Goal: Task Accomplishment & Management: Manage account settings

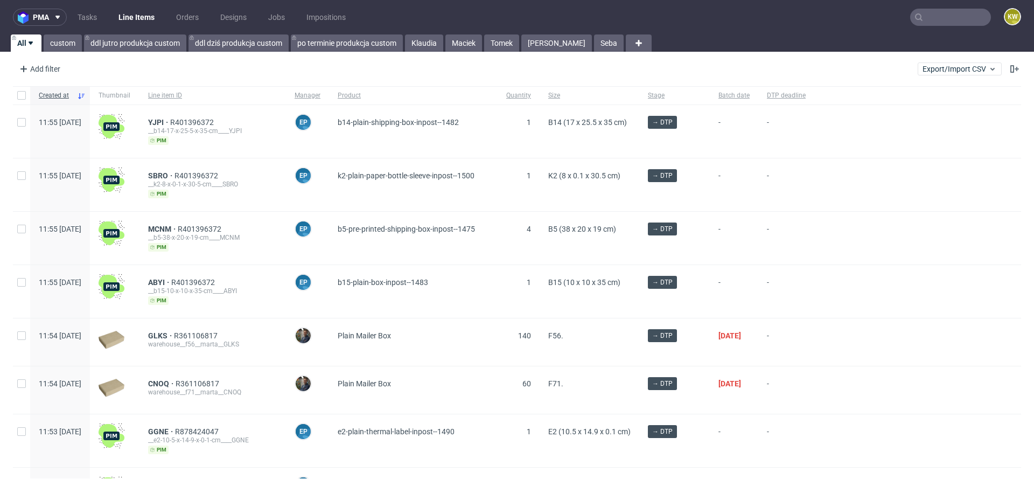
click at [932, 20] on input "text" at bounding box center [950, 17] width 81 height 17
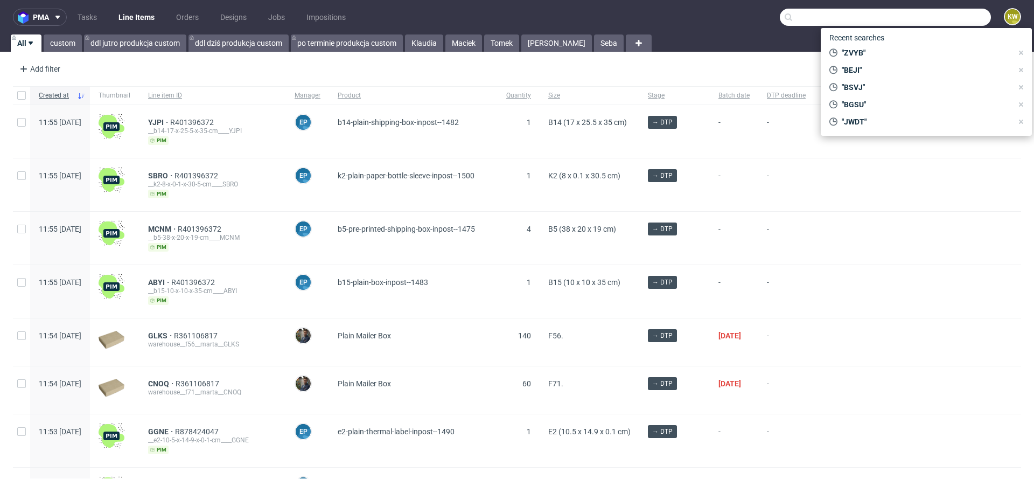
paste input "VBWE"
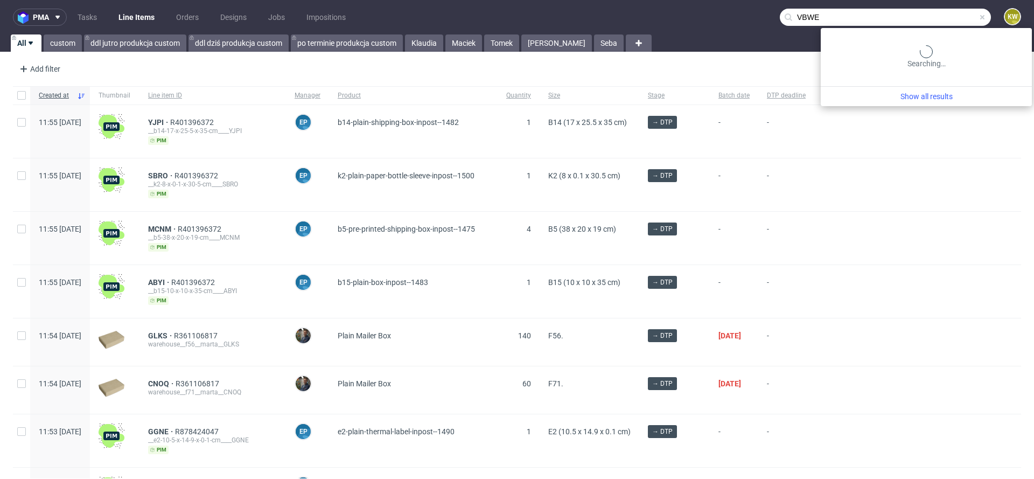
type input "VBWE"
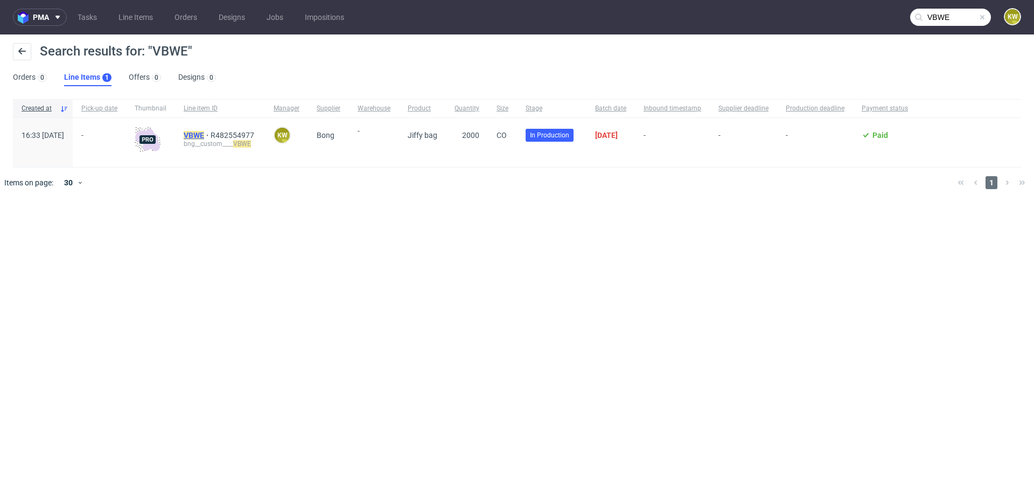
click at [204, 135] on mark "VBWE" at bounding box center [194, 135] width 20 height 9
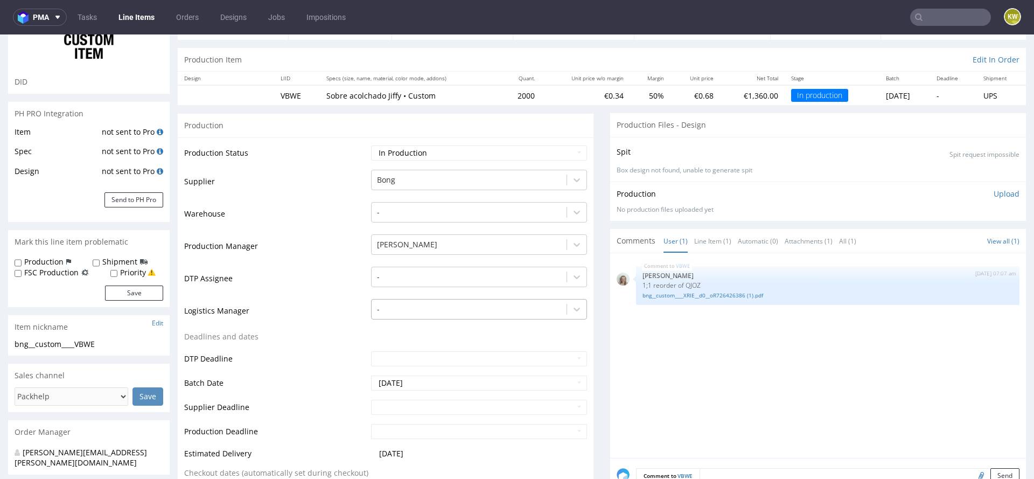
scroll to position [101, 0]
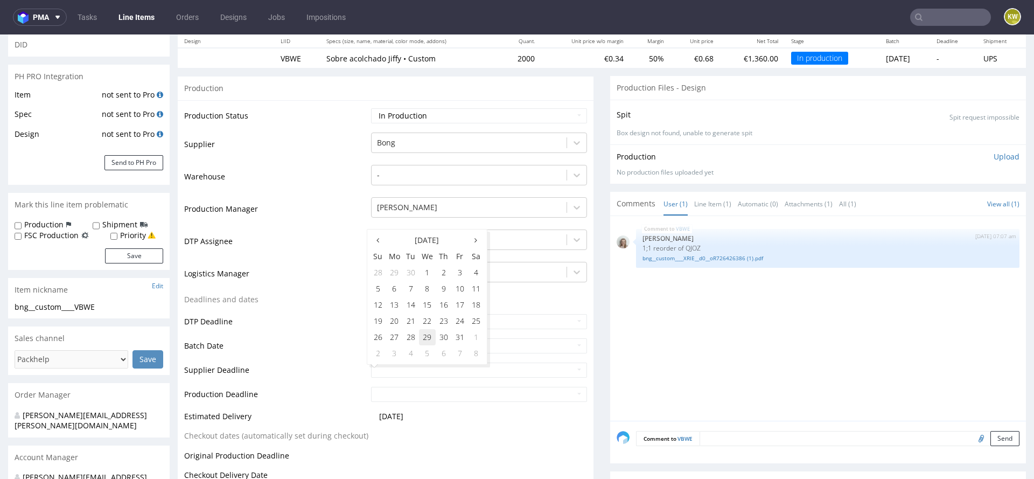
click at [427, 344] on td "29" at bounding box center [427, 337] width 17 height 16
type input "2025-10-29"
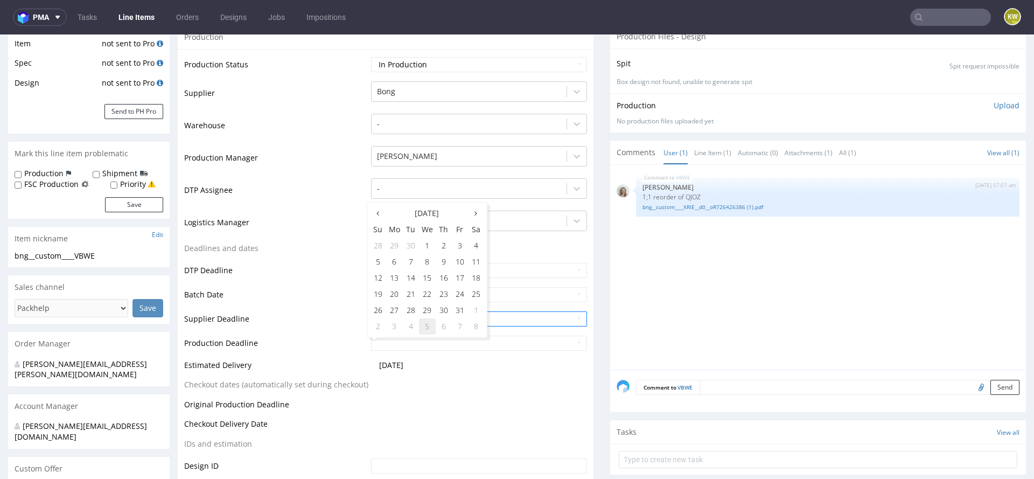
scroll to position [184, 0]
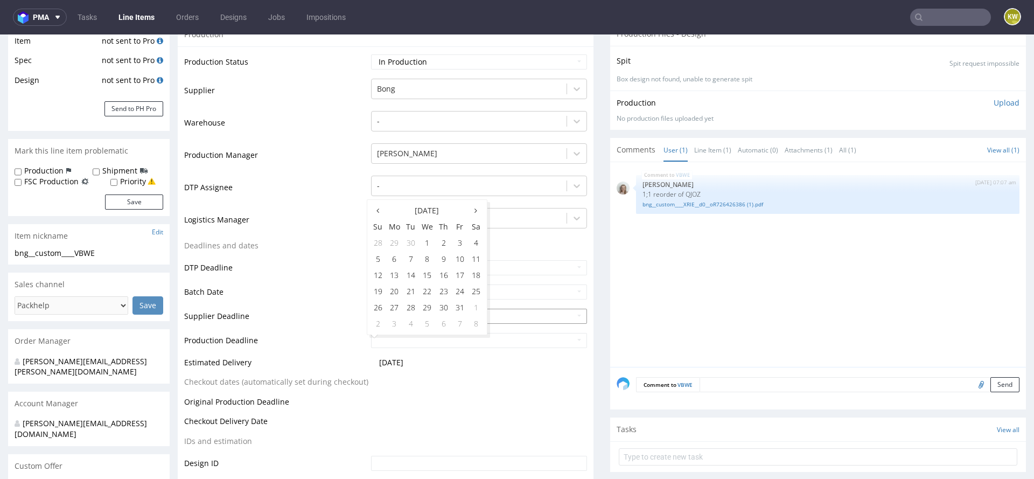
click at [460, 309] on td "31" at bounding box center [460, 307] width 16 height 16
type input "2025-10-31"
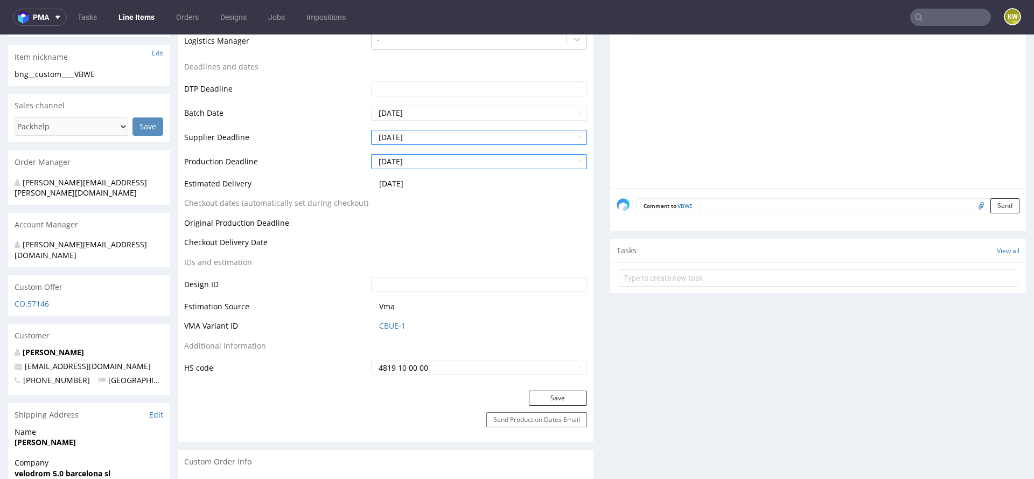
scroll to position [381, 0]
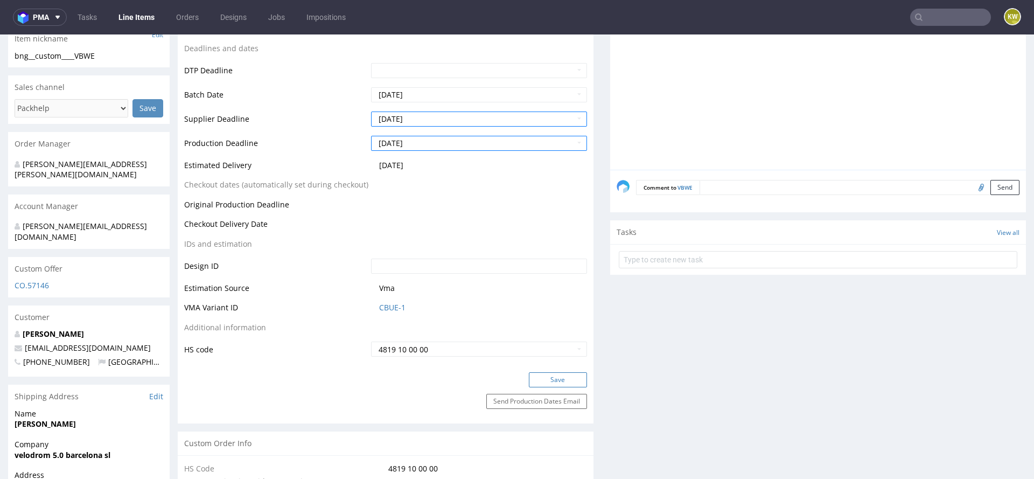
click at [562, 373] on button "Save" at bounding box center [558, 379] width 58 height 15
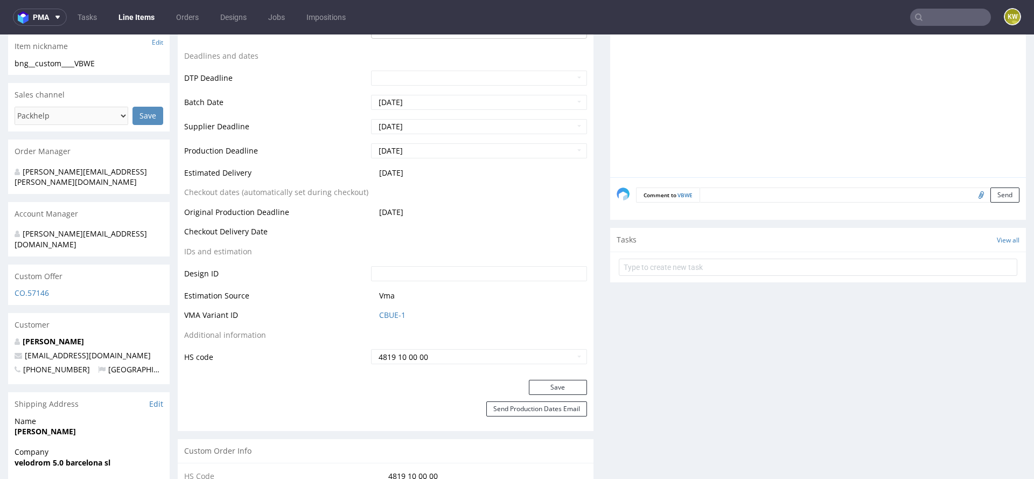
scroll to position [215, 0]
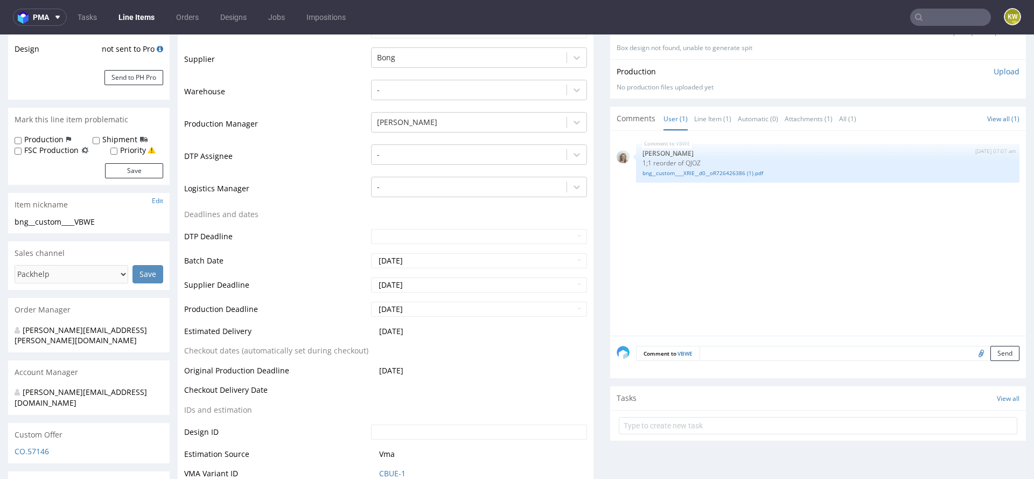
click at [132, 24] on link "Line Items" at bounding box center [136, 17] width 49 height 17
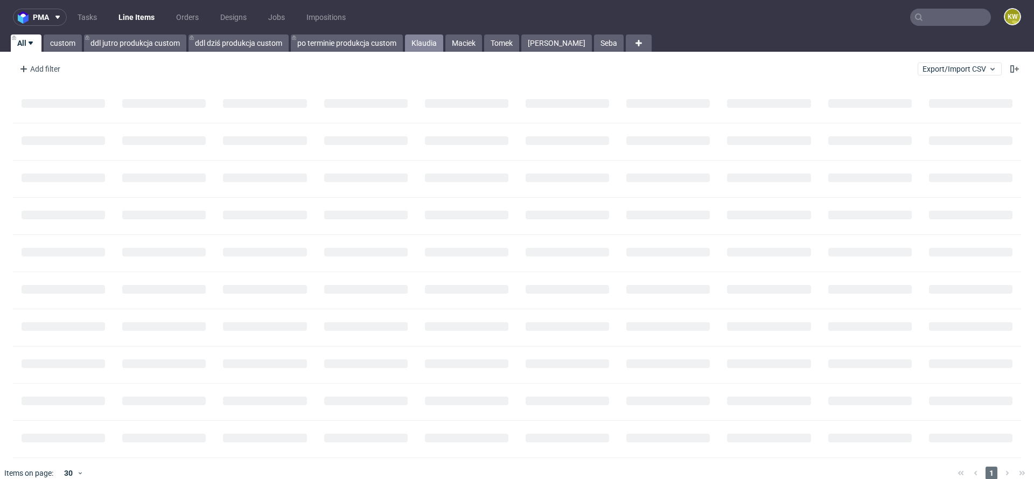
click at [410, 44] on link "Klaudia" at bounding box center [424, 42] width 38 height 17
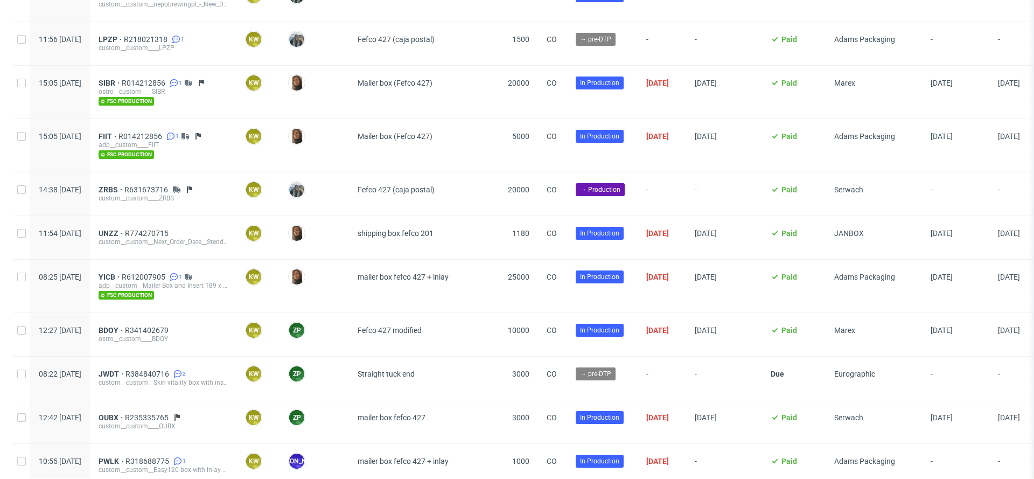
scroll to position [824, 0]
drag, startPoint x: 123, startPoint y: 185, endPoint x: 149, endPoint y: 185, distance: 25.9
click at [149, 185] on div "ZRBS R631673716 custom__custom____ZRBS" at bounding box center [163, 194] width 146 height 43
copy span "ZRBS"
click at [124, 187] on span "ZRBS" at bounding box center [112, 190] width 26 height 9
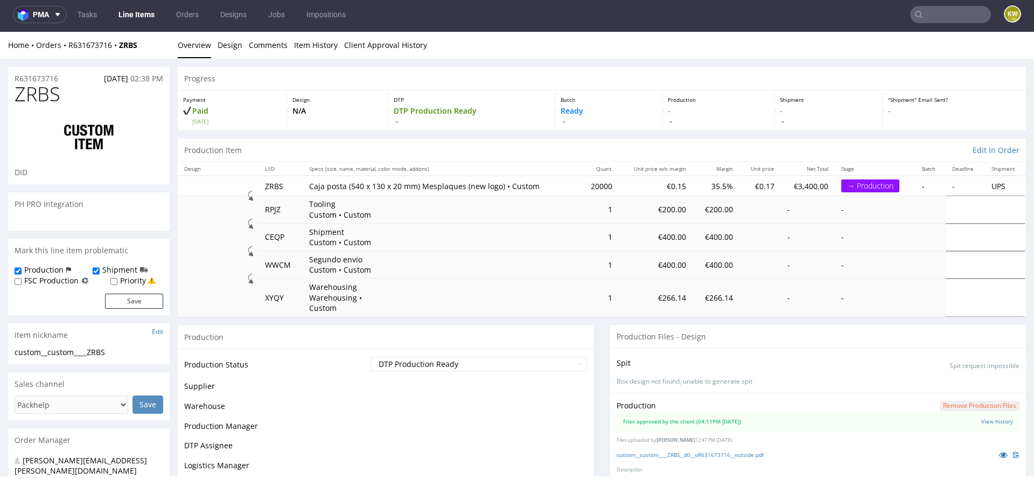
scroll to position [73, 0]
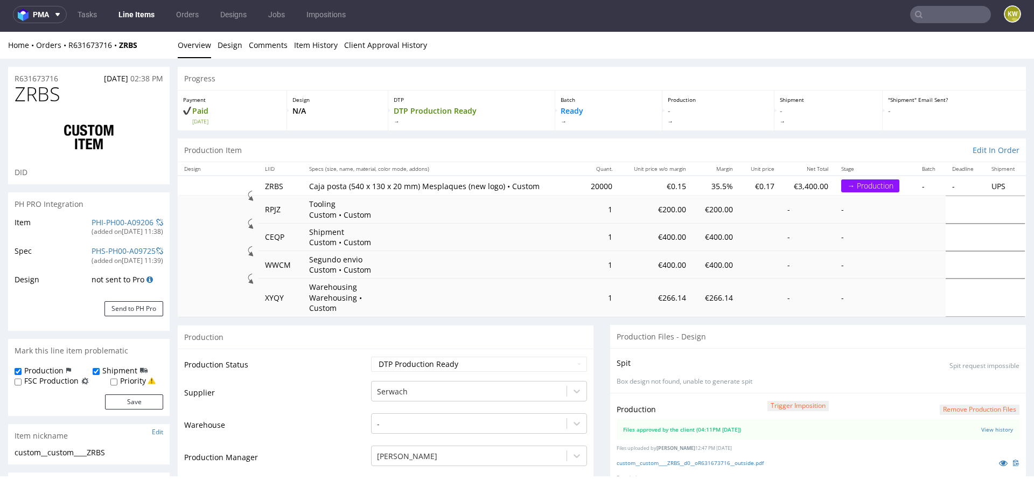
select select "in_progress"
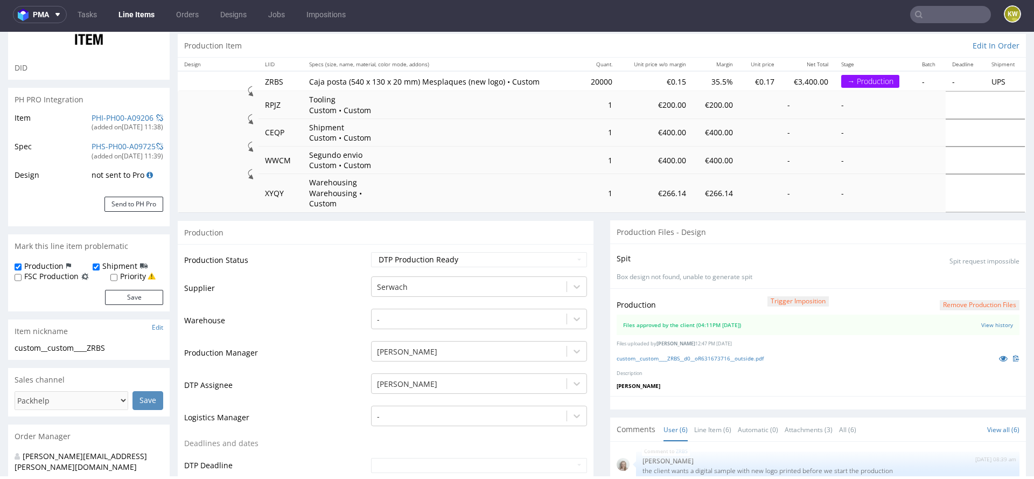
scroll to position [124, 0]
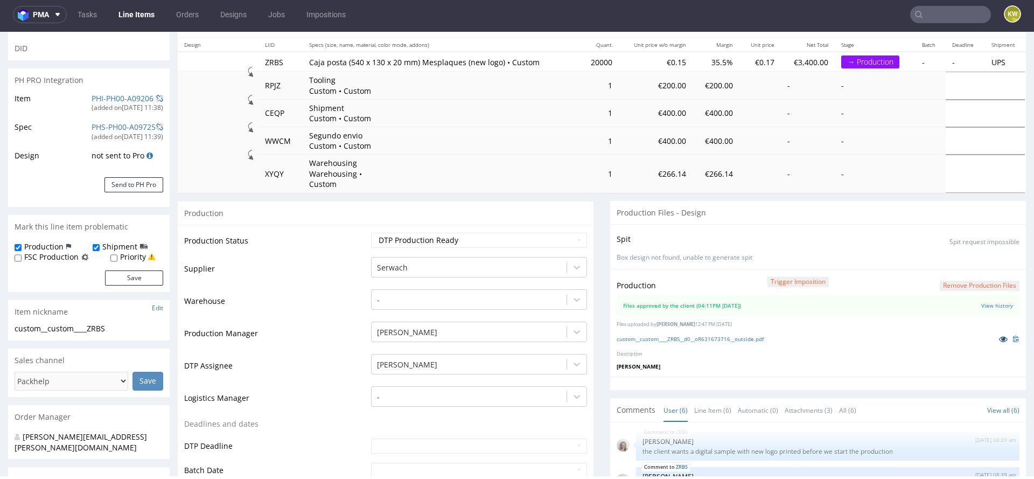
click at [999, 335] on icon at bounding box center [1003, 339] width 9 height 8
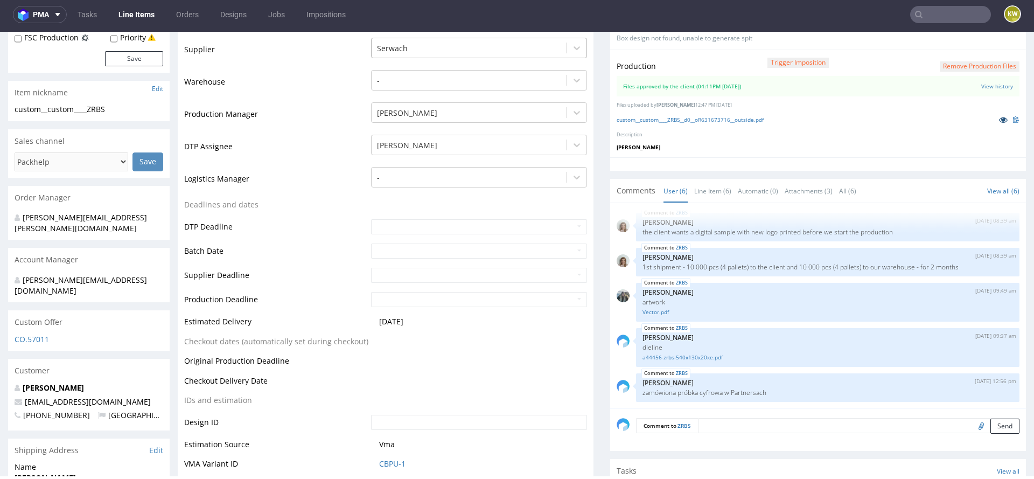
scroll to position [374, 0]
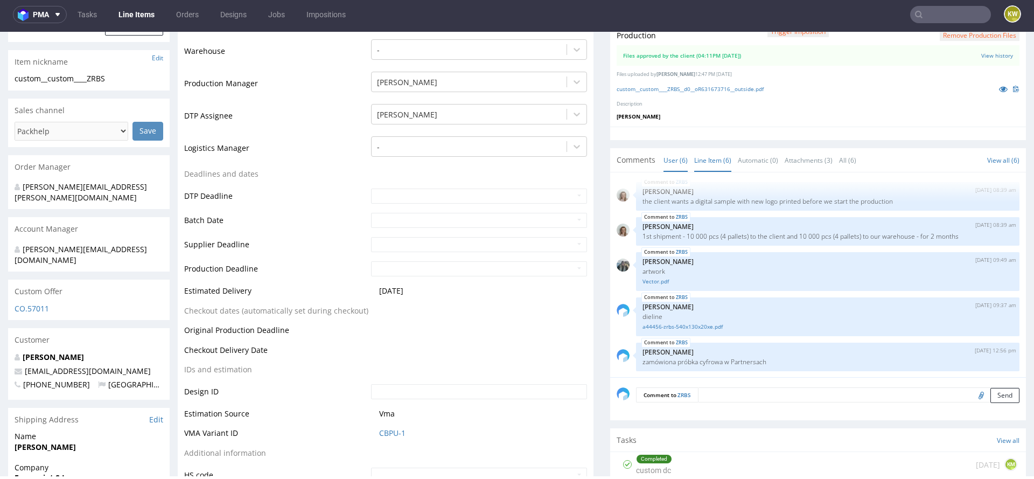
click at [710, 149] on link "Line Item (6)" at bounding box center [712, 160] width 37 height 23
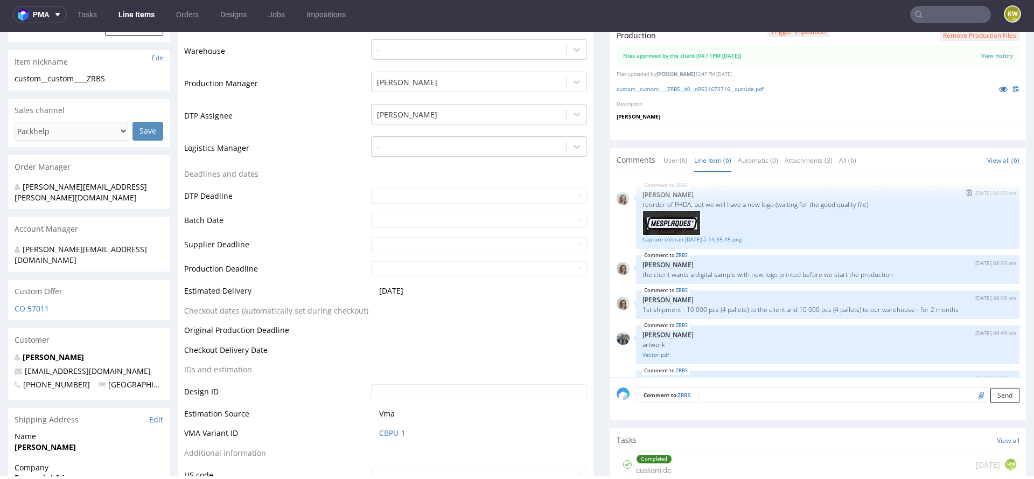
click at [679, 200] on p "reorder of FHDA, but we will have a new logo (waiting for the good quality file)" at bounding box center [828, 204] width 371 height 8
copy p "FHDA"
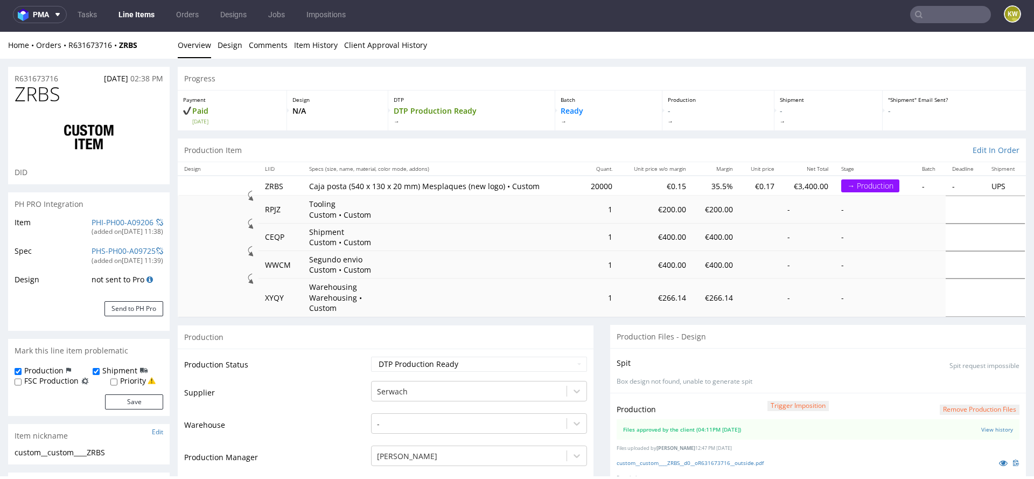
click at [30, 96] on span "ZRBS" at bounding box center [38, 94] width 46 height 22
click at [30, 97] on span "ZRBS" at bounding box center [38, 94] width 46 height 22
copy span "ZRBS"
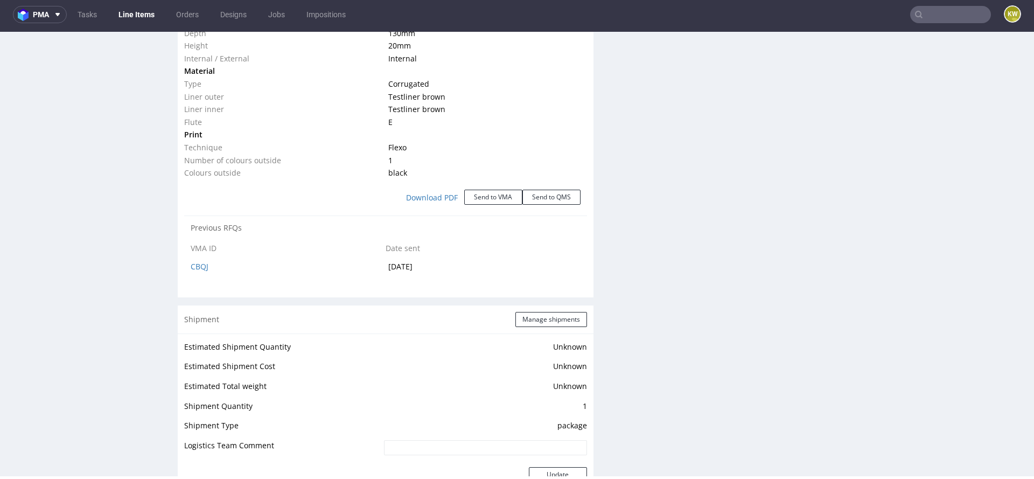
scroll to position [1238, 0]
click at [142, 22] on link "Line Items" at bounding box center [136, 14] width 49 height 17
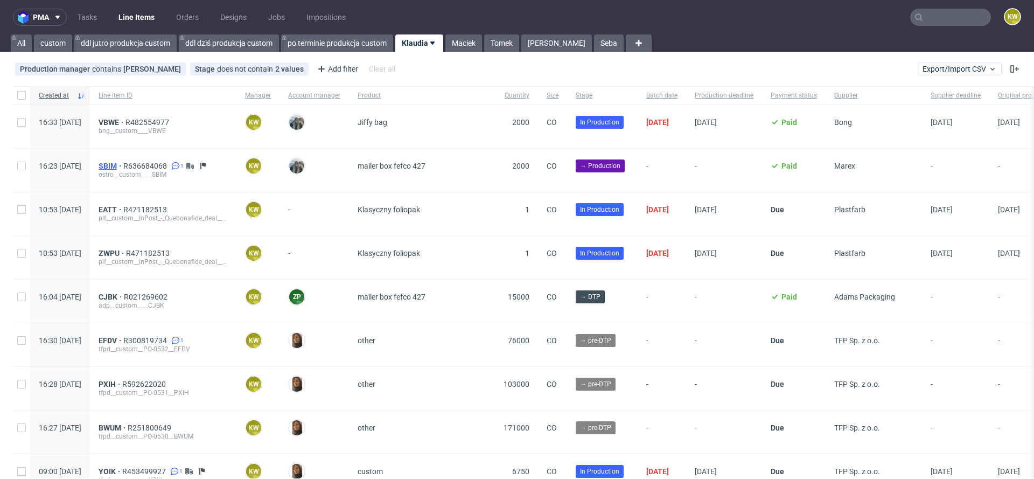
click at [123, 163] on span "SBIM" at bounding box center [111, 166] width 25 height 9
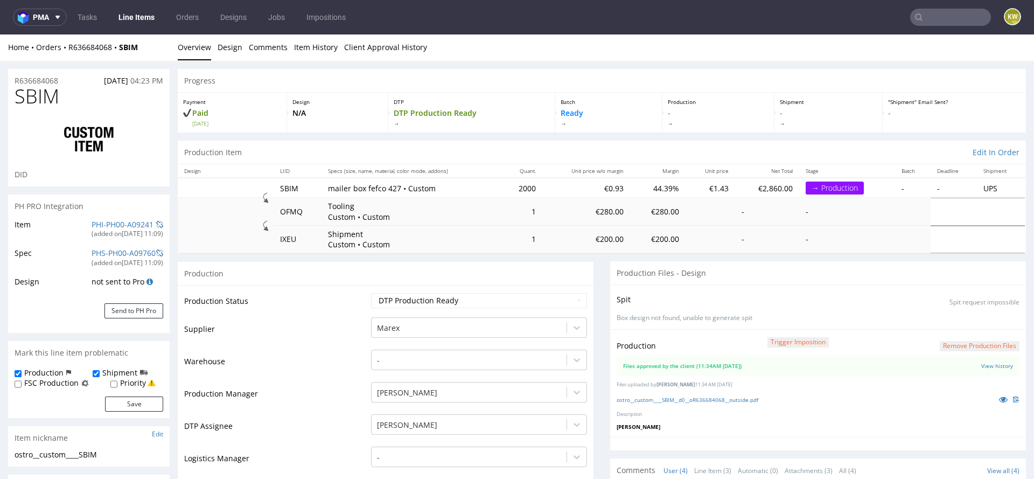
scroll to position [94, 0]
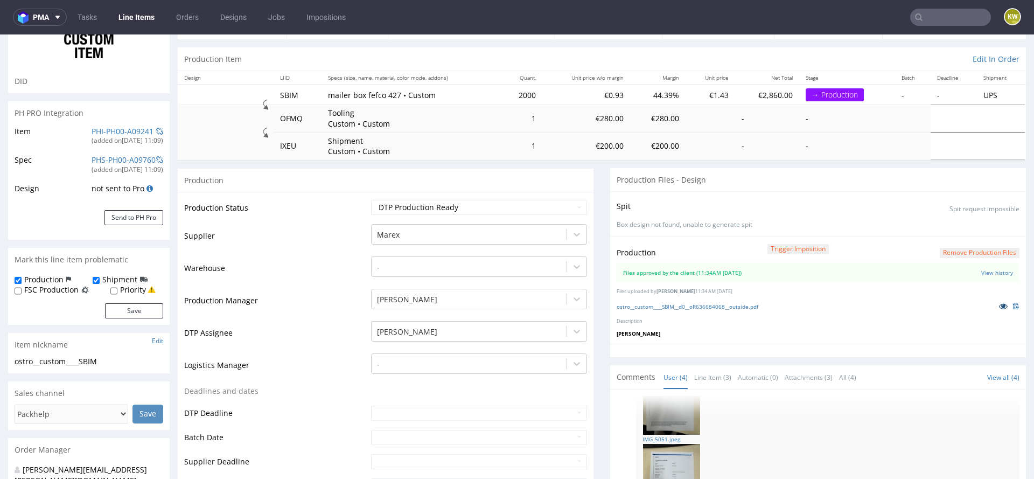
click at [999, 303] on icon at bounding box center [1003, 306] width 9 height 8
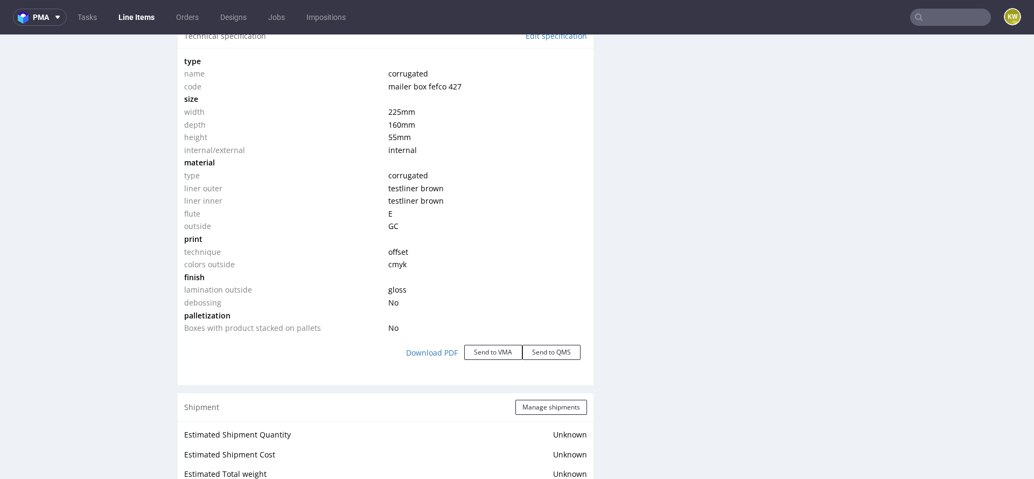
scroll to position [0, 0]
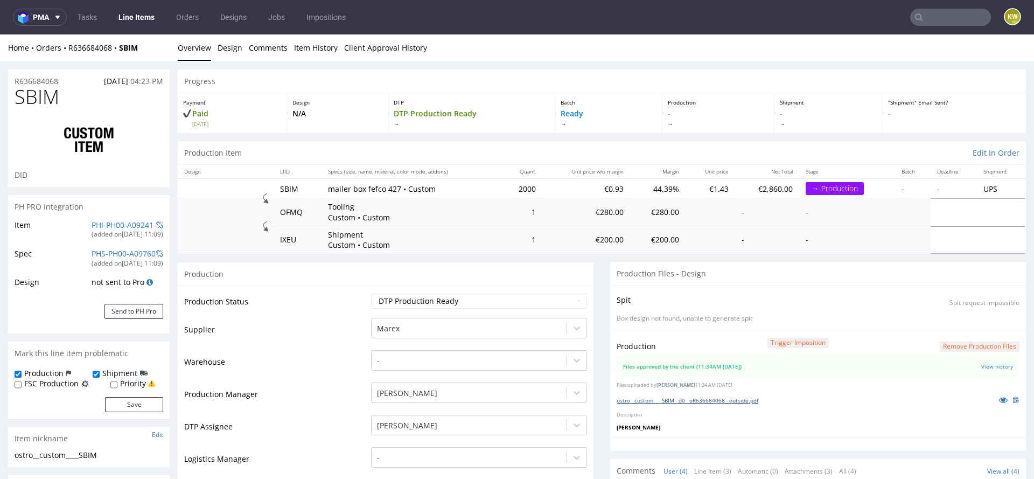
click at [705, 396] on link "ostro__custom____SBIM__d0__oR636684068__outside.pdf" at bounding box center [688, 400] width 142 height 8
click at [41, 105] on span "SBIM" at bounding box center [37, 97] width 45 height 22
copy span "SBIM"
click at [82, 214] on div "PH PRO Integration" at bounding box center [89, 207] width 162 height 24
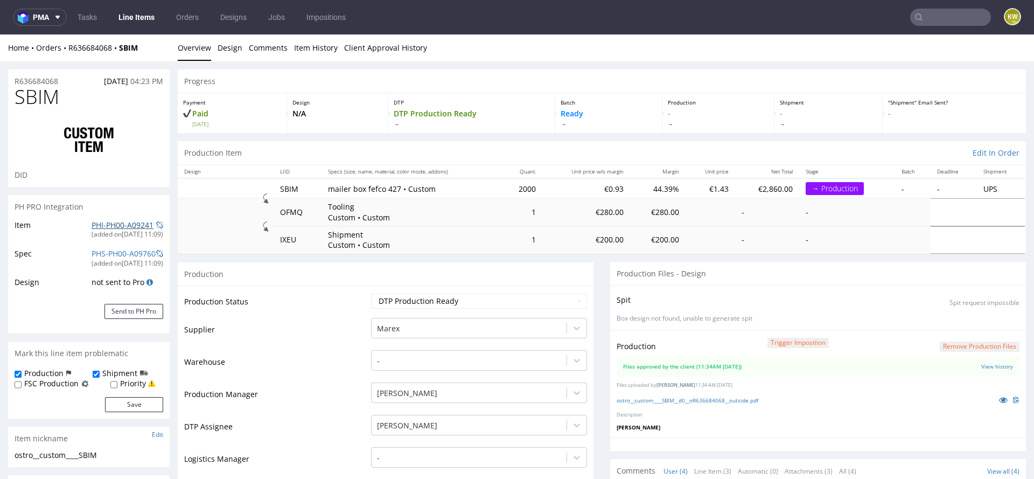
click at [92, 223] on link "PHI-PH00-A09241" at bounding box center [123, 225] width 62 height 10
click at [318, 52] on link "Item History" at bounding box center [316, 47] width 44 height 26
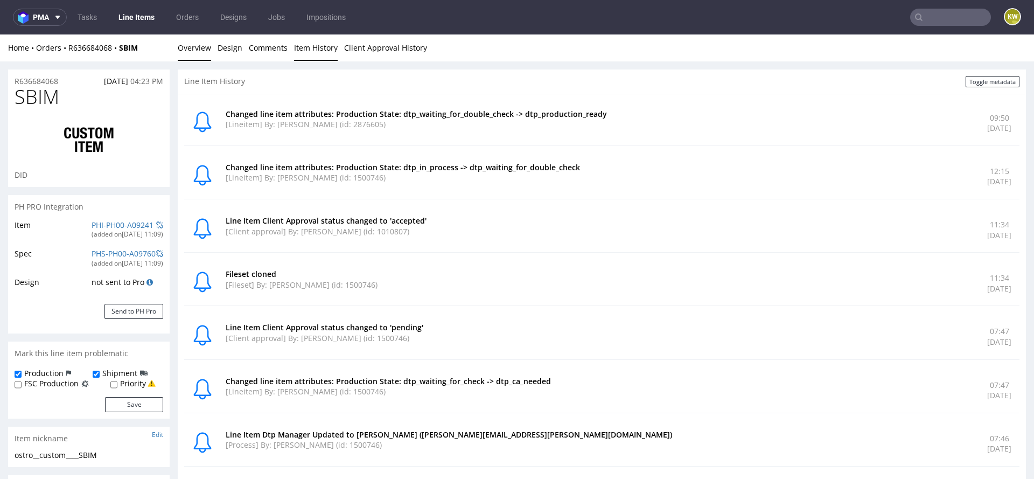
click at [198, 54] on link "Overview" at bounding box center [194, 47] width 33 height 26
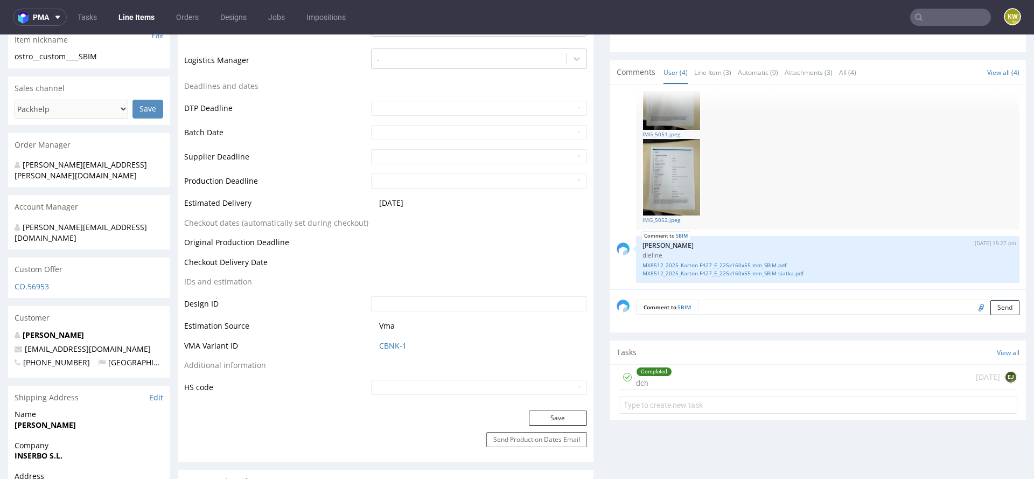
scroll to position [416, 0]
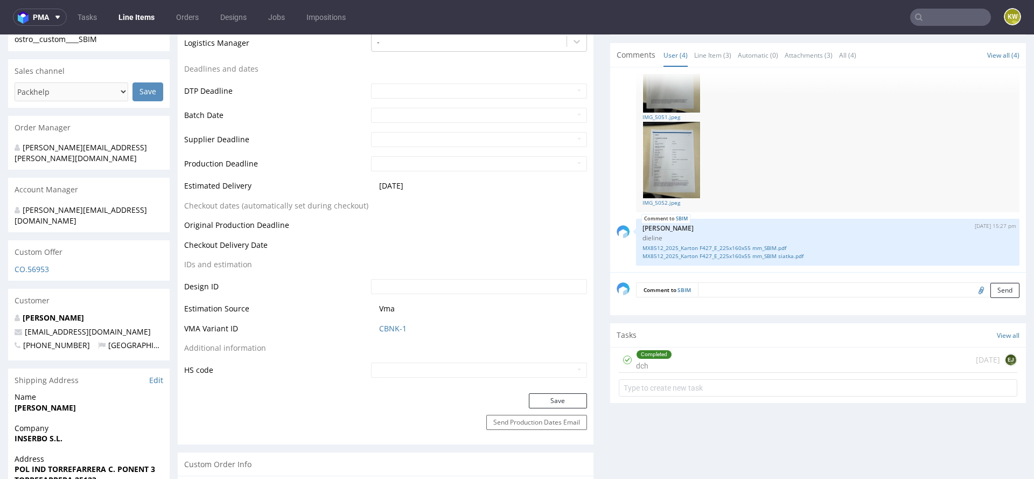
click at [387, 322] on td "CBNK-1" at bounding box center [477, 332] width 219 height 20
click at [381, 325] on link "CBNK-1" at bounding box center [392, 328] width 27 height 11
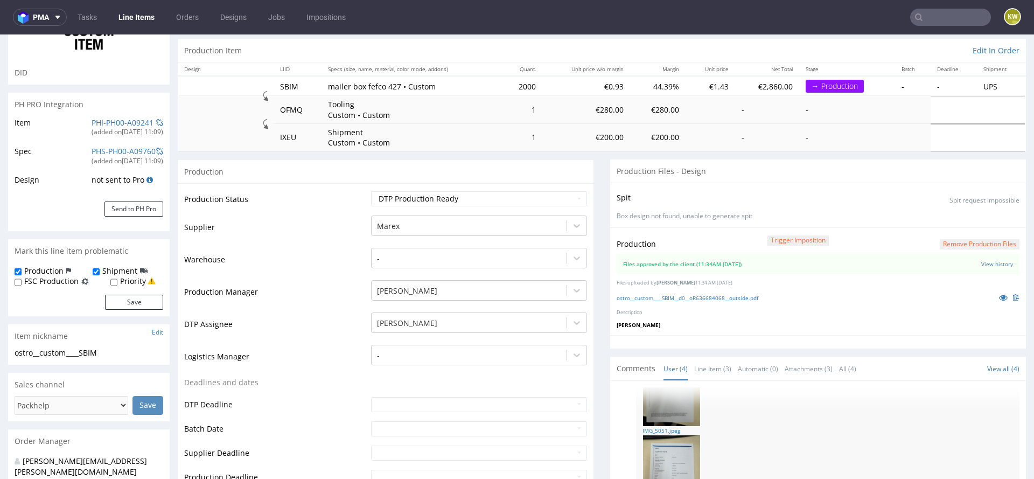
scroll to position [95, 0]
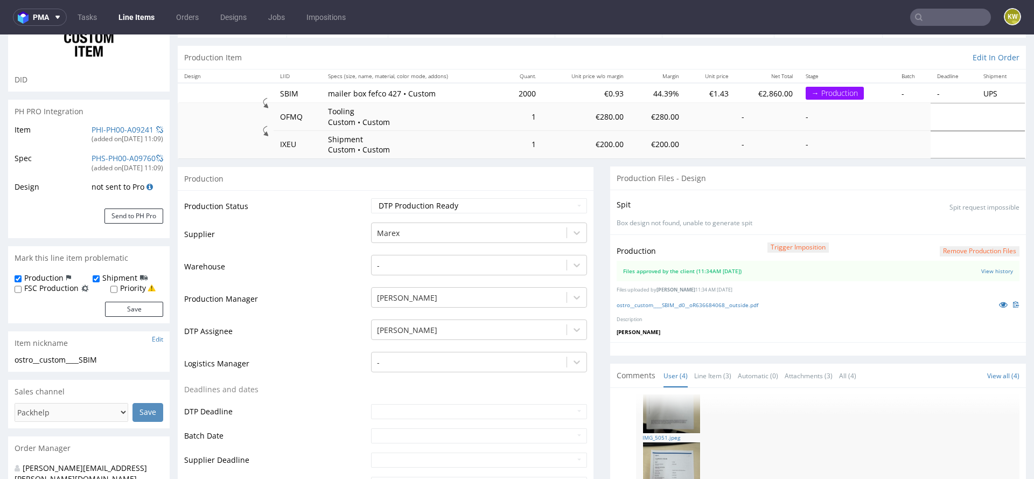
click at [336, 229] on td "Supplier" at bounding box center [276, 237] width 184 height 32
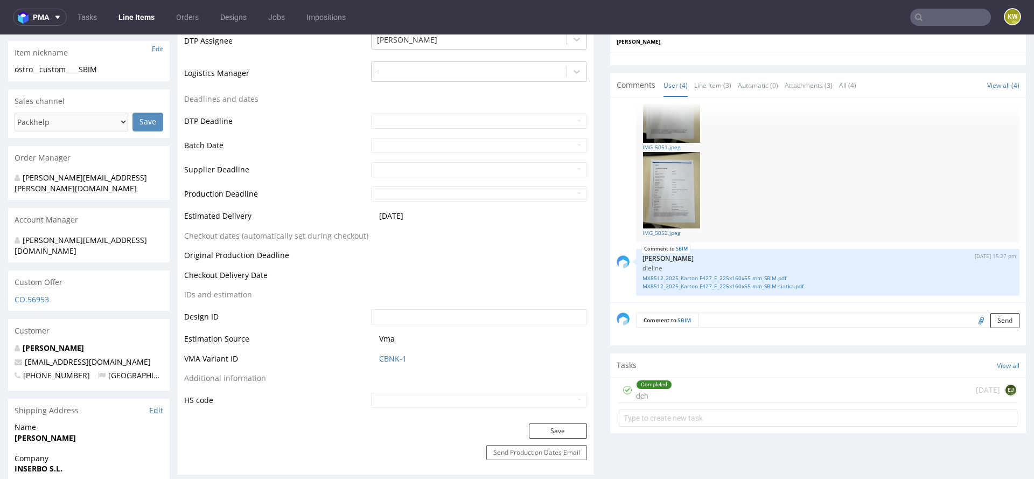
scroll to position [383, 0]
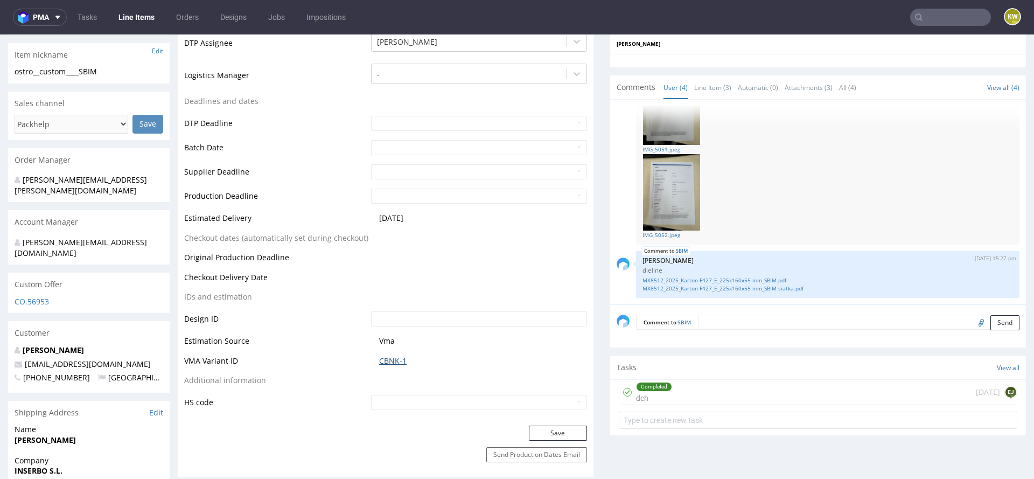
click at [390, 358] on link "CBNK-1" at bounding box center [392, 360] width 27 height 11
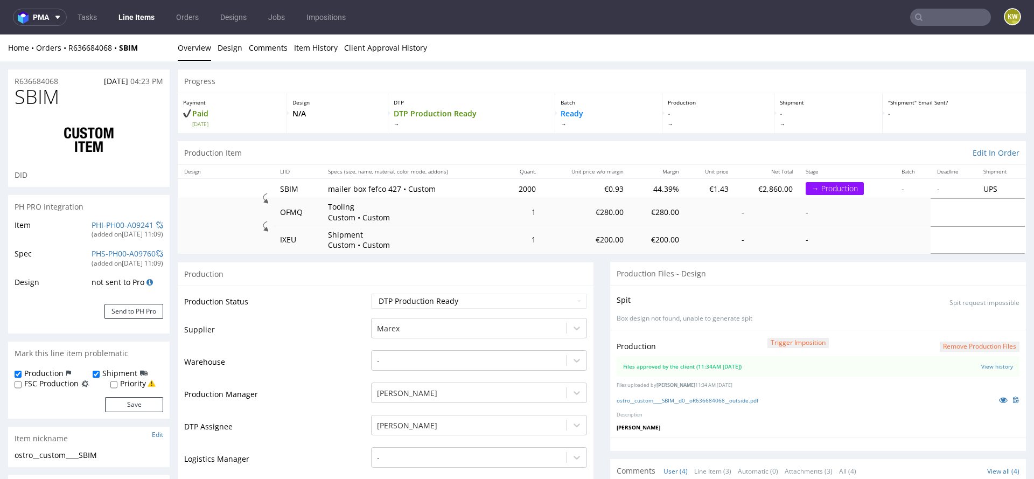
click at [37, 108] on div "SBIM DID" at bounding box center [89, 136] width 162 height 101
click at [37, 110] on div at bounding box center [89, 140] width 149 height 60
click at [46, 96] on span "SBIM" at bounding box center [37, 97] width 45 height 22
copy span "SBIM"
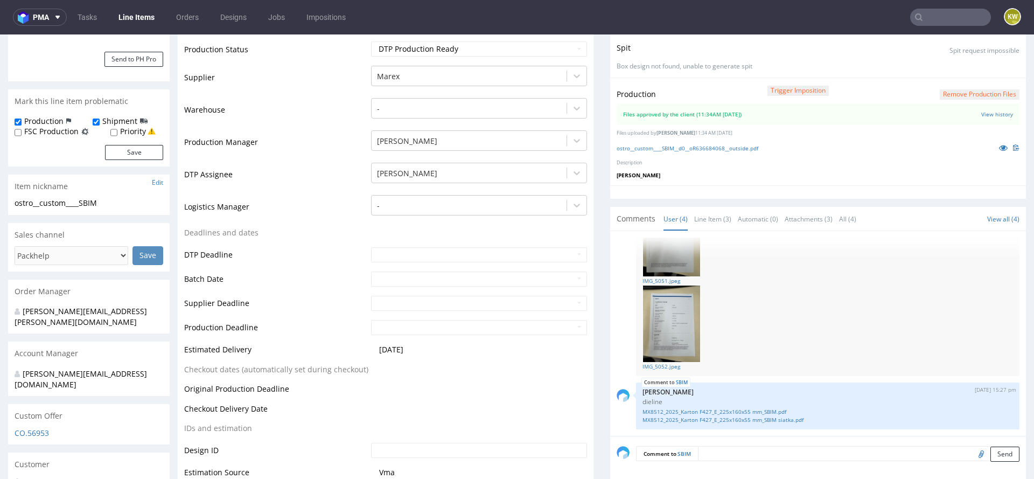
scroll to position [257, 0]
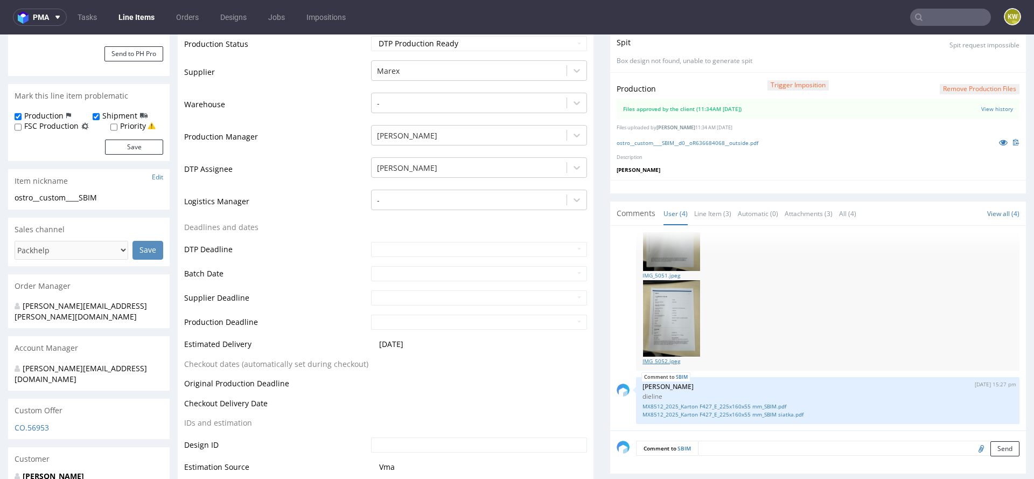
click at [655, 359] on link "IMG_5052.jpeg" at bounding box center [828, 361] width 371 height 8
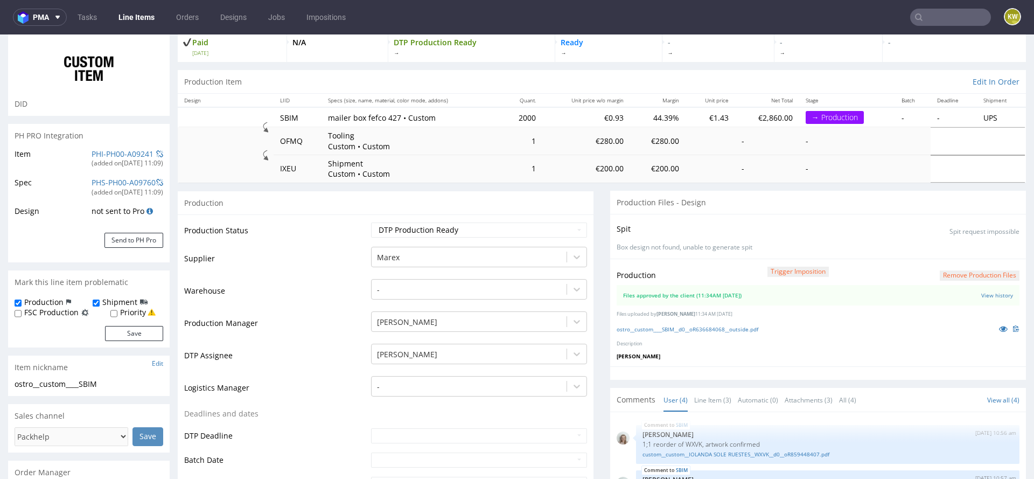
scroll to position [0, 0]
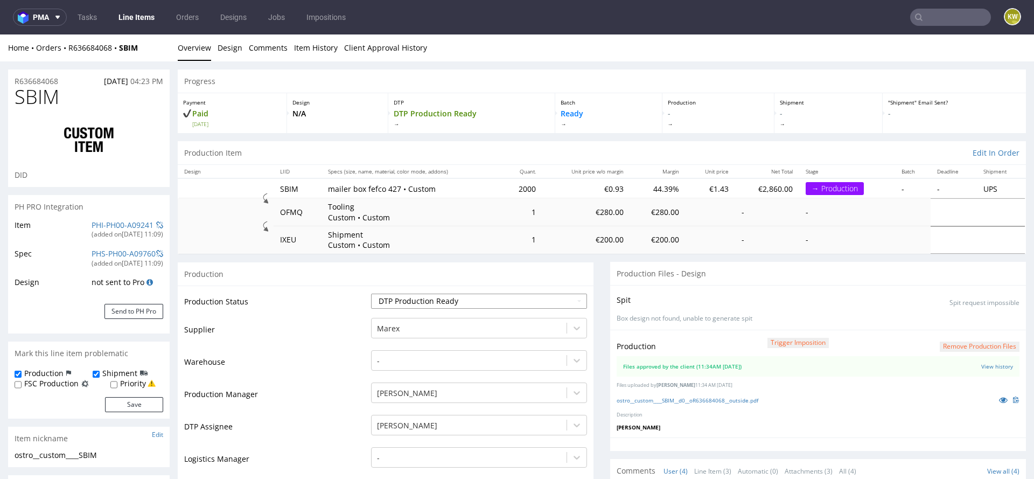
click at [400, 306] on select "Waiting for Artwork Waiting for Diecut Waiting for Mockup Waiting for DTP Waiti…" at bounding box center [479, 301] width 216 height 15
select select "production_in_process"
click at [371, 294] on select "Waiting for Artwork Waiting for Diecut Waiting for Mockup Waiting for DTP Waiti…" at bounding box center [479, 301] width 216 height 15
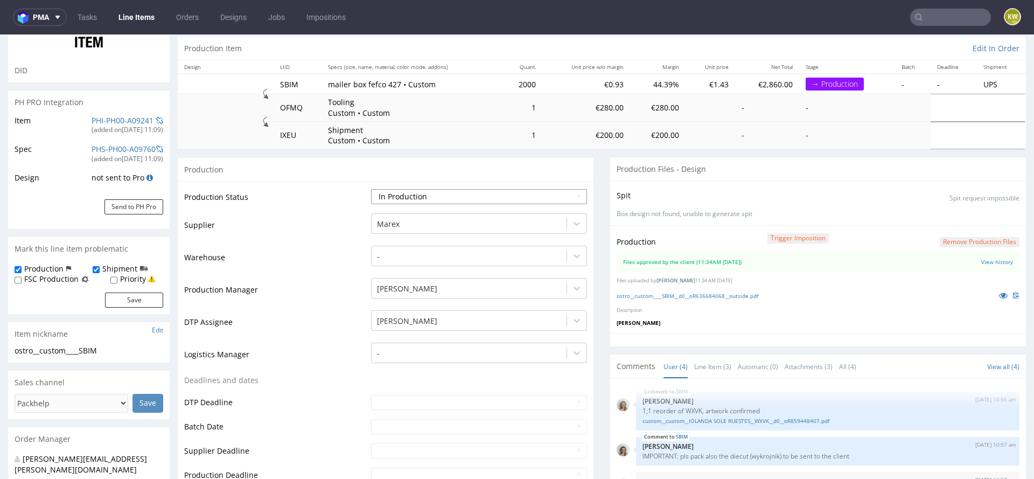
scroll to position [112, 0]
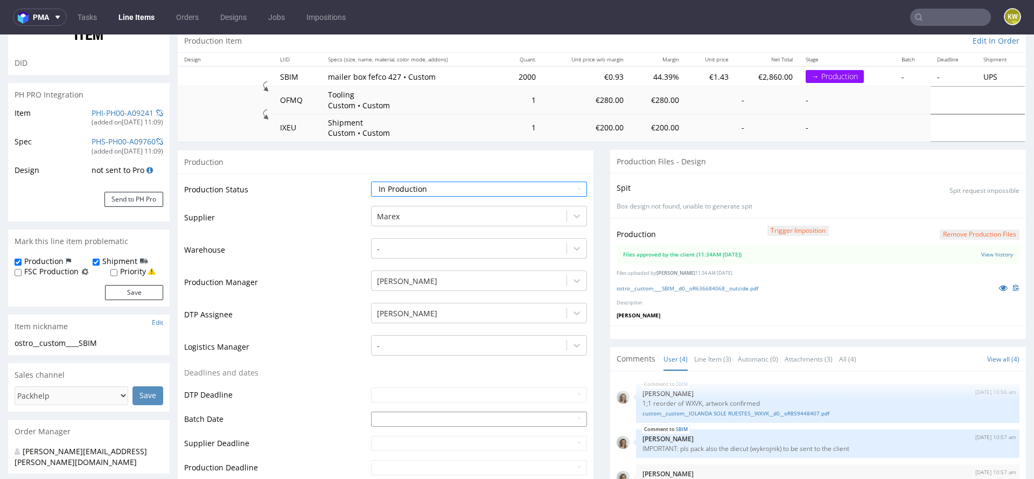
click at [385, 418] on input "text" at bounding box center [479, 418] width 216 height 15
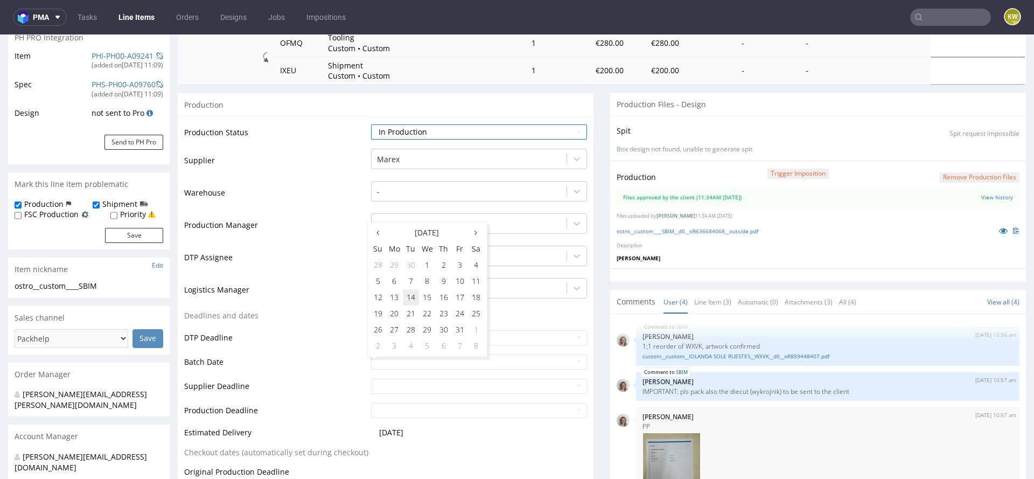
click at [408, 294] on td "14" at bounding box center [411, 297] width 16 height 16
type input "2025-10-14"
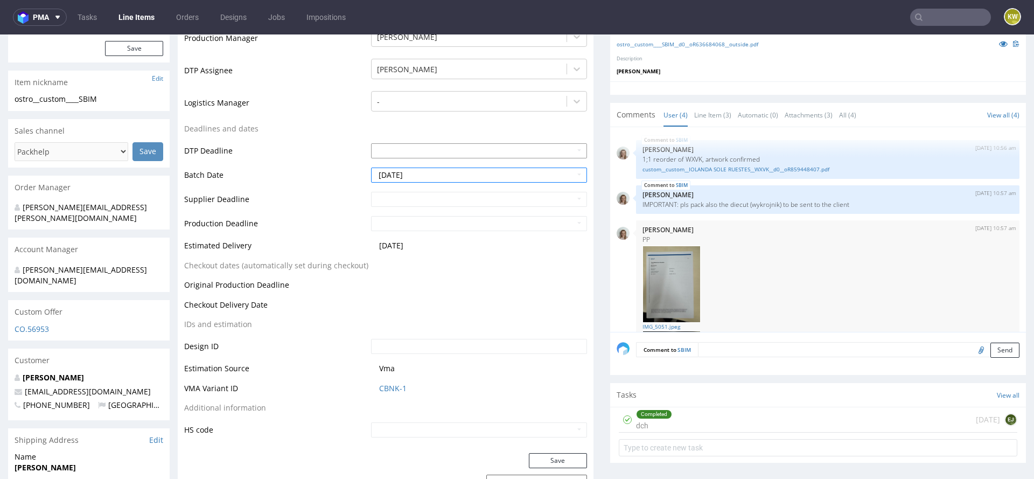
scroll to position [365, 0]
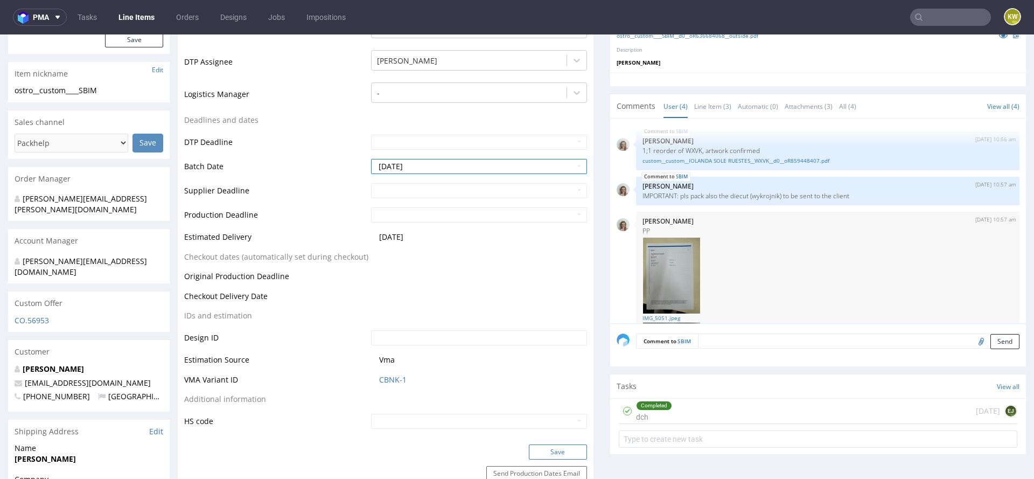
click at [533, 445] on button "Save" at bounding box center [558, 451] width 58 height 15
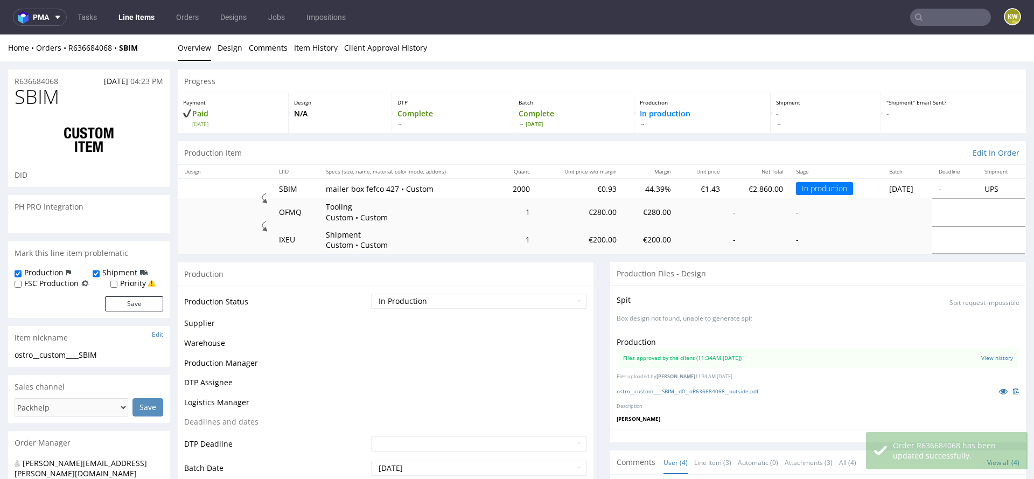
scroll to position [150, 0]
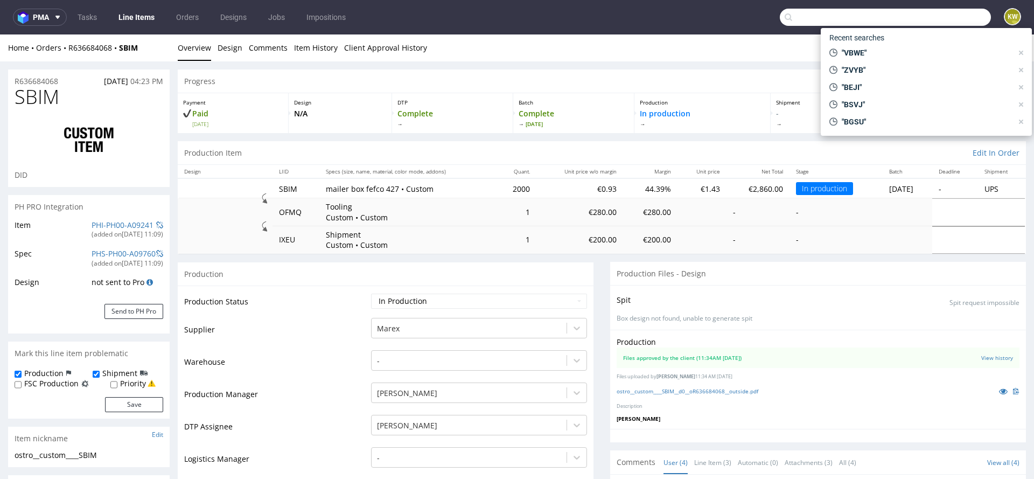
click at [927, 20] on input "text" at bounding box center [885, 17] width 211 height 17
paste input "YICB"
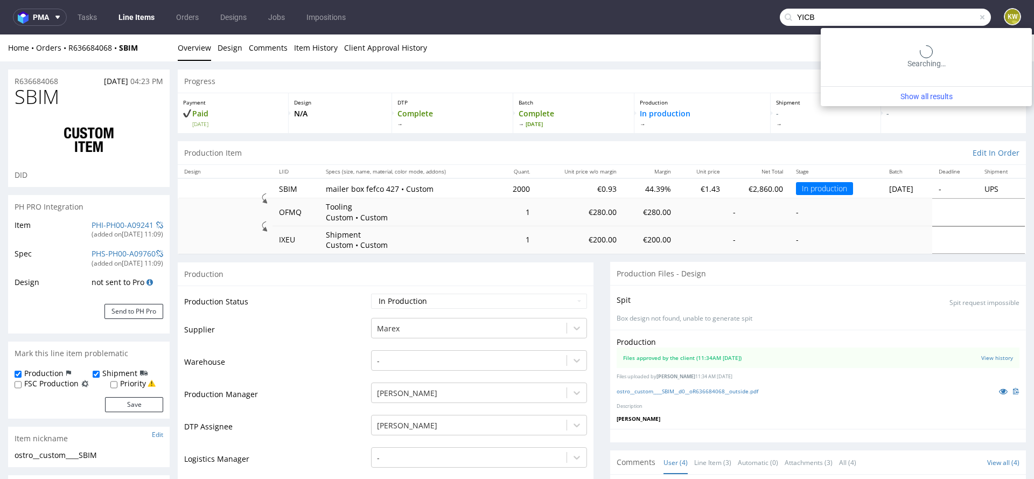
type input "YICB"
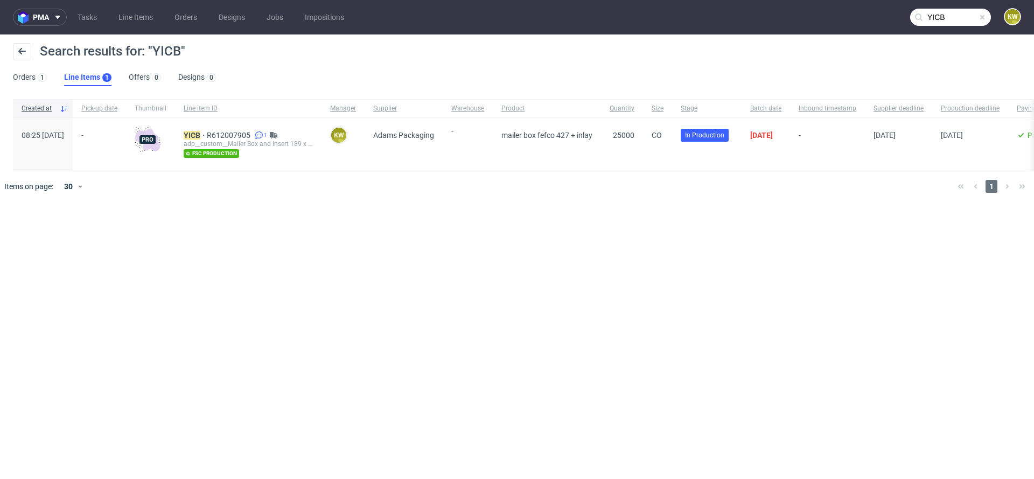
click at [217, 139] on div "adp__custom__Mailer Box and Insert 189 x 115 x 64 (HM001/HMF002)__ YICB" at bounding box center [248, 143] width 129 height 9
click at [200, 135] on mark "YICB" at bounding box center [192, 135] width 17 height 9
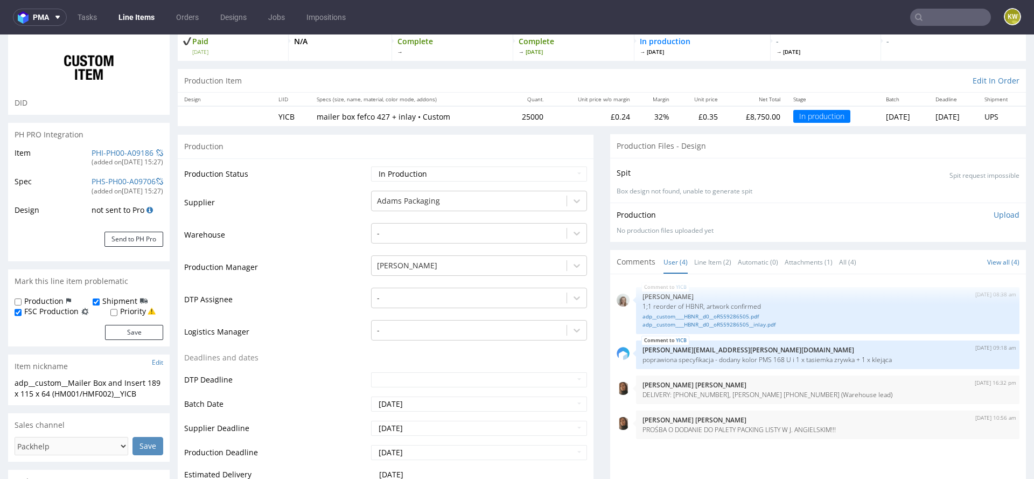
scroll to position [71, 0]
click at [704, 264] on link "Line Item (2)" at bounding box center [712, 263] width 37 height 23
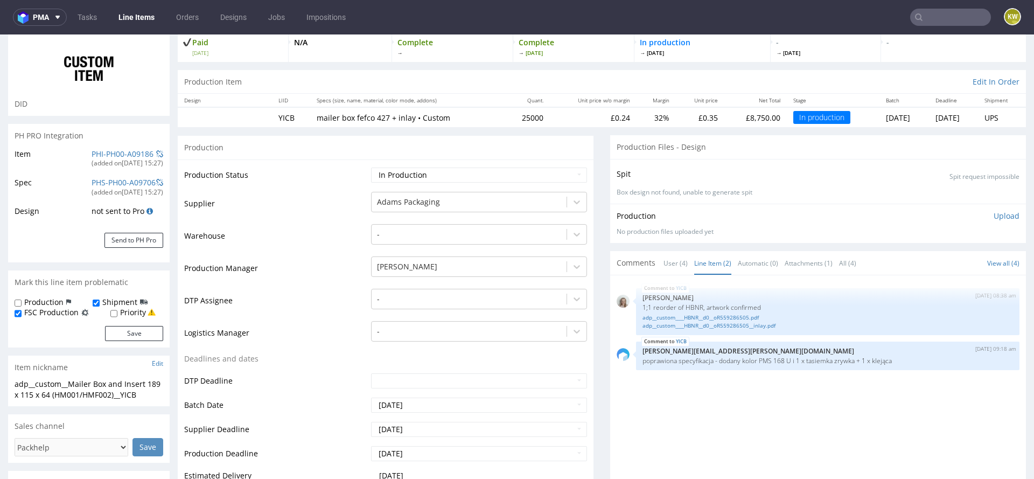
scroll to position [0, 0]
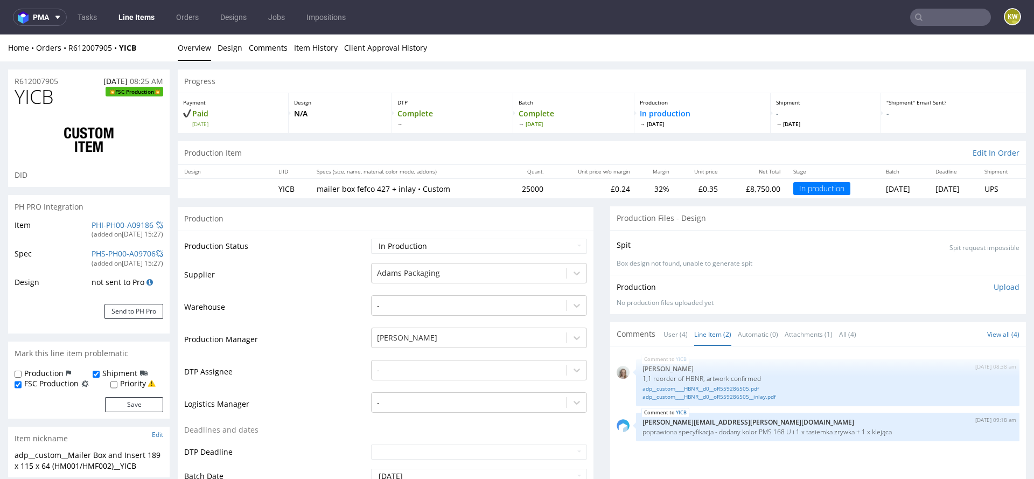
click at [40, 93] on span "YICB" at bounding box center [34, 97] width 39 height 22
copy span "YICB"
click at [751, 398] on link "adp__custom____HBNR__d0__oR559286505__inlay.pdf" at bounding box center [828, 397] width 371 height 8
click at [937, 18] on input "text" at bounding box center [950, 17] width 81 height 17
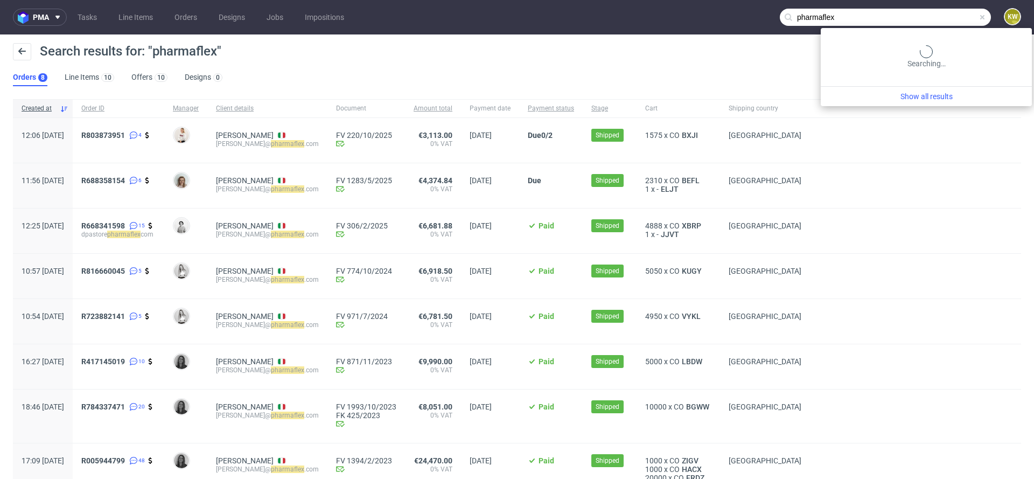
click at [976, 18] on input "pharmaflex" at bounding box center [885, 17] width 211 height 17
click at [965, 18] on input "pharmaflex" at bounding box center [885, 17] width 211 height 17
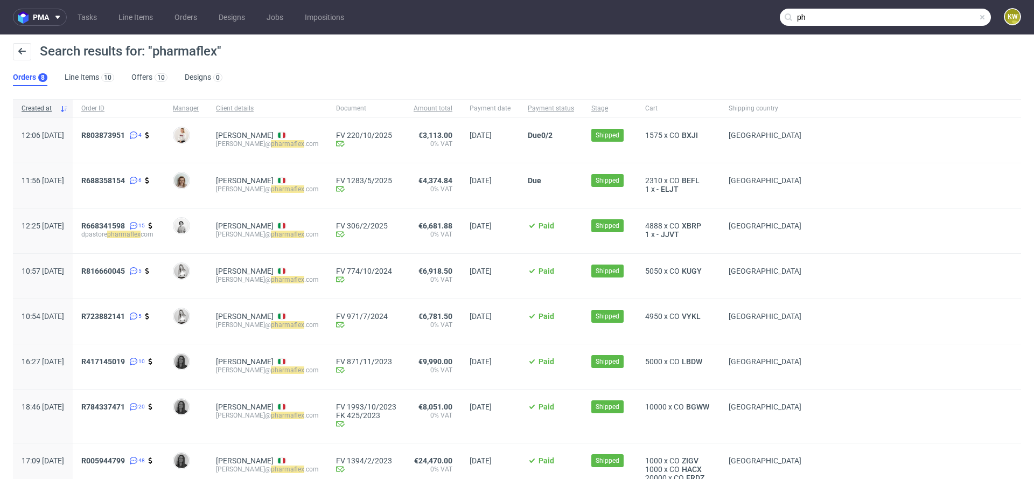
type input "p"
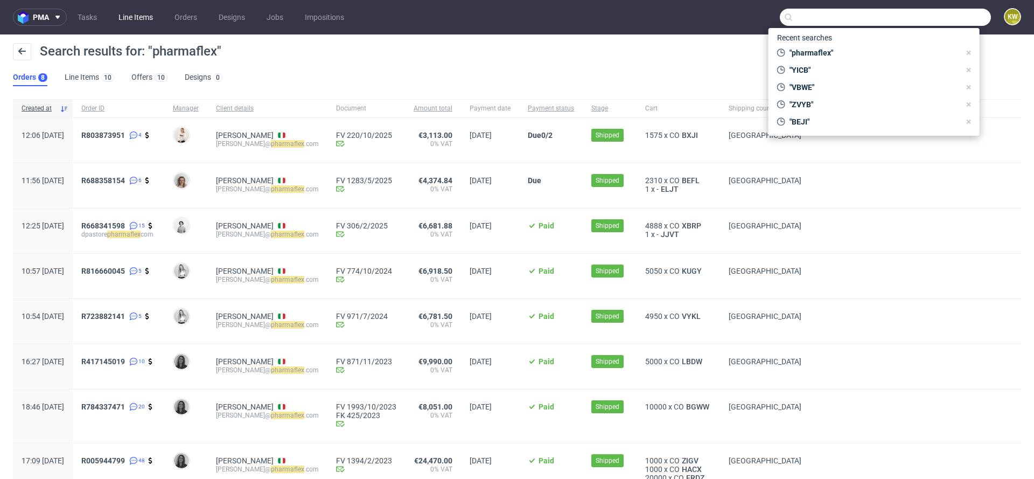
click at [148, 24] on link "Line Items" at bounding box center [135, 17] width 47 height 17
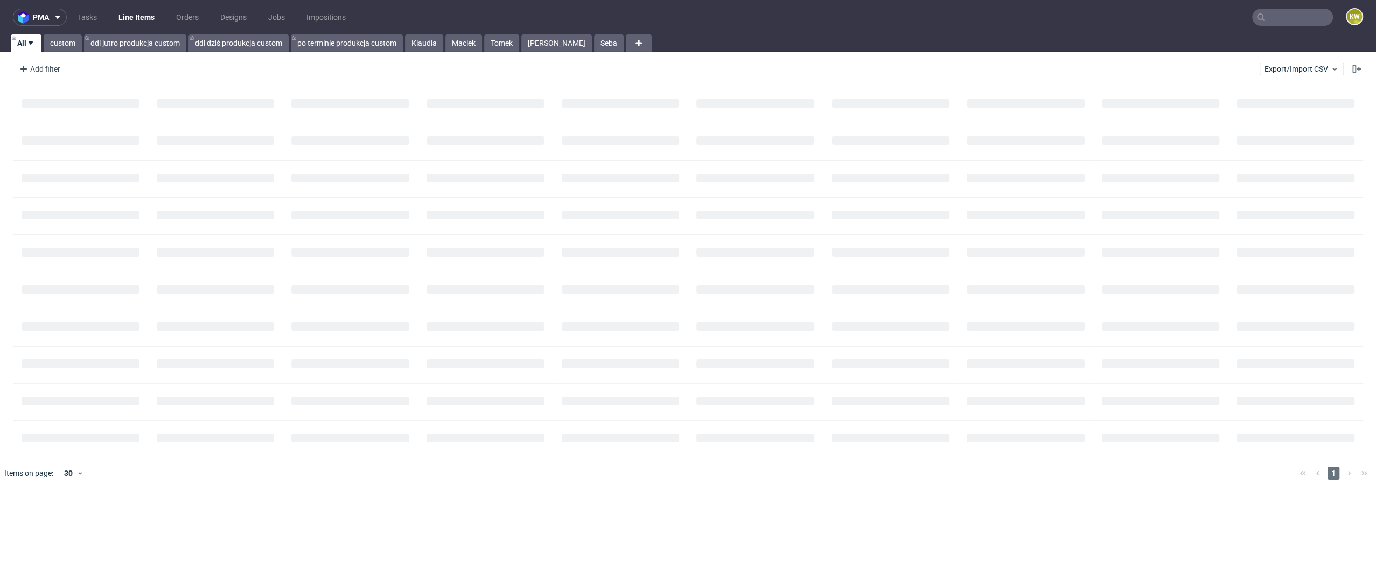
click at [1281, 18] on input "text" at bounding box center [1292, 17] width 81 height 17
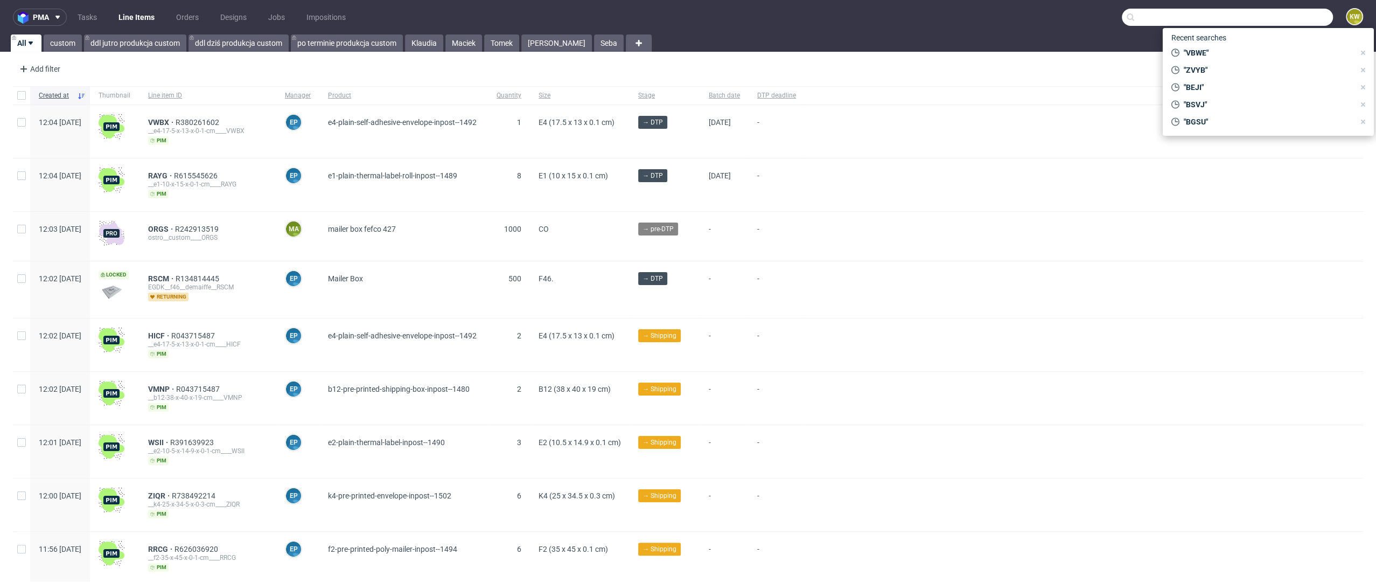
paste input "FHDA"
type input "FHDA"
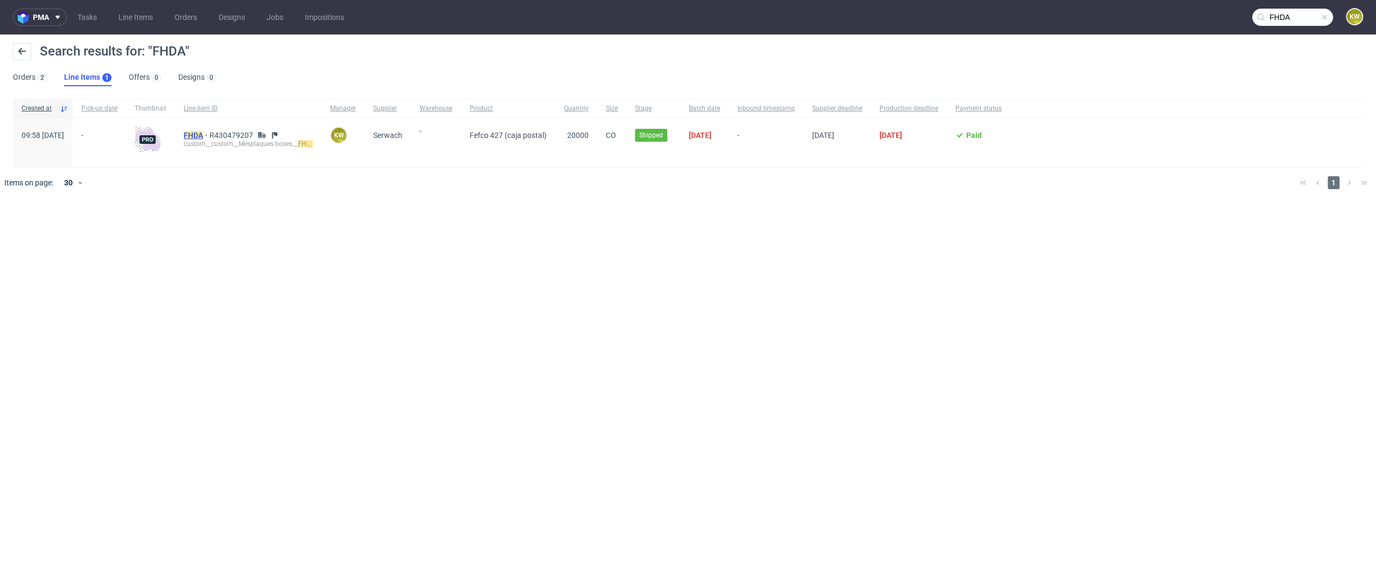
click at [203, 132] on mark "FHDA" at bounding box center [193, 135] width 19 height 9
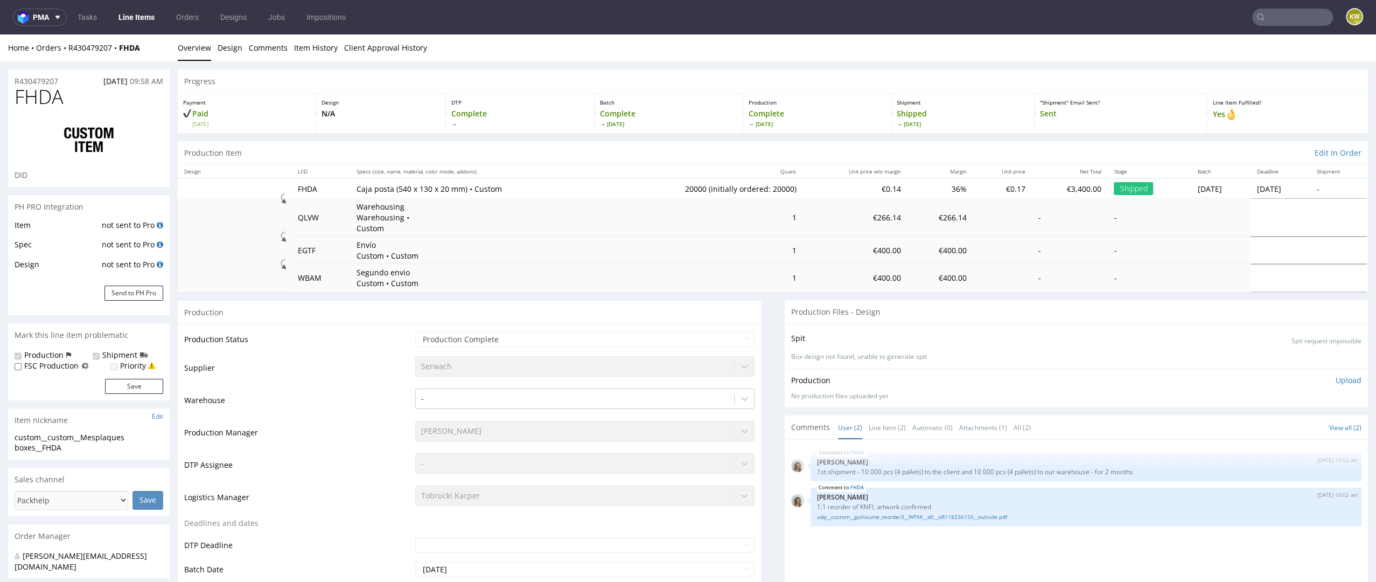
select select "in_progress"
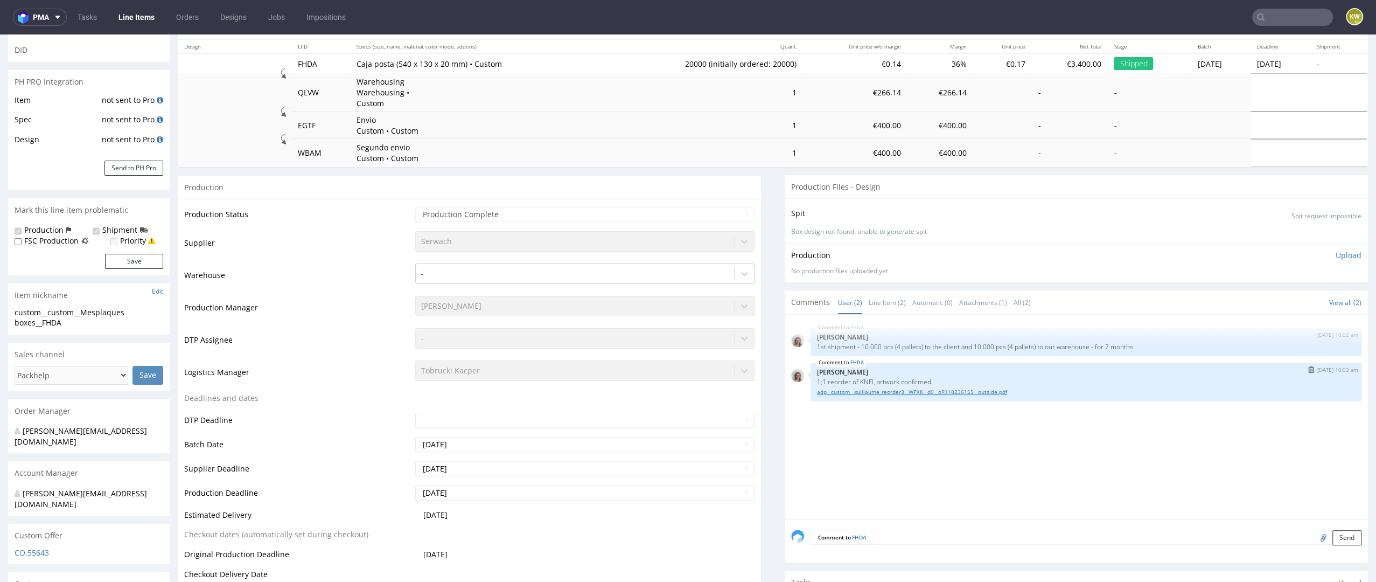
scroll to position [143, 0]
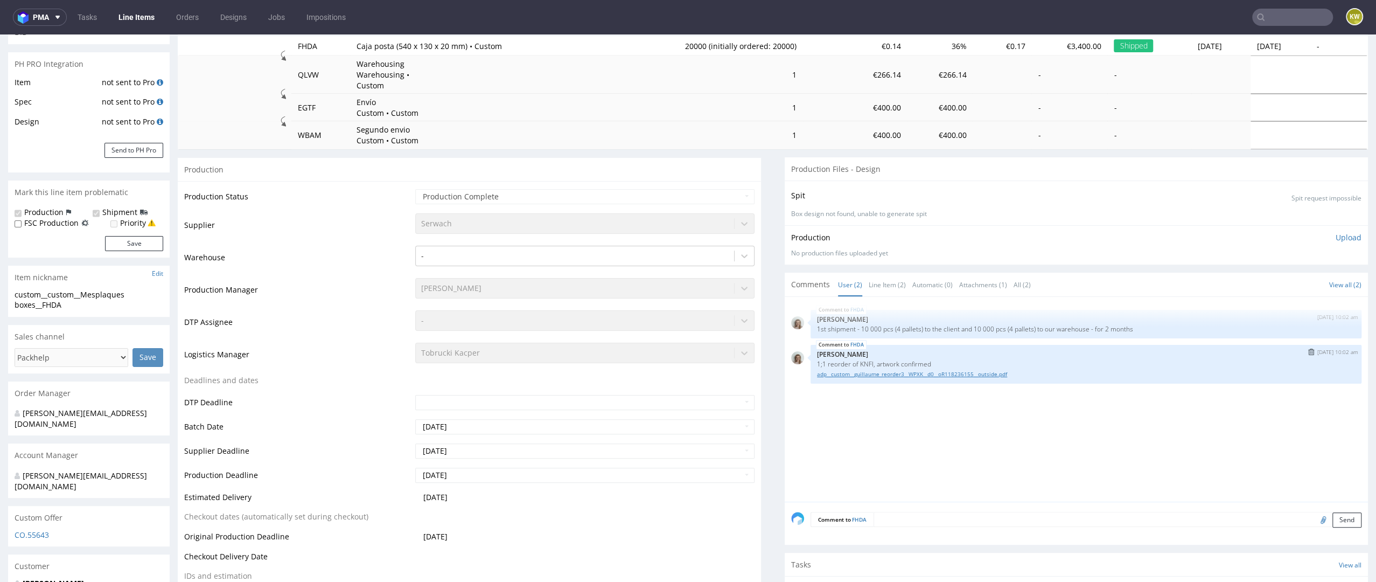
click at [871, 370] on link "adp__custom__guillaume_reorder3__WPXK__d0__oR118236155__outside.pdf" at bounding box center [1086, 374] width 538 height 8
click at [129, 16] on link "Line Items" at bounding box center [136, 17] width 49 height 17
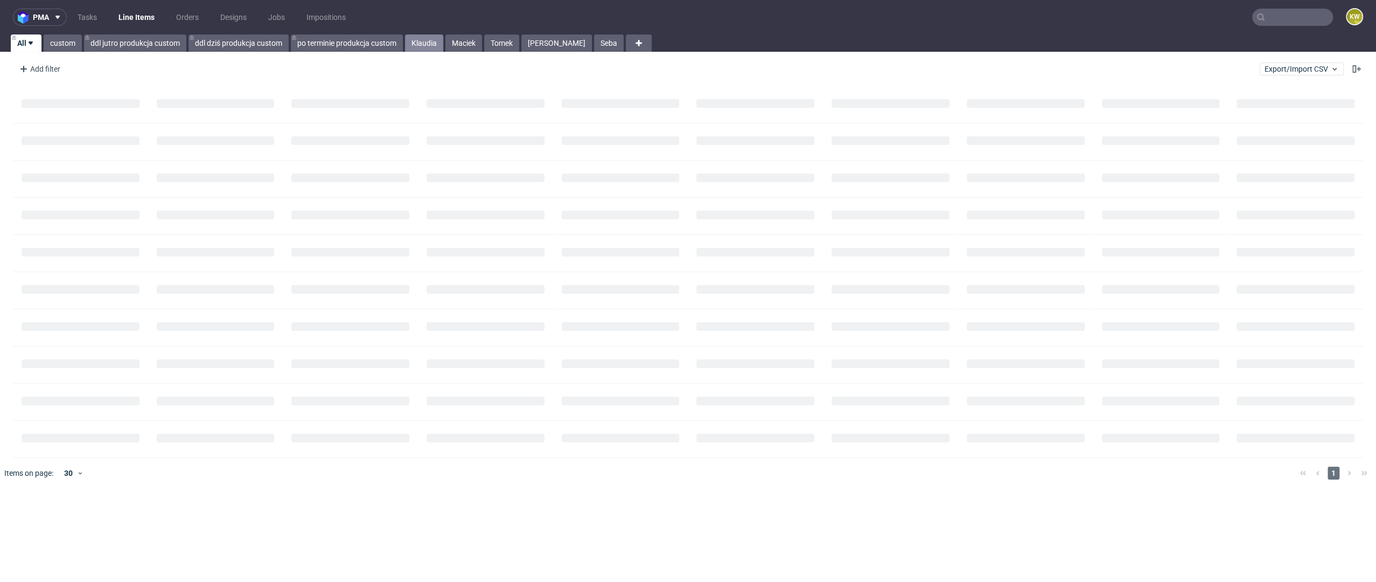
click at [431, 39] on link "Klaudia" at bounding box center [424, 42] width 38 height 17
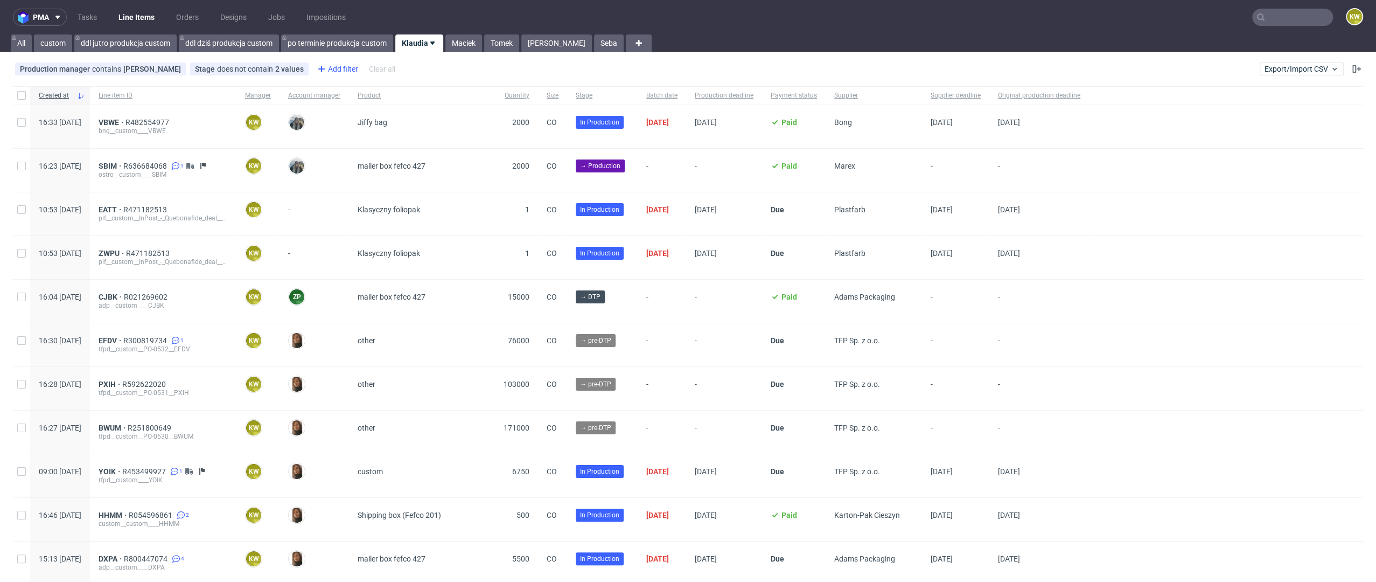
click at [354, 71] on div "Add filter" at bounding box center [336, 68] width 47 height 17
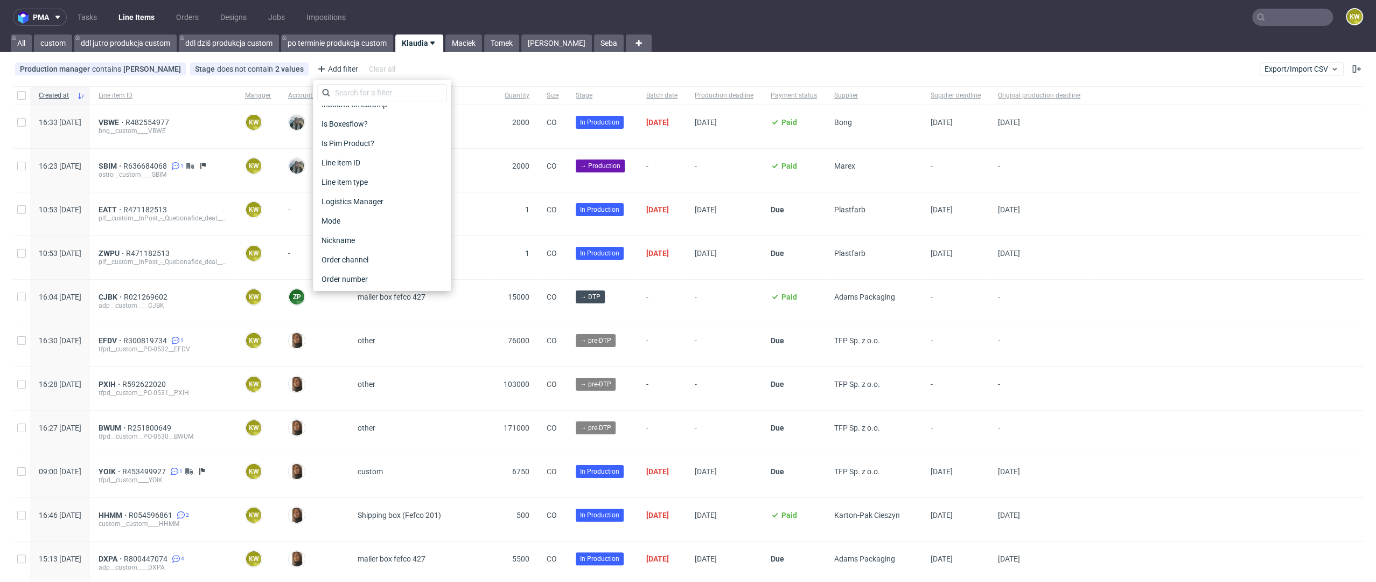
scroll to position [866, 0]
click at [365, 159] on span "Supplier deadline" at bounding box center [351, 160] width 69 height 15
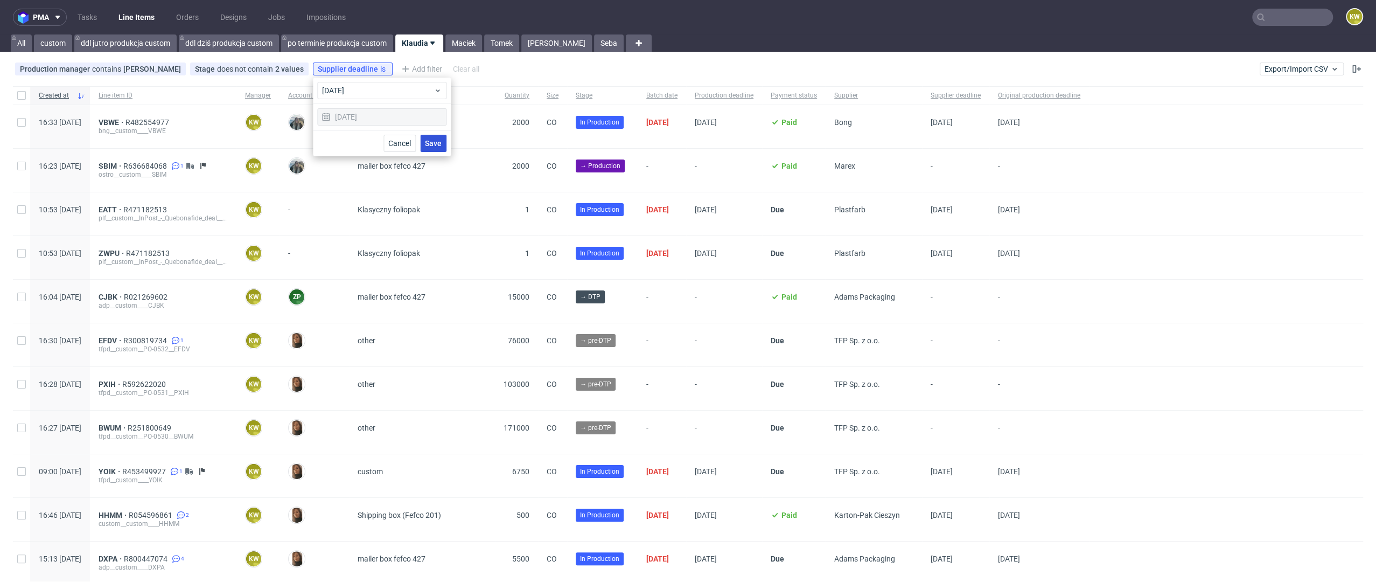
click at [434, 143] on span "Save" at bounding box center [433, 143] width 17 height 8
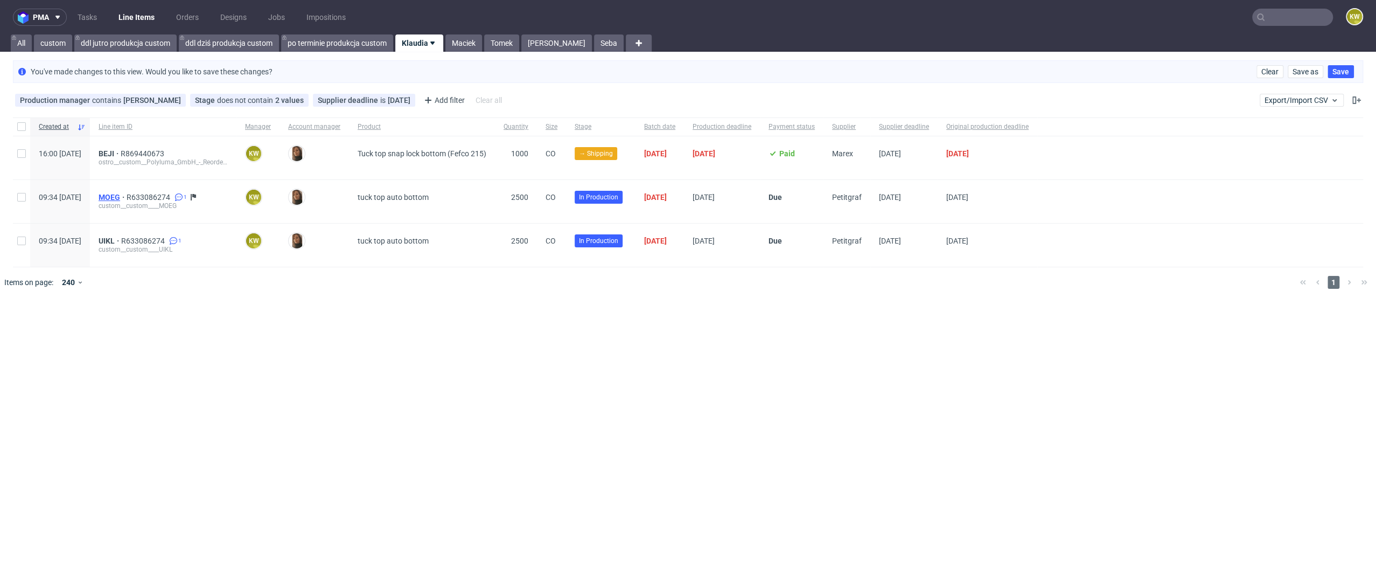
click at [127, 193] on span "MOEG" at bounding box center [113, 197] width 28 height 9
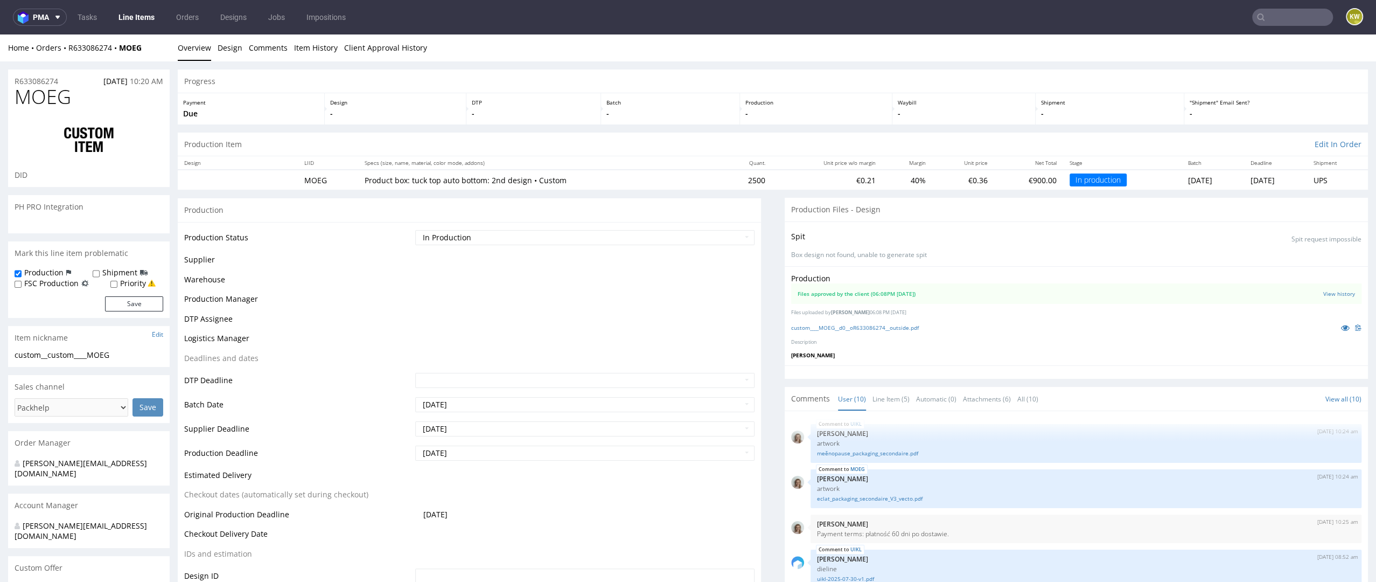
scroll to position [268, 0]
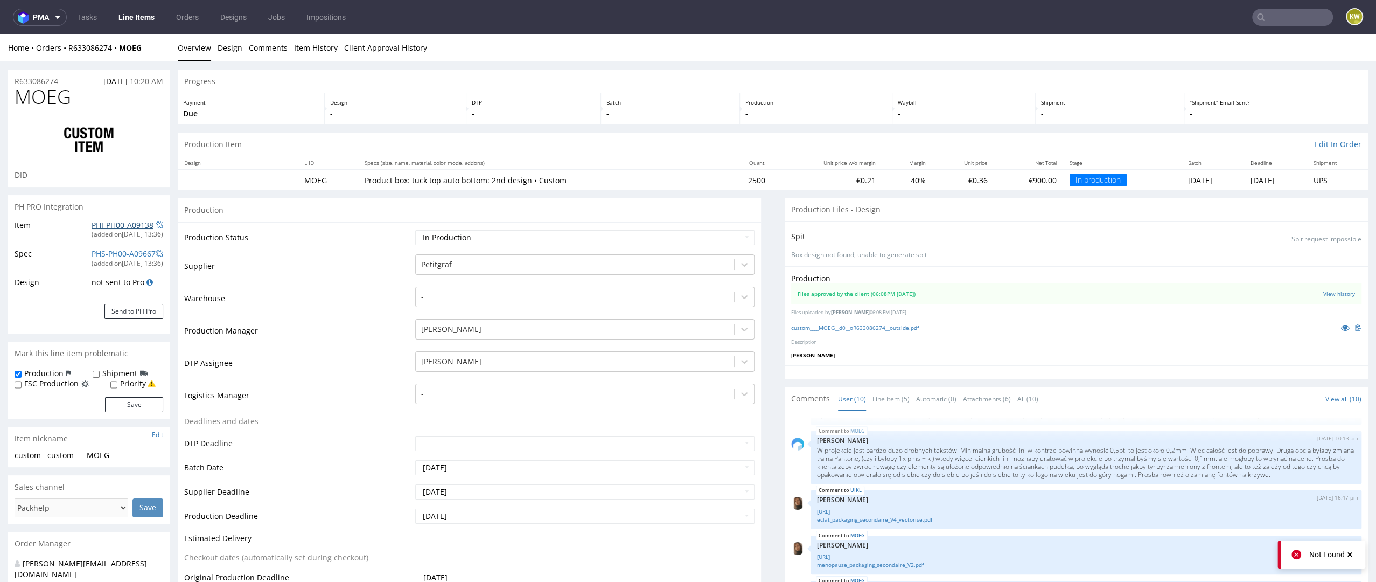
click at [110, 221] on link "PHI-PH00-A09138" at bounding box center [123, 225] width 62 height 10
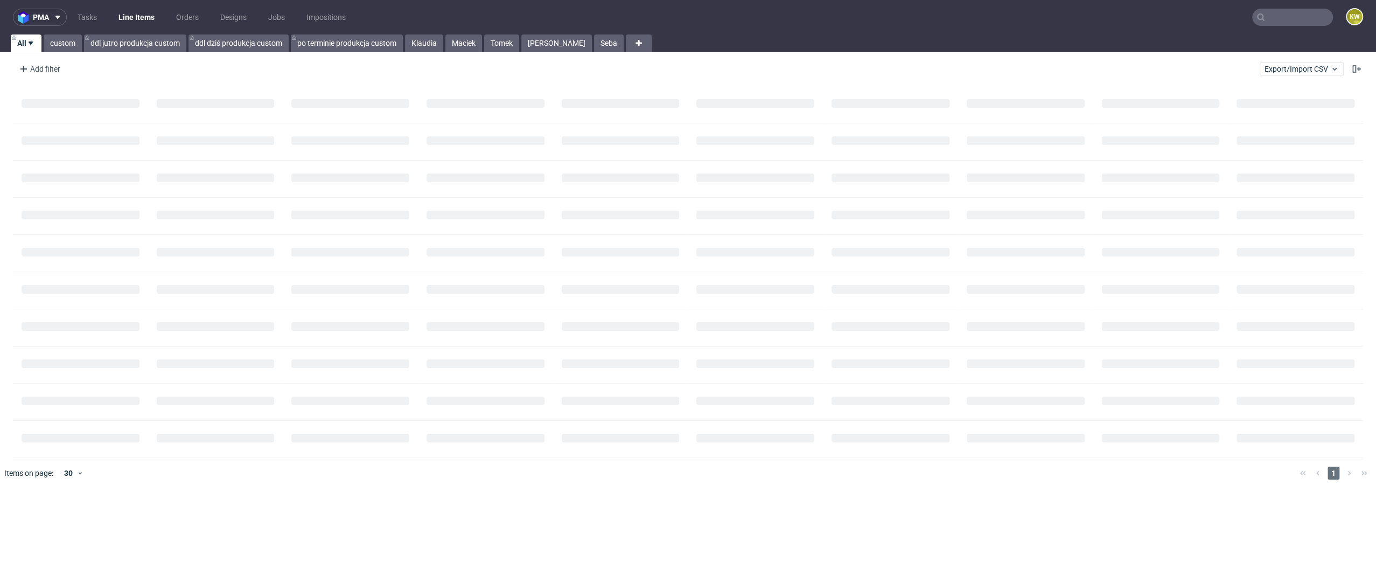
click at [1272, 18] on input "text" at bounding box center [1292, 17] width 81 height 17
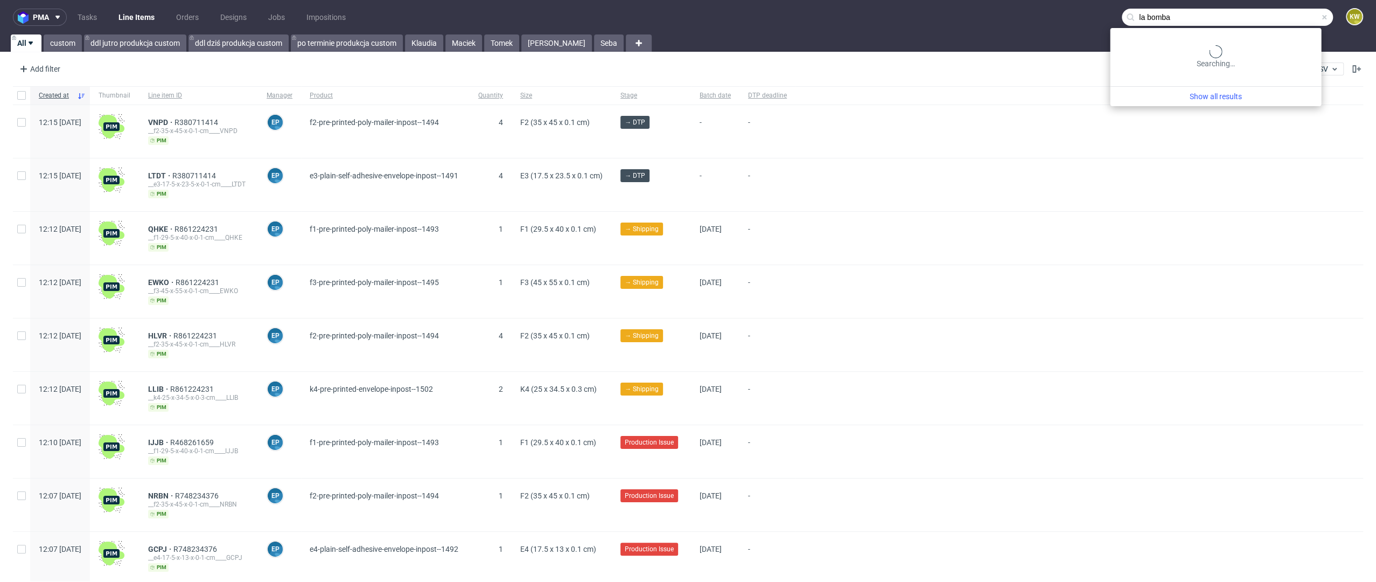
type input "la bomba"
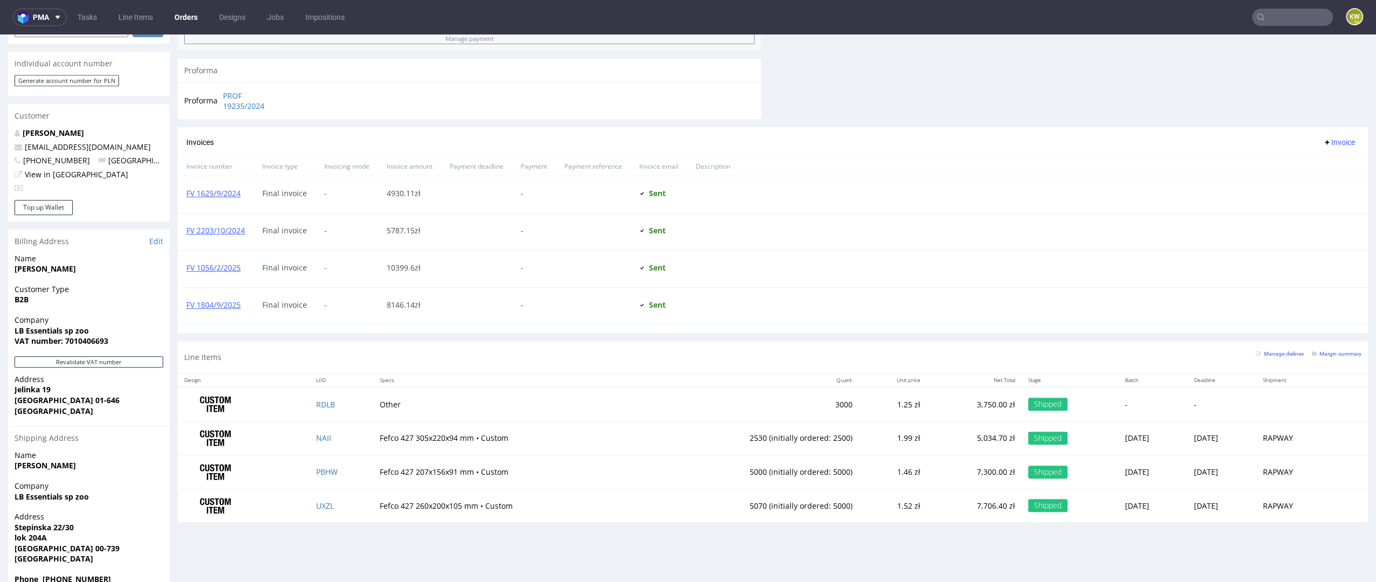
scroll to position [506, 0]
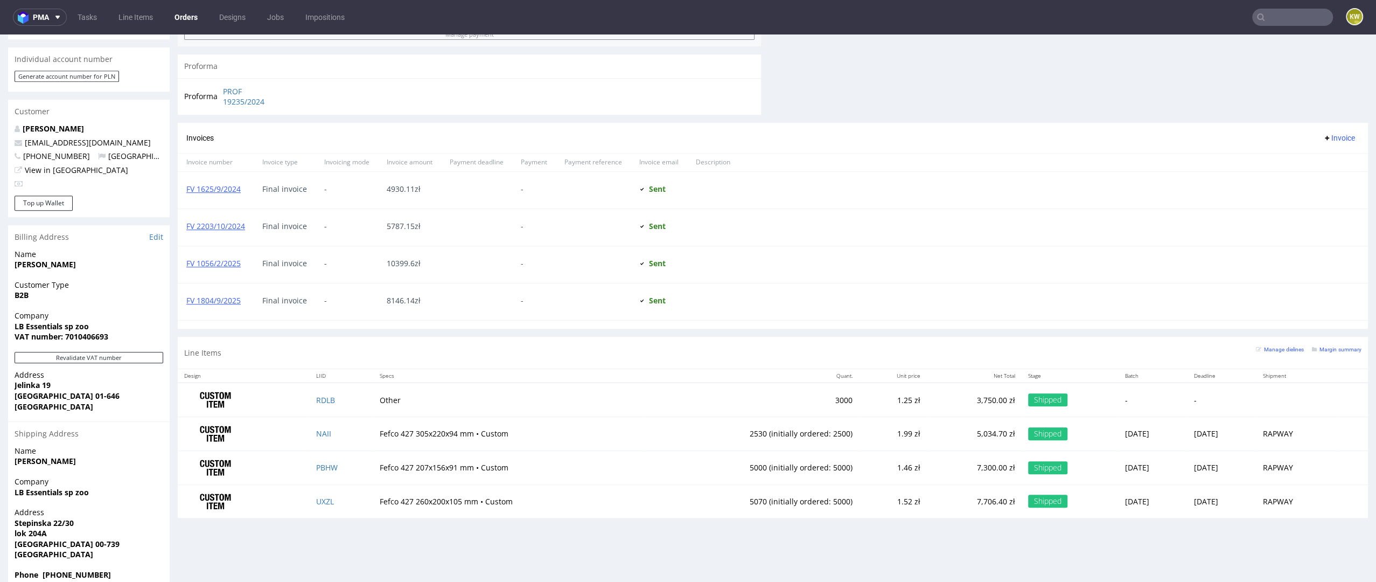
click at [1321, 340] on div "Line Items Manage dielines Margin summary" at bounding box center [773, 353] width 1190 height 32
click at [1324, 346] on small "Margin summary" at bounding box center [1337, 349] width 50 height 6
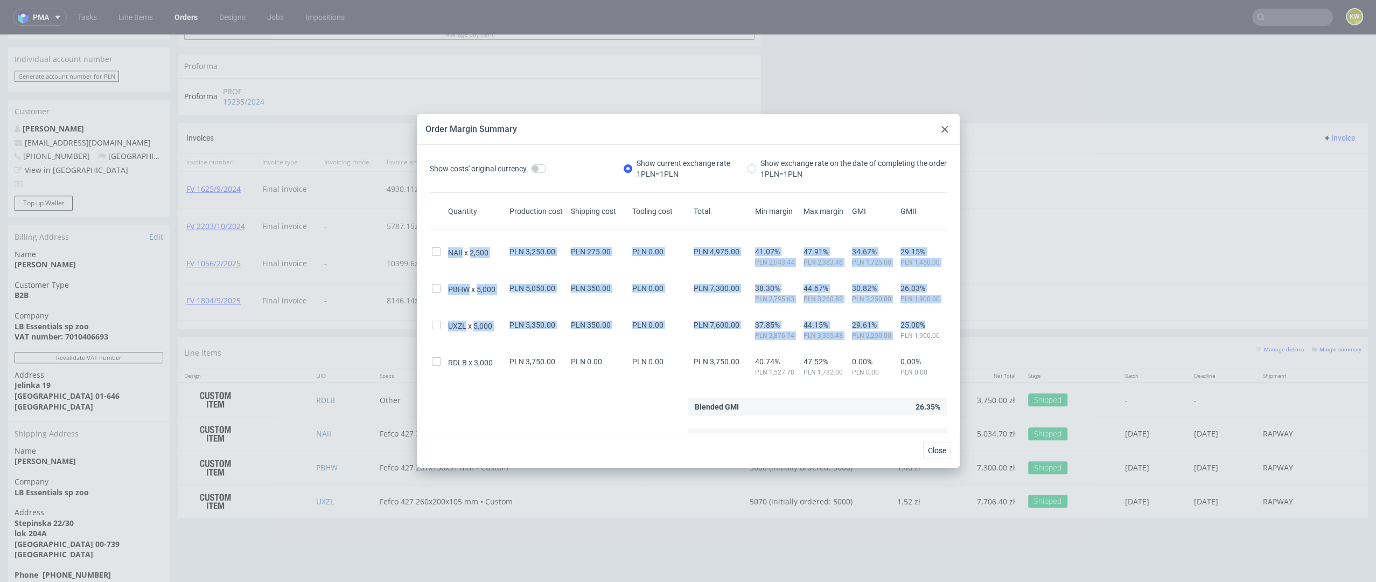
drag, startPoint x: 936, startPoint y: 324, endPoint x: 405, endPoint y: 249, distance: 536.3
click at [405, 249] on div "Order Margin Summary Show costs' original currency Show current exchange rate 1…" at bounding box center [688, 291] width 1376 height 582
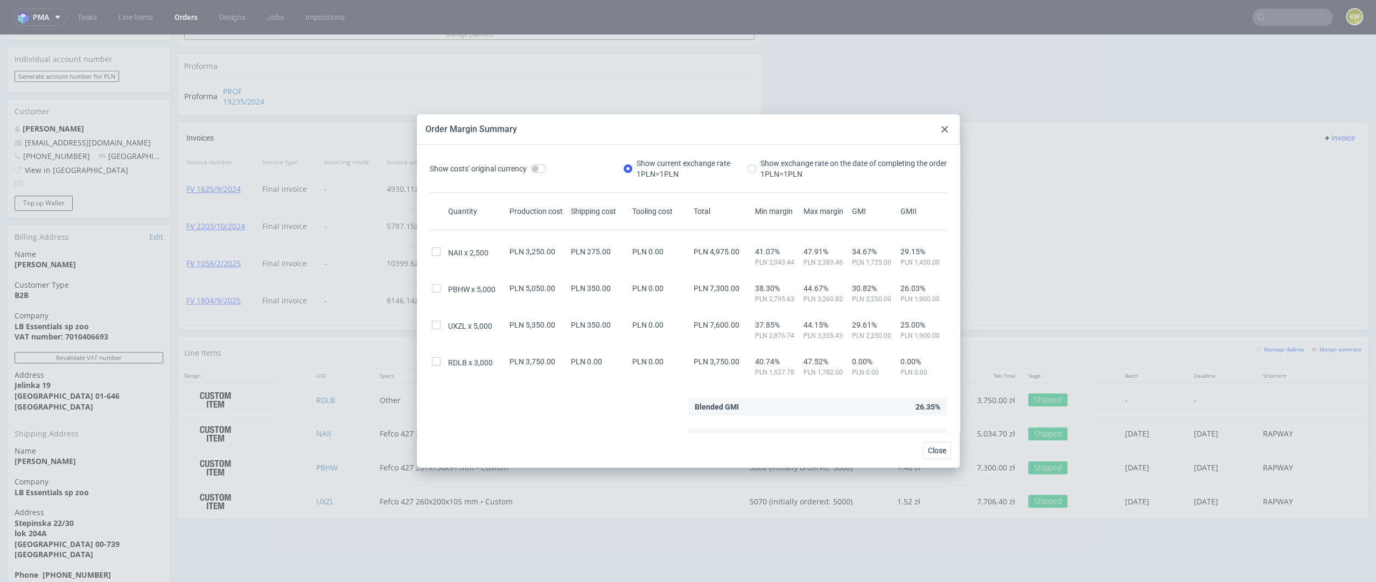
click at [521, 381] on div "Show costs' original currency Show current exchange rate 1 PLN = 1 PLN Show exc…" at bounding box center [688, 293] width 526 height 270
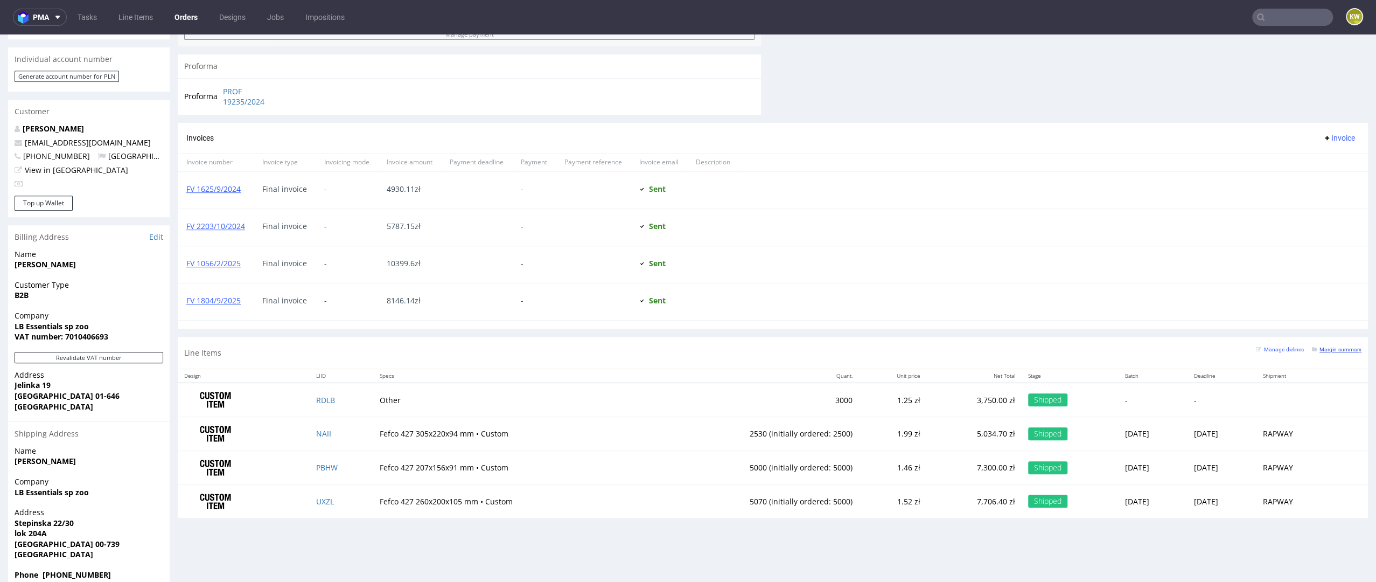
click at [1330, 346] on small "Margin summary" at bounding box center [1337, 349] width 50 height 6
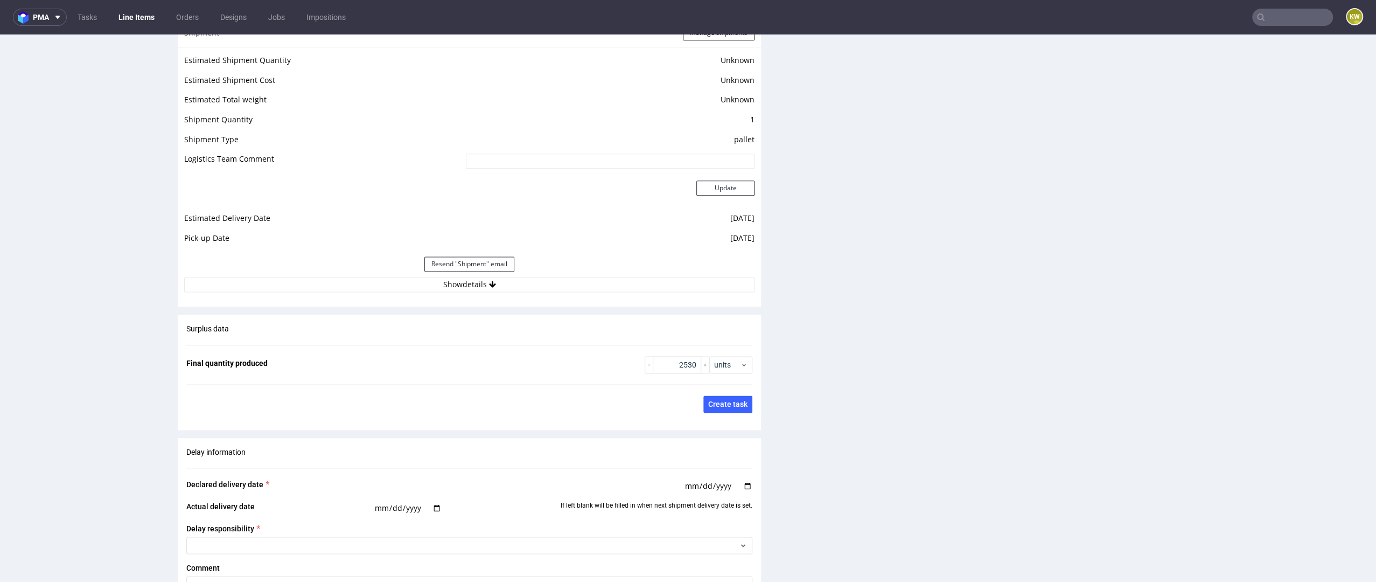
scroll to position [1381, 0]
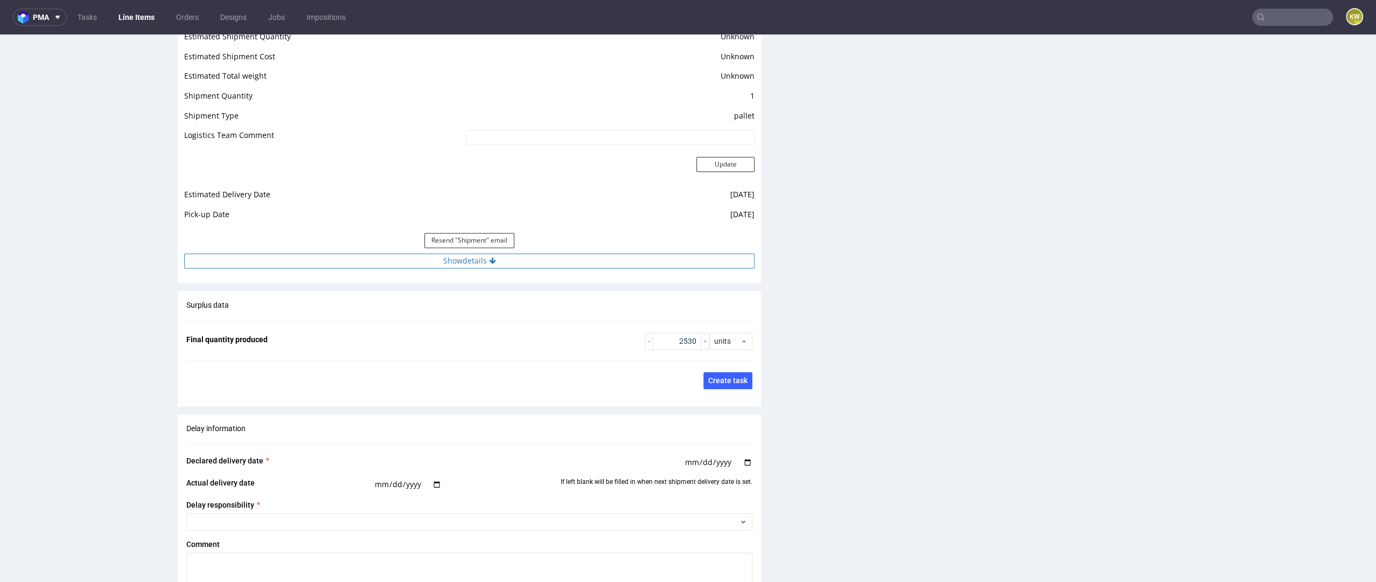
click at [577, 257] on button "Show details" at bounding box center [469, 260] width 570 height 15
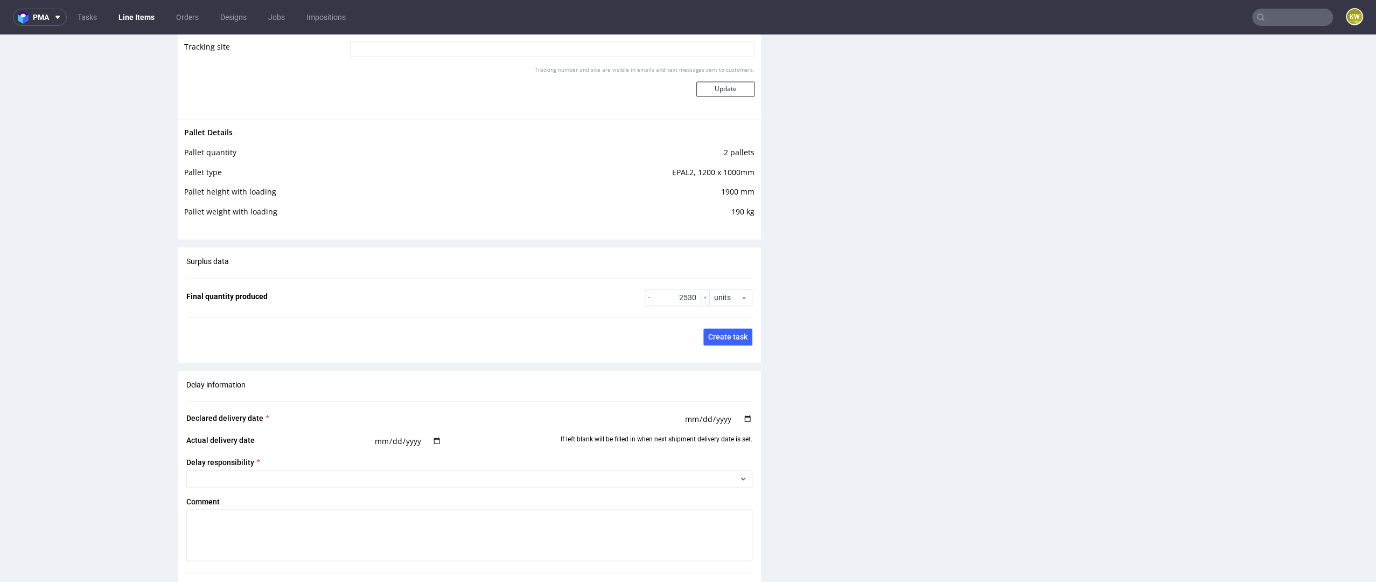
scroll to position [2027, 0]
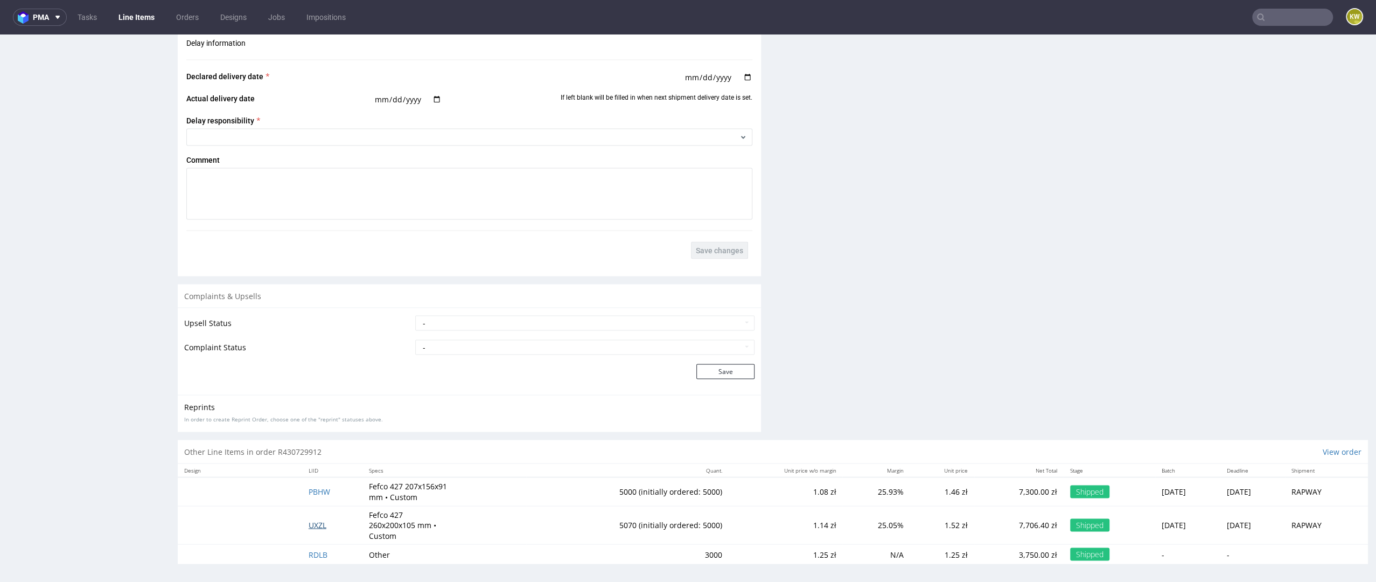
click at [309, 519] on span "UXZL" at bounding box center [318, 524] width 18 height 10
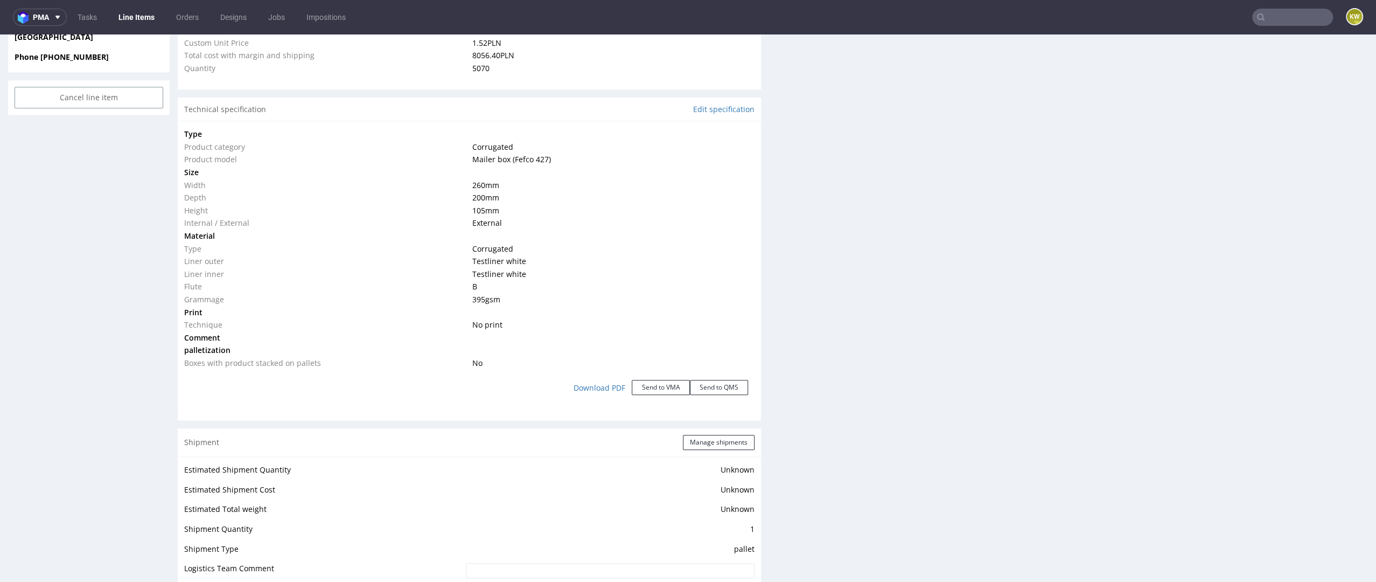
scroll to position [1133, 0]
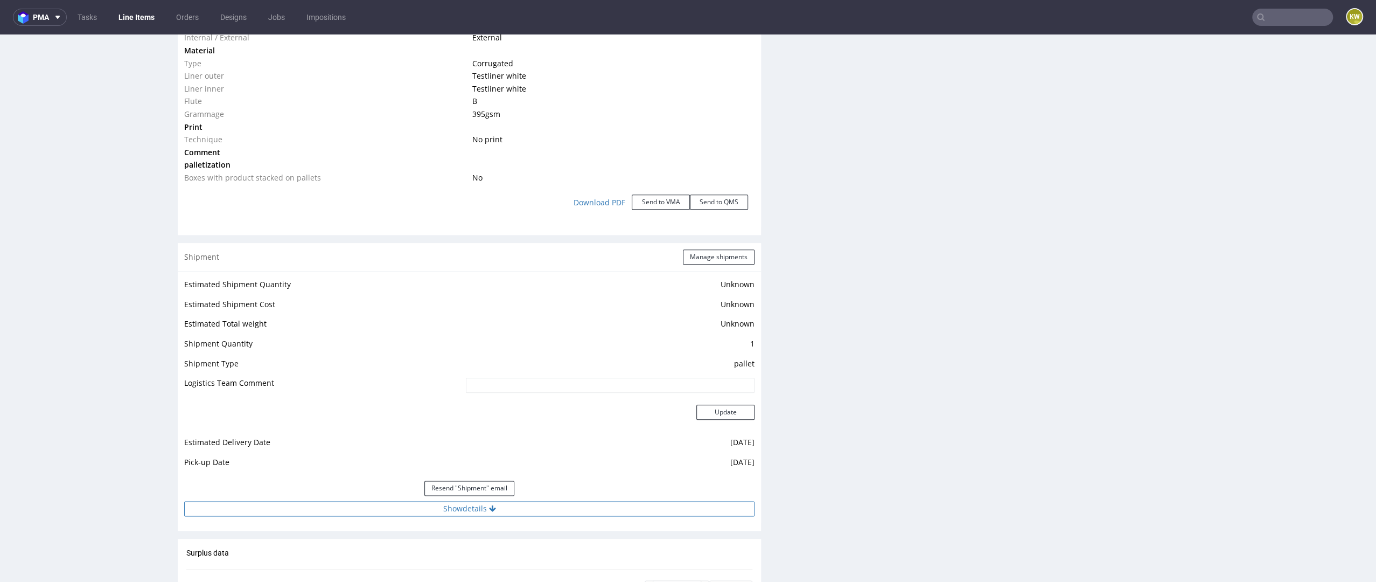
click at [547, 504] on button "Show details" at bounding box center [469, 508] width 570 height 15
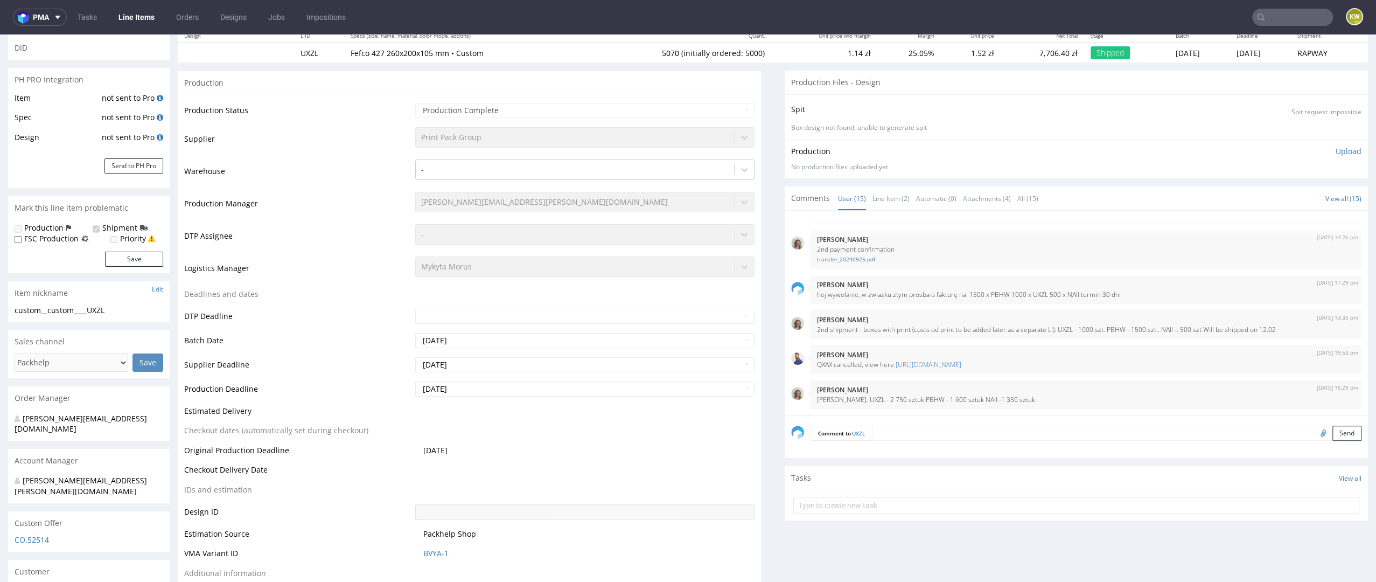
scroll to position [0, 0]
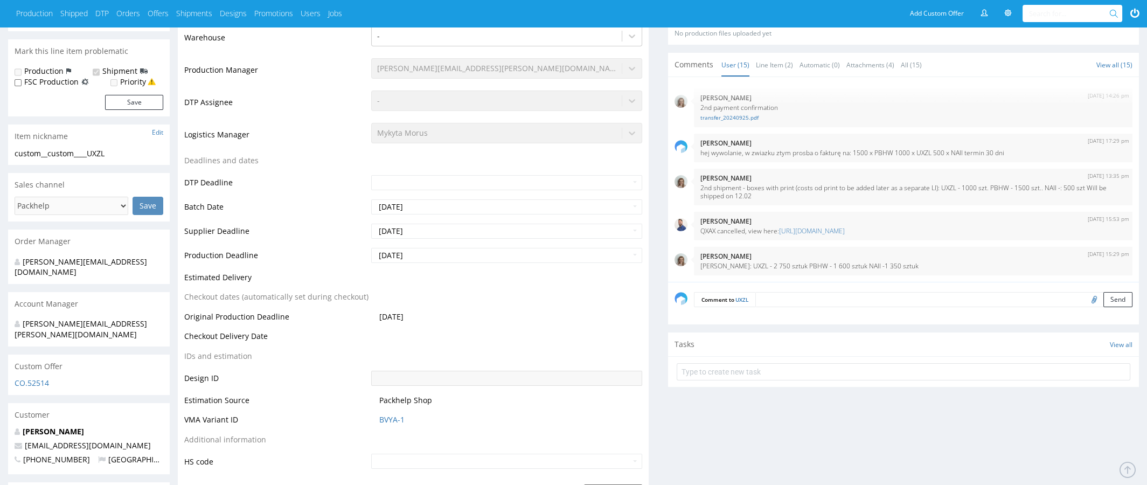
scroll to position [256, 0]
click at [391, 413] on link "BVYA-1" at bounding box center [391, 416] width 25 height 11
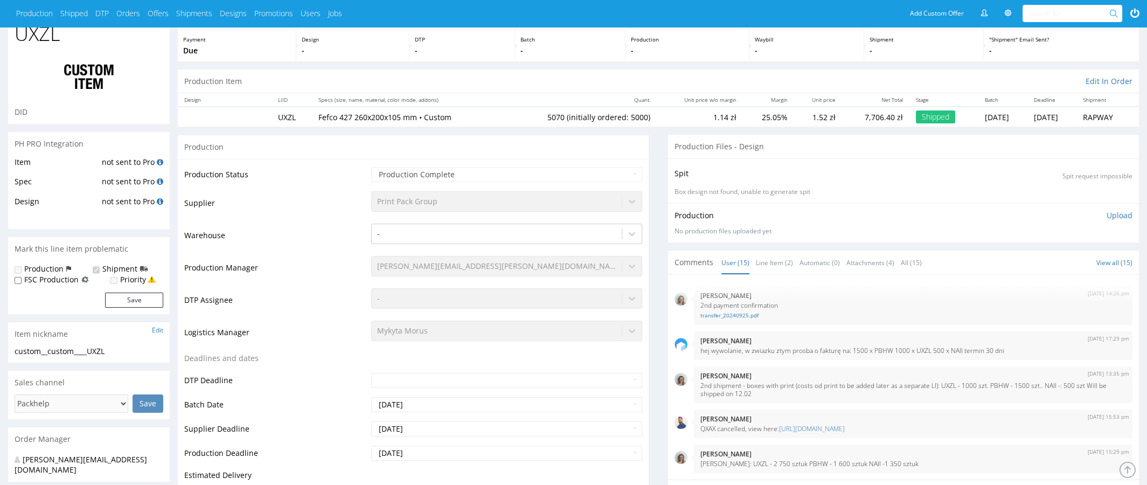
scroll to position [0, 0]
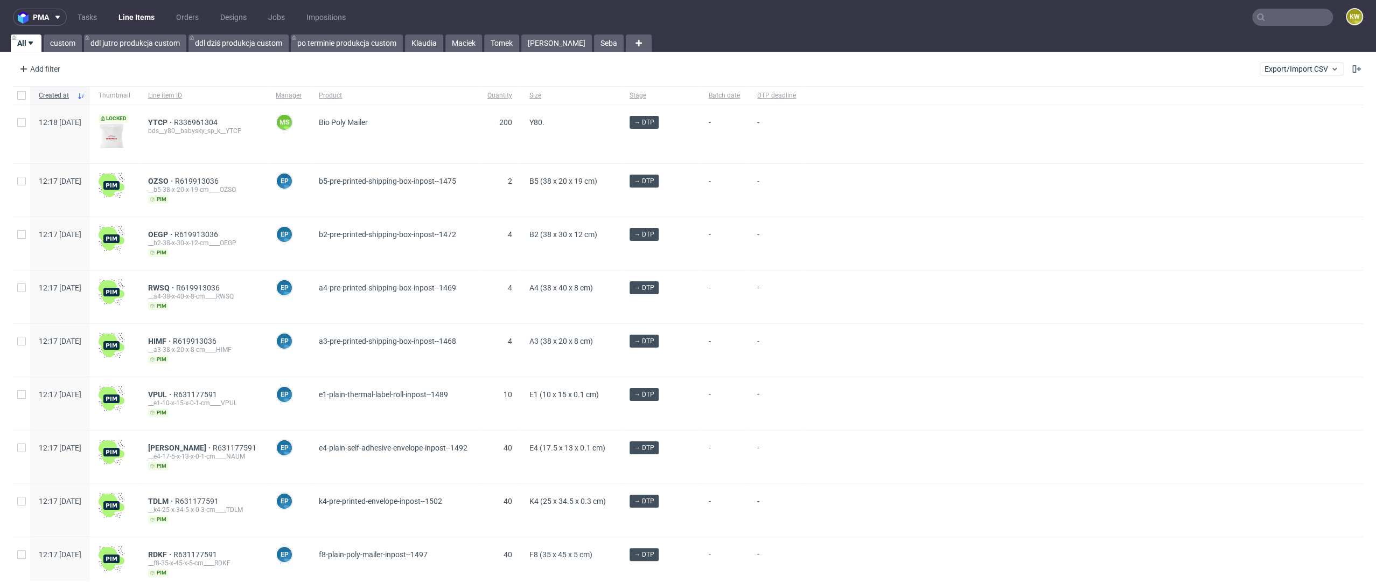
click at [1282, 18] on input "text" at bounding box center [1292, 17] width 81 height 17
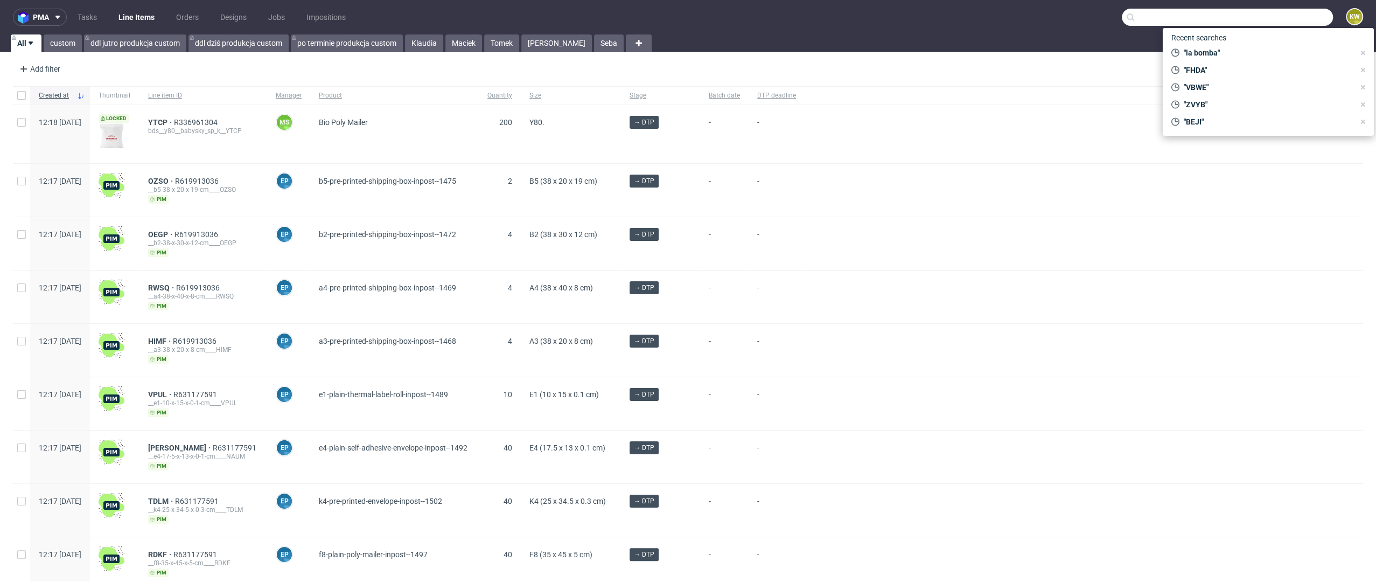
paste input "VLQR"
type input "VLQR"
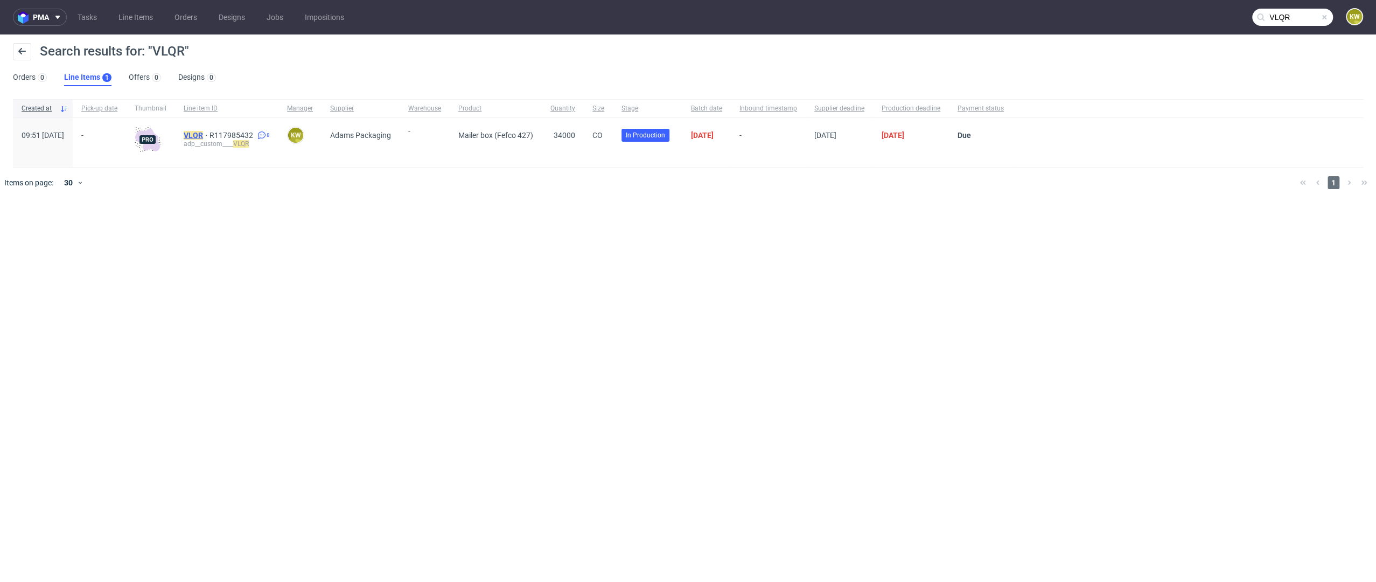
click at [203, 133] on mark "VLQR" at bounding box center [193, 135] width 19 height 9
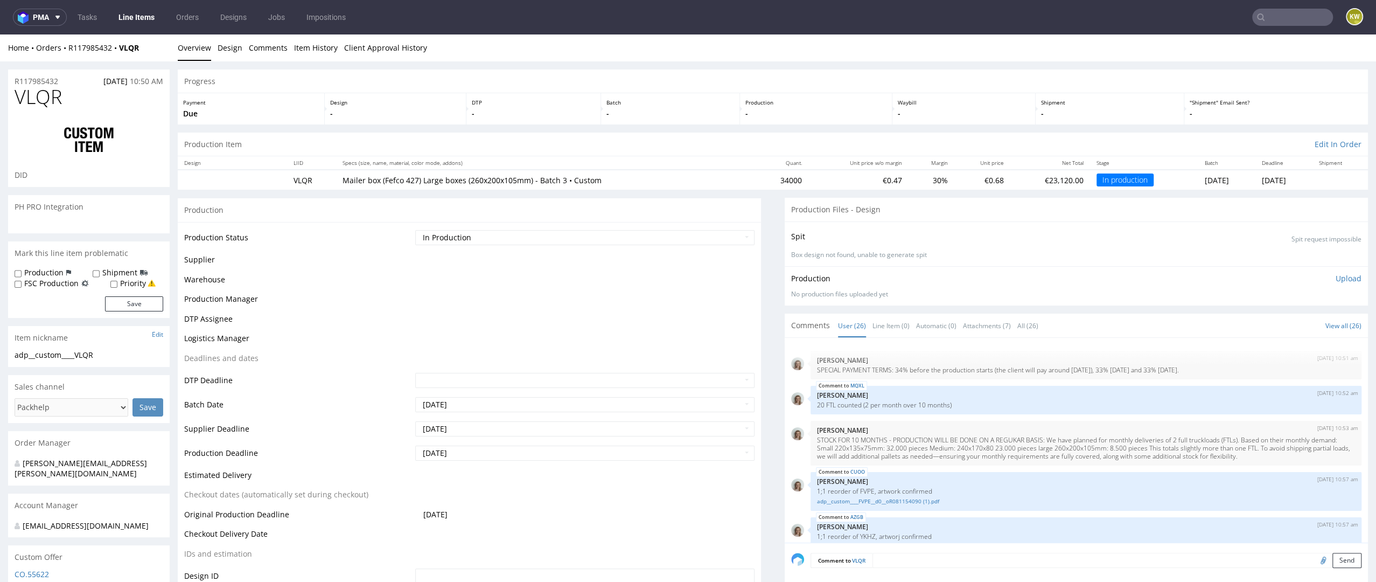
scroll to position [1011, 0]
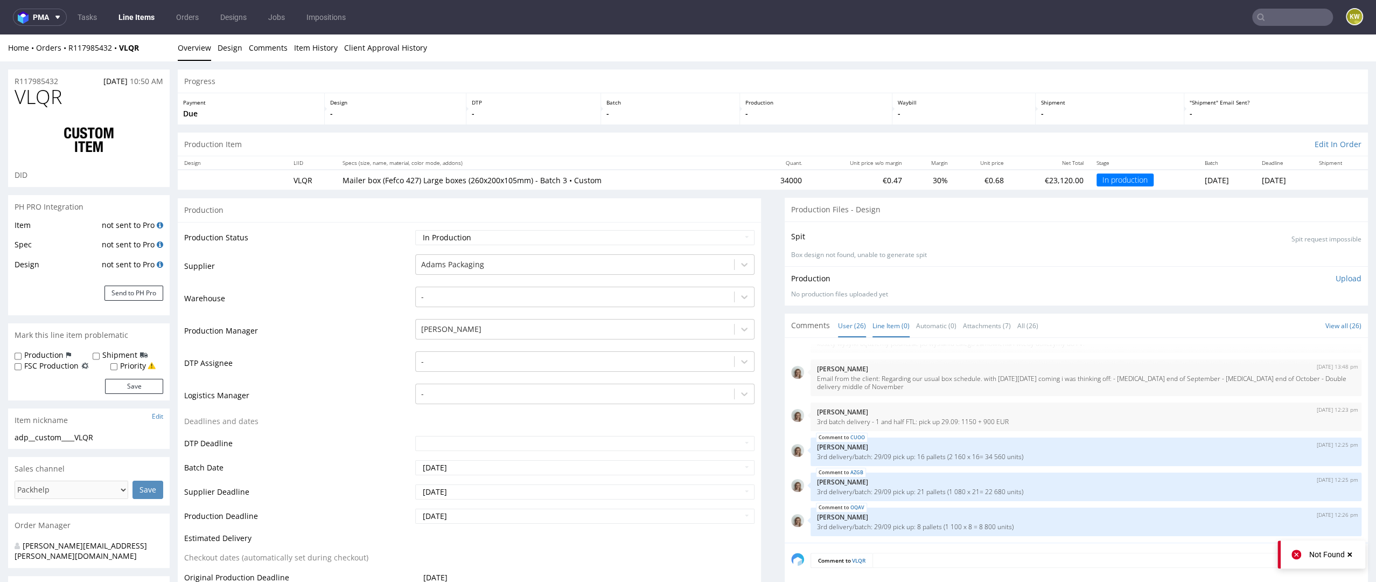
click at [896, 324] on link "Line Item (0)" at bounding box center [891, 325] width 37 height 23
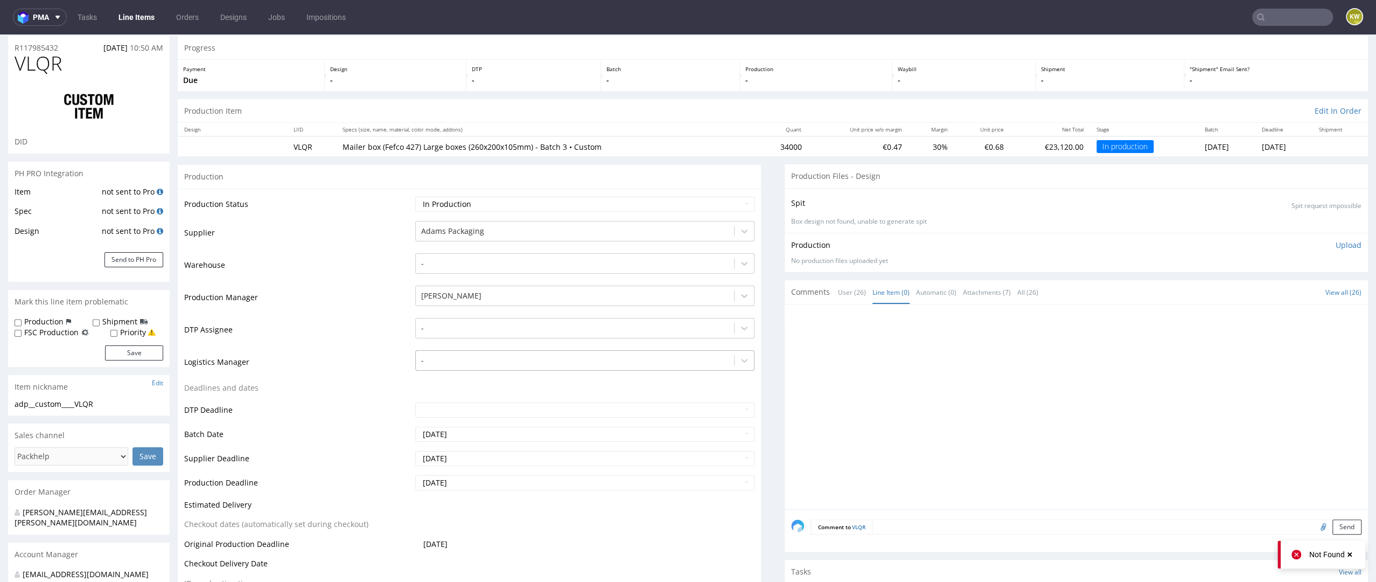
scroll to position [36, 0]
click at [1286, 19] on input "text" at bounding box center [1292, 17] width 81 height 17
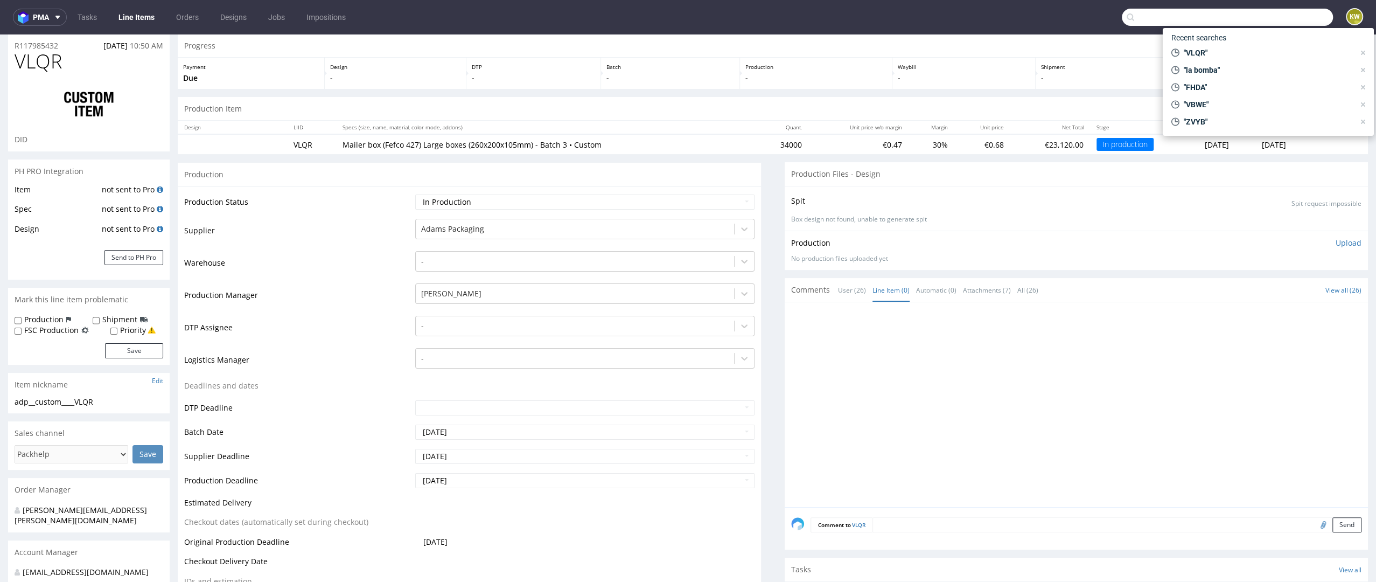
type input "v"
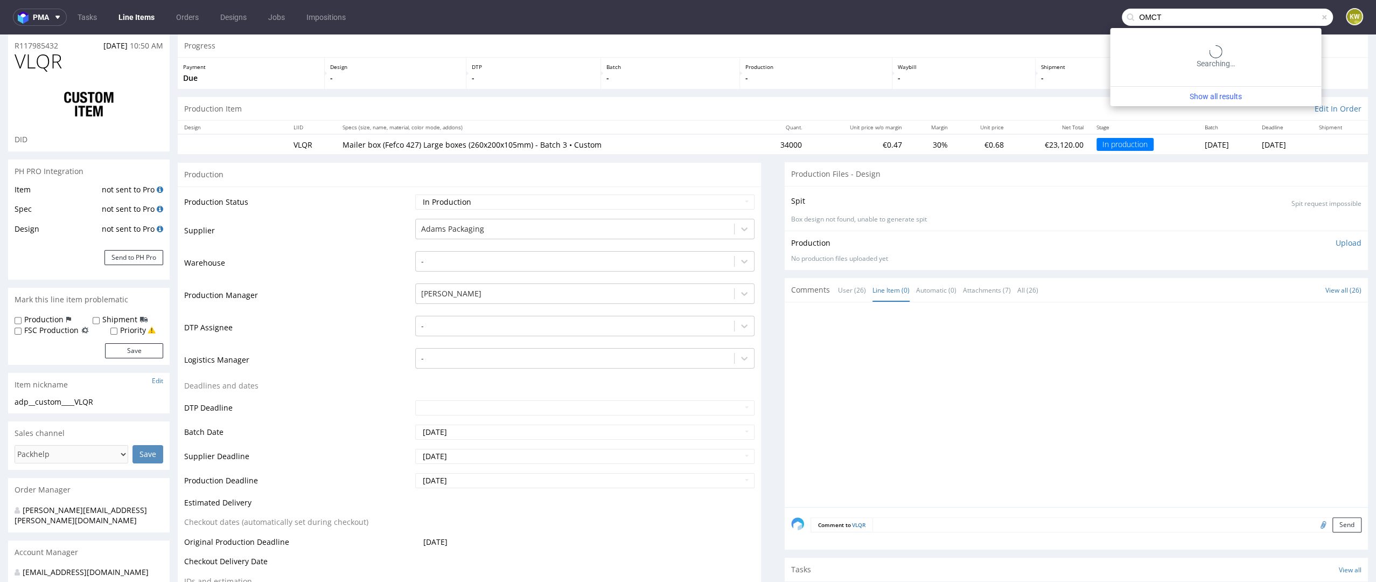
type input "OMCT"
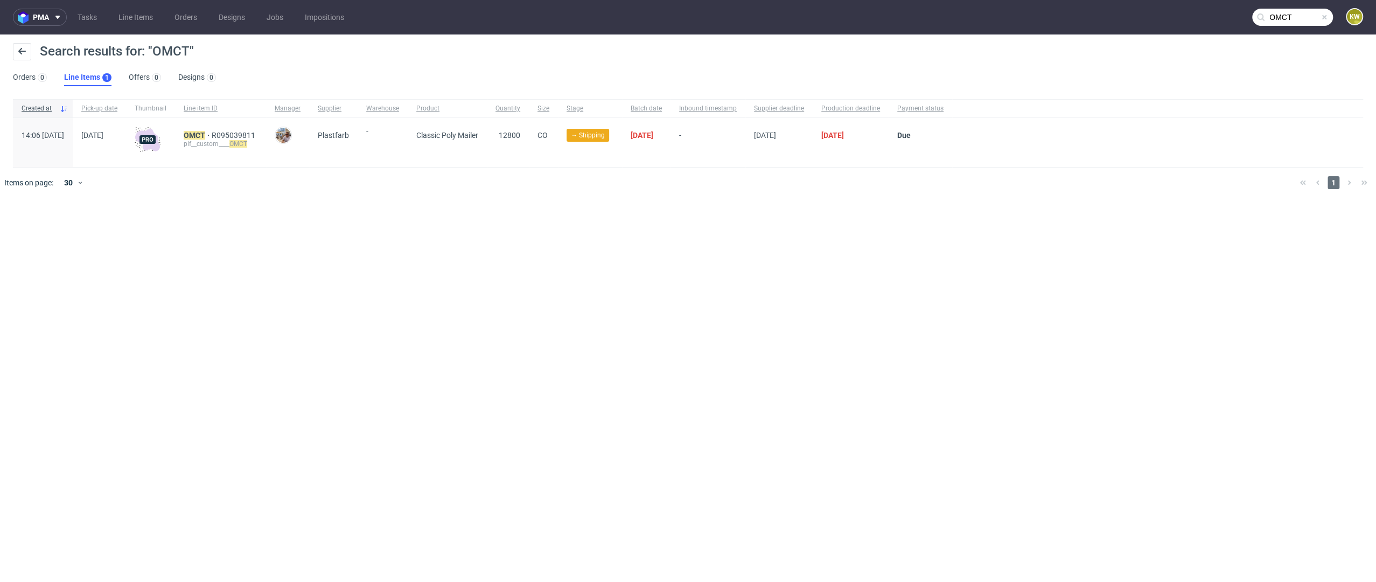
click at [190, 218] on div "pma Tasks Line Items Orders Designs Jobs Impositions OMCT KW Search results for…" at bounding box center [688, 291] width 1376 height 582
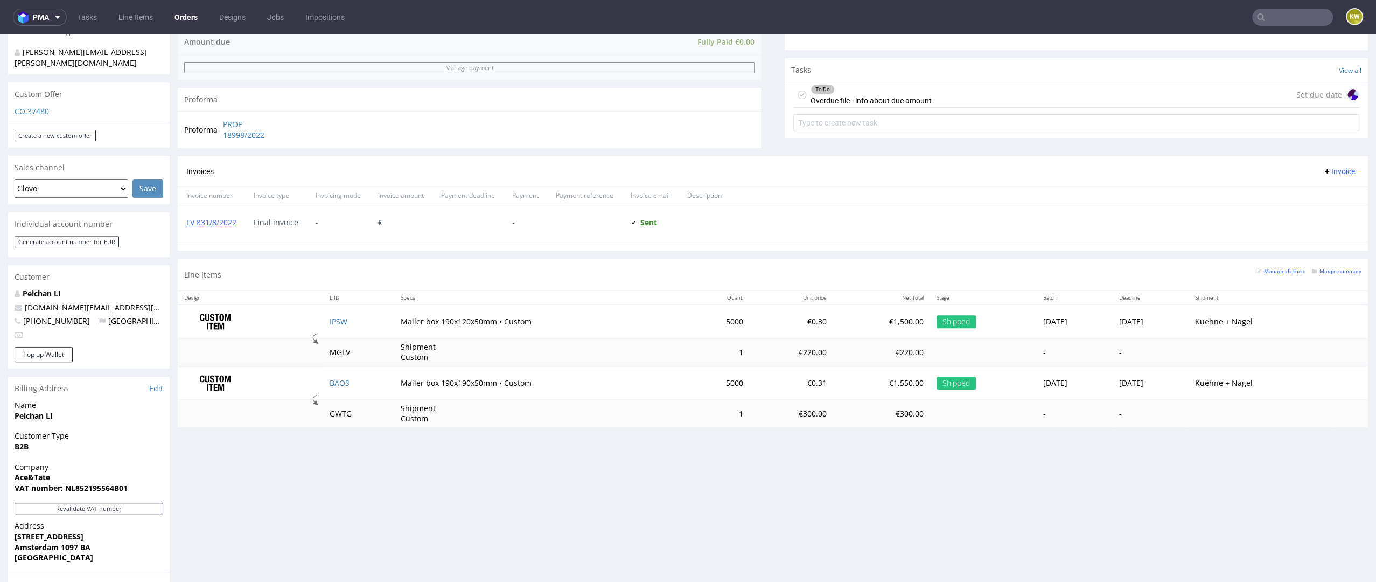
scroll to position [366, 0]
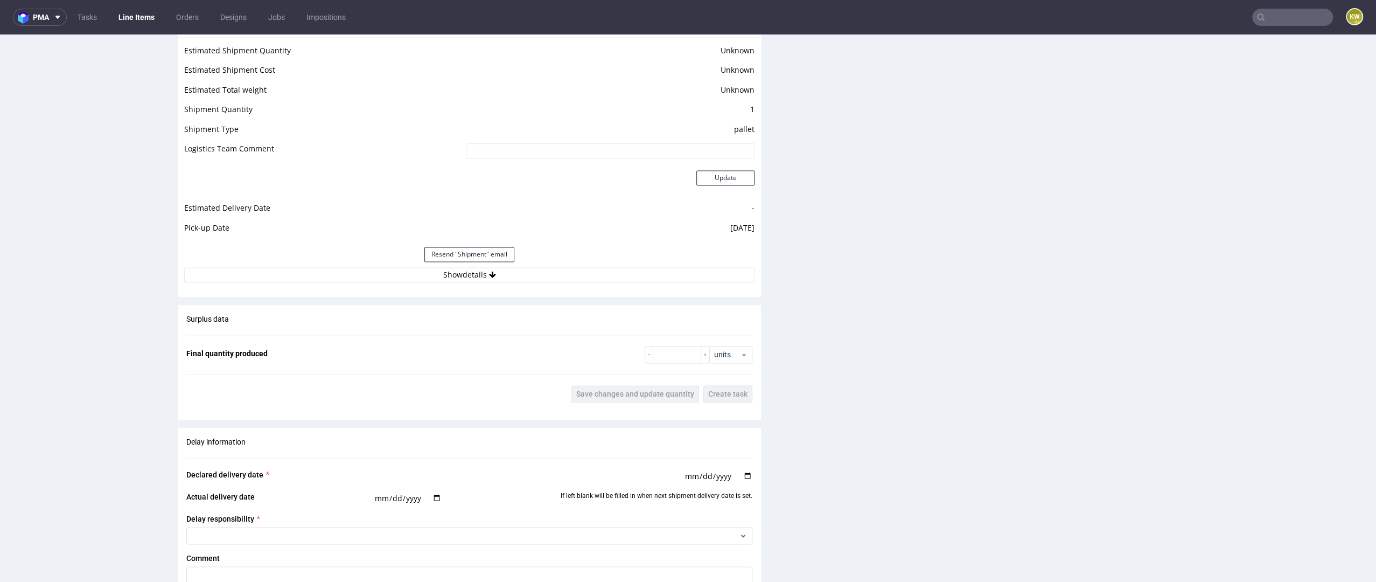
scroll to position [1813, 0]
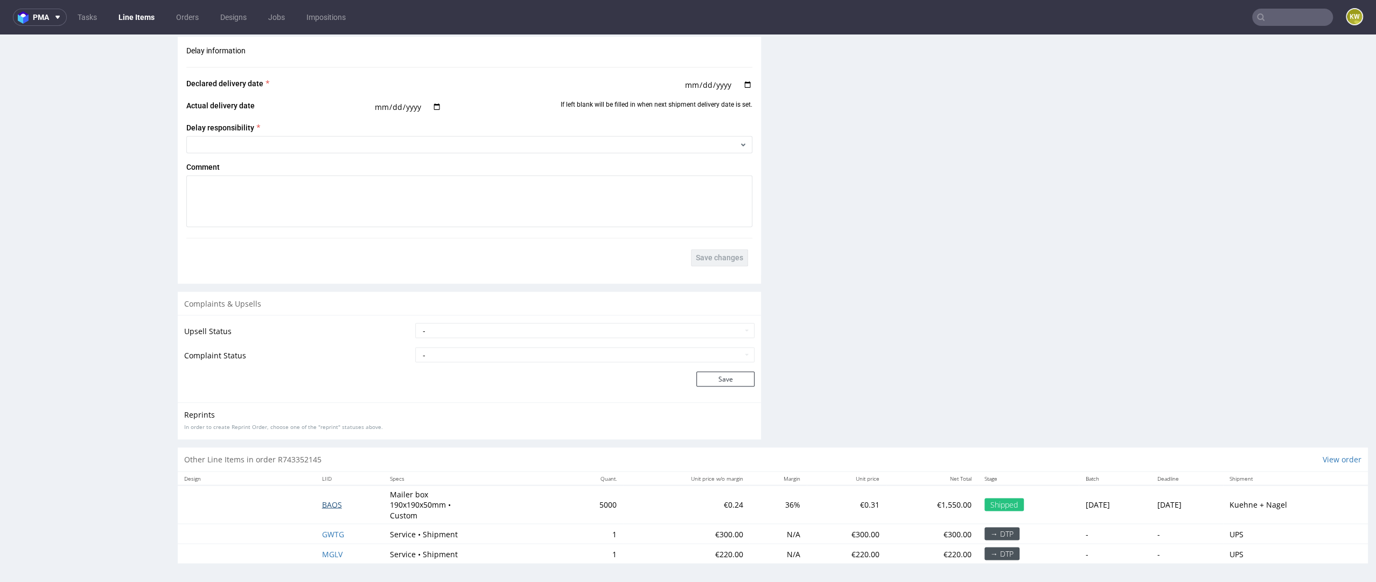
click at [322, 501] on span "BAOS" at bounding box center [332, 504] width 20 height 10
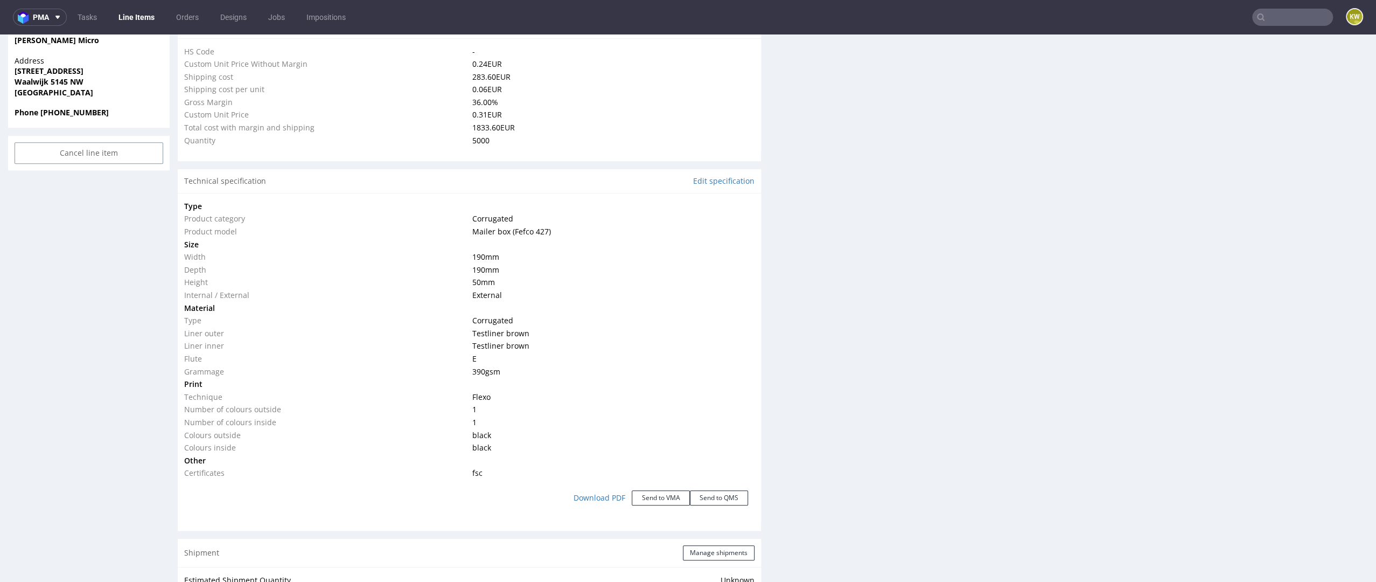
scroll to position [804, 0]
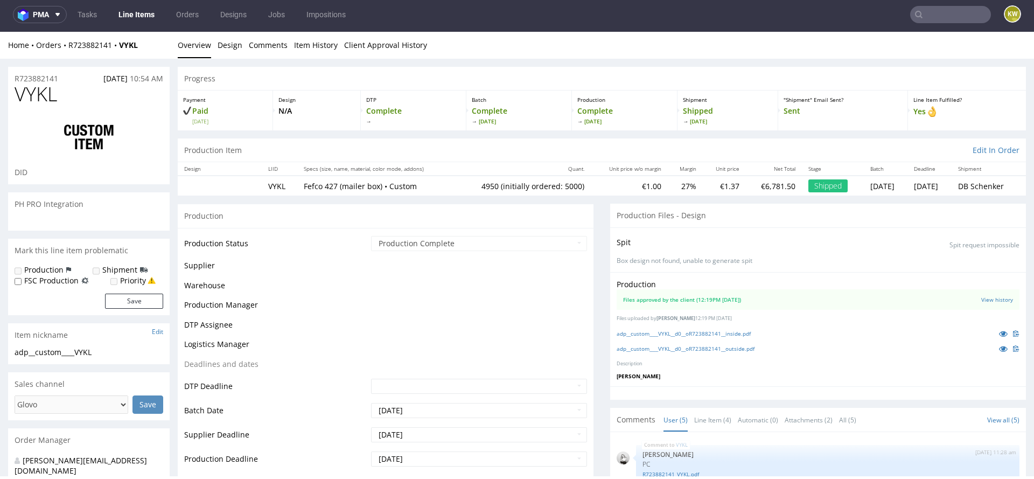
scroll to position [12, 0]
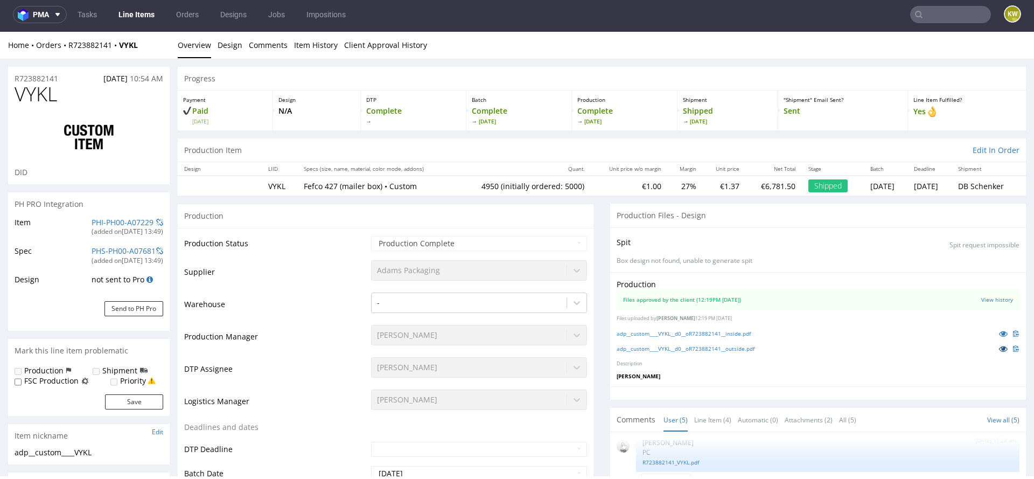
select select "in_progress"
click at [999, 346] on icon at bounding box center [1003, 349] width 9 height 8
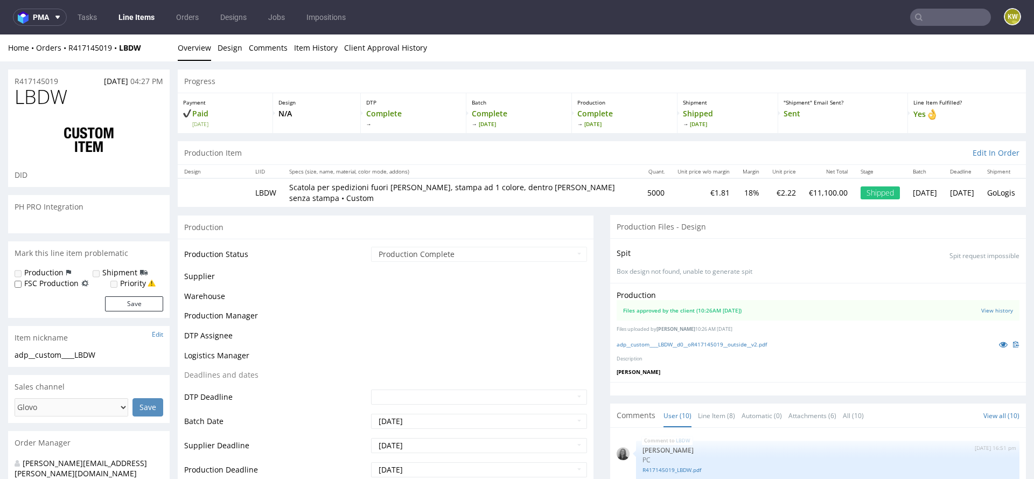
scroll to position [237, 0]
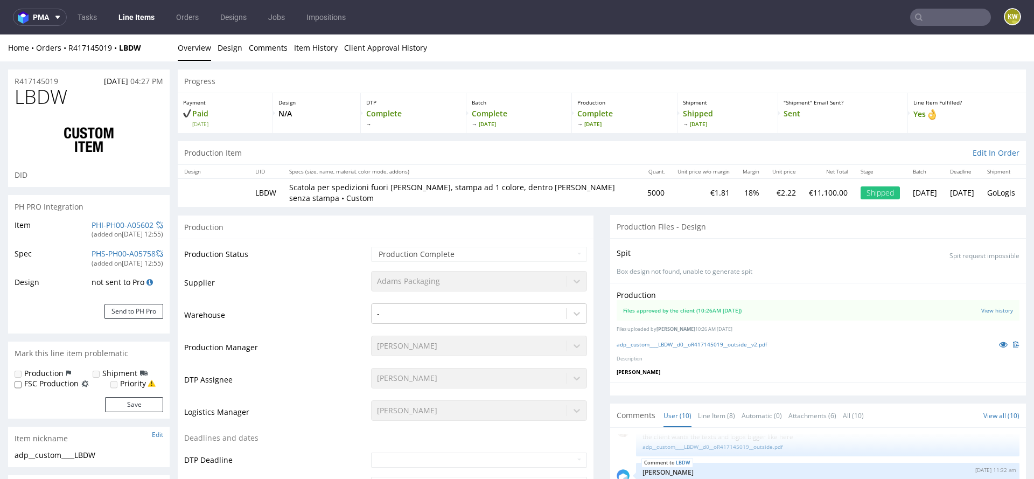
select select "in_progress"
click at [999, 342] on icon at bounding box center [1003, 344] width 9 height 8
click at [37, 99] on span "LBDW" at bounding box center [41, 97] width 53 height 22
copy span "LBDW"
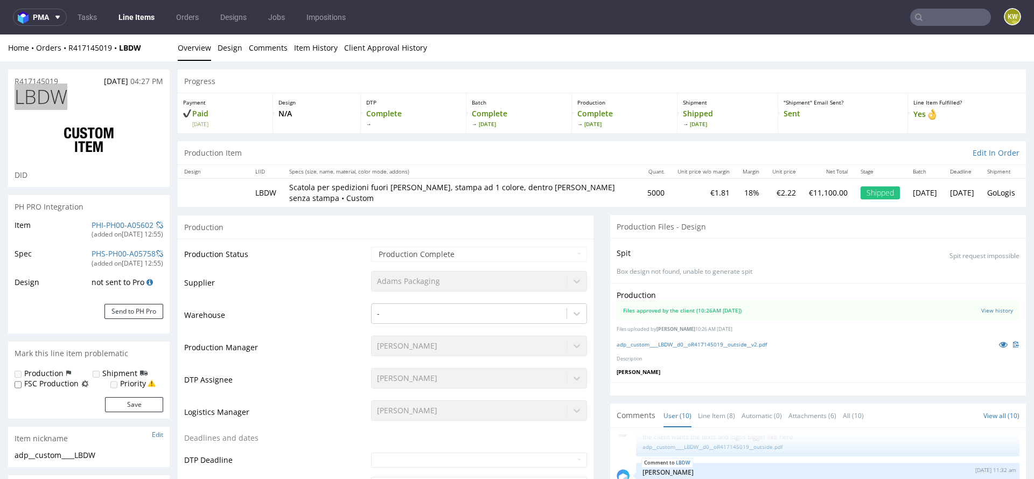
click at [131, 11] on link "Line Items" at bounding box center [136, 17] width 49 height 17
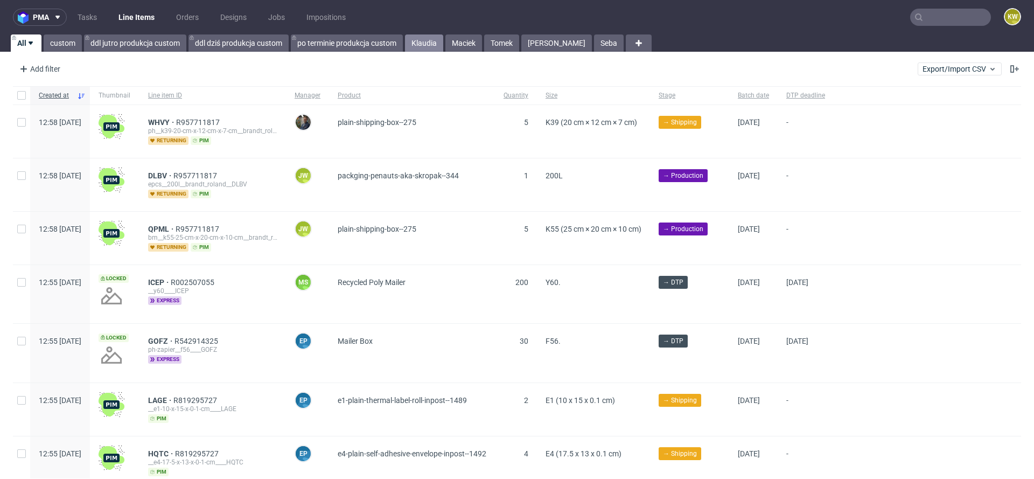
click at [422, 48] on link "Klaudia" at bounding box center [424, 42] width 38 height 17
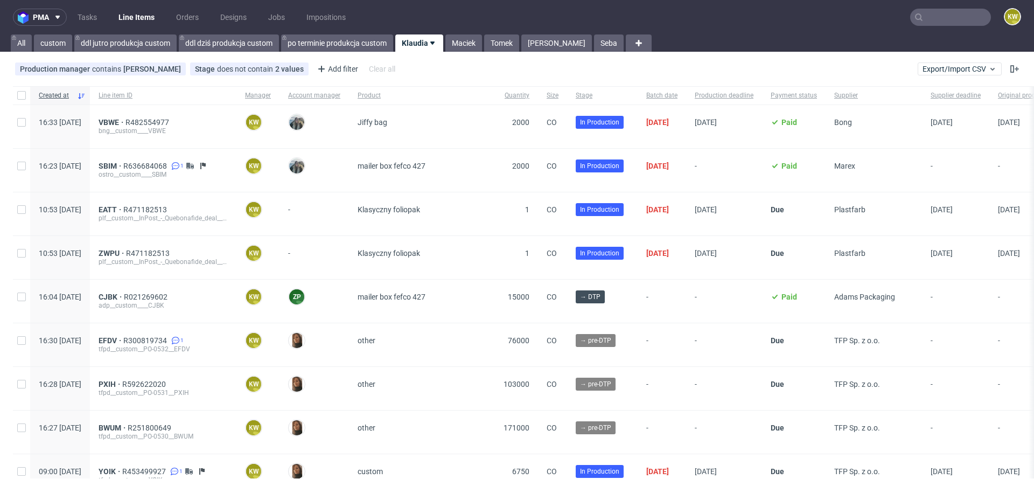
click at [933, 23] on input "text" at bounding box center [950, 17] width 81 height 17
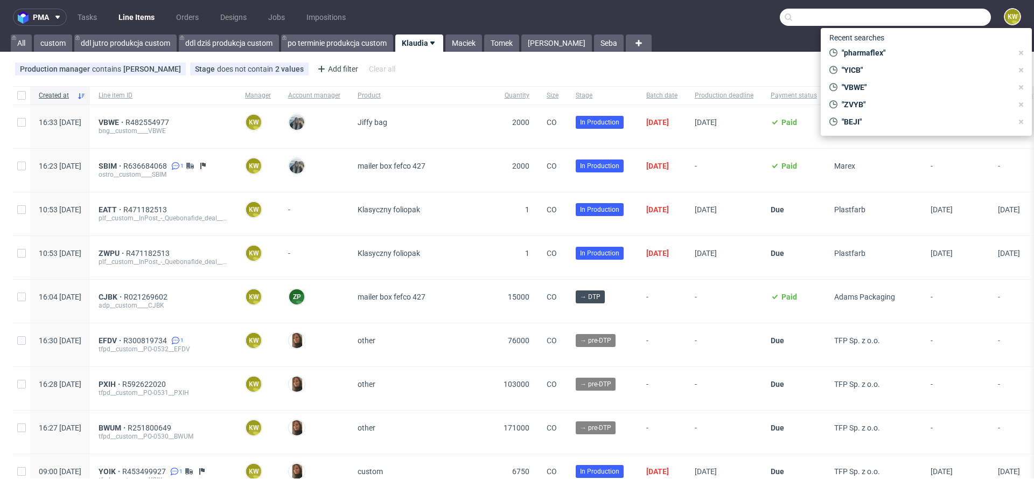
click at [933, 23] on input "text" at bounding box center [885, 17] width 211 height 17
paste input "SBIM"
type input "SBIM"
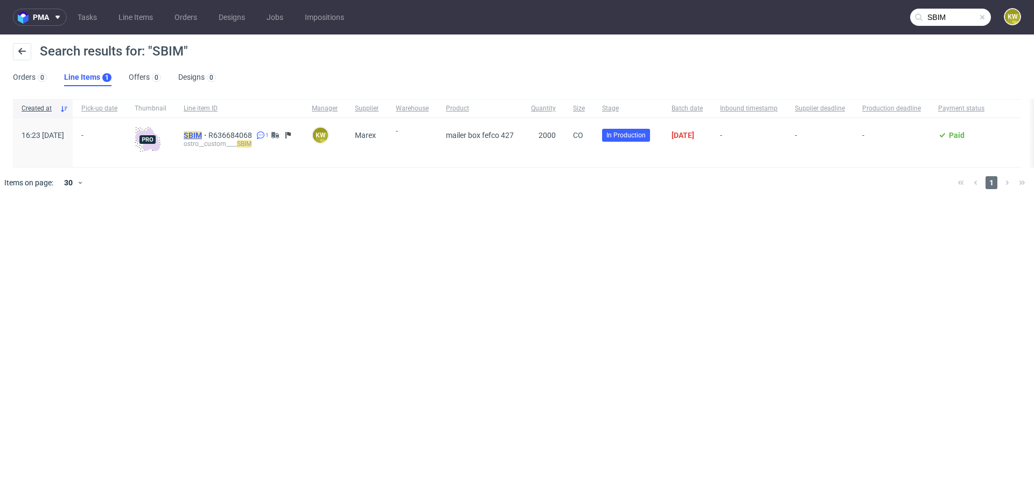
click at [202, 132] on mark "SBIM" at bounding box center [193, 135] width 18 height 9
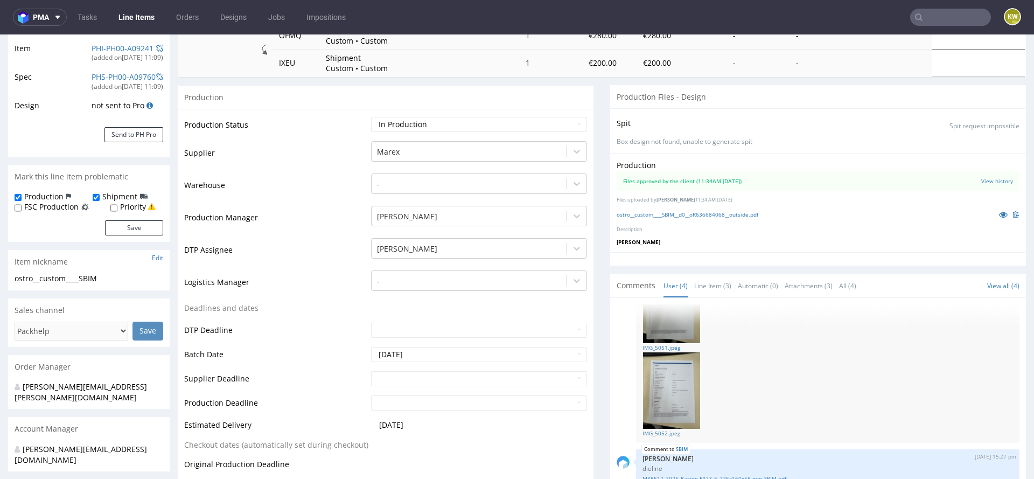
scroll to position [197, 0]
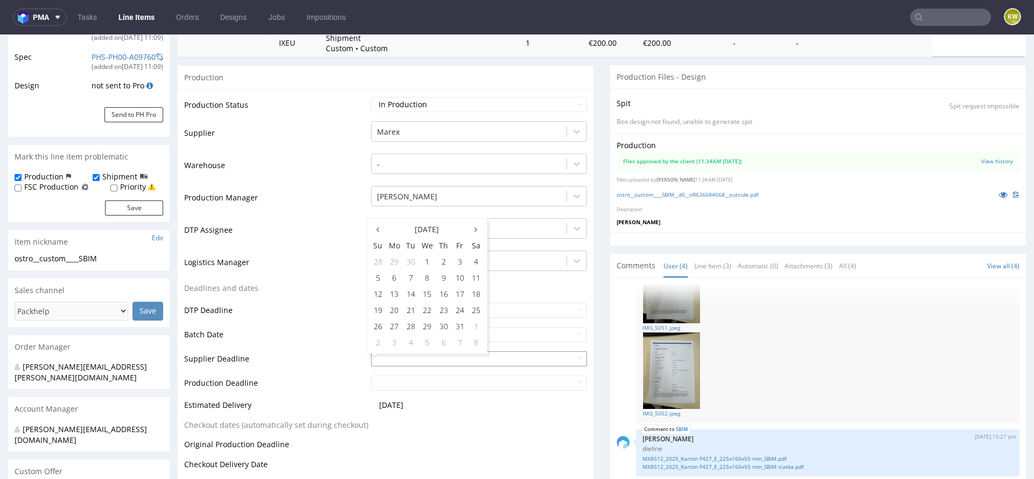
click at [377, 358] on input "text" at bounding box center [479, 358] width 216 height 15
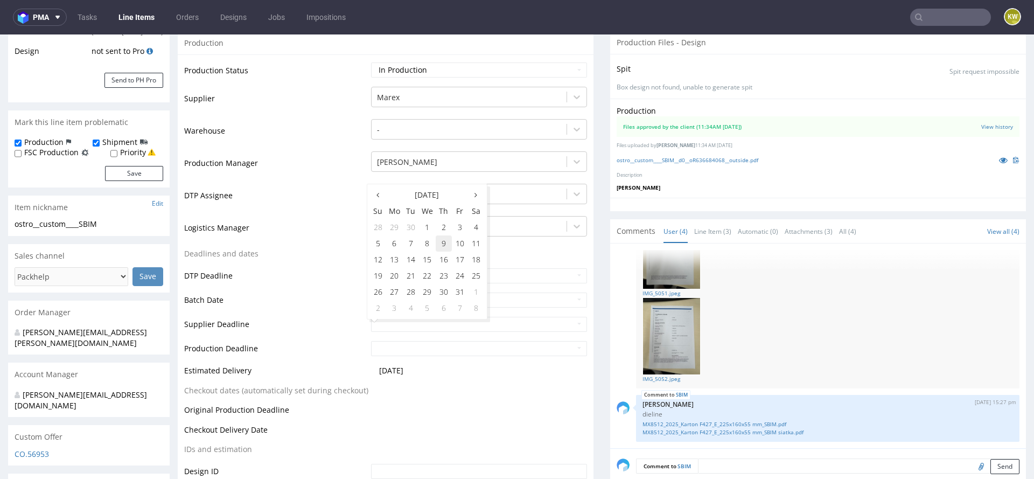
scroll to position [242, 0]
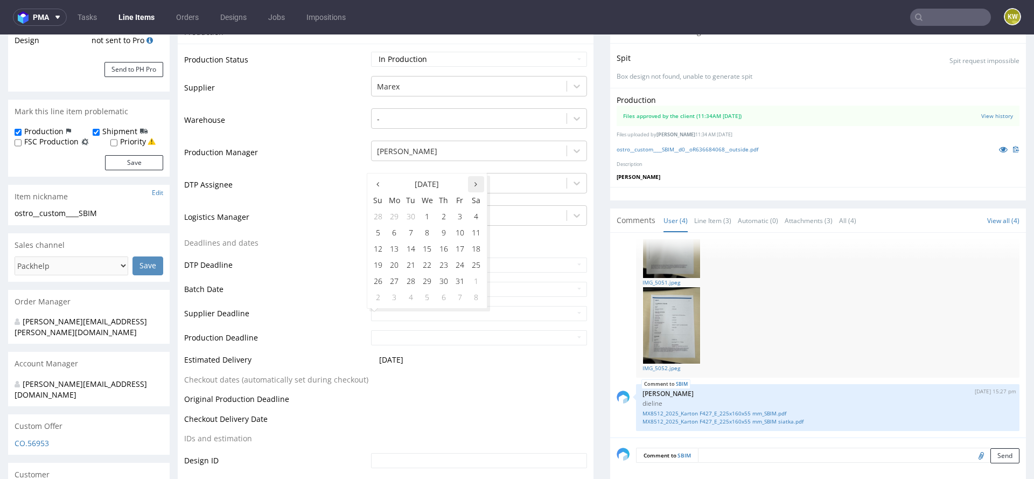
click at [478, 180] on th at bounding box center [476, 184] width 16 height 16
click at [440, 250] on td "13" at bounding box center [444, 249] width 16 height 16
type input "2025-11-13"
click at [408, 341] on input "text" at bounding box center [479, 337] width 216 height 15
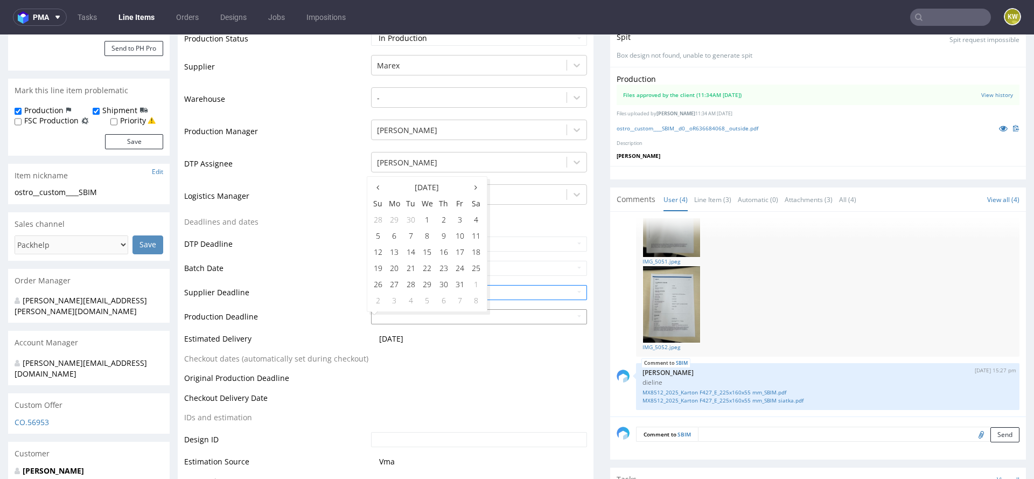
scroll to position [263, 0]
click at [472, 186] on th at bounding box center [476, 187] width 16 height 16
click at [400, 268] on td "17" at bounding box center [394, 268] width 17 height 16
type input "2025-11-17"
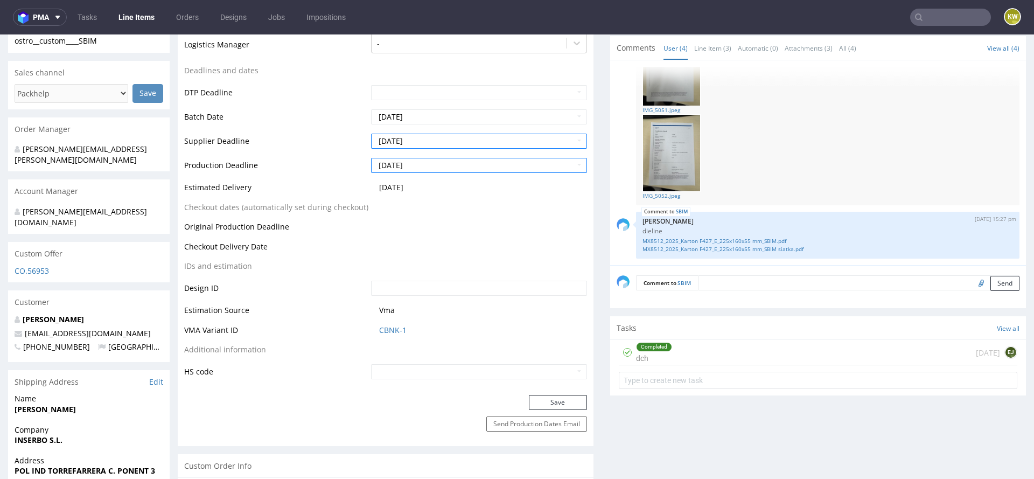
scroll to position [434, 0]
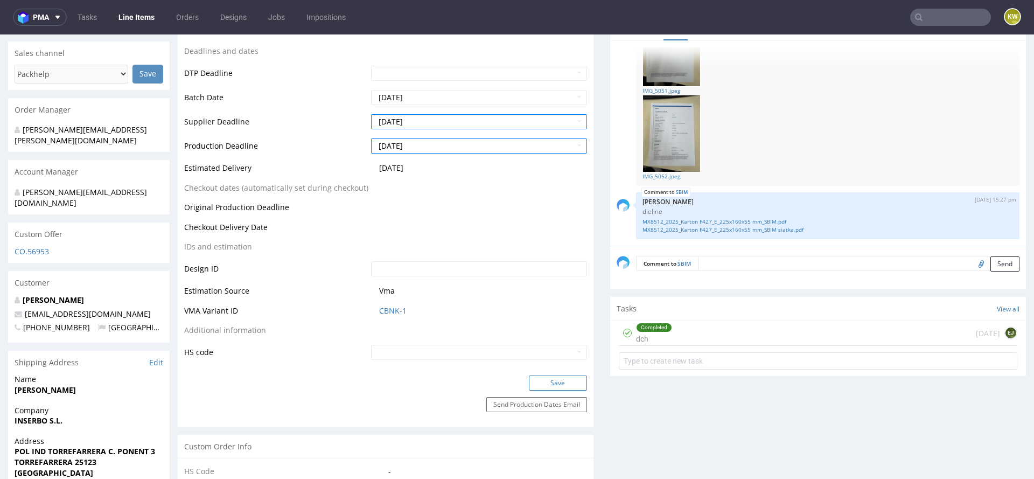
click at [539, 381] on button "Save" at bounding box center [558, 382] width 58 height 15
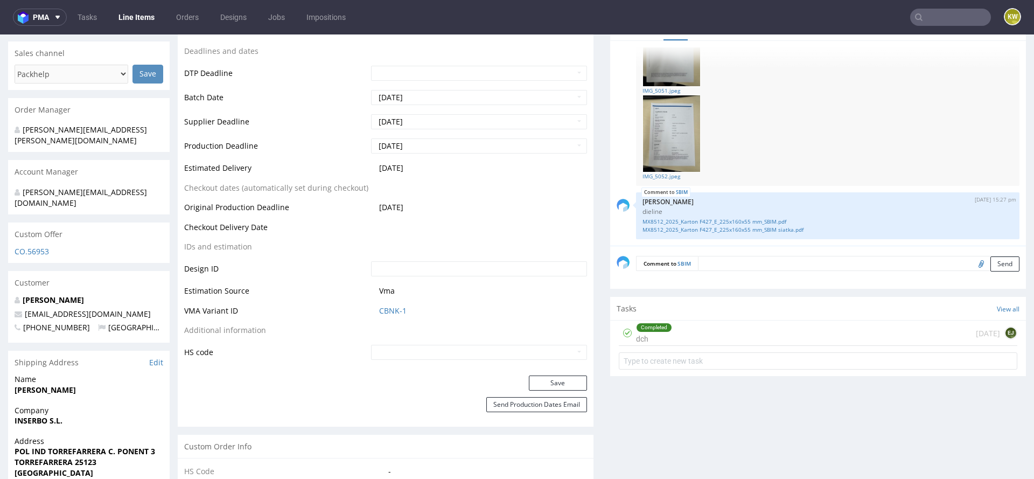
scroll to position [0, 0]
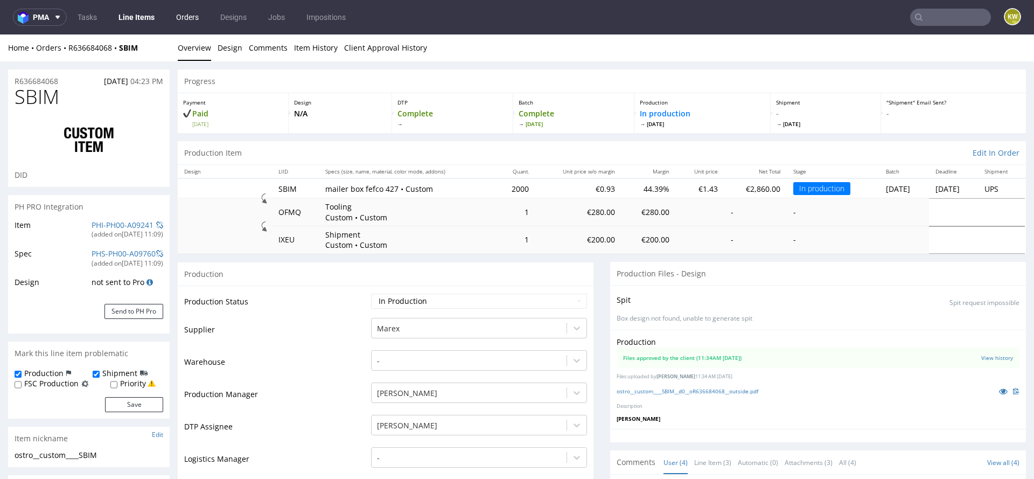
click at [183, 17] on link "Orders" at bounding box center [188, 17] width 36 height 17
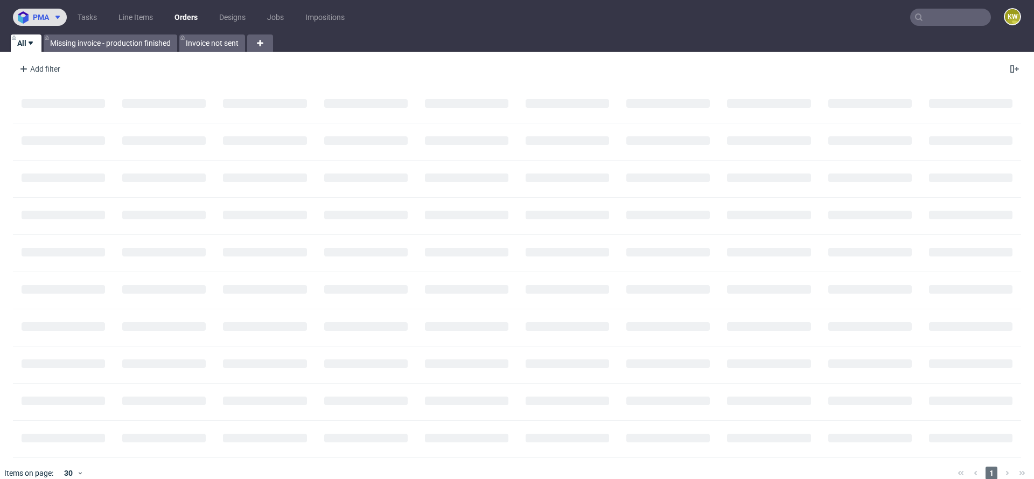
click at [40, 24] on button "pma" at bounding box center [40, 17] width 54 height 17
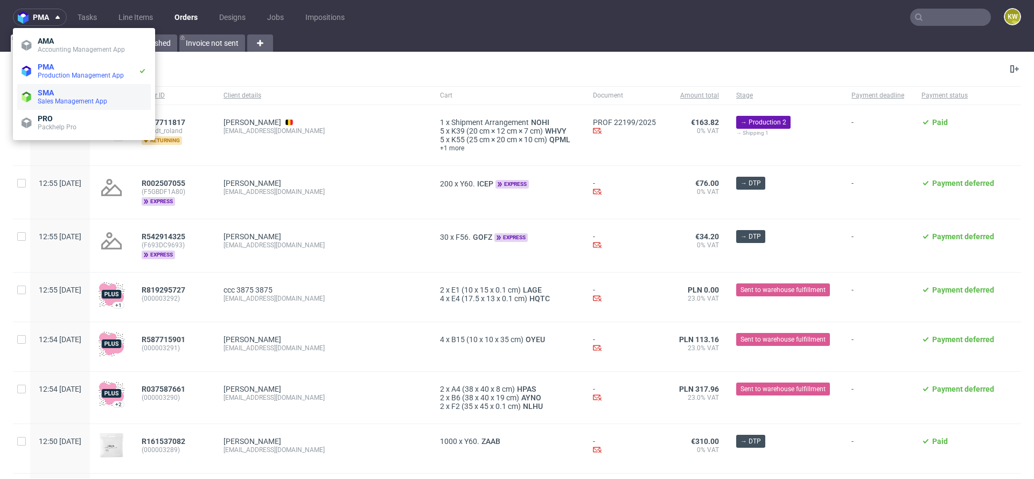
click at [48, 96] on span "SMA" at bounding box center [46, 92] width 16 height 9
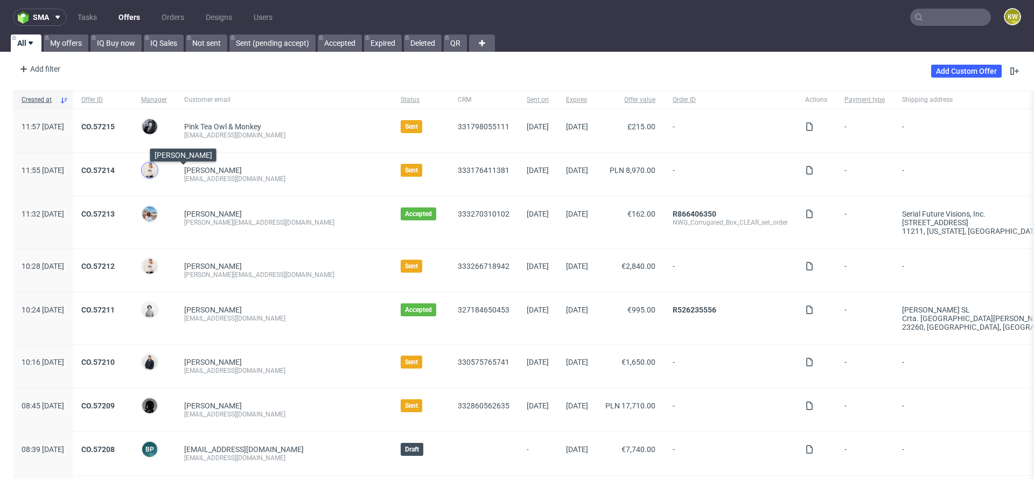
click at [157, 169] on img at bounding box center [149, 170] width 15 height 15
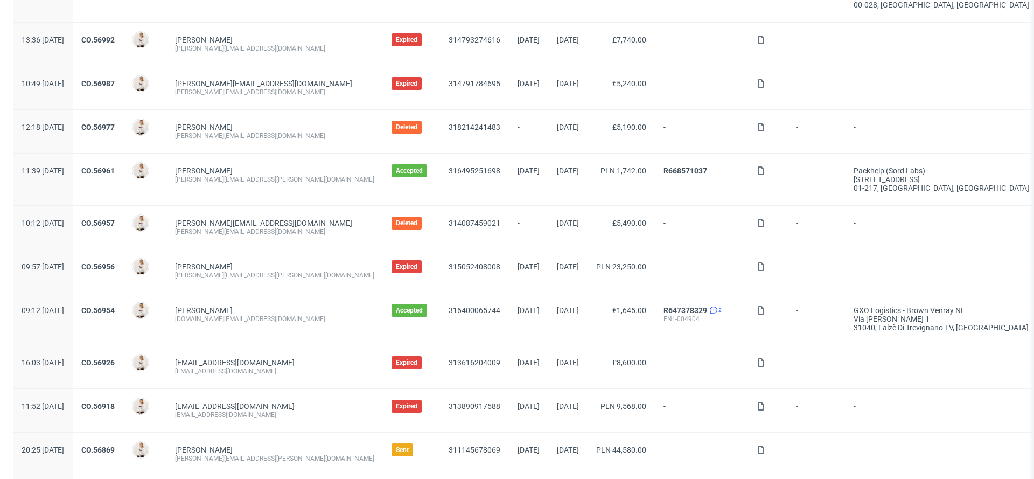
scroll to position [1102, 0]
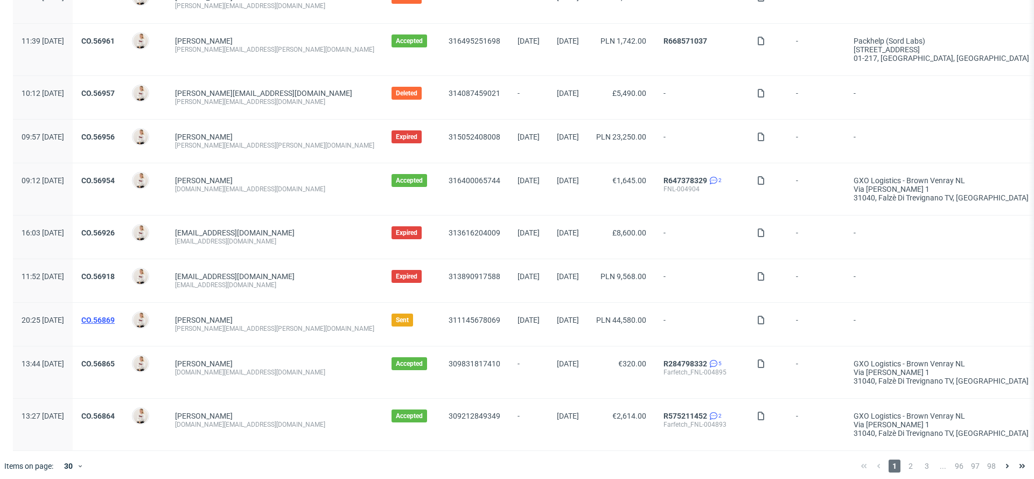
click at [115, 316] on link "CO.56869" at bounding box center [97, 320] width 33 height 9
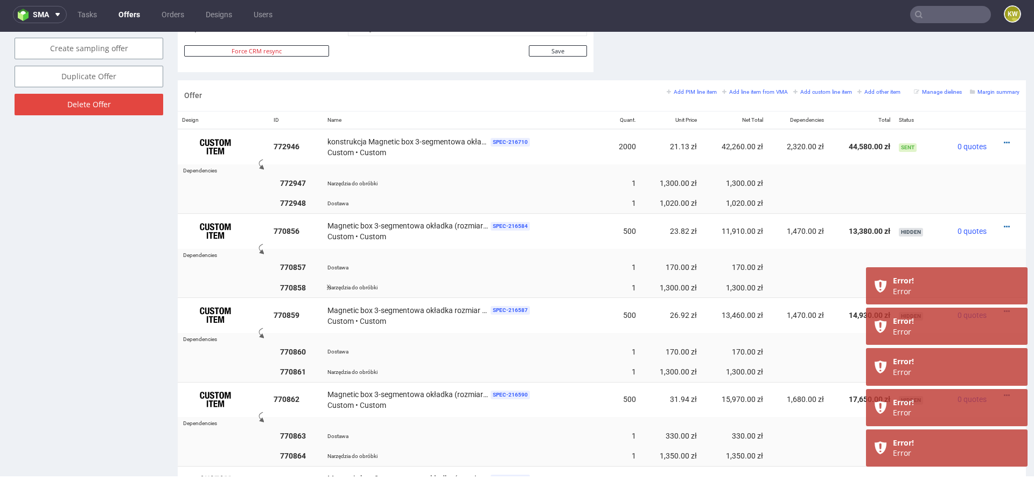
scroll to position [593, 0]
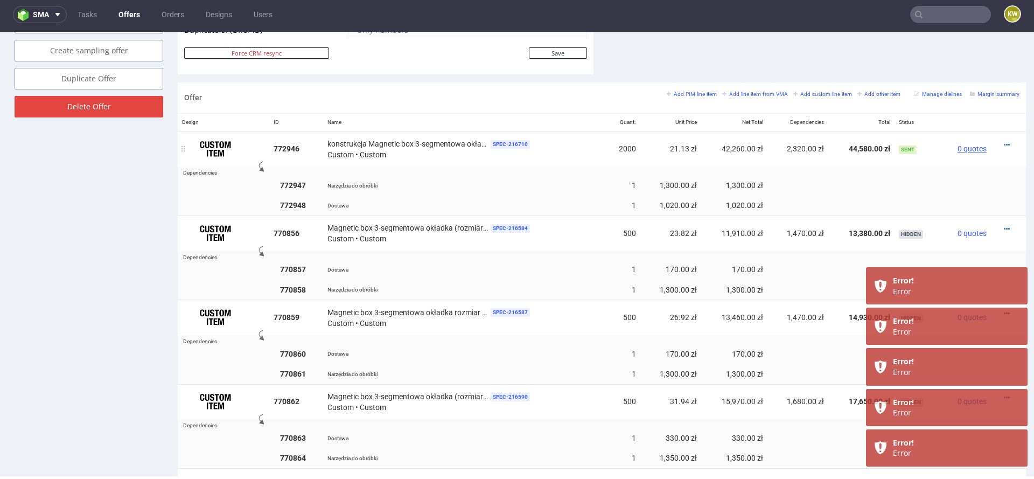
click at [958, 145] on span "0 quotes" at bounding box center [972, 148] width 29 height 9
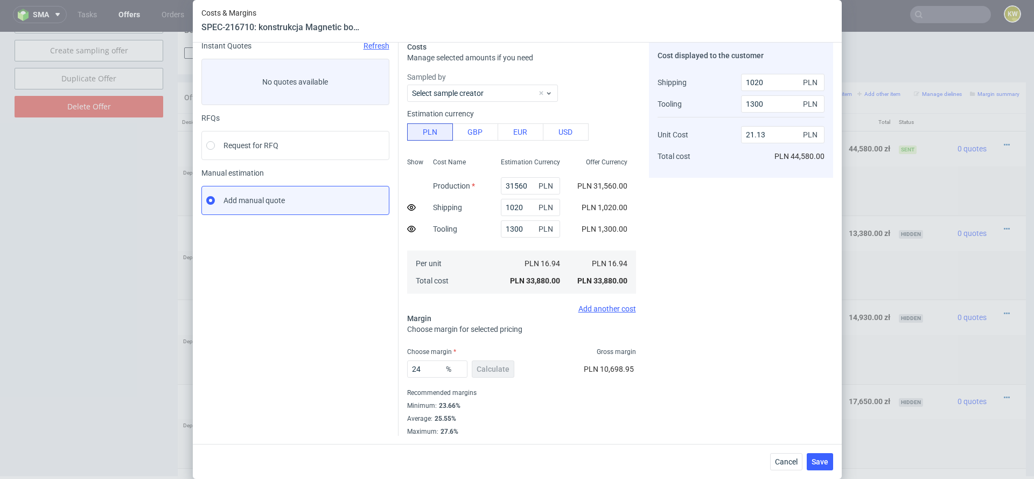
scroll to position [0, 0]
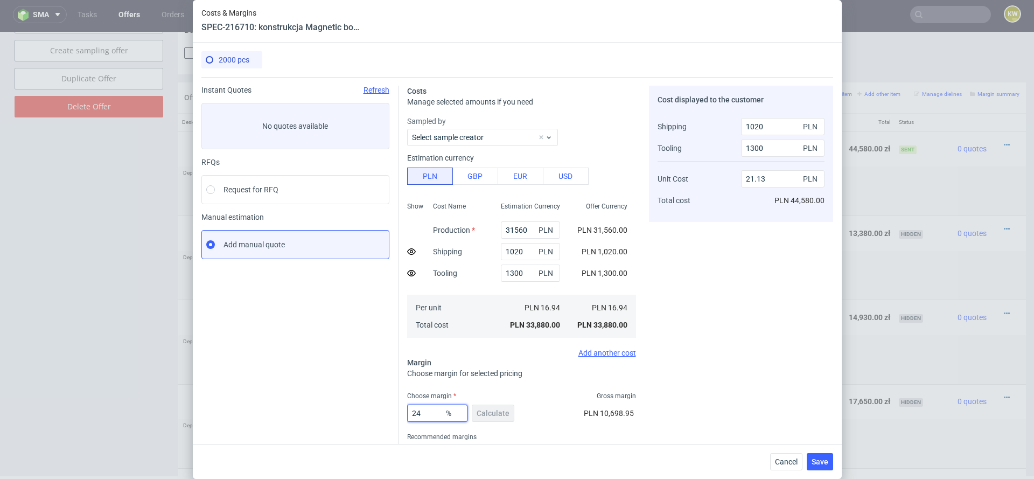
click at [439, 409] on input "24" at bounding box center [437, 412] width 60 height 17
type input "22"
type input "20.56"
type input "22"
click at [695, 365] on div "Cost displayed to the customer Shipping Tooling Unit Cost Total cost 1020 PLN 1…" at bounding box center [741, 322] width 184 height 472
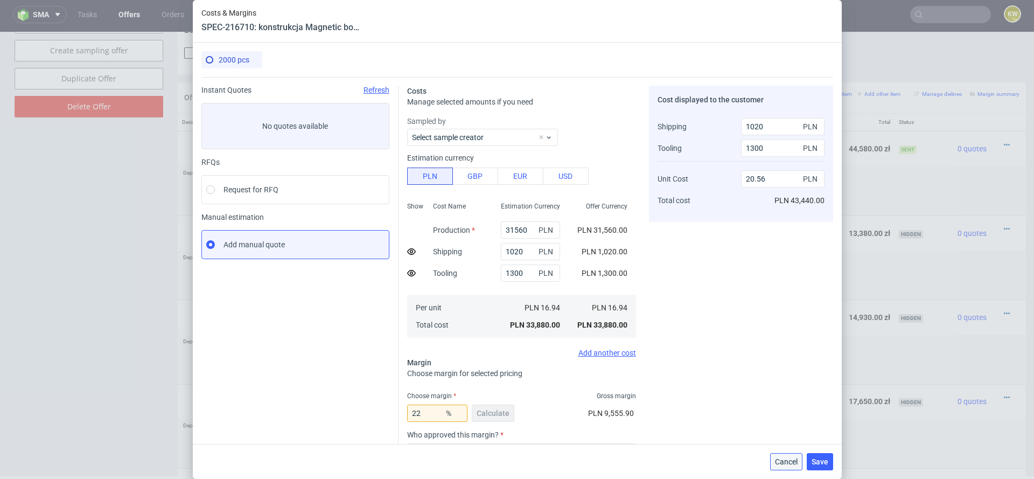
click at [780, 460] on span "Cancel" at bounding box center [786, 462] width 23 height 8
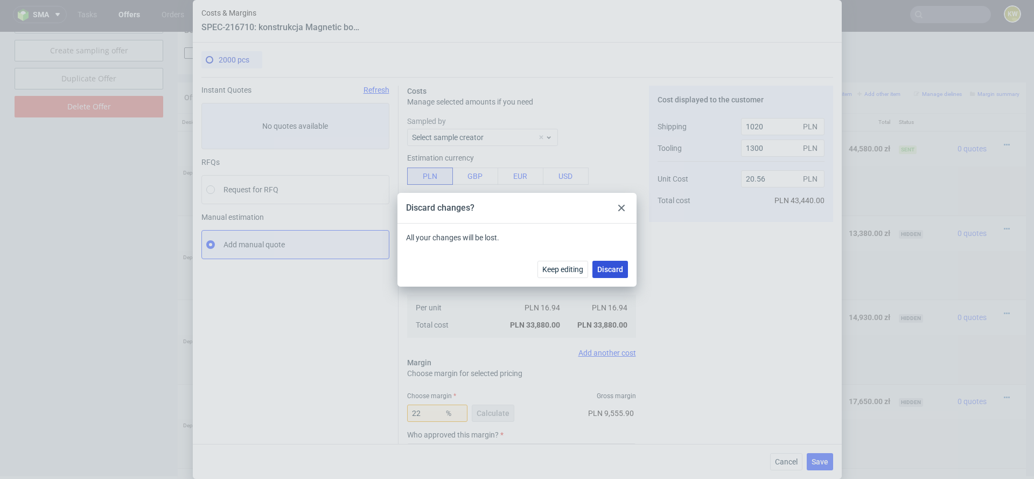
click at [606, 271] on span "Discard" at bounding box center [610, 270] width 26 height 8
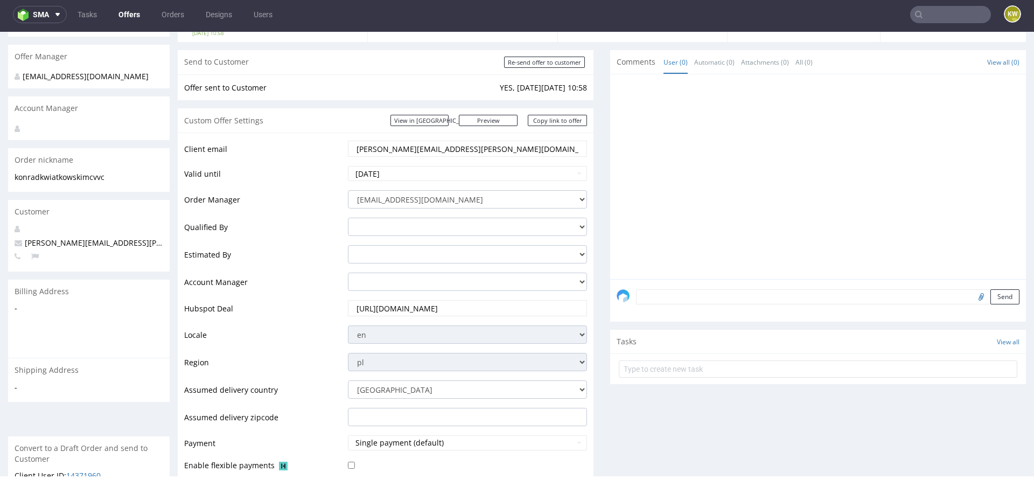
scroll to position [87, 0]
click at [363, 254] on select "adam.fabirkiewicz@packhelp.com antonina.plotek@packhelp.com daniel.kaminski@pac…" at bounding box center [467, 255] width 239 height 18
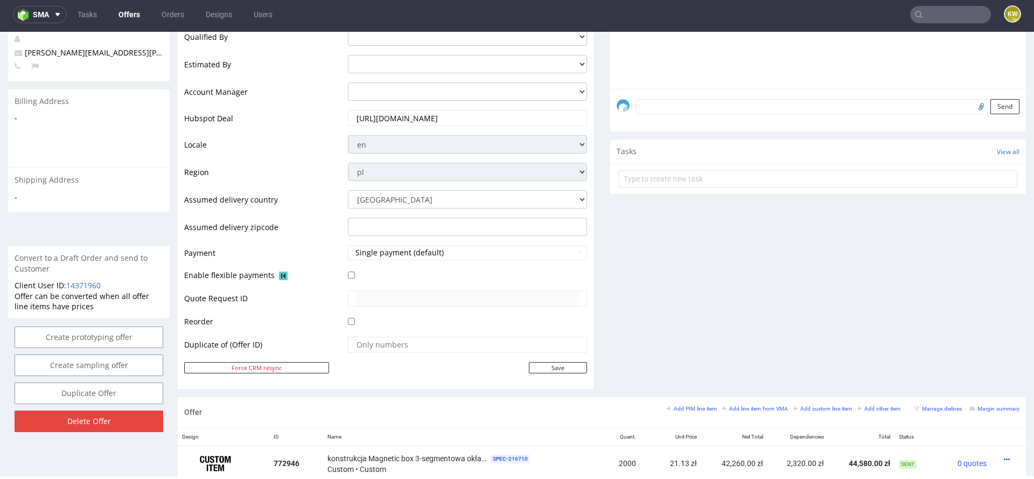
click at [637, 298] on div "Comments User (0) Automatic (0) Attachments (0) All (0) View all (0) Send Tasks…" at bounding box center [818, 128] width 416 height 537
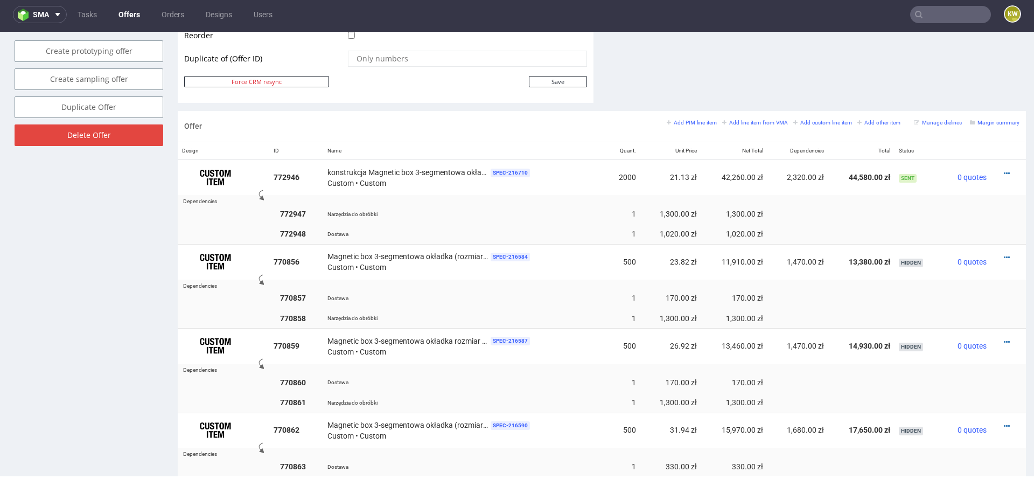
scroll to position [567, 0]
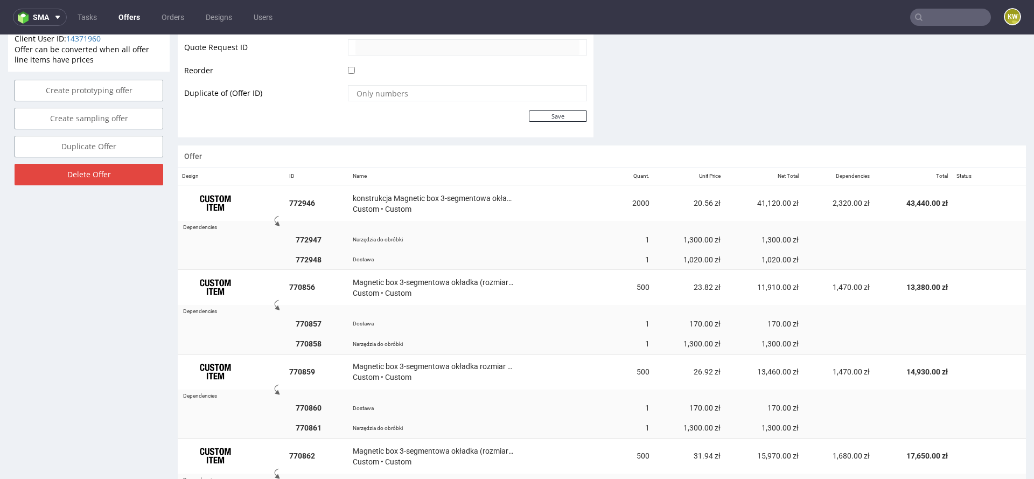
scroll to position [529, 0]
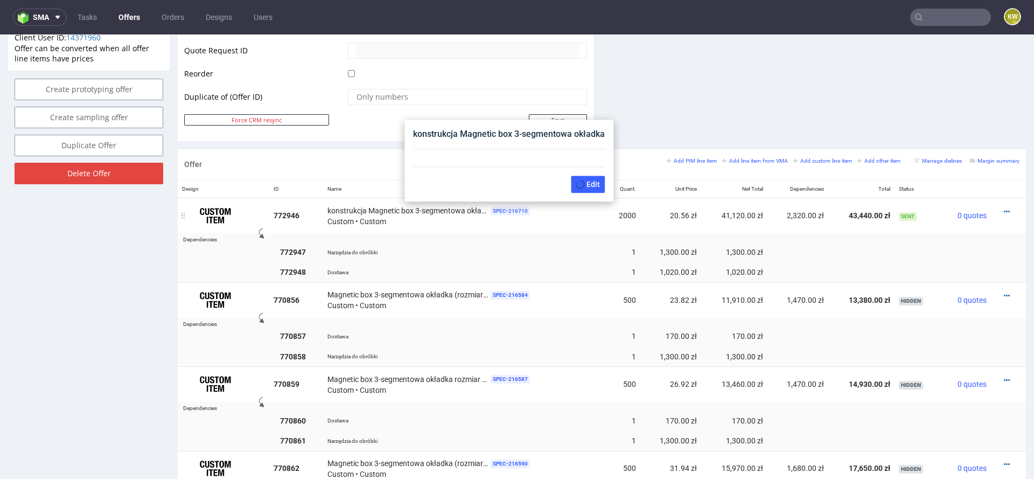
click at [507, 207] on span "SPEC- 216710" at bounding box center [510, 211] width 39 height 9
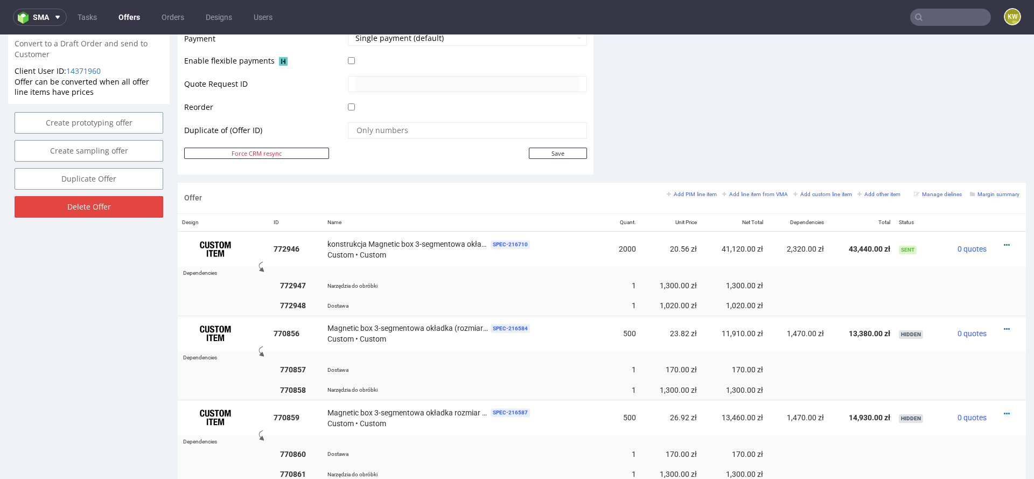
scroll to position [493, 0]
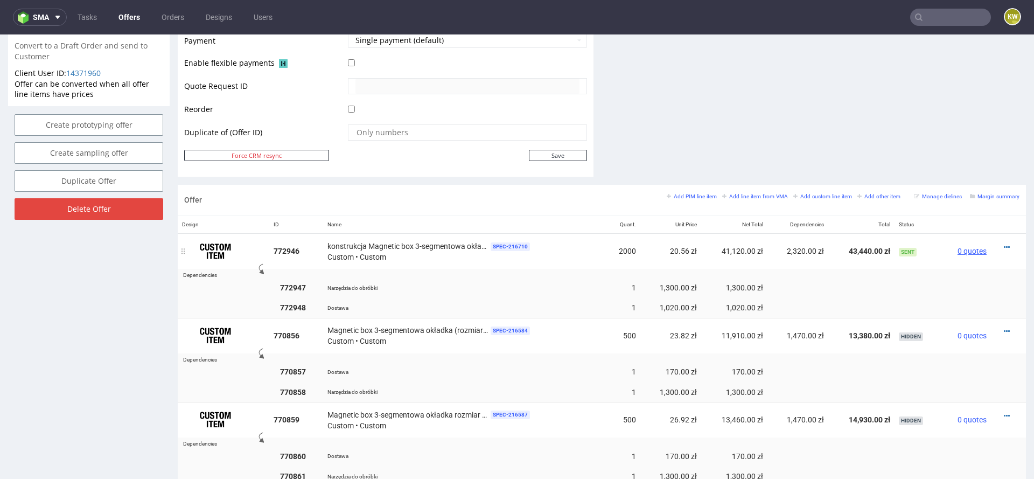
click at [958, 248] on span "0 quotes" at bounding box center [972, 251] width 29 height 9
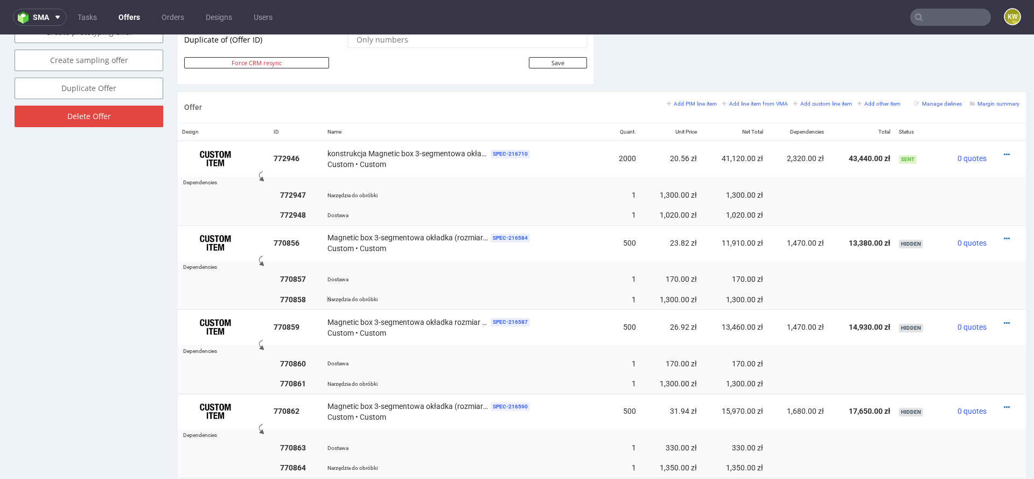
scroll to position [621, 0]
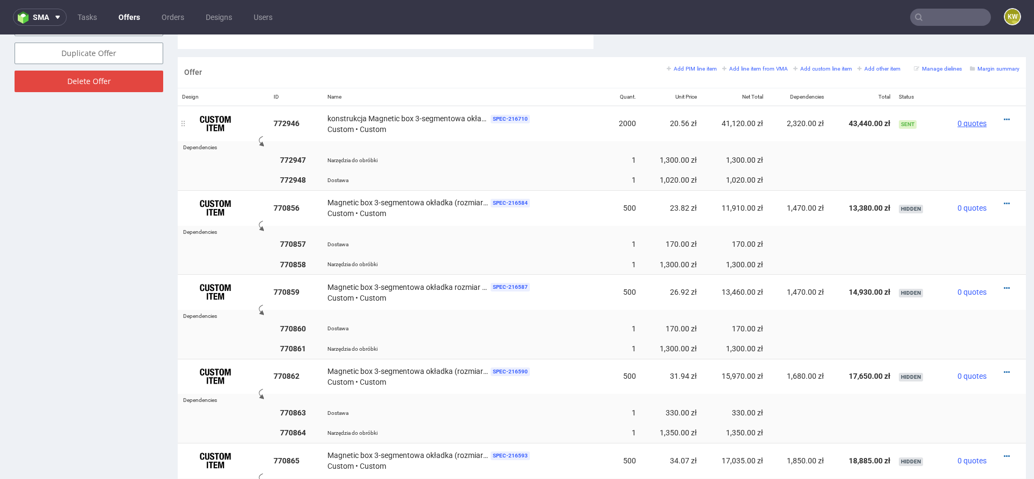
click at [958, 119] on span "0 quotes" at bounding box center [972, 123] width 29 height 9
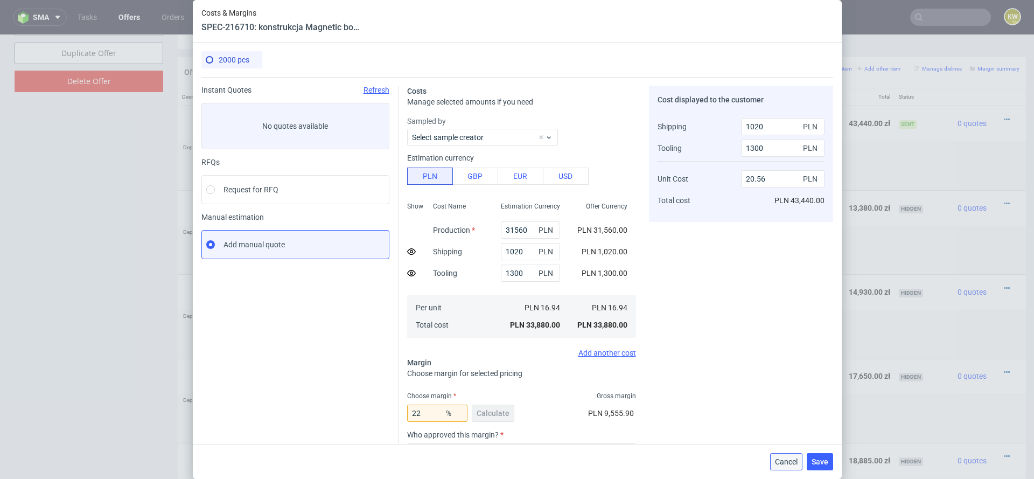
click at [779, 459] on span "Cancel" at bounding box center [786, 462] width 23 height 8
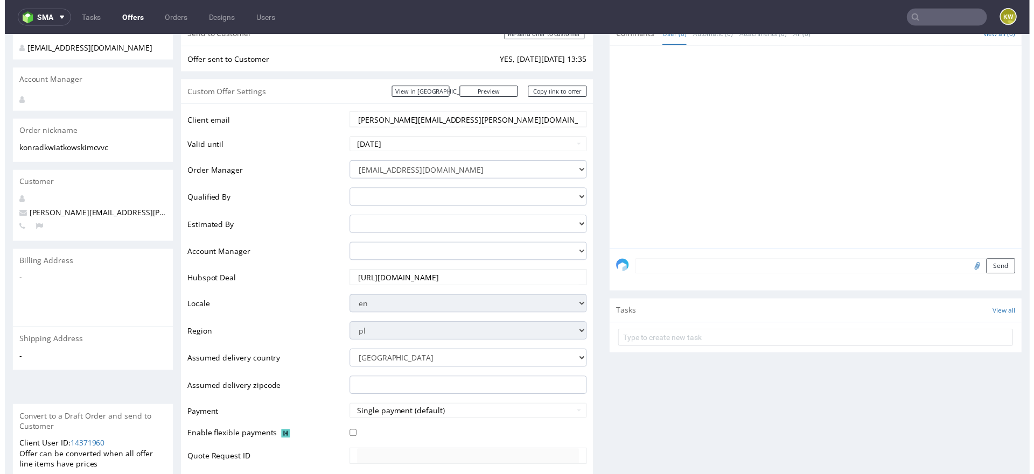
scroll to position [0, 0]
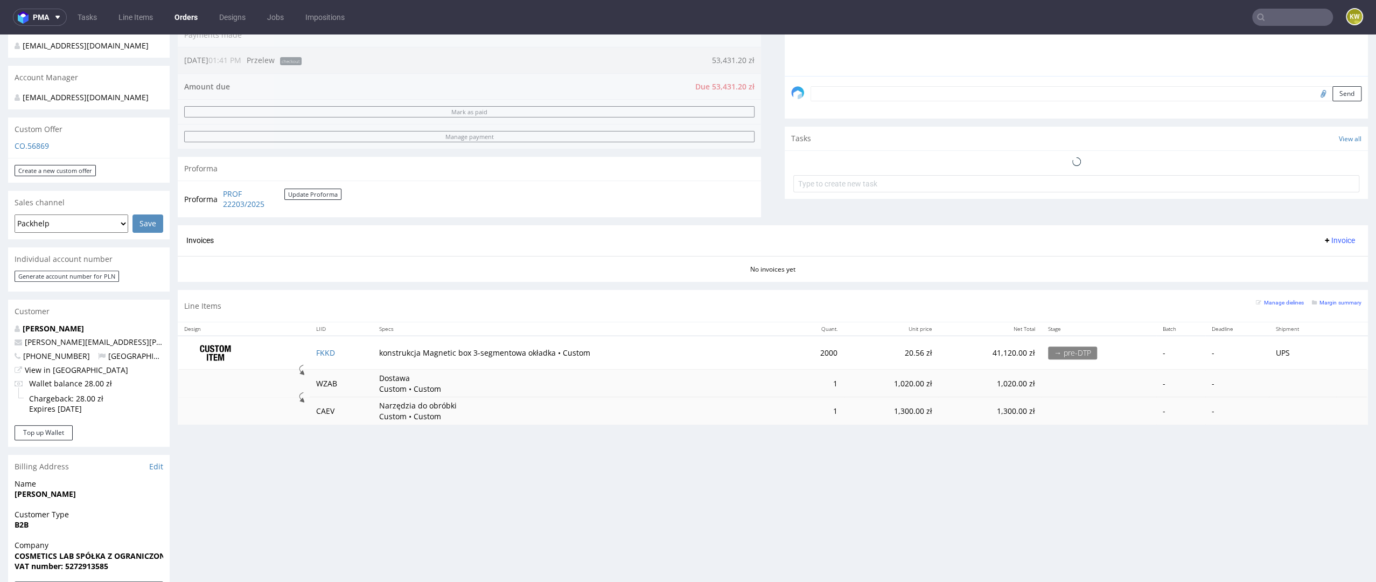
scroll to position [304, 0]
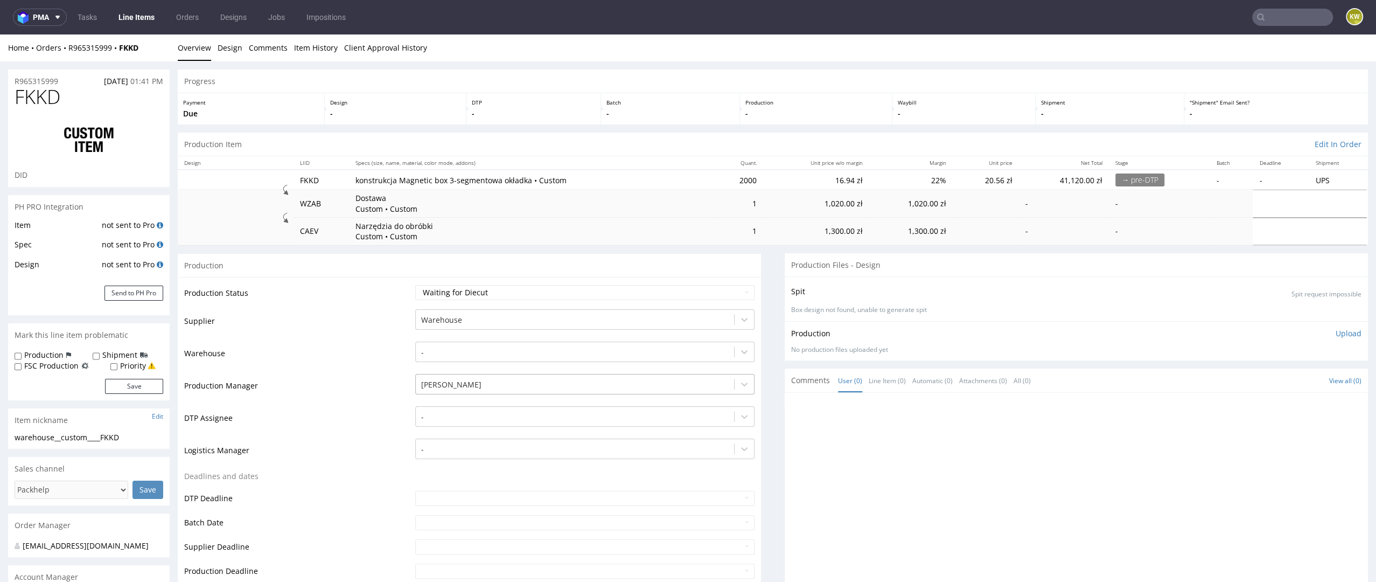
click at [435, 376] on div "[PERSON_NAME]" at bounding box center [575, 384] width 318 height 17
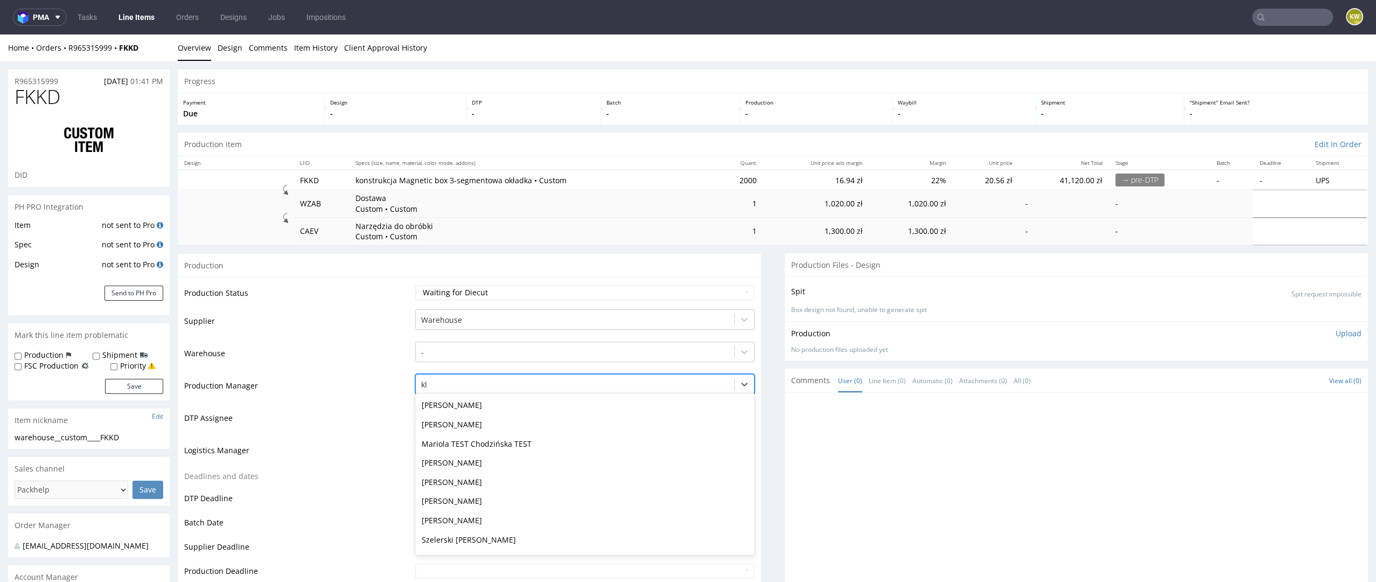
type input "kla"
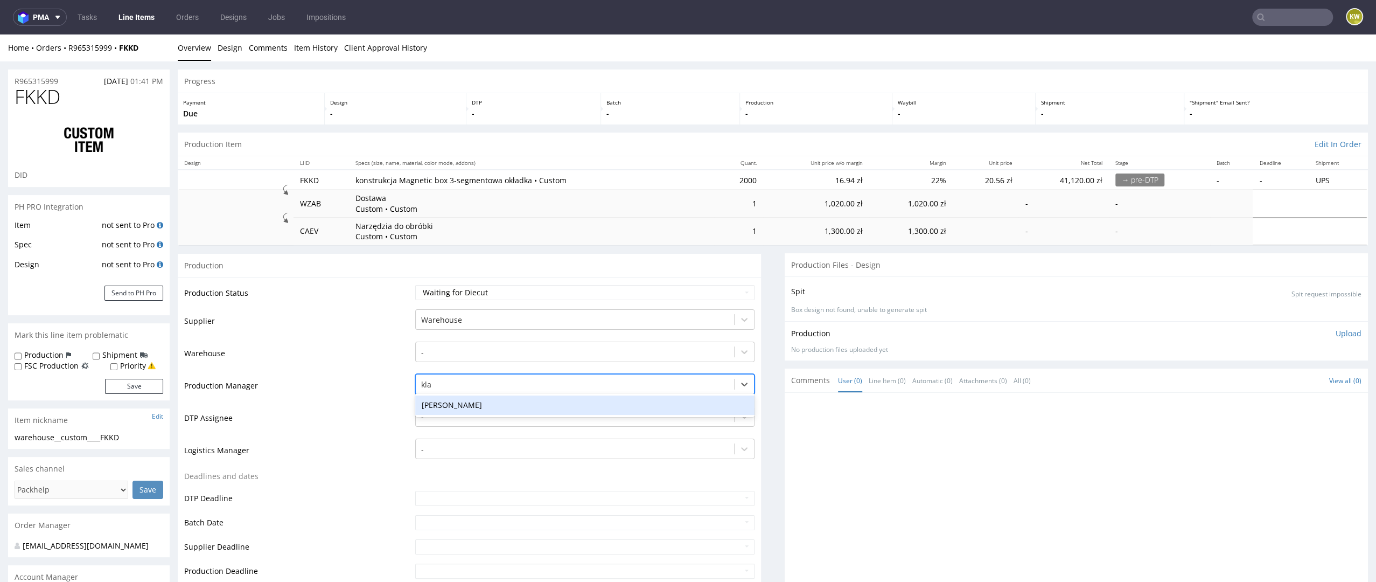
click at [444, 403] on div "[PERSON_NAME]" at bounding box center [584, 404] width 339 height 19
click at [359, 427] on td "DTP Assignee" at bounding box center [298, 421] width 228 height 32
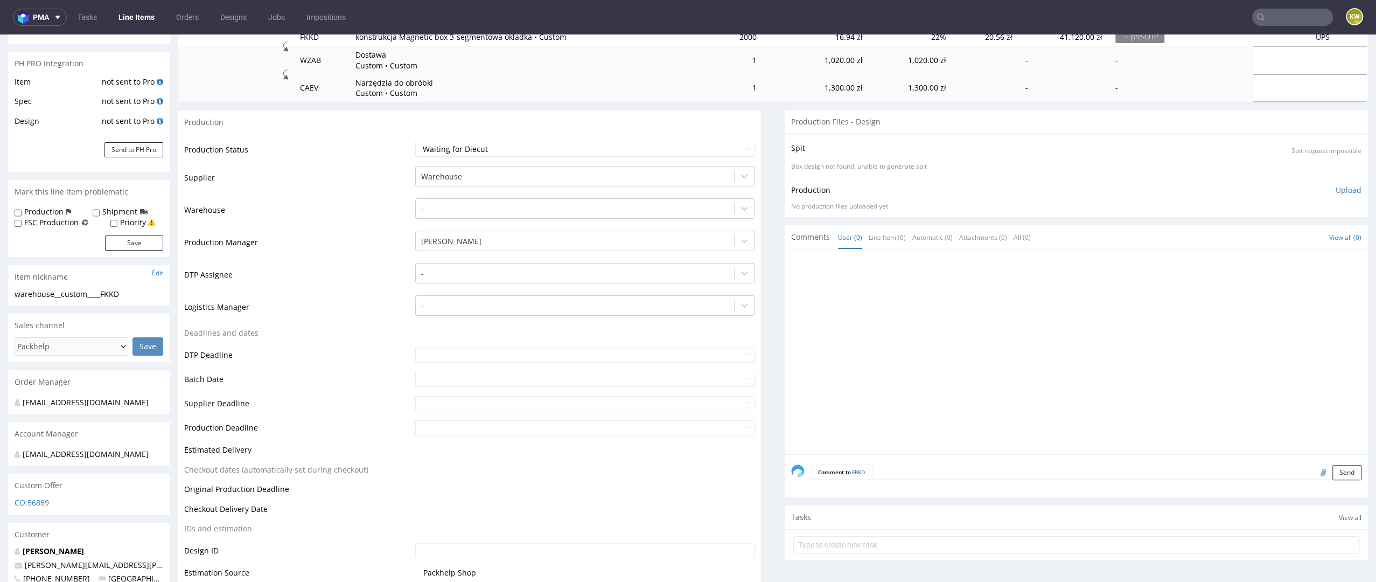
scroll to position [177, 0]
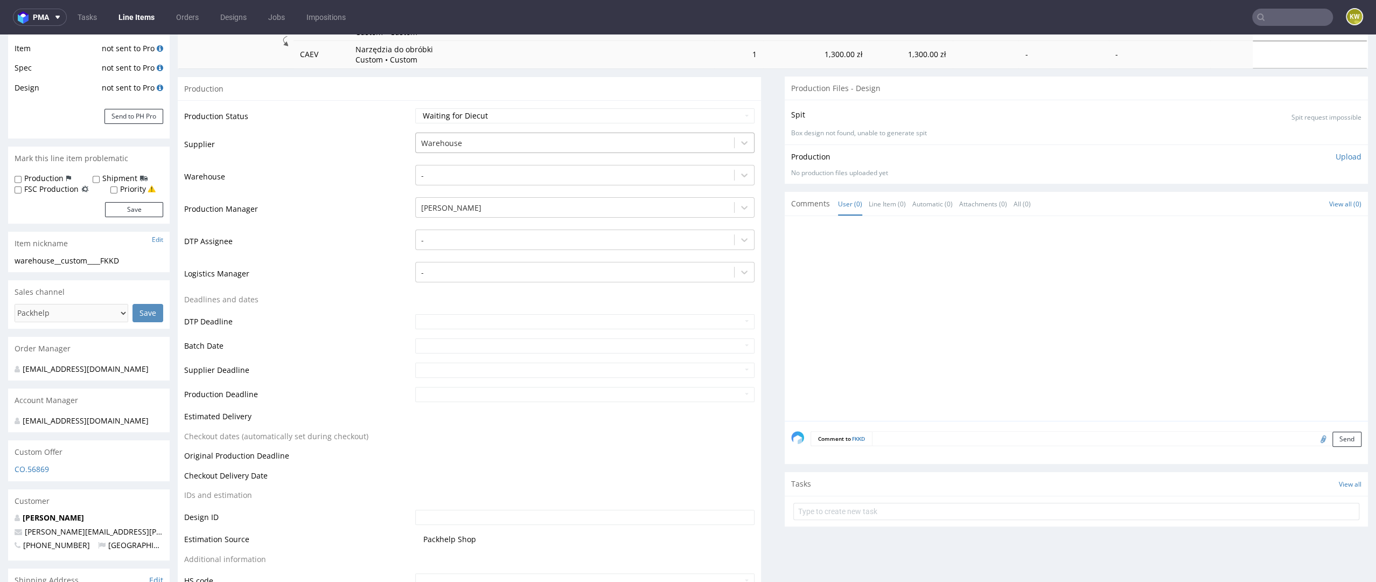
click at [453, 138] on div at bounding box center [575, 143] width 308 height 13
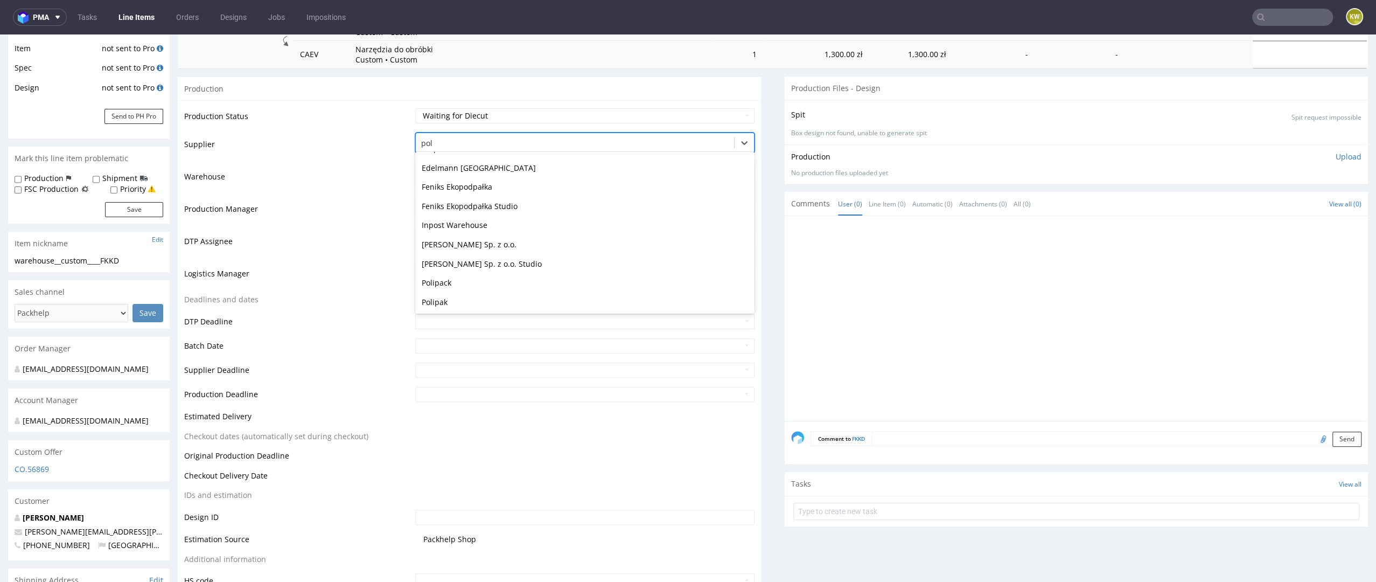
scroll to position [0, 0]
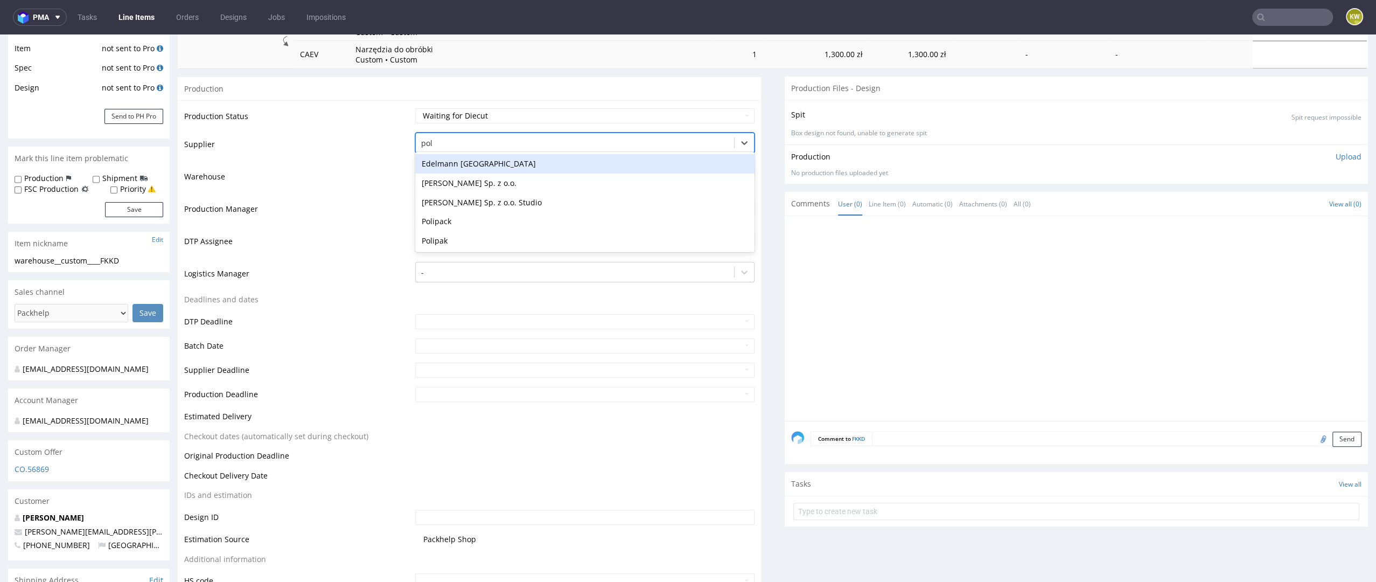
type input "poli"
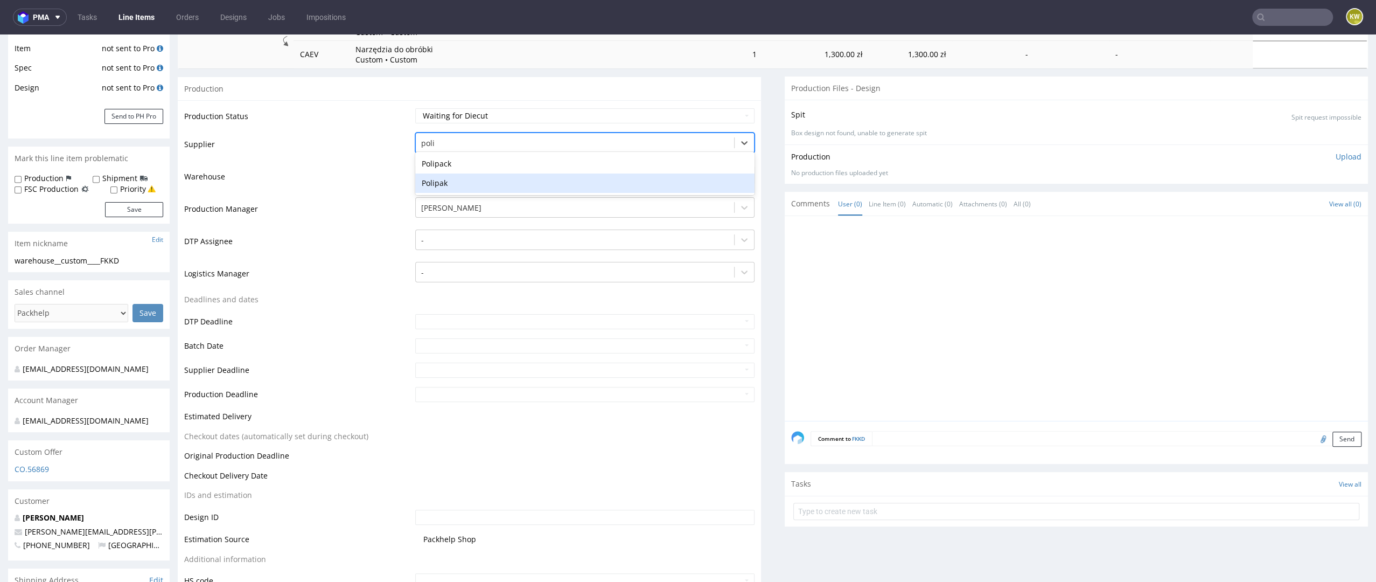
click at [463, 186] on div "Polipak" at bounding box center [584, 182] width 339 height 19
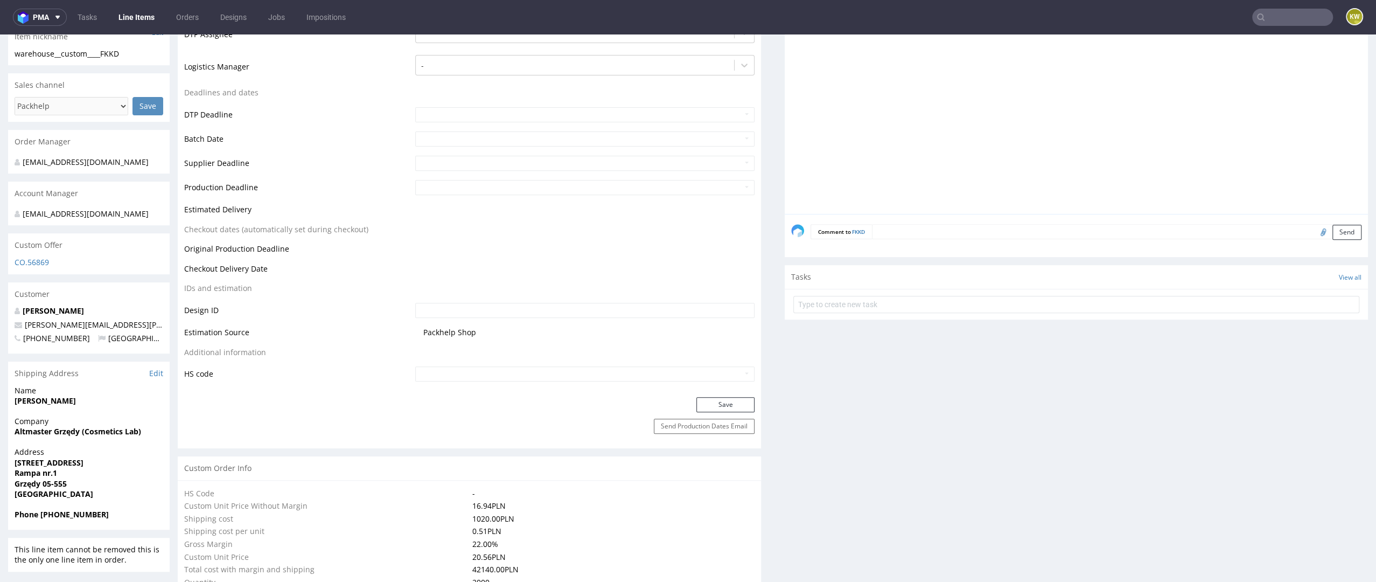
scroll to position [431, 0]
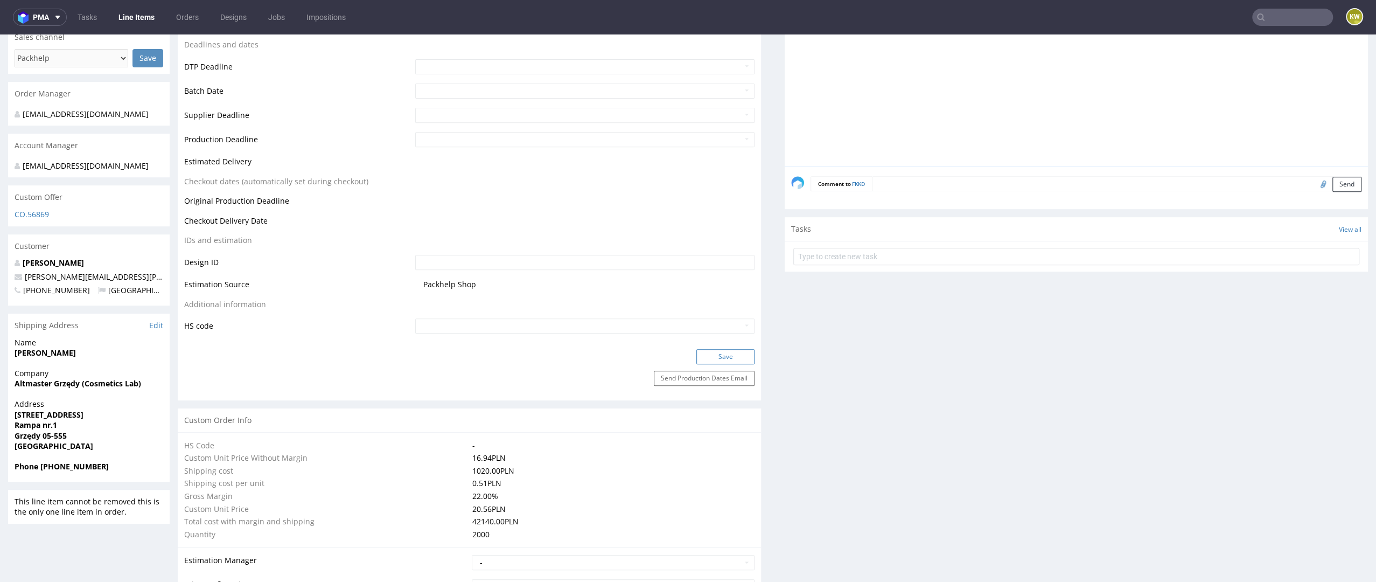
click at [711, 352] on button "Save" at bounding box center [725, 356] width 58 height 15
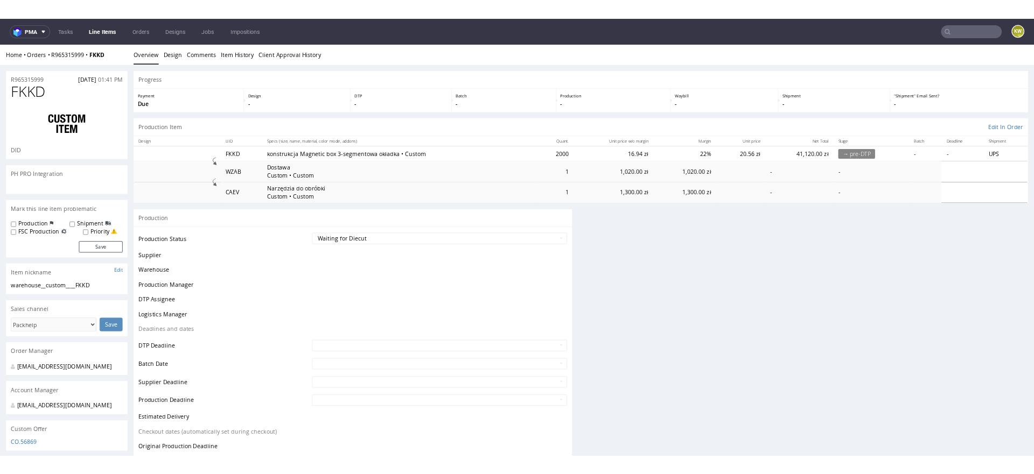
scroll to position [0, 0]
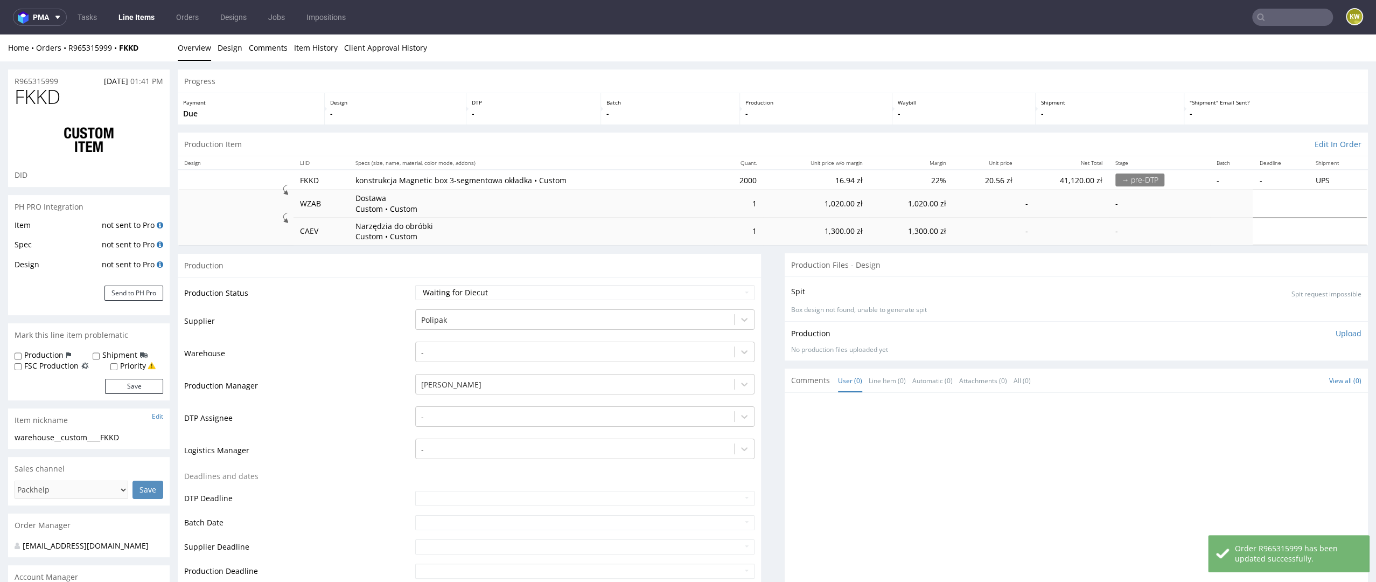
click at [128, 17] on link "Line Items" at bounding box center [136, 17] width 49 height 17
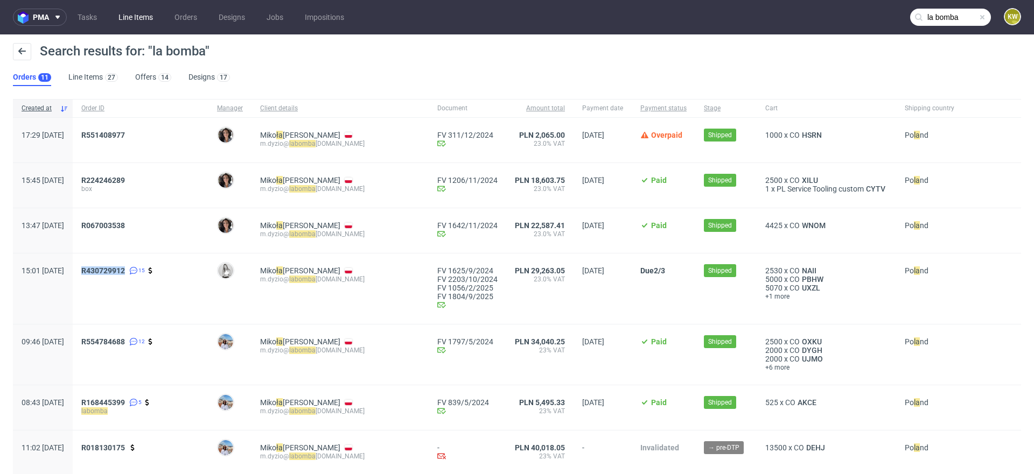
click at [127, 15] on link "Line Items" at bounding box center [135, 17] width 47 height 17
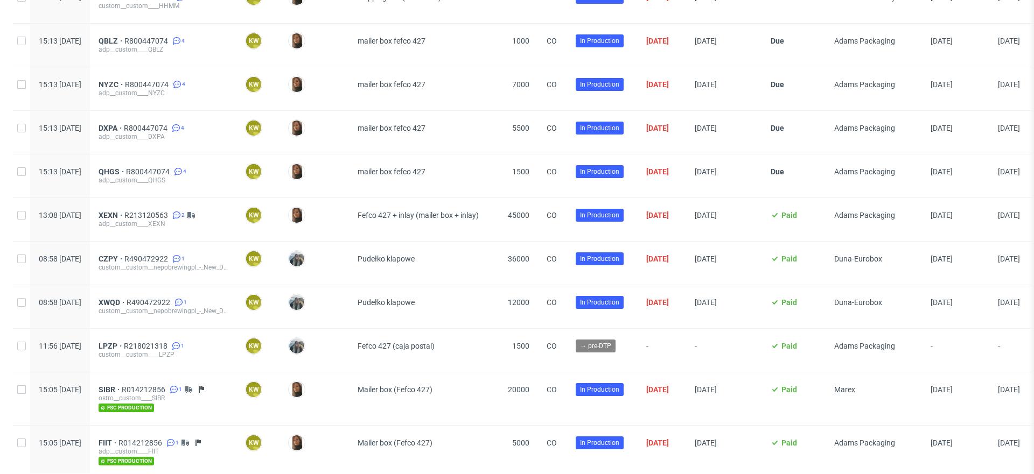
scroll to position [543, 0]
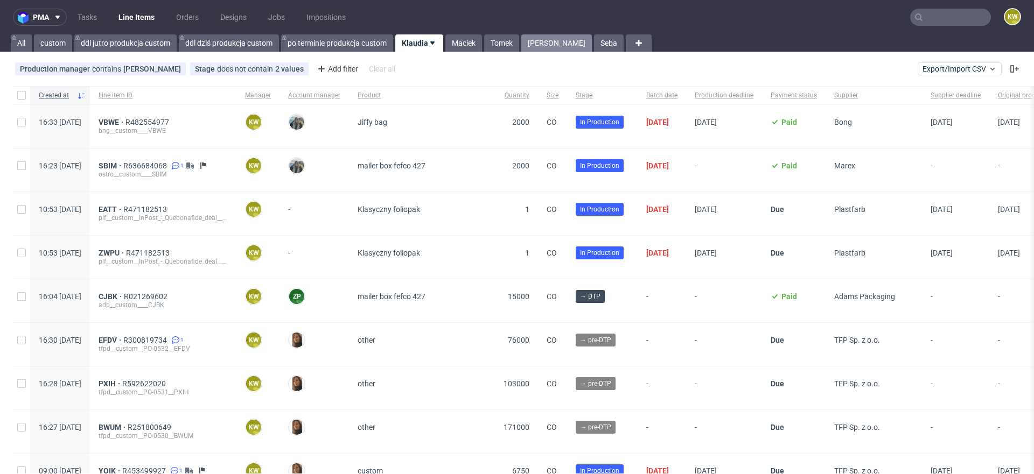
click at [541, 46] on link "[PERSON_NAME]" at bounding box center [556, 42] width 71 height 17
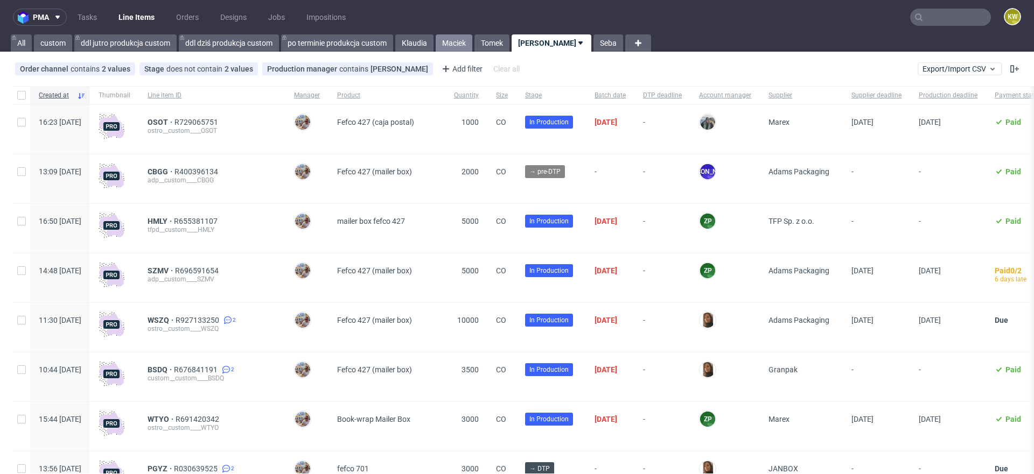
click at [457, 47] on link "Maciek" at bounding box center [454, 42] width 37 height 17
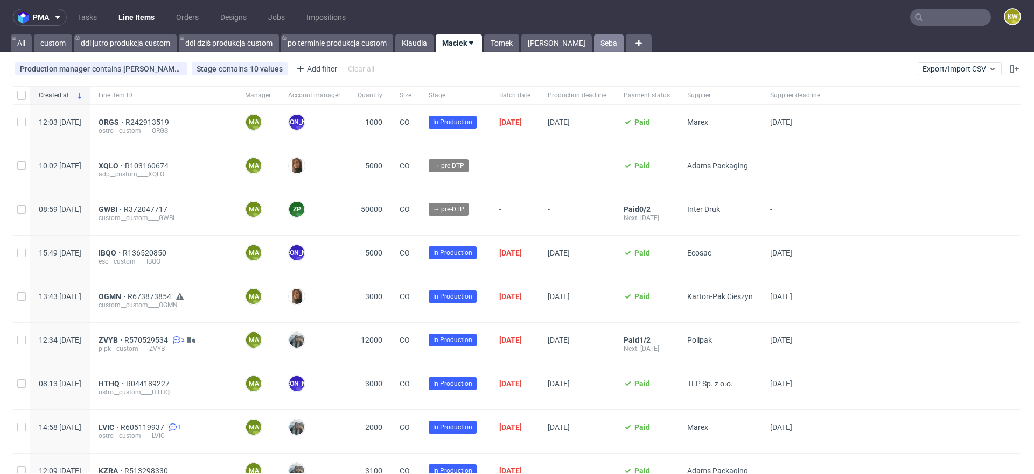
click at [594, 45] on link "Seba" at bounding box center [609, 42] width 30 height 17
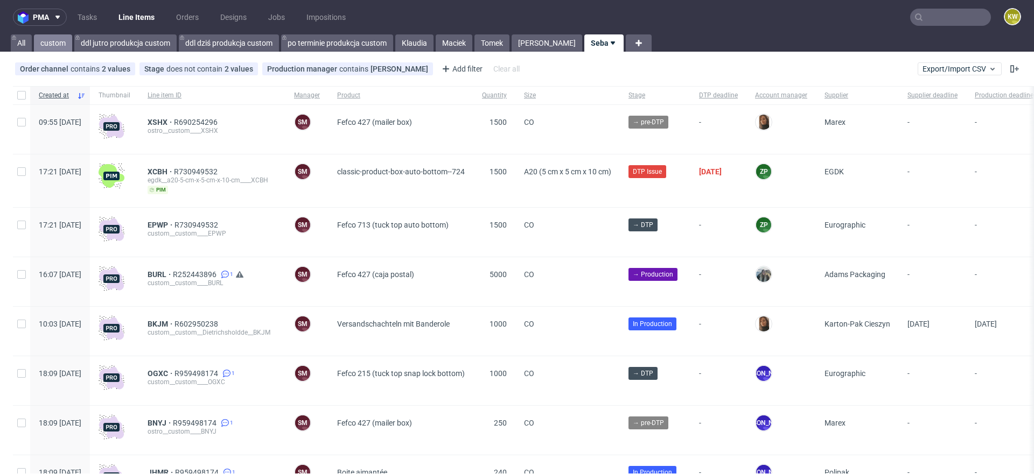
click at [56, 47] on link "custom" at bounding box center [53, 42] width 38 height 17
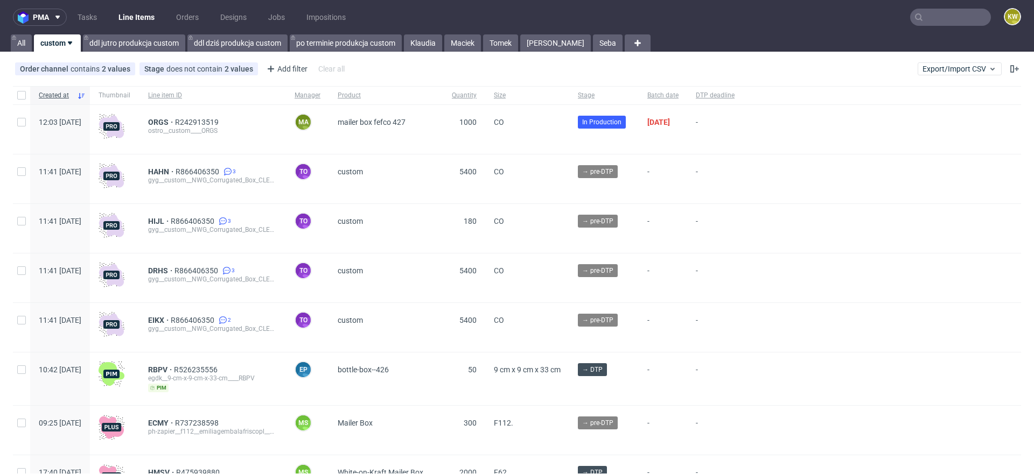
click at [51, 46] on link "custom" at bounding box center [57, 42] width 47 height 17
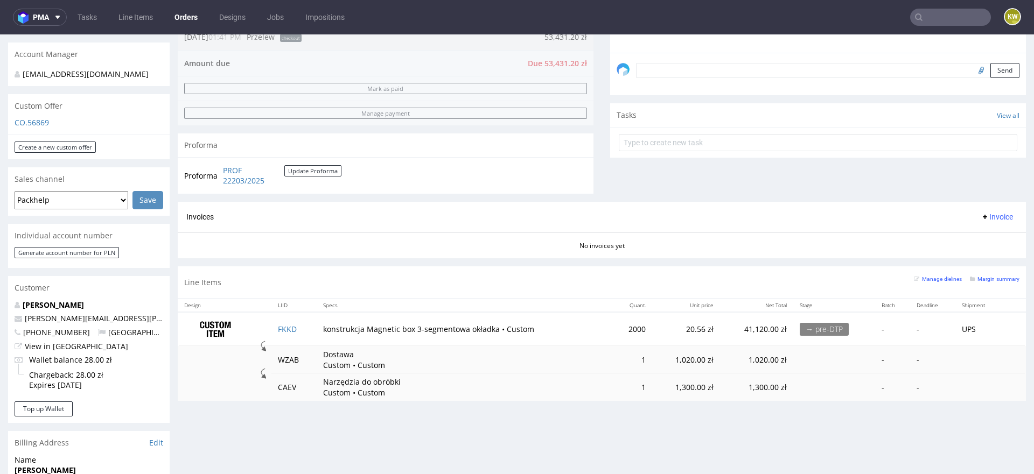
scroll to position [313, 0]
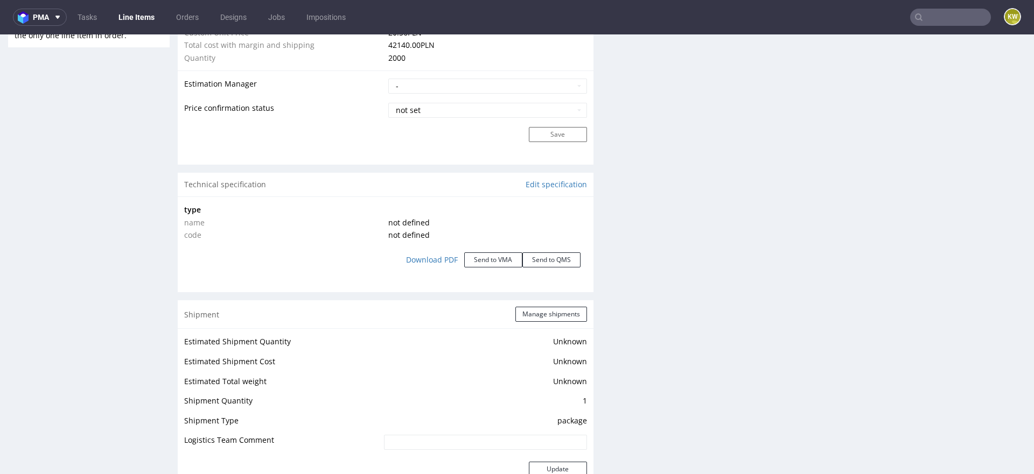
scroll to position [912, 0]
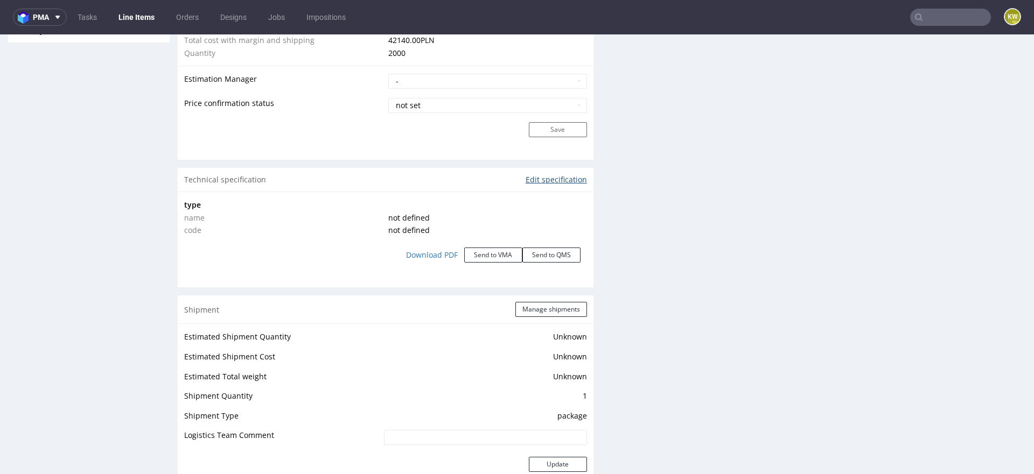
click at [555, 175] on link "Edit specification" at bounding box center [556, 180] width 61 height 11
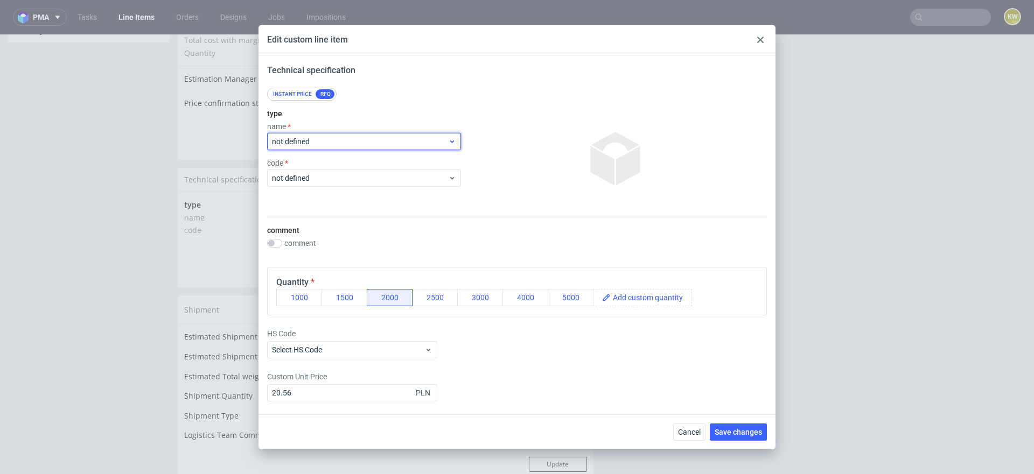
click at [361, 144] on span "not defined" at bounding box center [360, 141] width 176 height 11
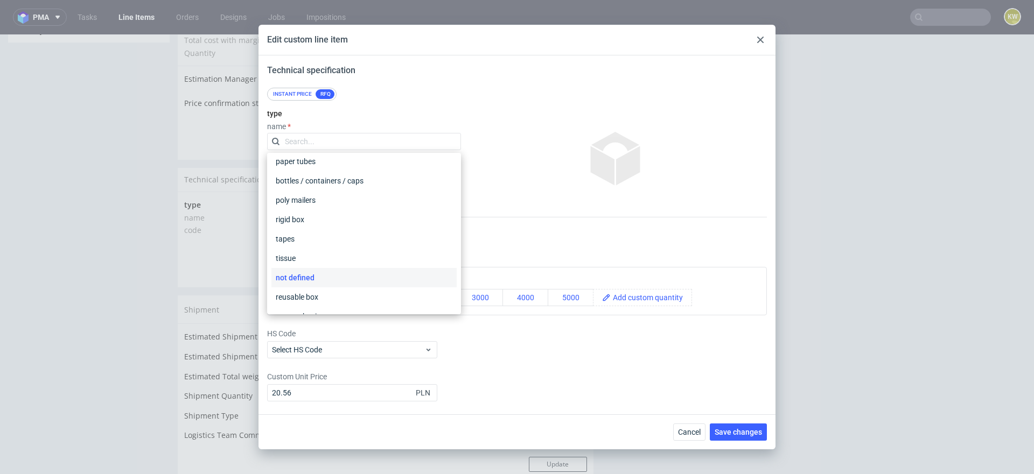
scroll to position [162, 0]
click at [322, 221] on div "rigid box" at bounding box center [363, 218] width 185 height 19
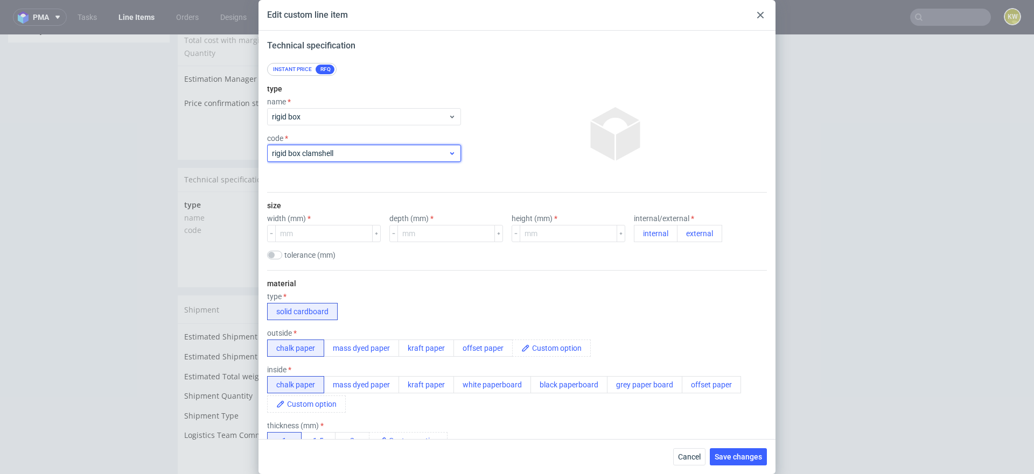
click at [318, 147] on div "rigid box clamshell" at bounding box center [364, 153] width 194 height 17
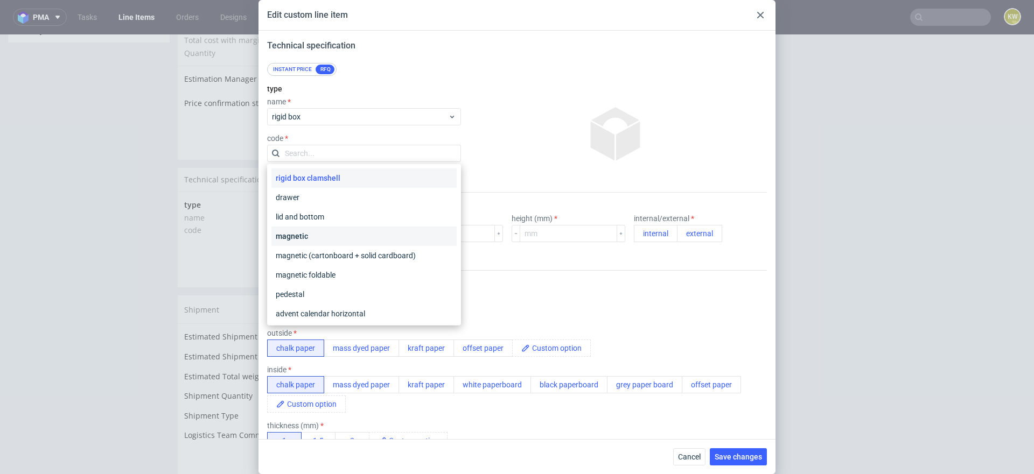
click at [326, 241] on div "magnetic" at bounding box center [363, 236] width 185 height 19
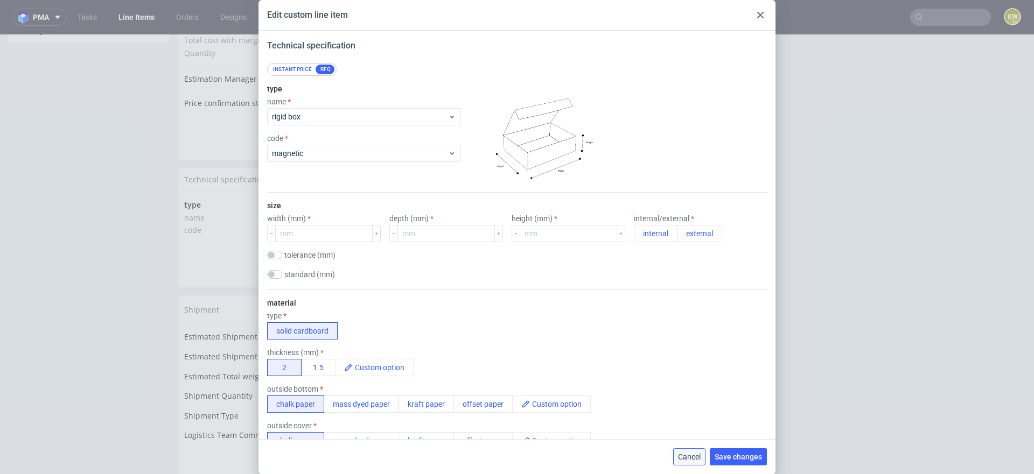
click at [689, 453] on span "Cancel" at bounding box center [689, 457] width 23 height 8
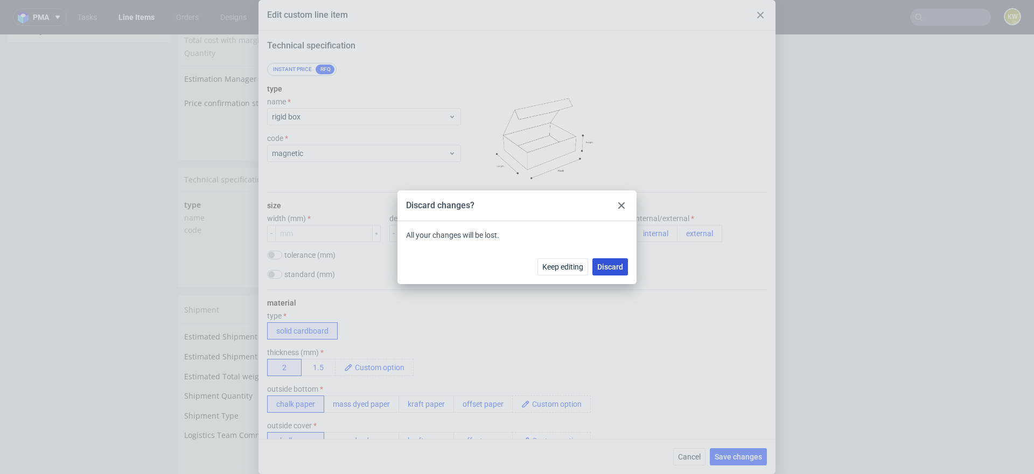
drag, startPoint x: 604, startPoint y: 266, endPoint x: 605, endPoint y: 231, distance: 35.0
click at [604, 266] on span "Discard" at bounding box center [610, 267] width 26 height 8
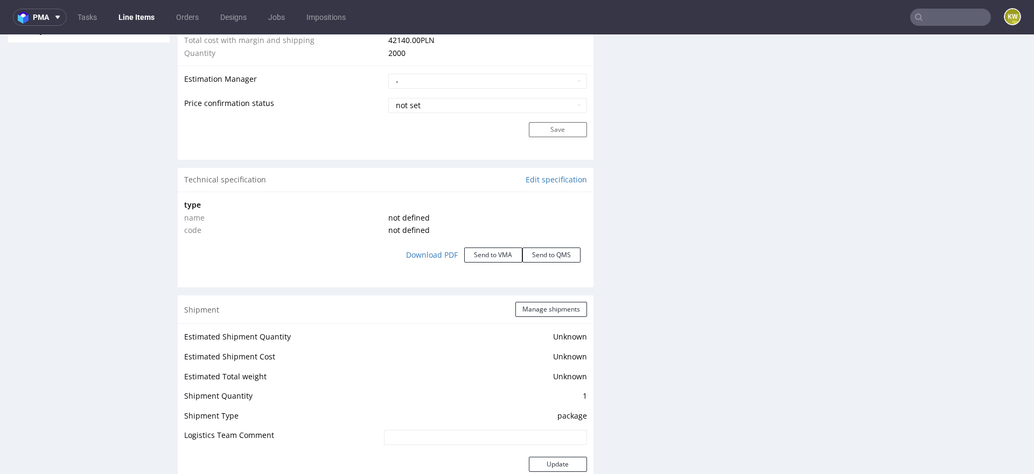
scroll to position [0, 0]
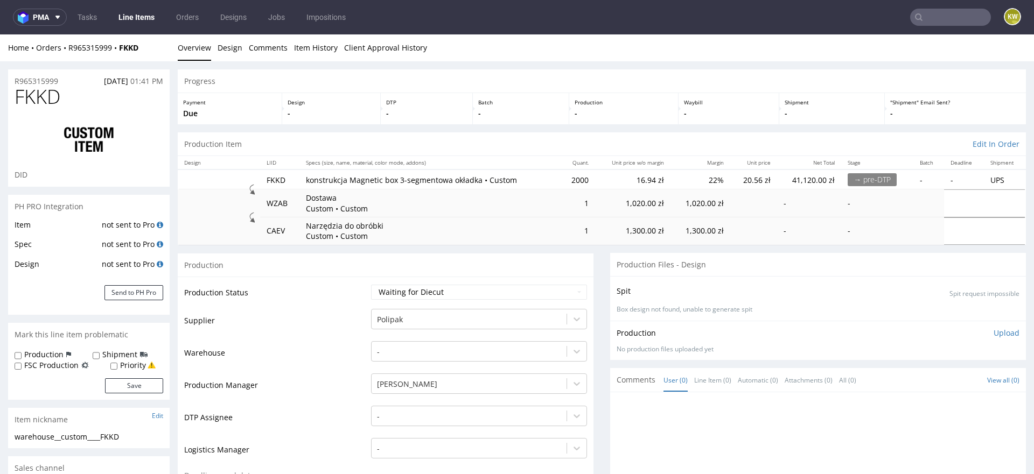
click at [296, 329] on td "Supplier" at bounding box center [276, 324] width 184 height 32
click at [127, 16] on link "Line Items" at bounding box center [136, 17] width 49 height 17
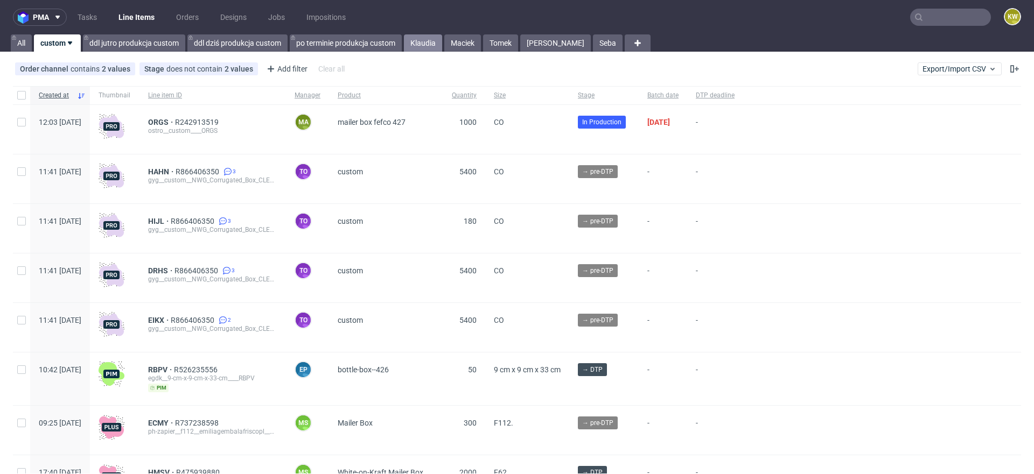
click at [421, 46] on link "Klaudia" at bounding box center [423, 42] width 38 height 17
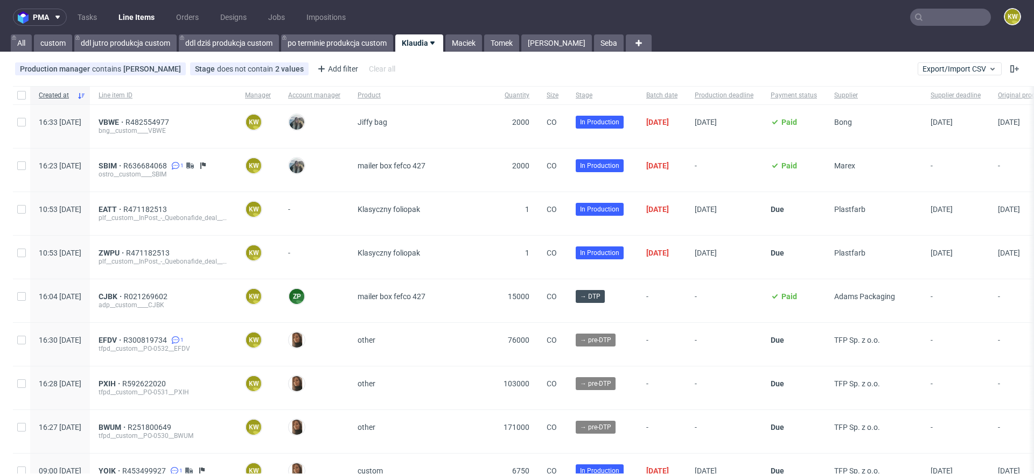
click at [8, 46] on div "All custom ddl jutro produkcja custom ddl dziś produkcja custom po terminie pro…" at bounding box center [517, 42] width 1034 height 17
click at [13, 46] on link "All" at bounding box center [21, 42] width 21 height 17
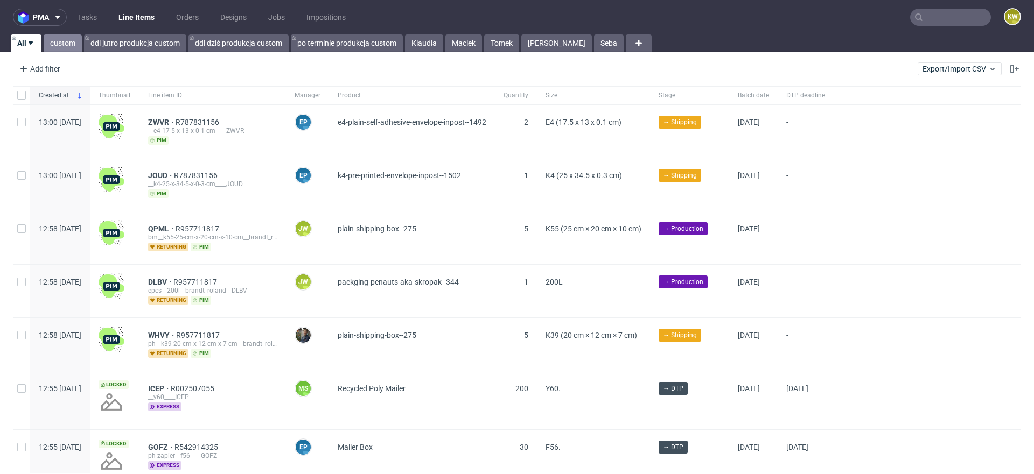
click at [64, 47] on link "custom" at bounding box center [63, 42] width 38 height 17
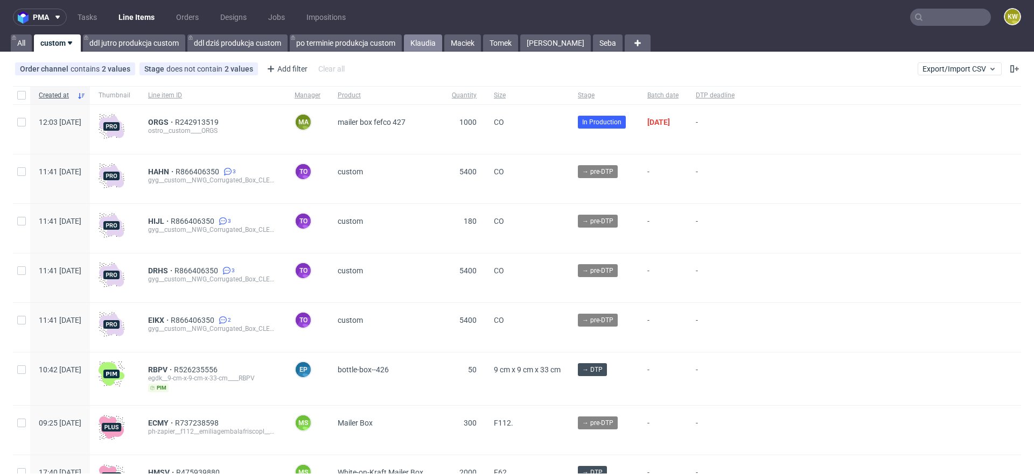
click at [425, 45] on link "Klaudia" at bounding box center [423, 42] width 38 height 17
click at [175, 120] on span "ORGS" at bounding box center [161, 122] width 27 height 9
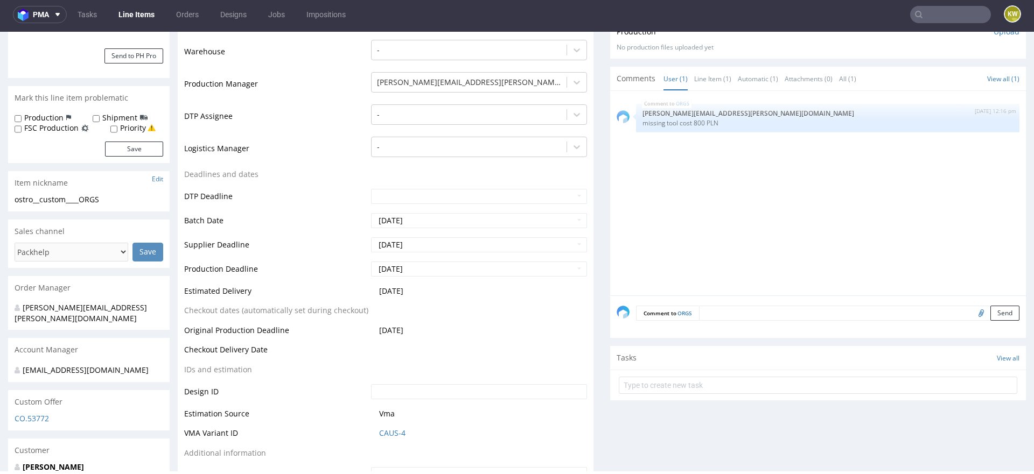
scroll to position [252, 0]
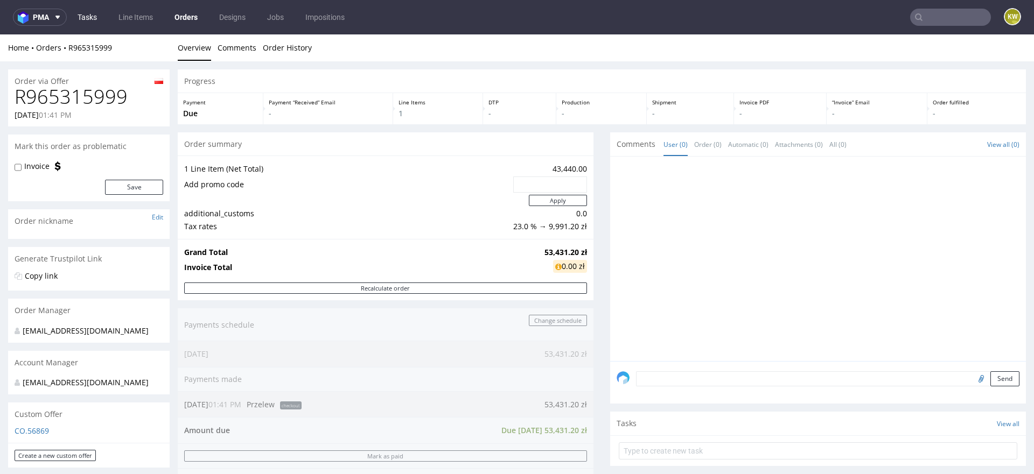
click at [90, 16] on link "Tasks" at bounding box center [87, 17] width 32 height 17
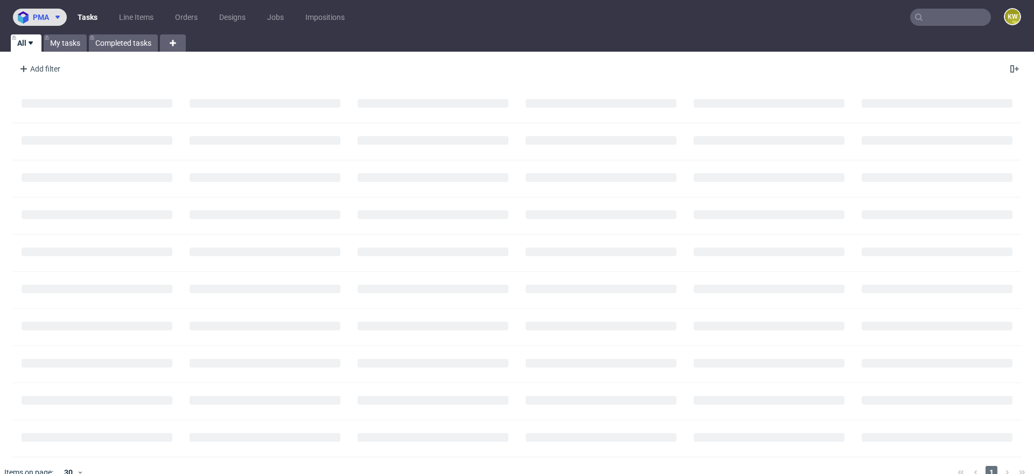
click at [45, 20] on span "pma" at bounding box center [41, 17] width 16 height 8
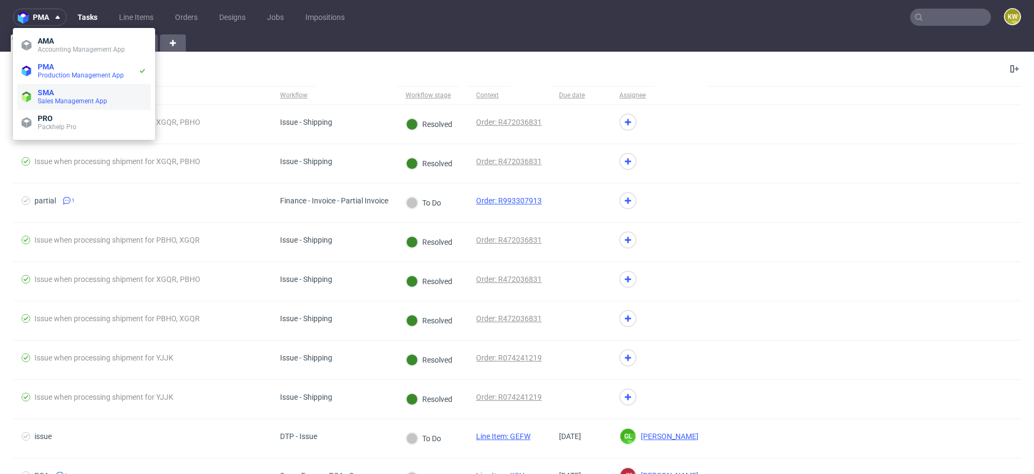
click at [54, 92] on span "SMA" at bounding box center [92, 92] width 109 height 9
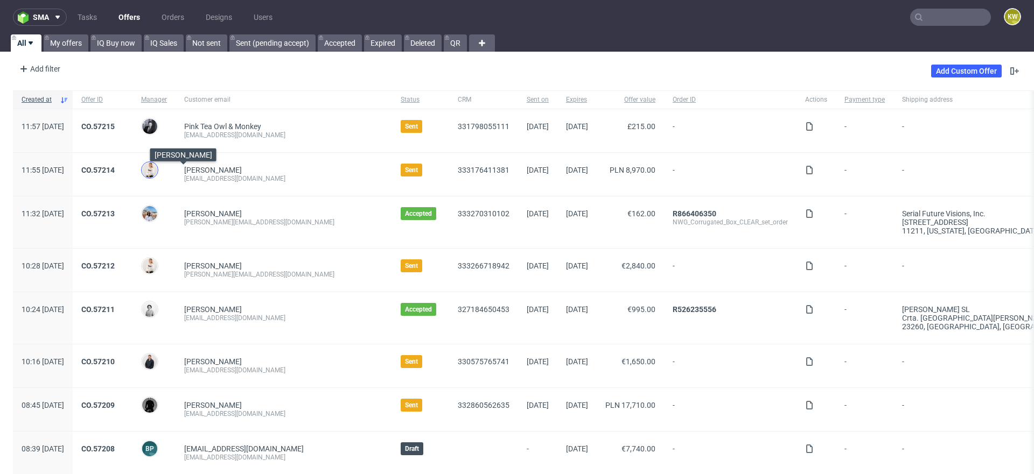
click at [157, 168] on img at bounding box center [149, 170] width 15 height 15
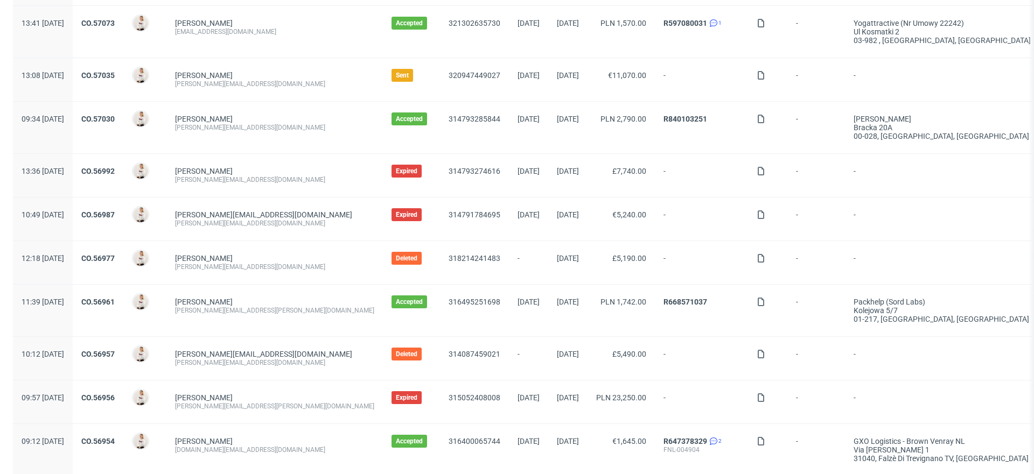
scroll to position [841, 0]
click at [115, 297] on link "CO.56961" at bounding box center [97, 301] width 33 height 9
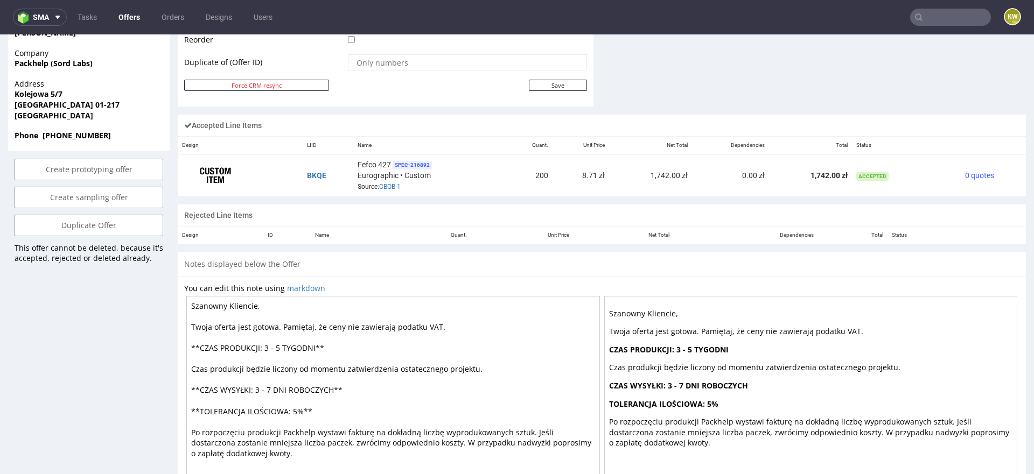
scroll to position [469, 0]
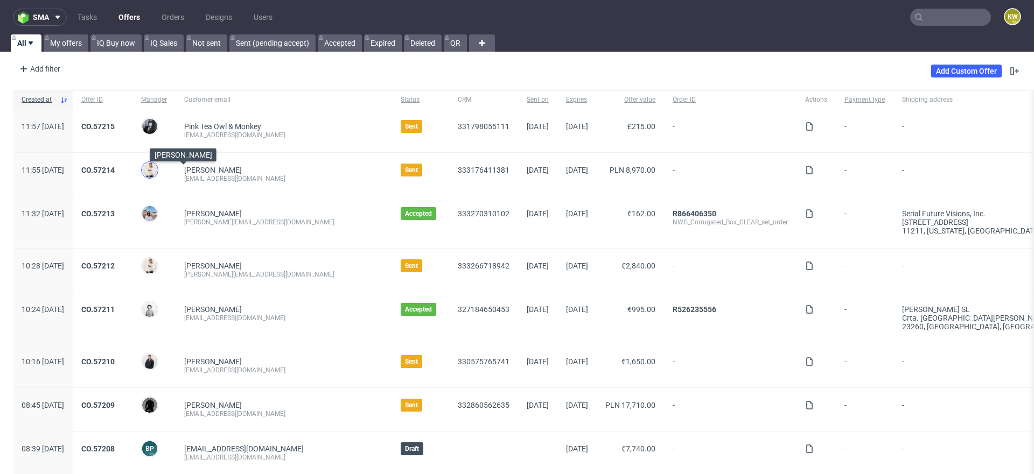
click at [157, 173] on img at bounding box center [149, 170] width 15 height 15
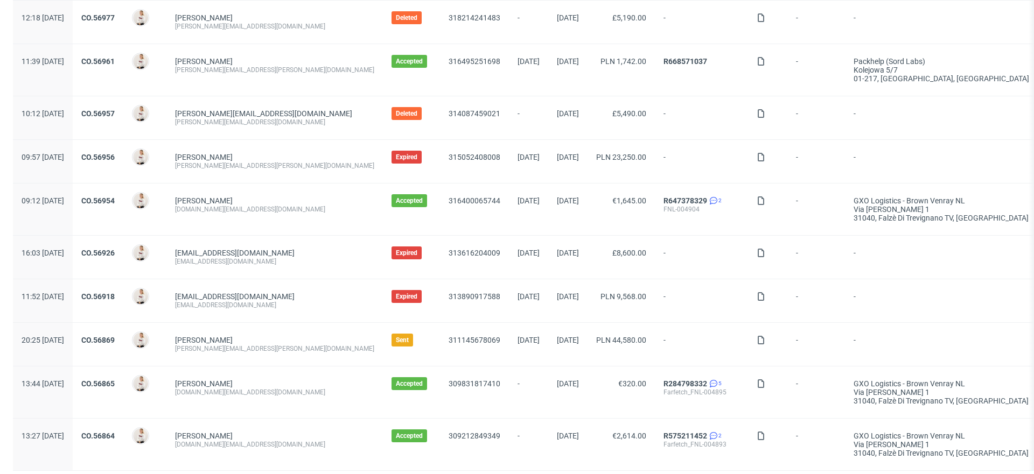
scroll to position [1084, 0]
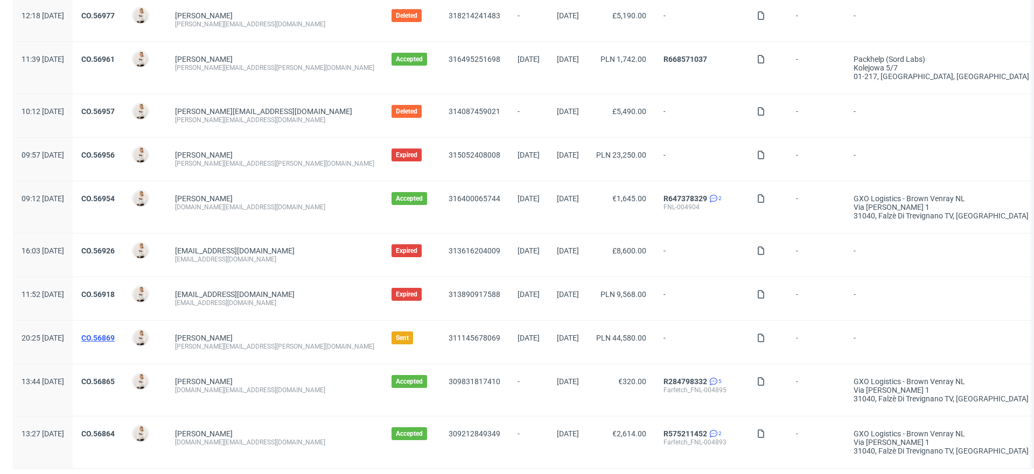
click at [115, 334] on link "CO.56869" at bounding box center [97, 338] width 33 height 9
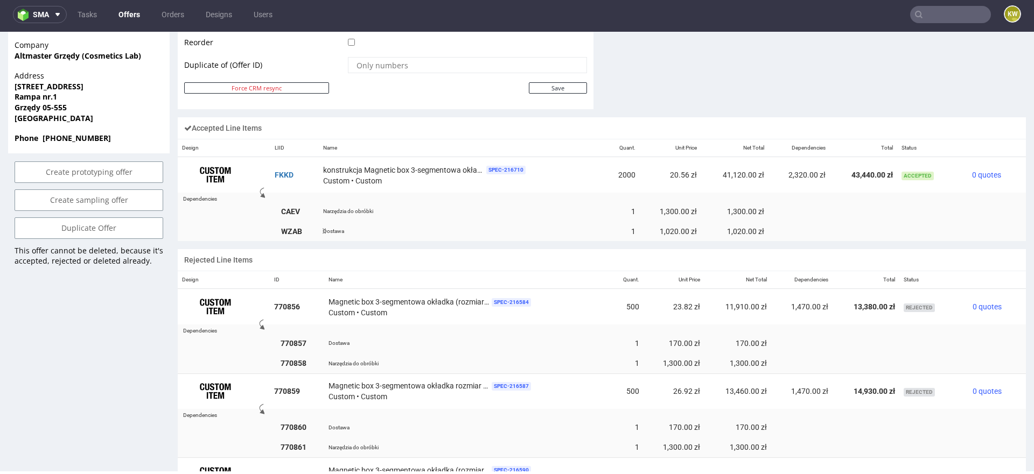
scroll to position [582, 0]
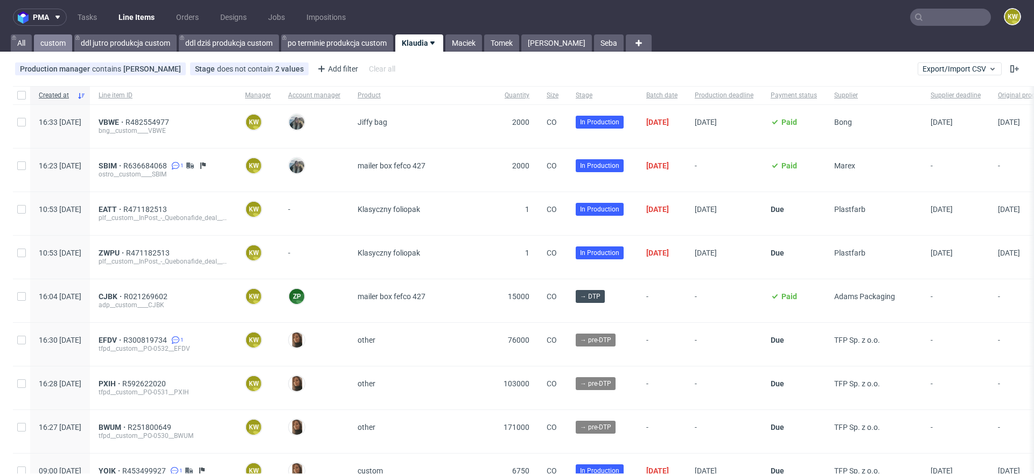
click at [56, 40] on link "custom" at bounding box center [53, 42] width 38 height 17
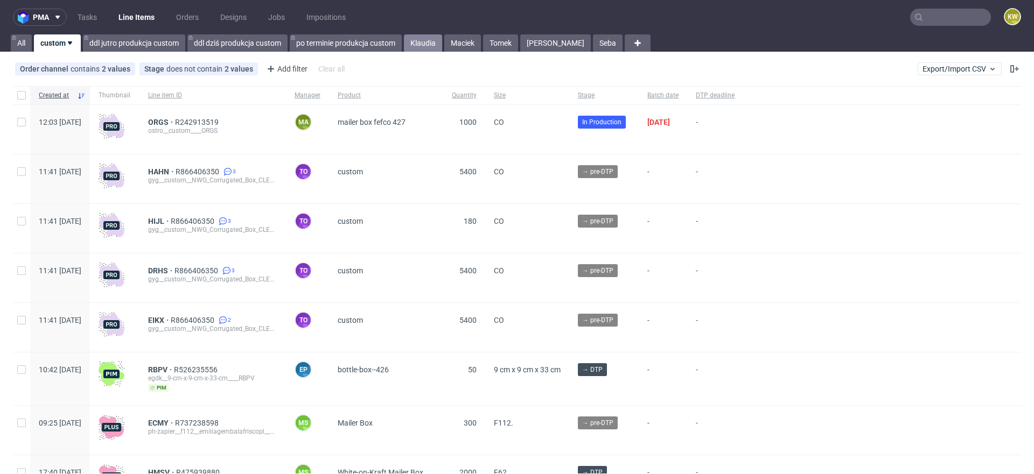
click at [424, 45] on link "Klaudia" at bounding box center [423, 42] width 38 height 17
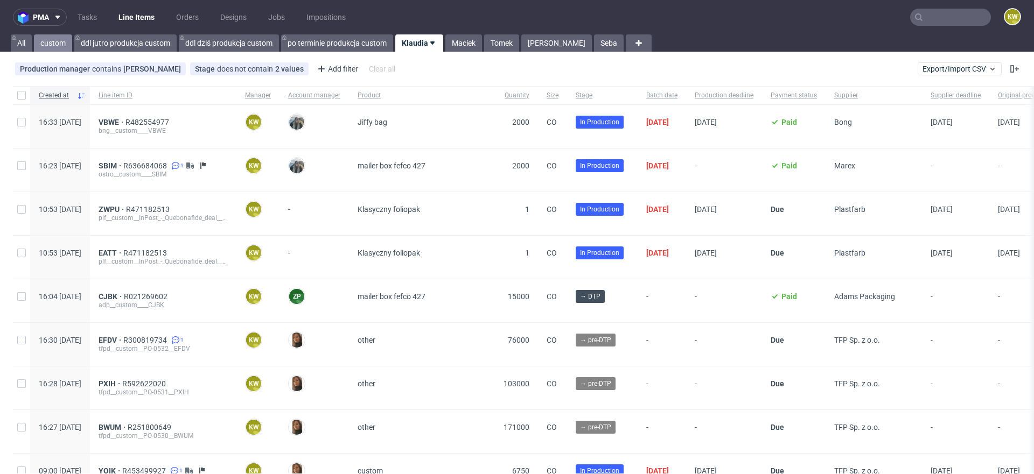
click at [58, 44] on link "custom" at bounding box center [53, 42] width 38 height 17
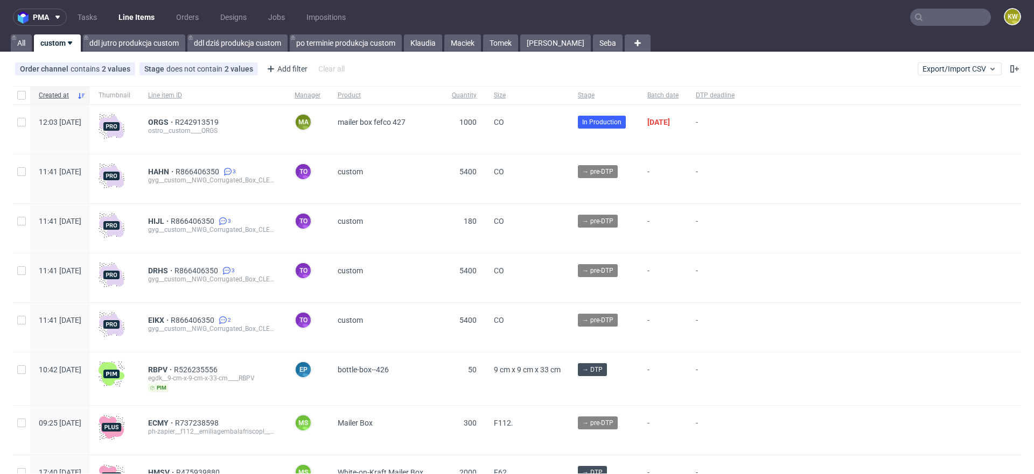
click at [933, 18] on input "text" at bounding box center [950, 17] width 81 height 17
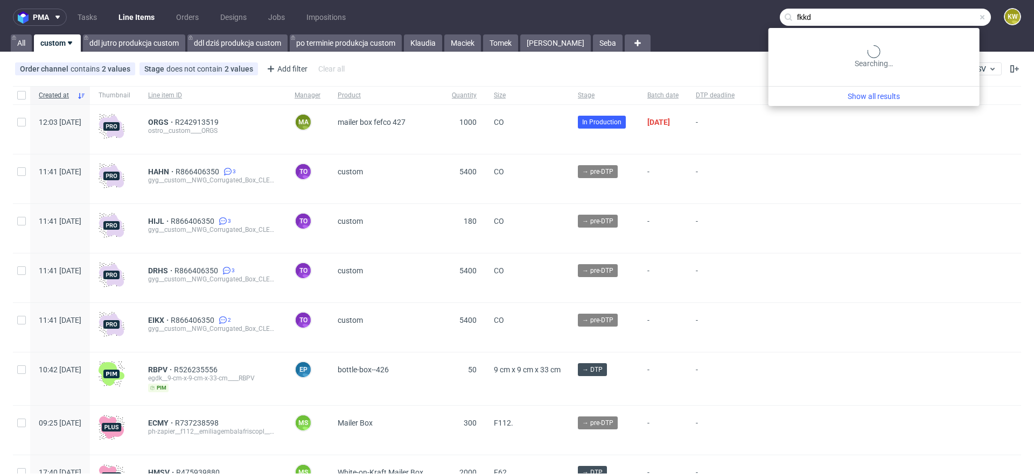
type input "fkkd"
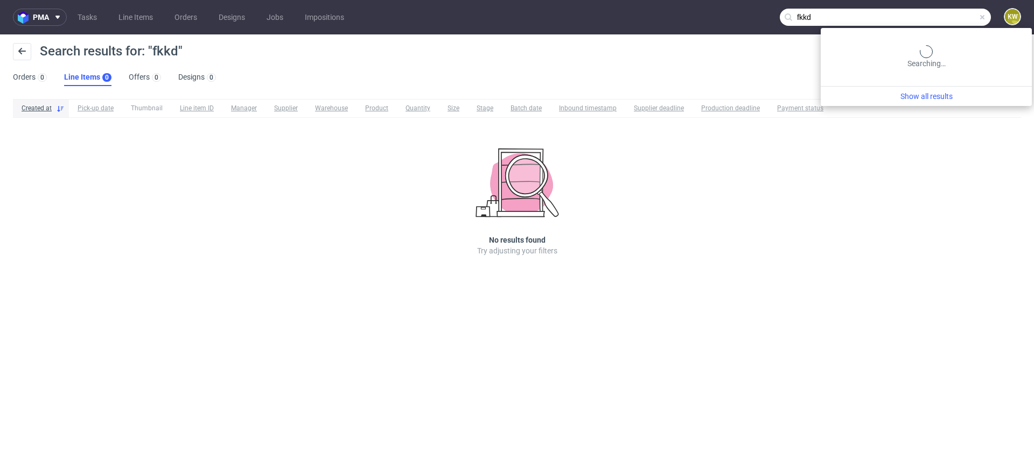
drag, startPoint x: 961, startPoint y: 17, endPoint x: 851, endPoint y: 11, distance: 110.6
click at [855, 10] on input "fkkd" at bounding box center [885, 17] width 211 height 17
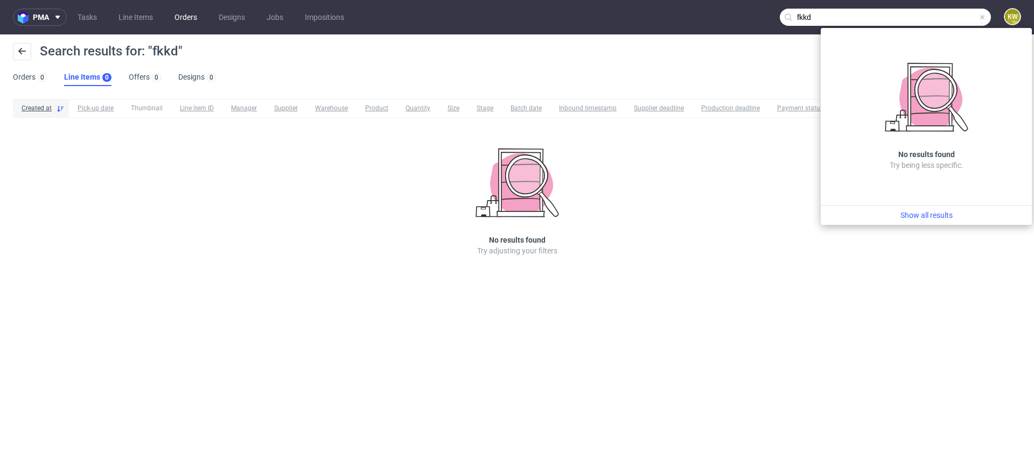
click at [187, 20] on link "Orders" at bounding box center [186, 17] width 36 height 17
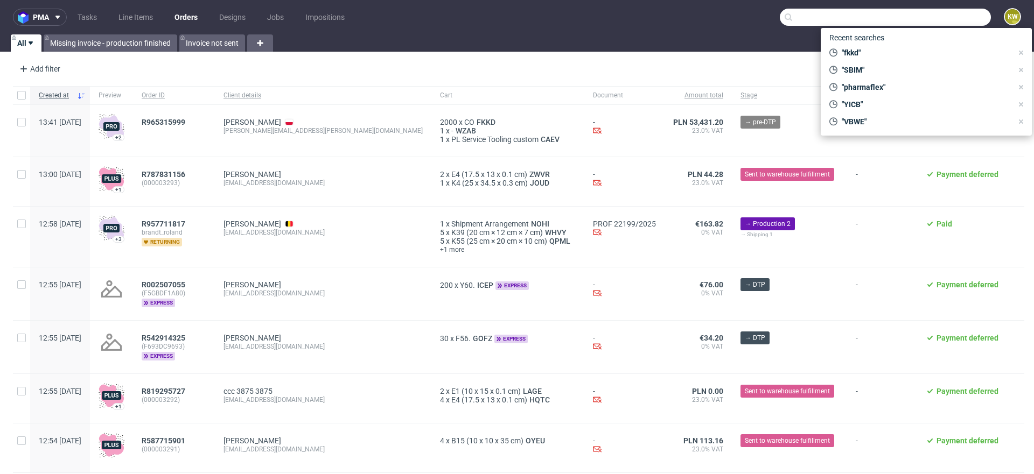
click at [800, 15] on input "text" at bounding box center [885, 17] width 211 height 17
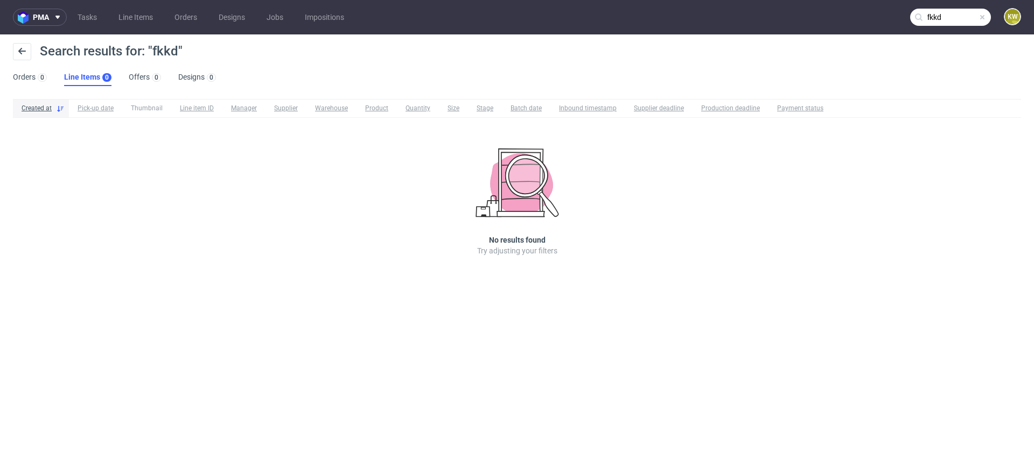
click at [951, 7] on nav "pma Tasks Line Items Orders Designs Jobs Impositions fkkd KW" at bounding box center [517, 17] width 1034 height 34
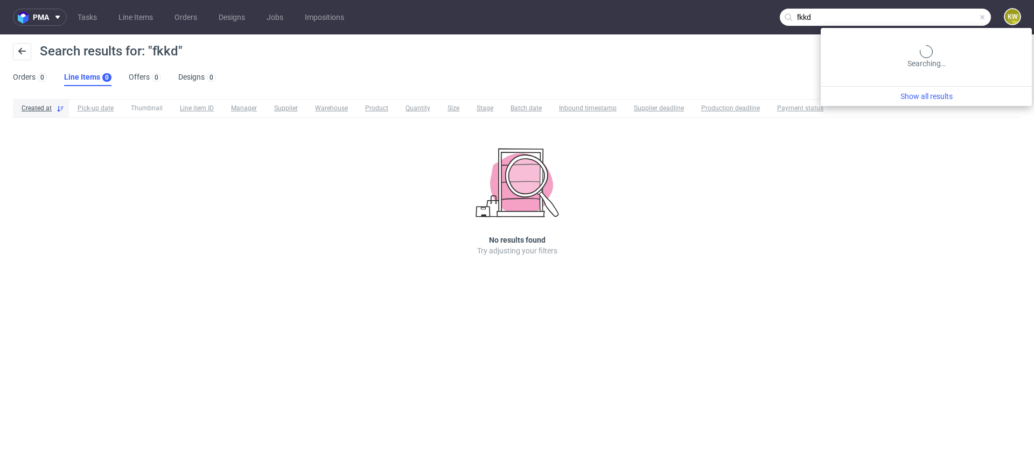
drag, startPoint x: 951, startPoint y: 16, endPoint x: 806, endPoint y: 20, distance: 144.9
click at [818, 22] on input "fkkd" at bounding box center [885, 17] width 211 height 17
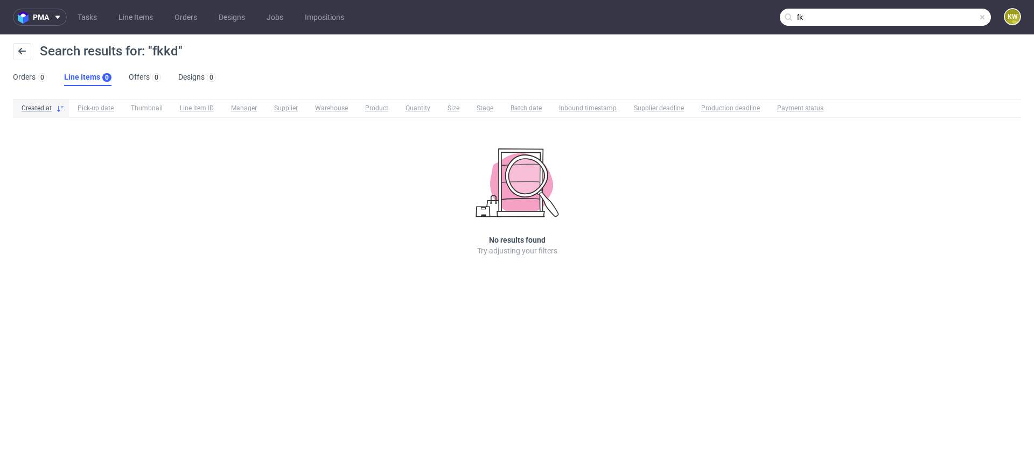
type input "f"
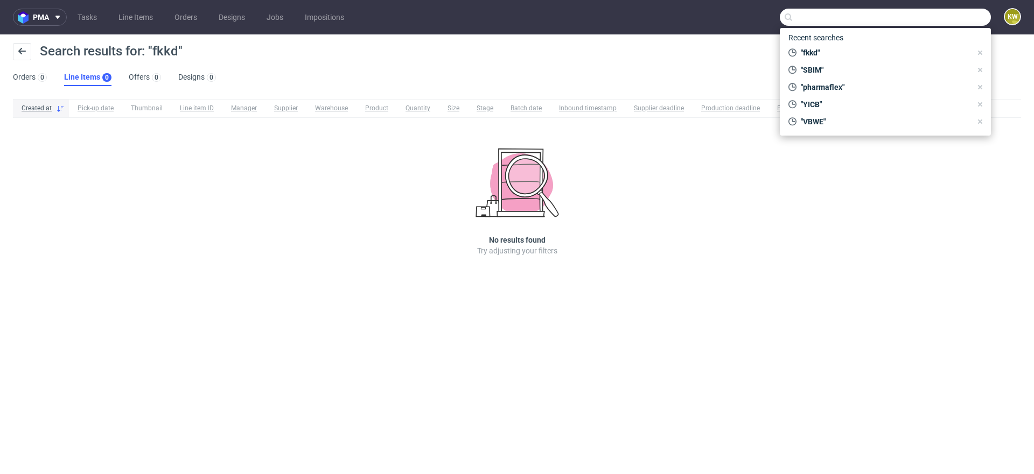
paste input "R965315999 ("
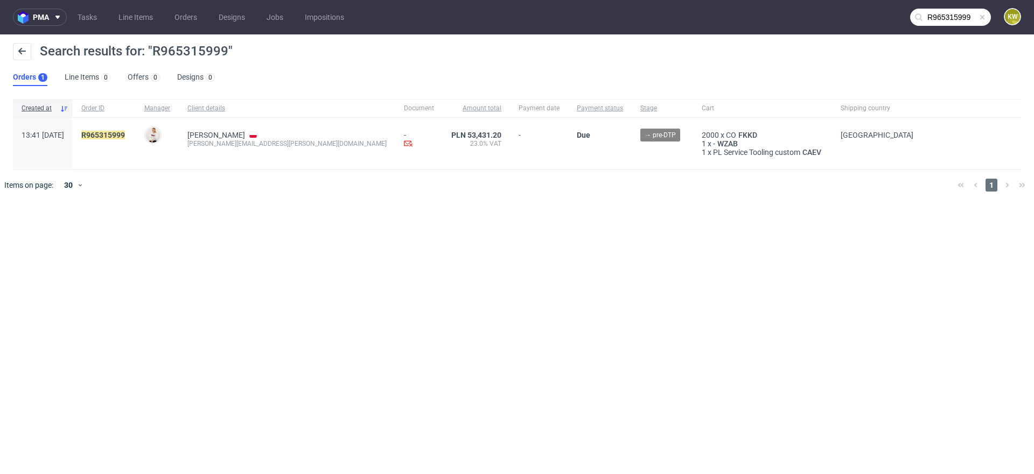
click at [702, 139] on div "1 x - WZAB" at bounding box center [763, 143] width 122 height 9
drag, startPoint x: 684, startPoint y: 139, endPoint x: 650, endPoint y: 136, distance: 34.1
click at [702, 136] on span "2000 x CO FKKD 1 x - WZAB 1 x PL Service Tooling custom CAEV" at bounding box center [763, 144] width 122 height 26
copy span "FKKD 1 x - WZAB"
click at [966, 9] on input "R965315999" at bounding box center [950, 17] width 81 height 17
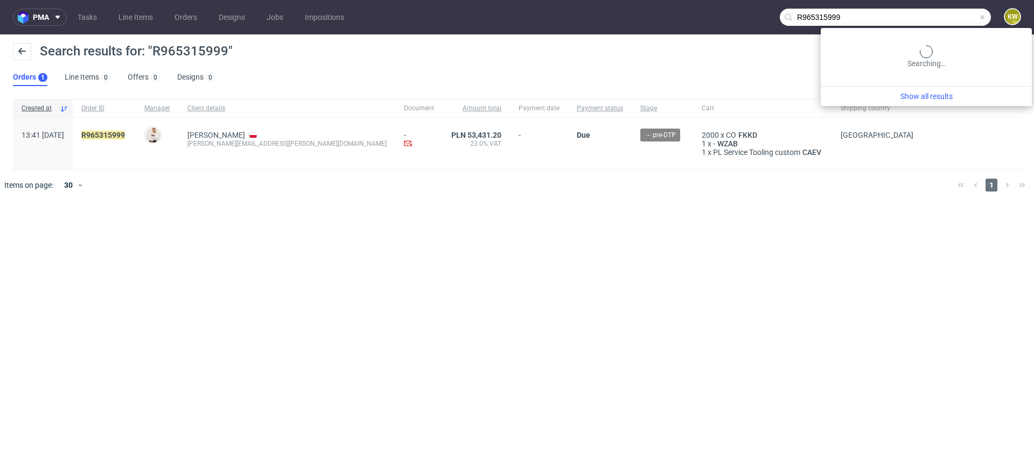
click at [959, 17] on input "R965315999" at bounding box center [885, 17] width 211 height 17
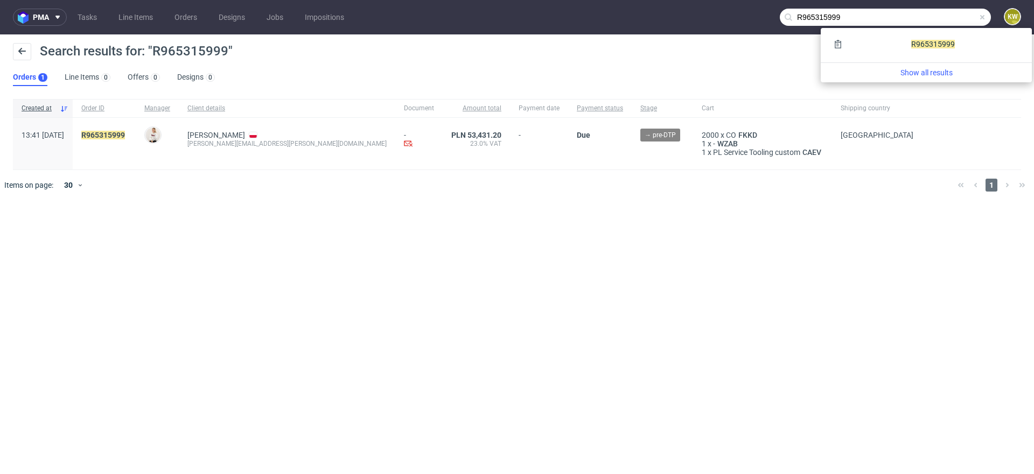
click at [959, 17] on input "R965315999" at bounding box center [885, 17] width 211 height 17
paste input "FKKD 1 x -WZAB"
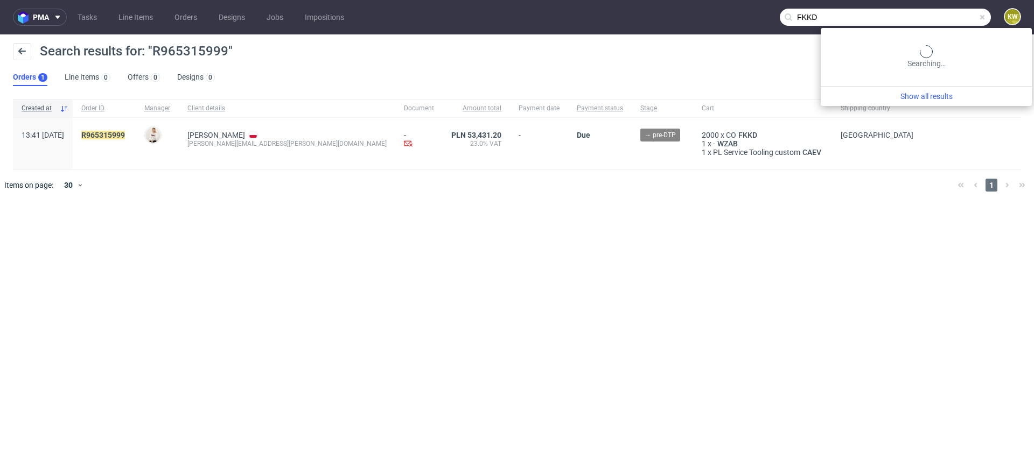
type input "FKKD"
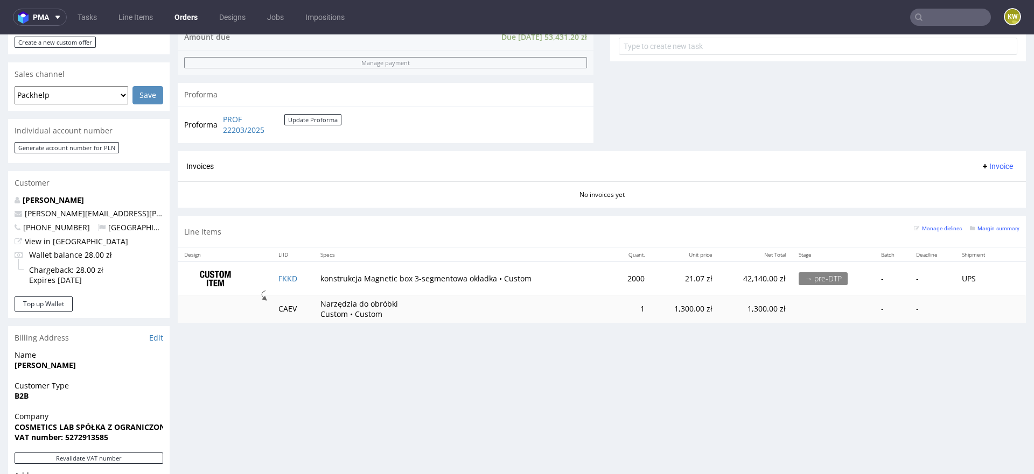
scroll to position [453, 0]
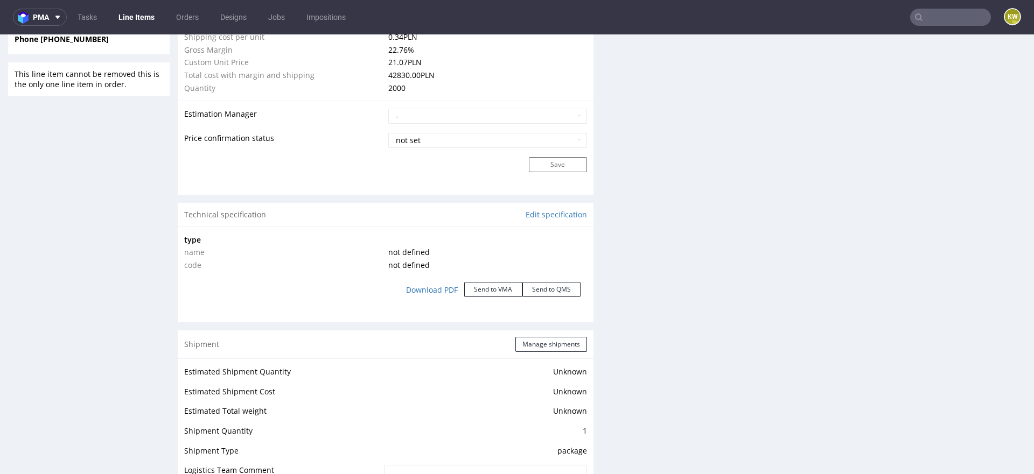
scroll to position [882, 0]
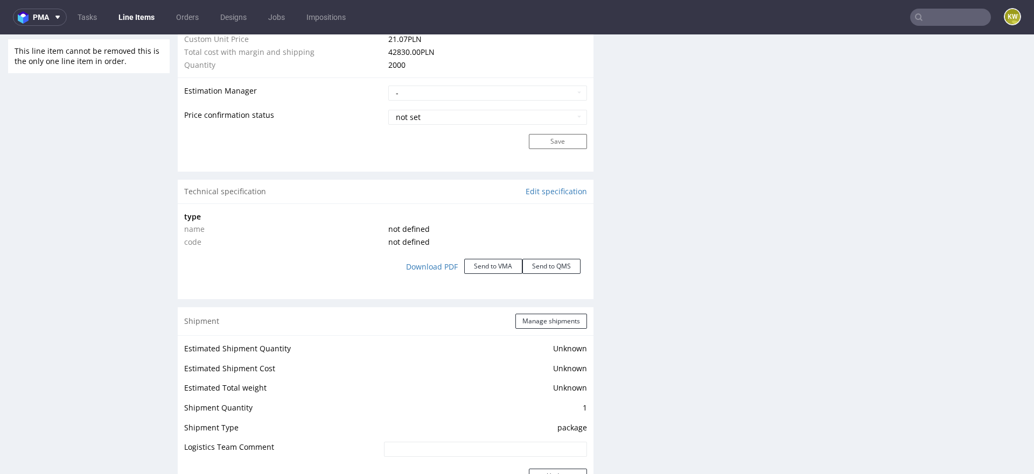
click at [554, 185] on div "Technical specification Edit specification" at bounding box center [386, 192] width 416 height 24
click at [542, 189] on link "Edit specification" at bounding box center [556, 191] width 61 height 11
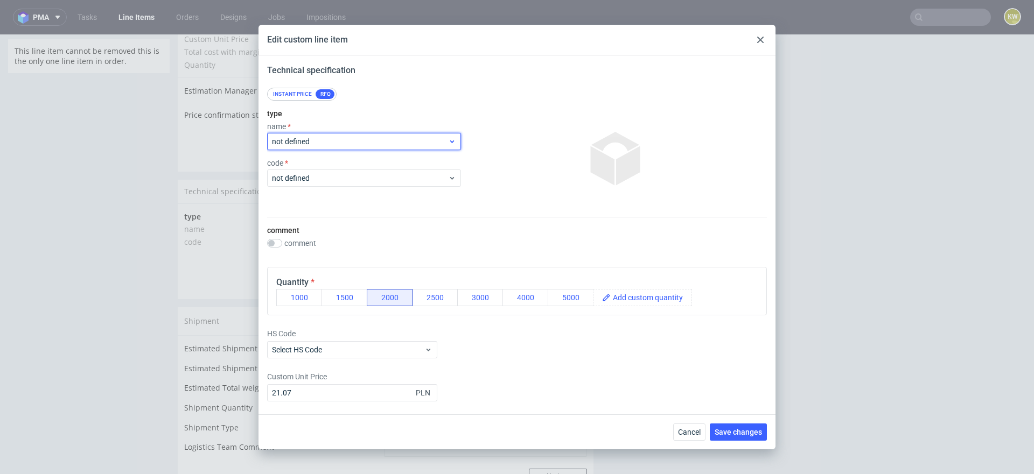
click at [343, 138] on span "not defined" at bounding box center [360, 141] width 176 height 11
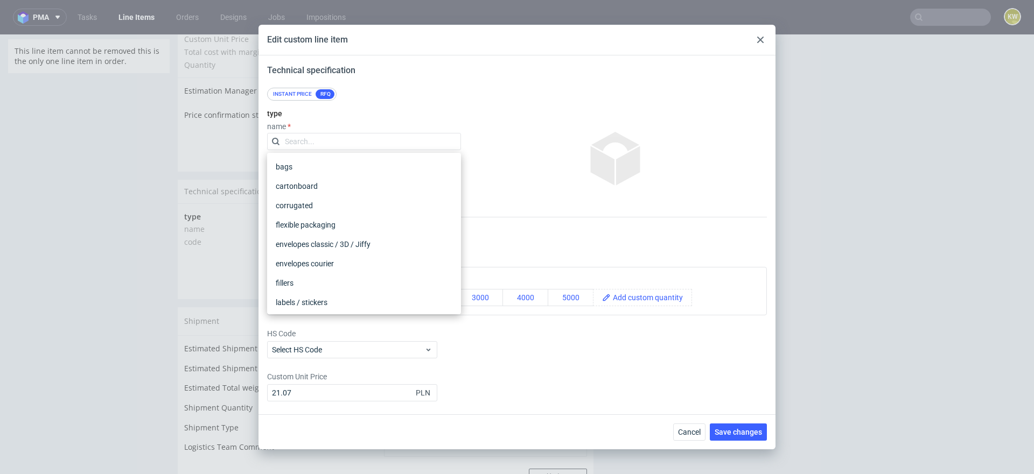
scroll to position [196, 0]
click at [325, 177] on div "rigid box" at bounding box center [363, 184] width 185 height 19
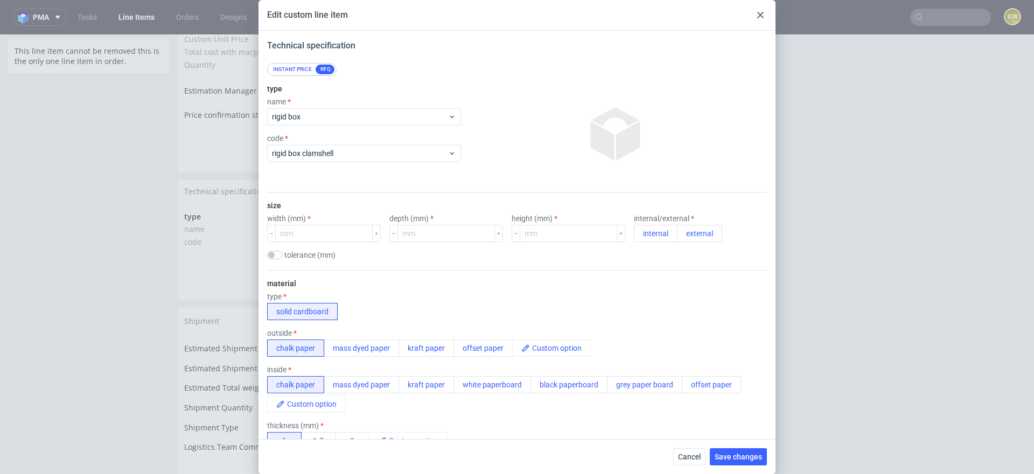
click at [337, 186] on div "type name rigid box code rigid box clamshell" at bounding box center [364, 134] width 194 height 116
click at [346, 160] on div "rigid box clamshell" at bounding box center [364, 153] width 194 height 17
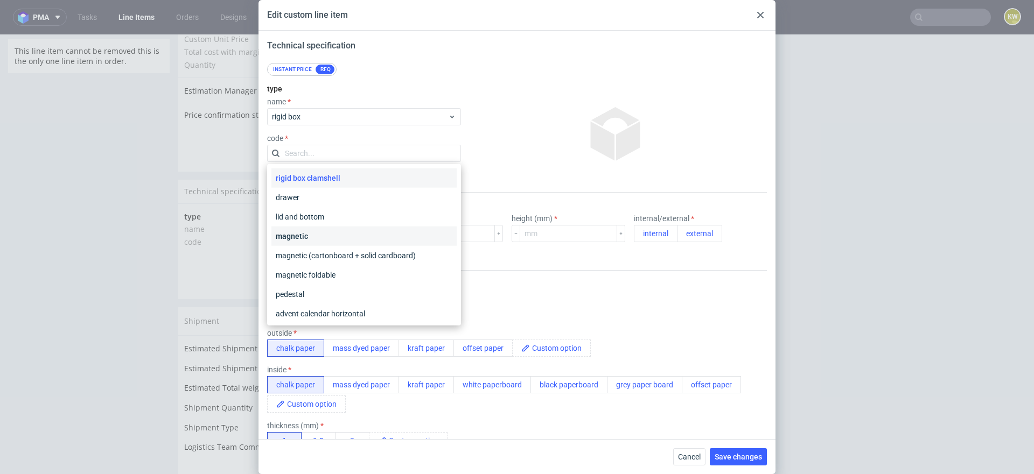
click at [301, 231] on div "magnetic" at bounding box center [363, 236] width 185 height 19
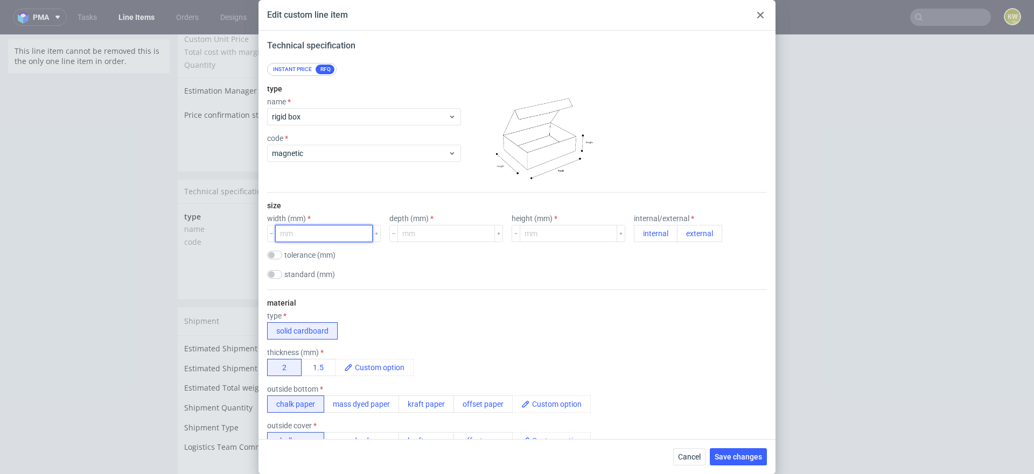
click at [311, 233] on input "number" at bounding box center [323, 233] width 97 height 17
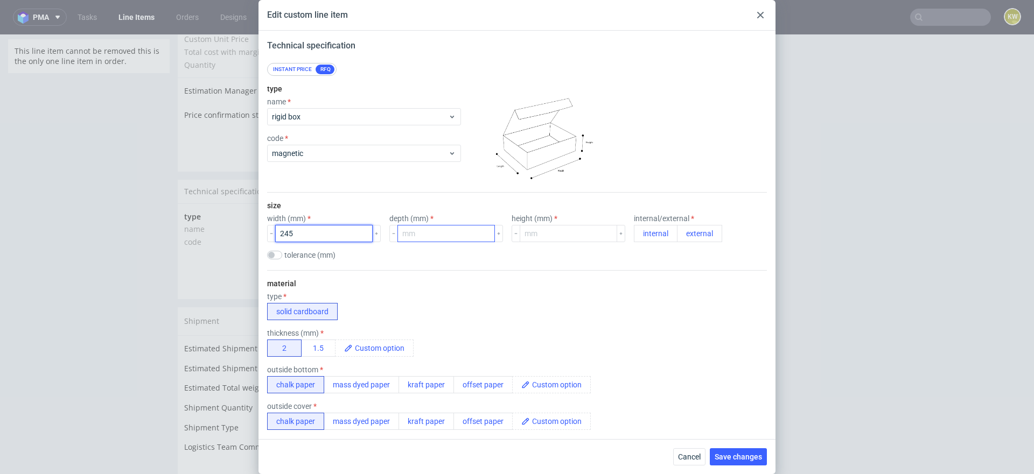
type input "245"
click at [409, 232] on input "number" at bounding box center [445, 233] width 97 height 17
type input "245"
click at [543, 233] on input "number" at bounding box center [568, 233] width 97 height 17
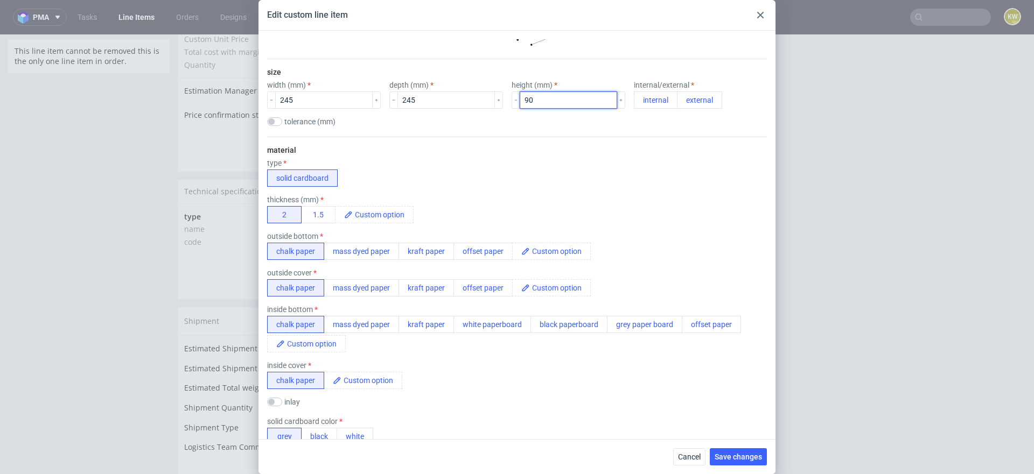
scroll to position [139, 0]
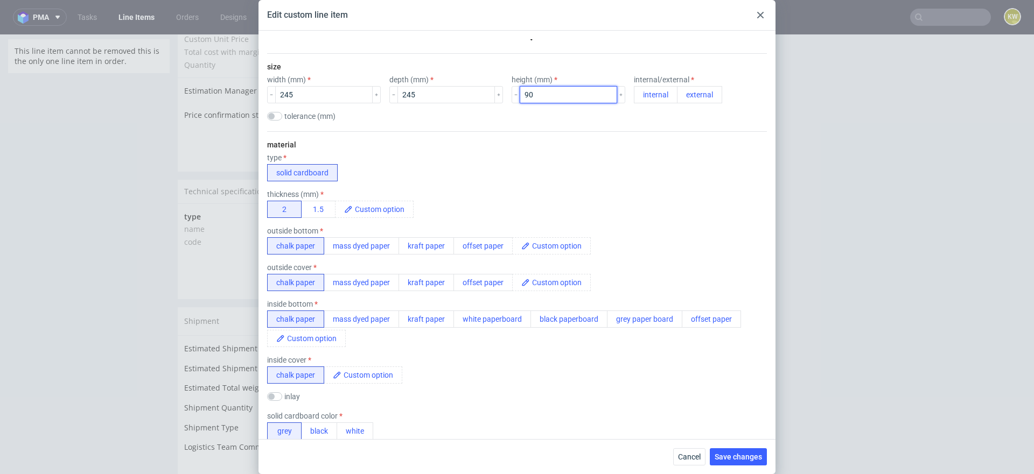
type input "90"
click at [532, 241] on span at bounding box center [560, 246] width 60 height 16
click at [547, 244] on span "Wibalin flute" at bounding box center [556, 246] width 52 height 16
click at [547, 245] on span "Wibalin flute" at bounding box center [556, 246] width 52 height 16
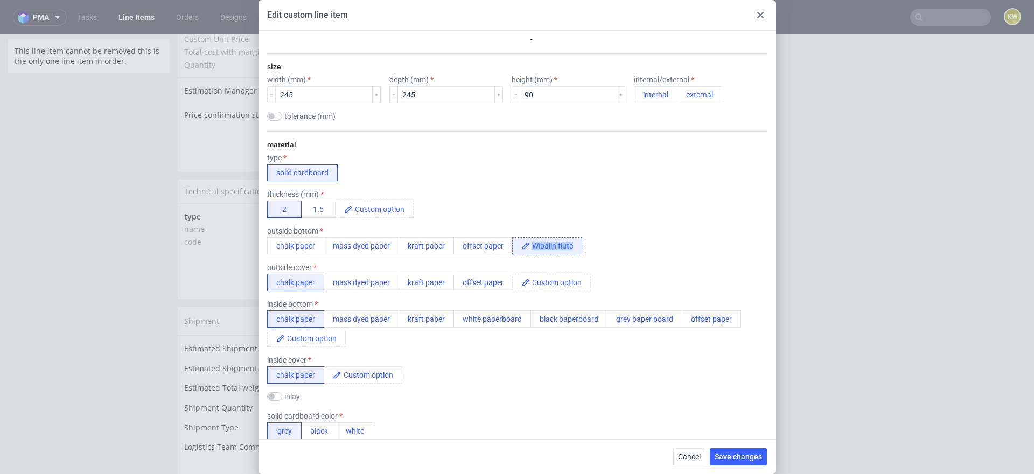
click at [547, 245] on span "Wibalin flute" at bounding box center [556, 246] width 52 height 16
click at [584, 248] on div "outside bottom chalk paper mass dyed paper kraft paper offset paper Wibalin flu…" at bounding box center [517, 241] width 500 height 28
click at [575, 247] on span "Wibalin flute" at bounding box center [556, 246] width 52 height 16
click at [569, 246] on span "Wibalin flute 500 white" at bounding box center [573, 246] width 86 height 16
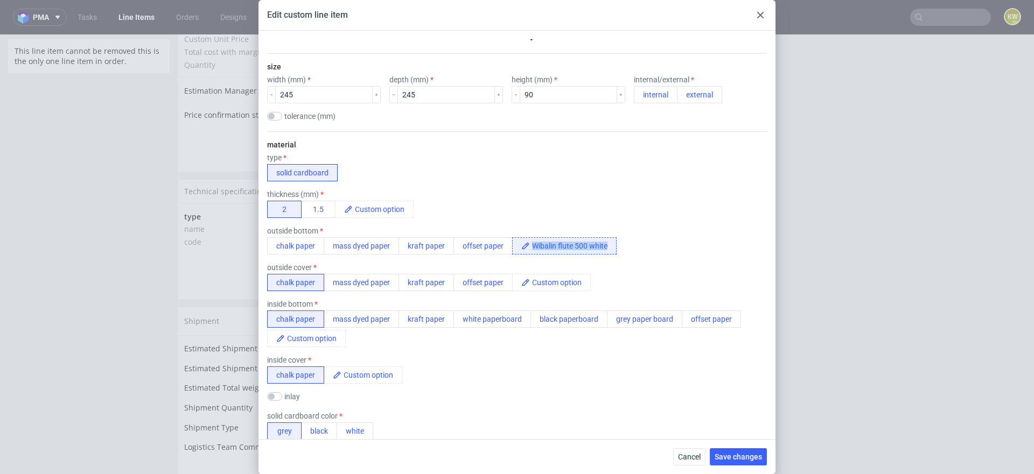
click at [569, 246] on span "Wibalin flute 500 white" at bounding box center [573, 246] width 86 height 16
click at [547, 280] on span at bounding box center [560, 283] width 60 height 16
click at [530, 280] on span at bounding box center [560, 283] width 60 height 16
click at [548, 282] on span at bounding box center [560, 283] width 60 height 16
paste span
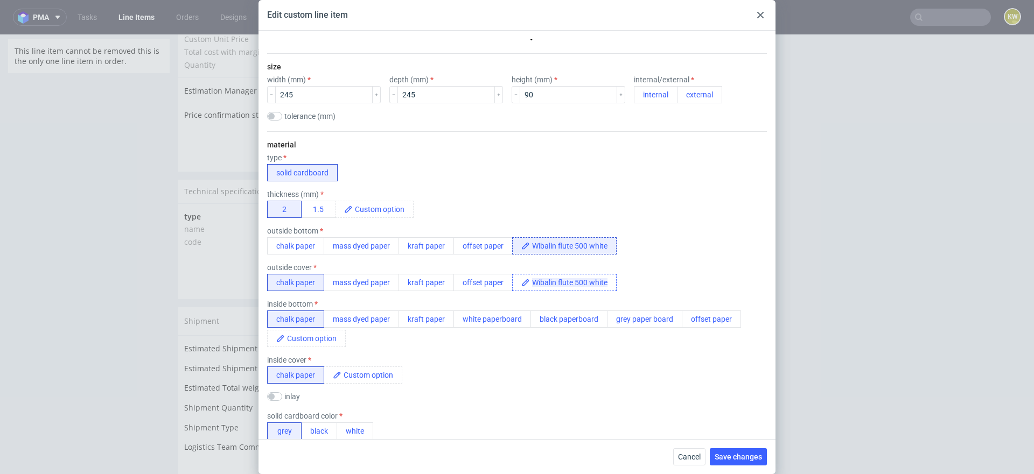
click at [538, 284] on span "Wibalin flute 500 white" at bounding box center [569, 282] width 75 height 9
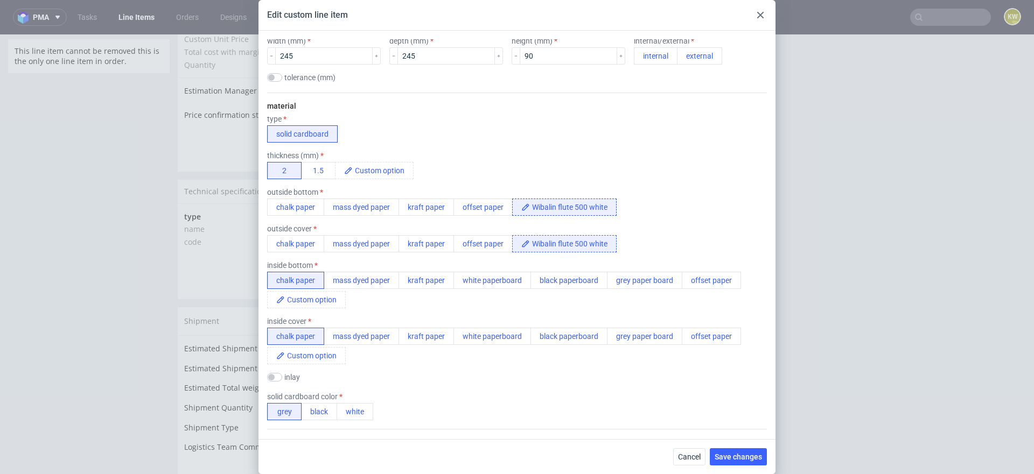
scroll to position [183, 0]
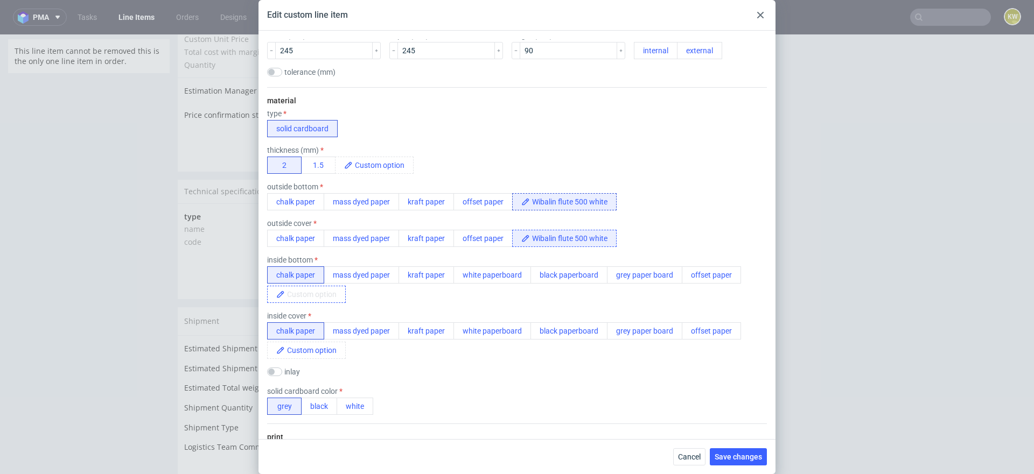
click at [320, 298] on span at bounding box center [315, 295] width 60 height 16
paste span
click at [331, 296] on span "Wibalin flute 500 white" at bounding box center [324, 294] width 75 height 9
click at [429, 297] on div "chalk paper mass dyed paper kraft paper white paperboard black paperboard grey …" at bounding box center [517, 285] width 500 height 37
click at [304, 352] on span at bounding box center [315, 351] width 60 height 16
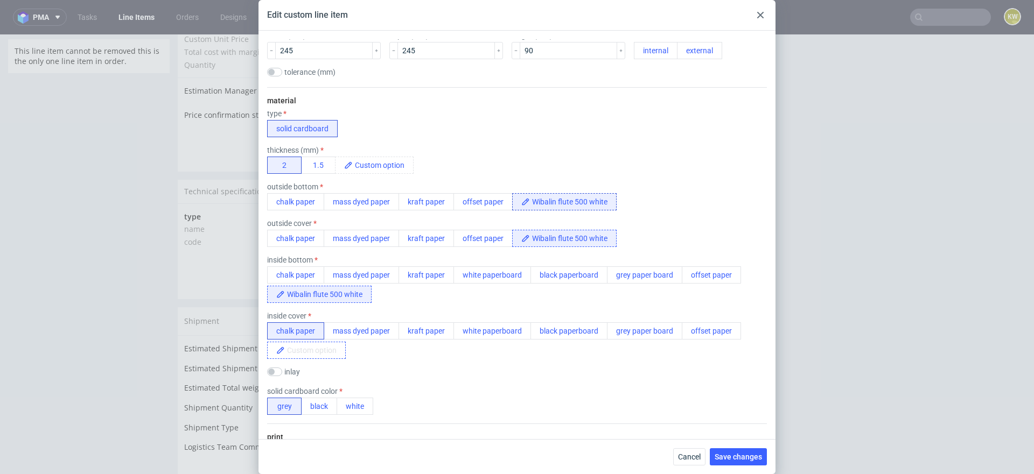
click at [304, 351] on span at bounding box center [315, 351] width 60 height 16
paste span
click at [334, 351] on span "Wibalin flute 500 white" at bounding box center [324, 350] width 75 height 9
click at [404, 352] on div "chalk paper mass dyed paper kraft paper white paperboard black paperboard grey …" at bounding box center [517, 341] width 500 height 37
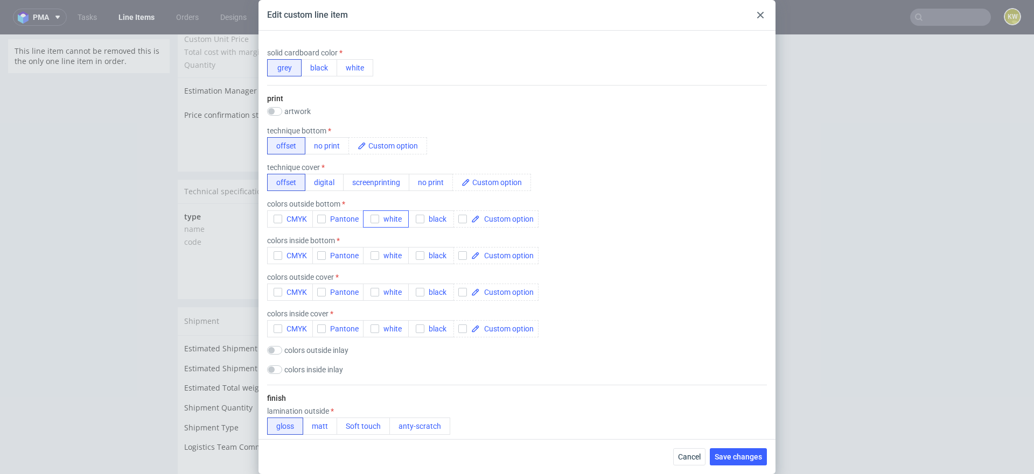
scroll to position [521, 0]
click at [319, 145] on button "no print" at bounding box center [327, 146] width 44 height 17
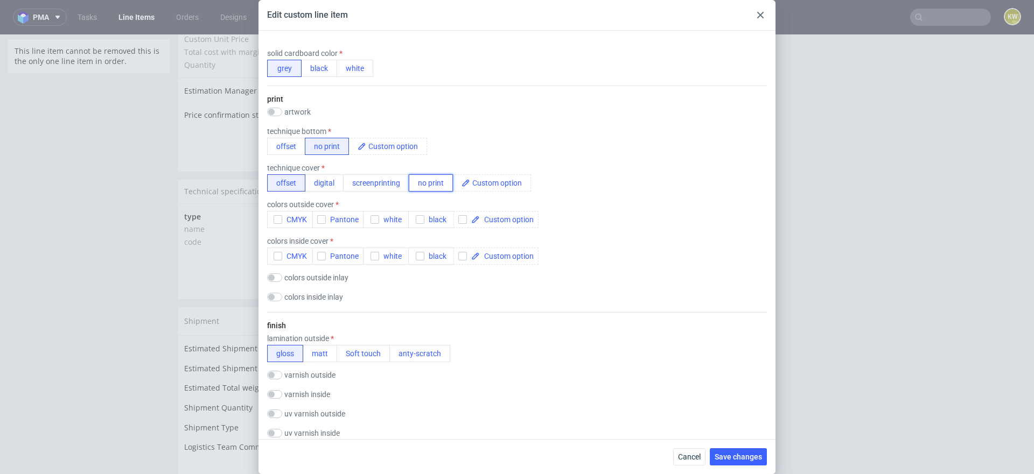
click at [424, 179] on button "no print" at bounding box center [431, 183] width 44 height 17
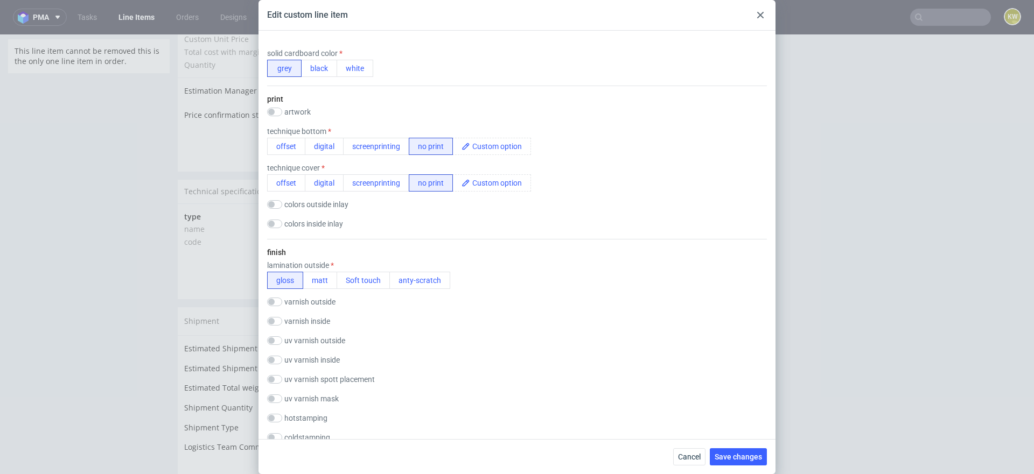
click at [441, 213] on div "print artwork drop technique bottom offset digital screenprinting no print tech…" at bounding box center [517, 162] width 500 height 153
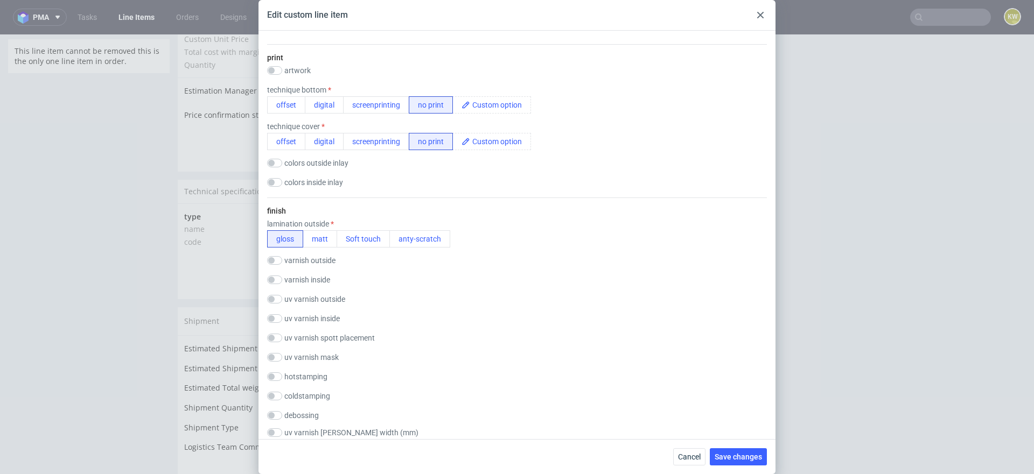
click at [390, 260] on div "varnish outside gloss matt Soft touch anty-scratch" at bounding box center [517, 261] width 500 height 11
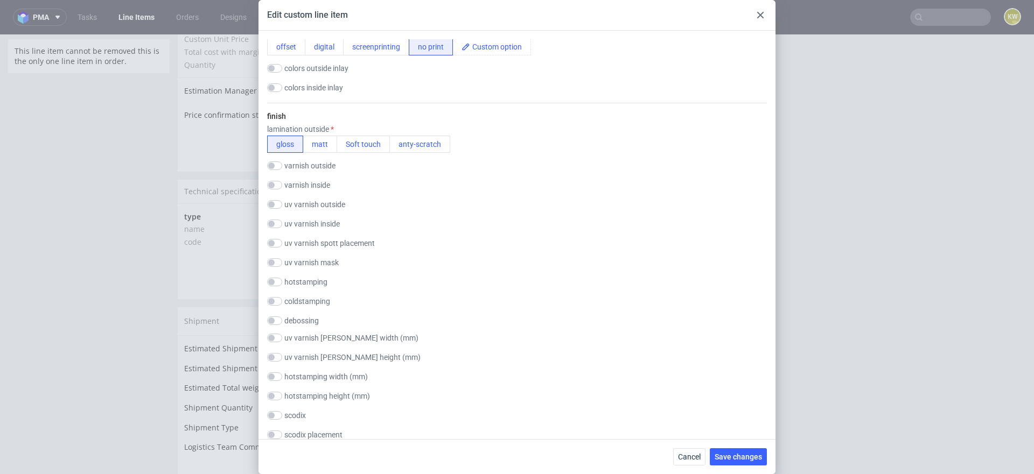
scroll to position [660, 0]
click at [282, 280] on input "checkbox" at bounding box center [274, 279] width 15 height 9
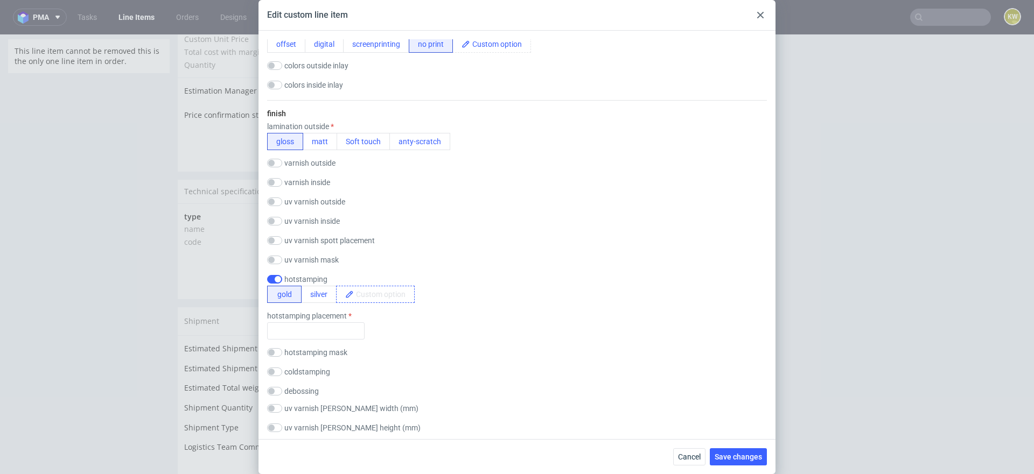
click at [375, 296] on span at bounding box center [384, 295] width 60 height 16
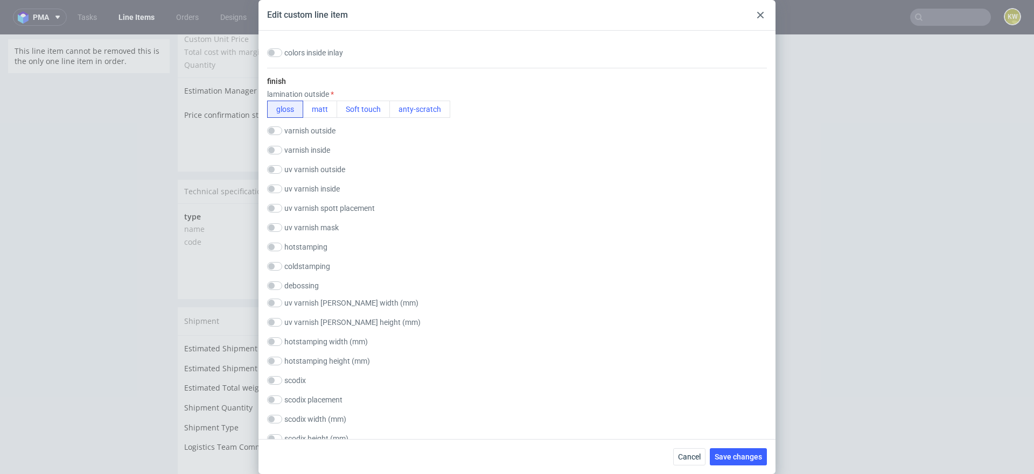
scroll to position [694, 0]
click at [274, 243] on input "checkbox" at bounding box center [274, 246] width 15 height 9
checkbox input "true"
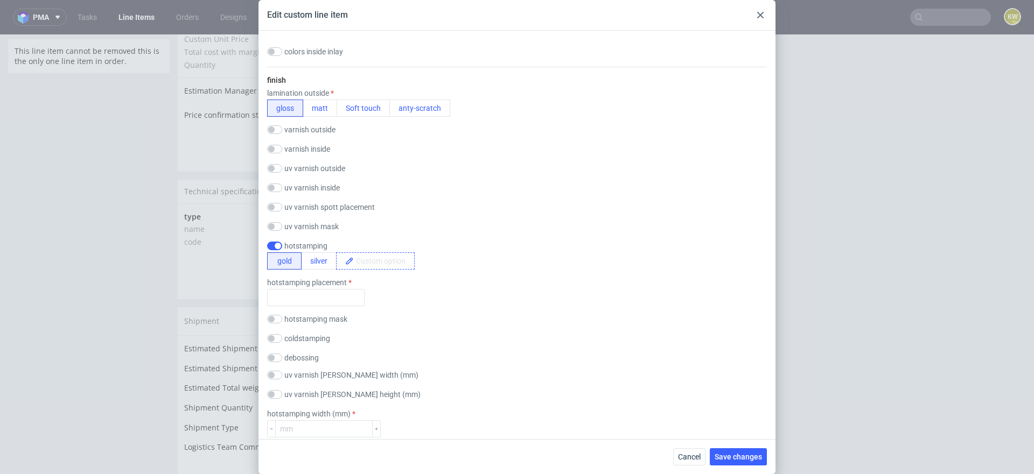
click at [379, 259] on span at bounding box center [384, 261] width 60 height 16
paste span
click at [423, 322] on div "finish lamination outside gloss matt Soft touch anty-scratch varnish outside gl…" at bounding box center [517, 323] width 500 height 513
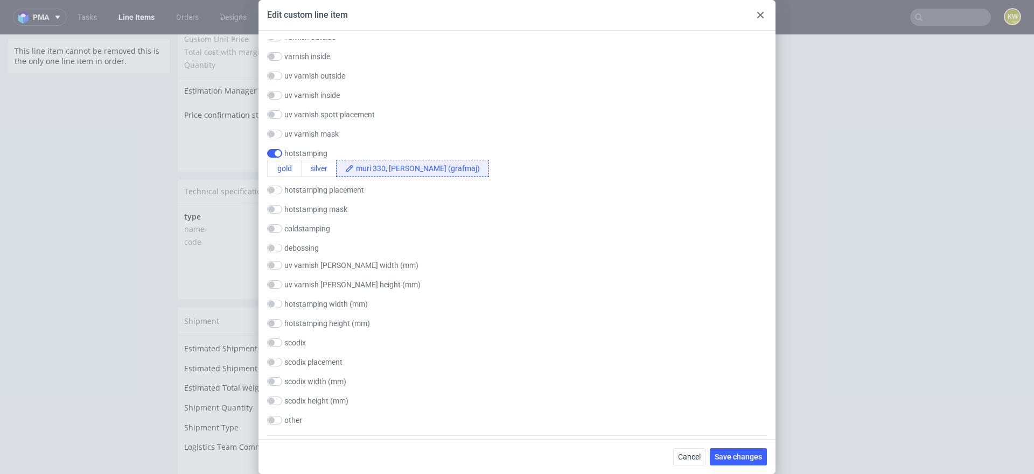
scroll to position [792, 0]
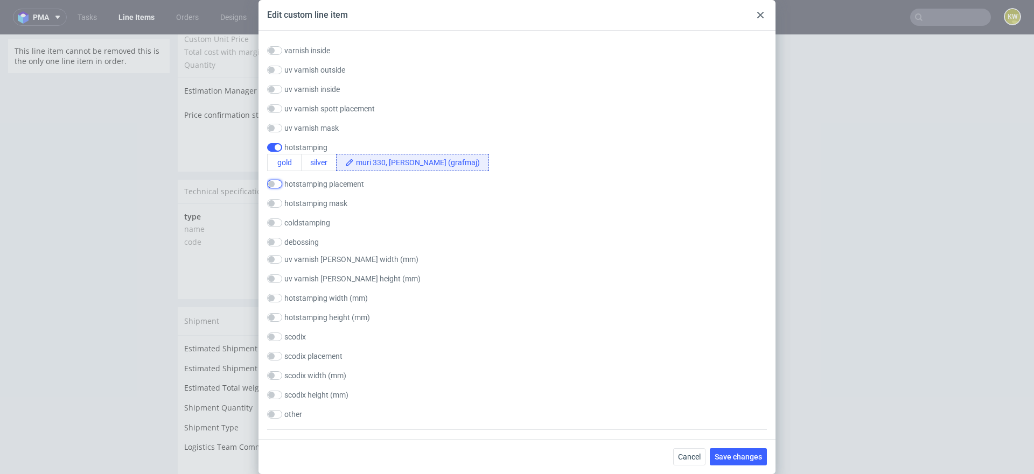
click at [279, 183] on input "checkbox" at bounding box center [274, 184] width 15 height 9
click at [289, 199] on input "text" at bounding box center [315, 199] width 97 height 17
checkbox input "false"
click at [401, 196] on div "finish lamination outside gloss matt Soft touch anty-scratch varnish outside gl…" at bounding box center [517, 207] width 500 height 479
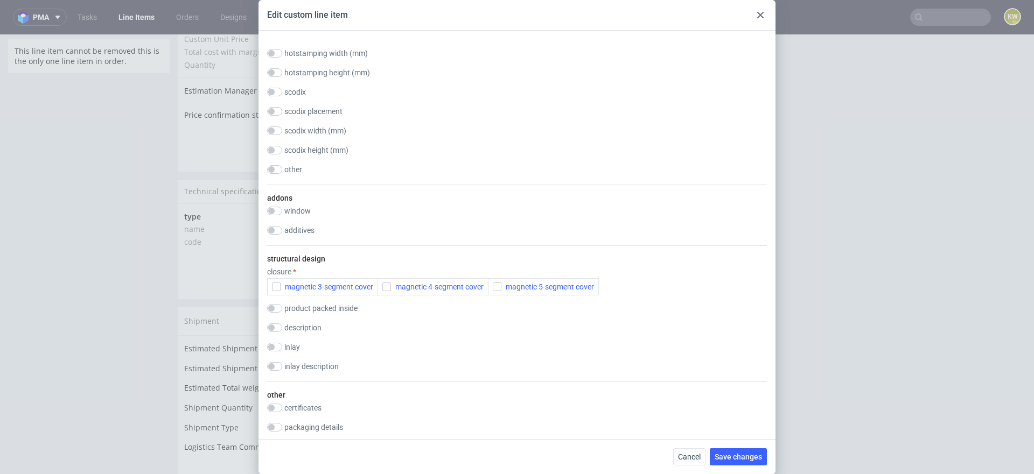
scroll to position [1039, 0]
click at [305, 295] on div "structural design closure magnetic 3-segment cover magnetic 4-segment cover mag…" at bounding box center [517, 311] width 500 height 136
click at [309, 285] on span "magnetic 3-segment cover" at bounding box center [327, 285] width 93 height 9
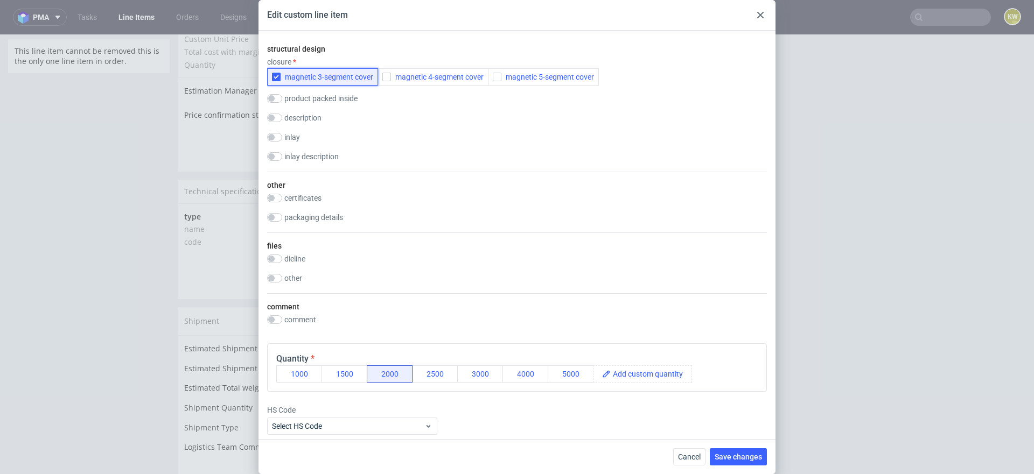
scroll to position [1296, 0]
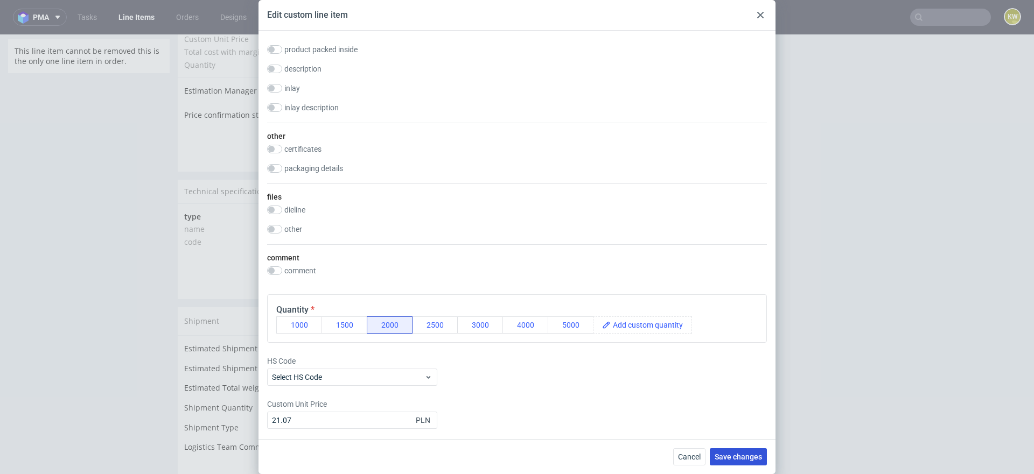
click at [731, 457] on span "Save changes" at bounding box center [738, 457] width 47 height 8
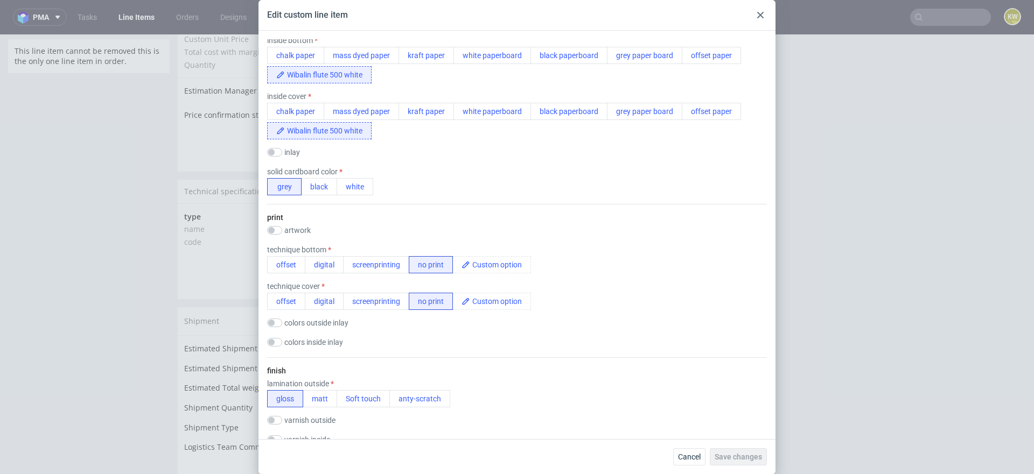
scroll to position [0, 0]
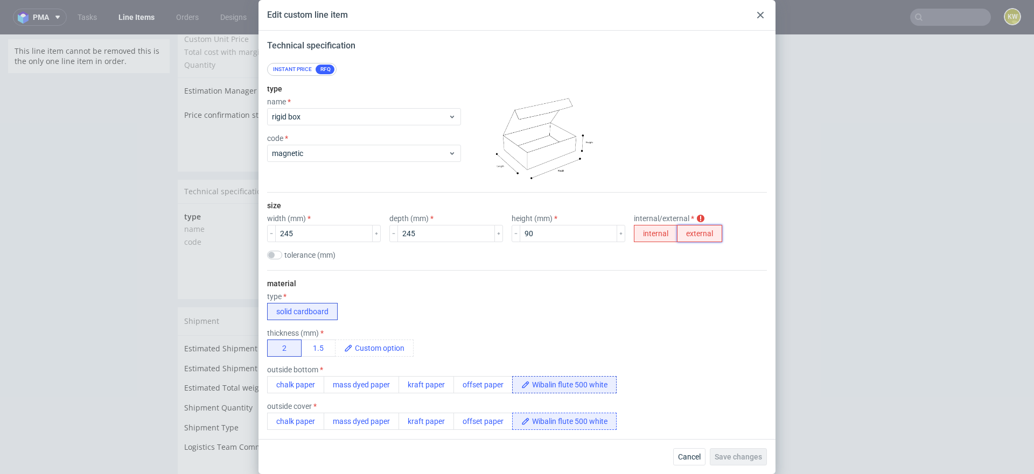
click at [677, 235] on button "external" at bounding box center [699, 233] width 45 height 17
click at [739, 463] on button "Save changes" at bounding box center [738, 457] width 57 height 17
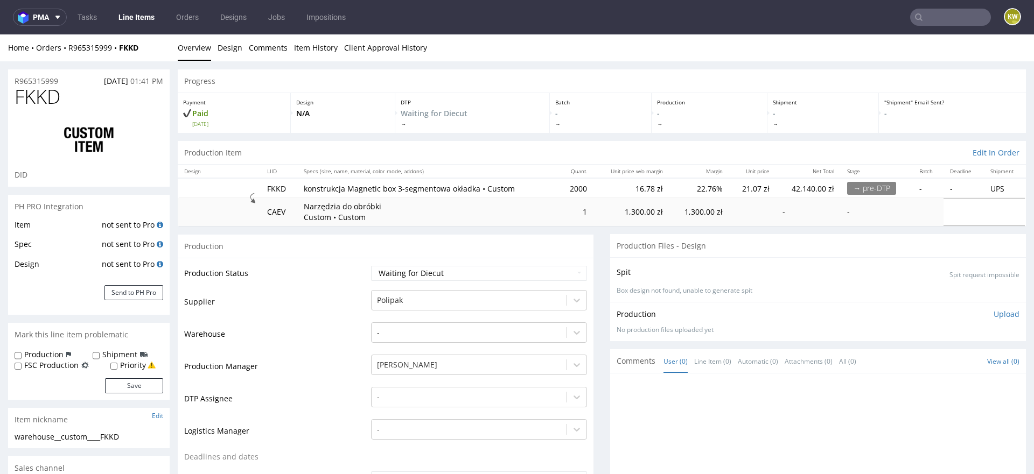
click at [135, 17] on link "Line Items" at bounding box center [136, 17] width 49 height 17
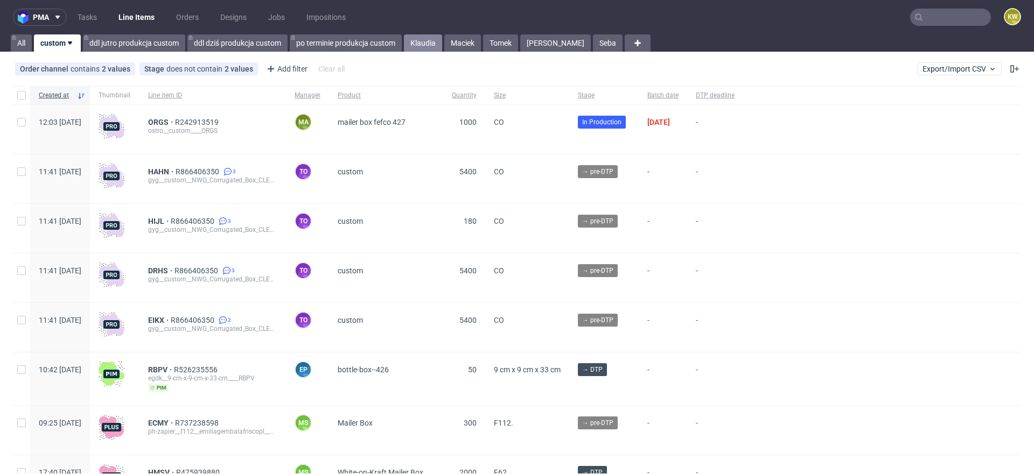
click at [424, 40] on link "Klaudia" at bounding box center [423, 42] width 38 height 17
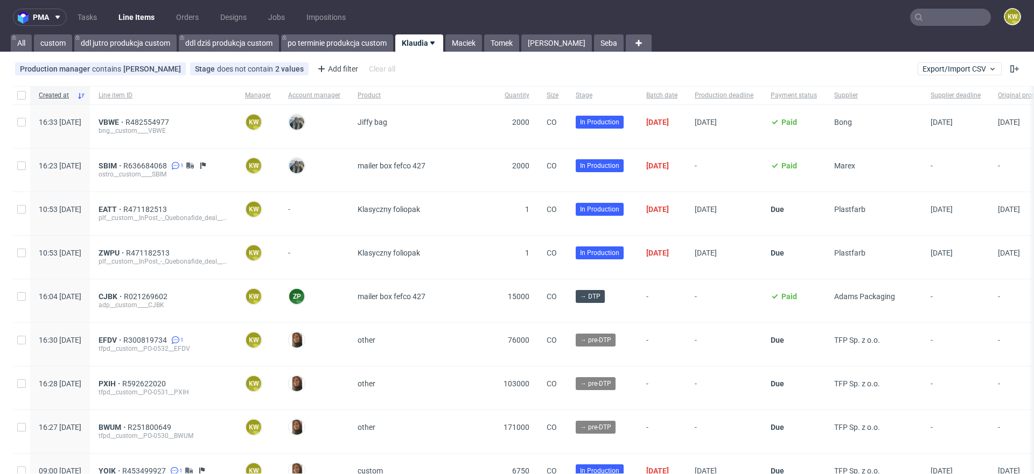
click at [125, 18] on link "Line Items" at bounding box center [136, 17] width 49 height 17
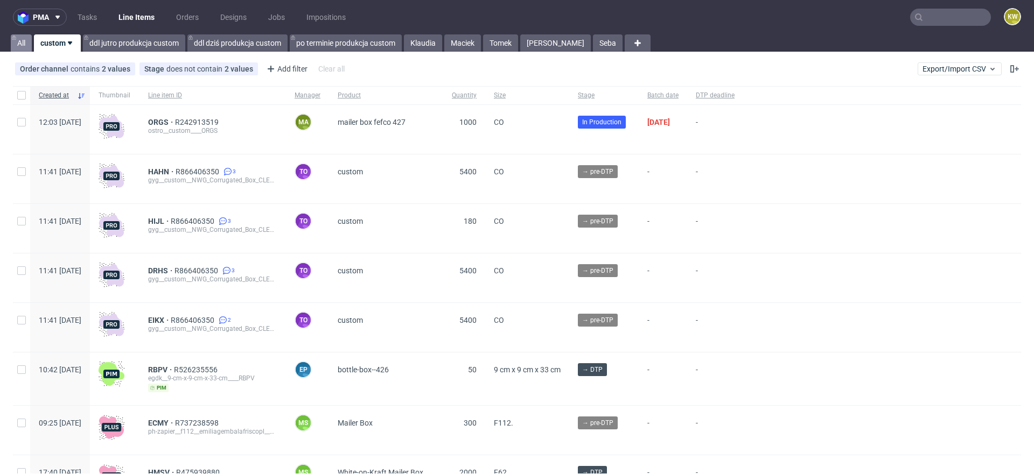
click at [30, 40] on link "All" at bounding box center [21, 42] width 21 height 17
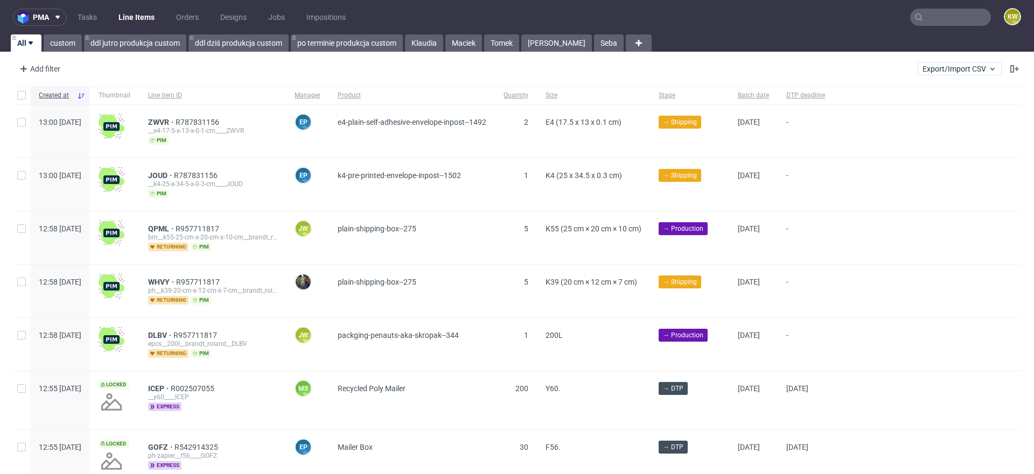
click at [930, 24] on input "text" at bounding box center [950, 17] width 81 height 17
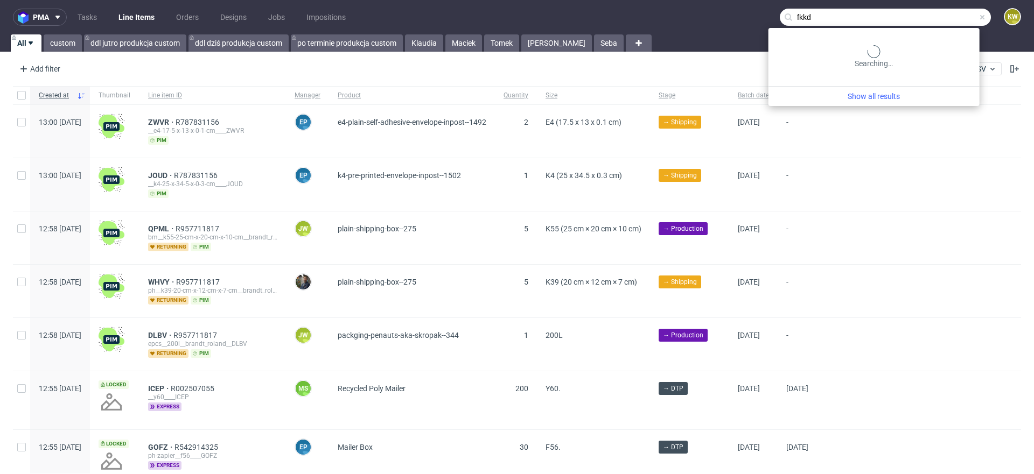
type input "fkkd"
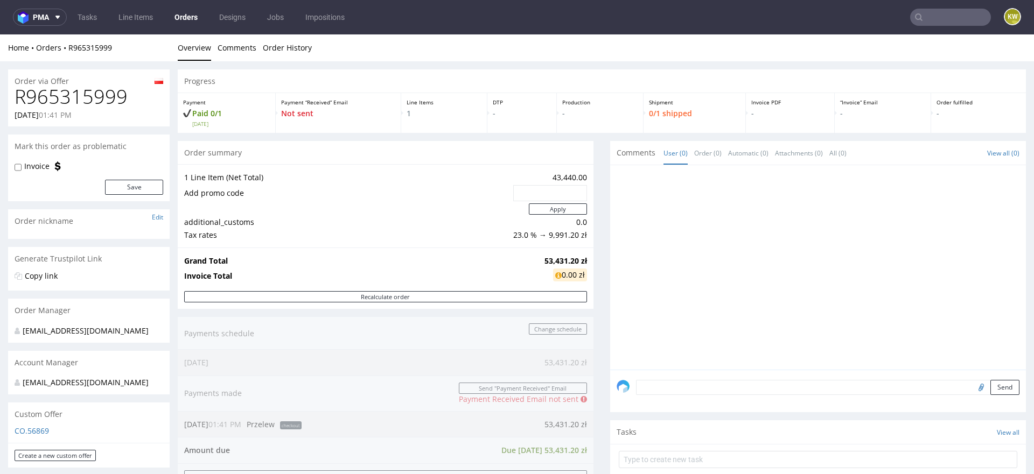
click at [103, 99] on h1 "R965315999" at bounding box center [89, 97] width 149 height 22
click at [76, 102] on h1 "R965315999" at bounding box center [89, 97] width 149 height 22
click at [76, 95] on h1 "R965315999" at bounding box center [89, 97] width 149 height 22
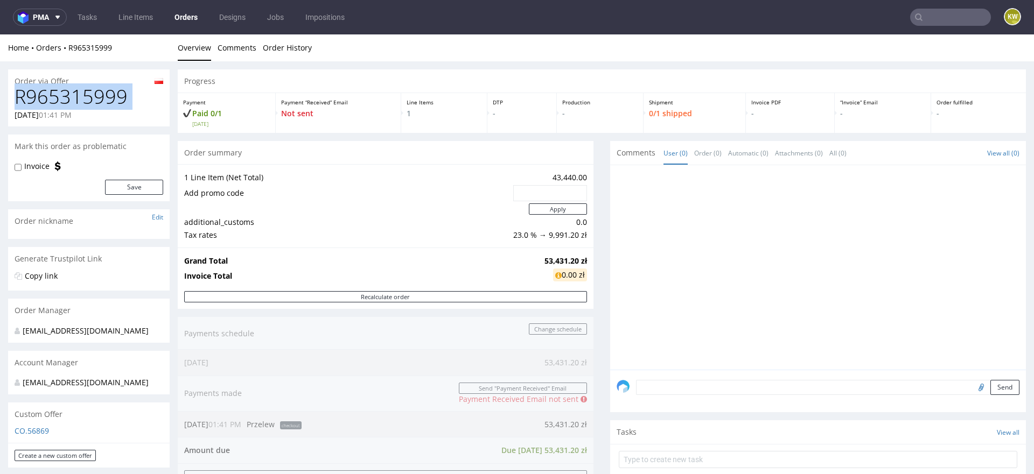
click at [76, 95] on h1 "R965315999" at bounding box center [89, 97] width 149 height 22
copy h1 "R965315999"
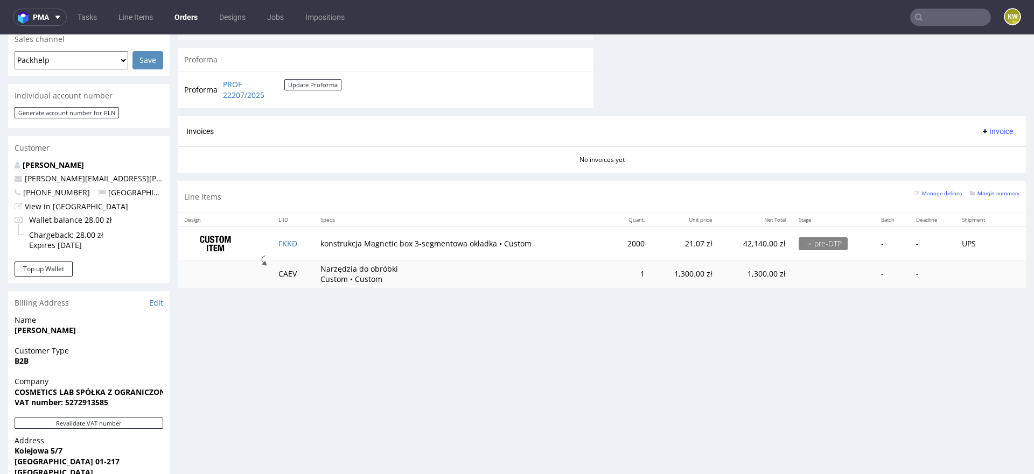
scroll to position [532, 0]
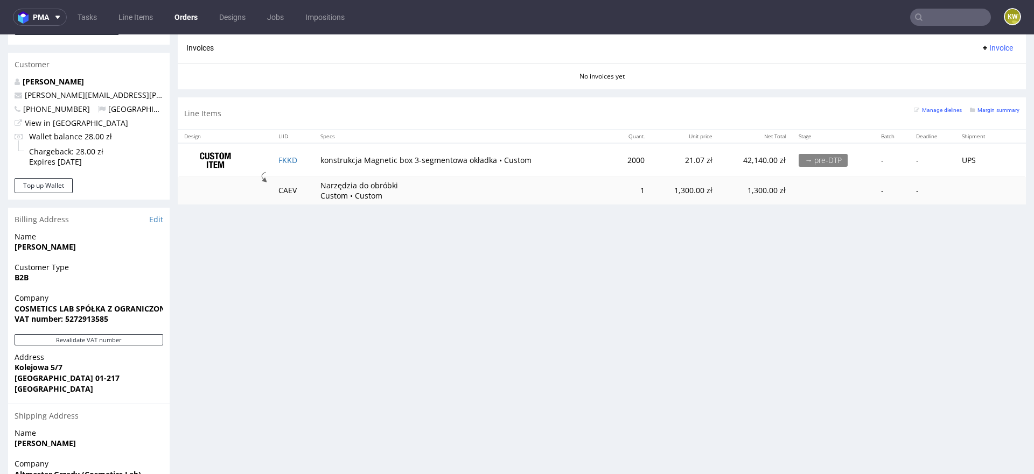
click at [302, 158] on td "FKKD" at bounding box center [293, 160] width 42 height 34
copy link "FKKD"
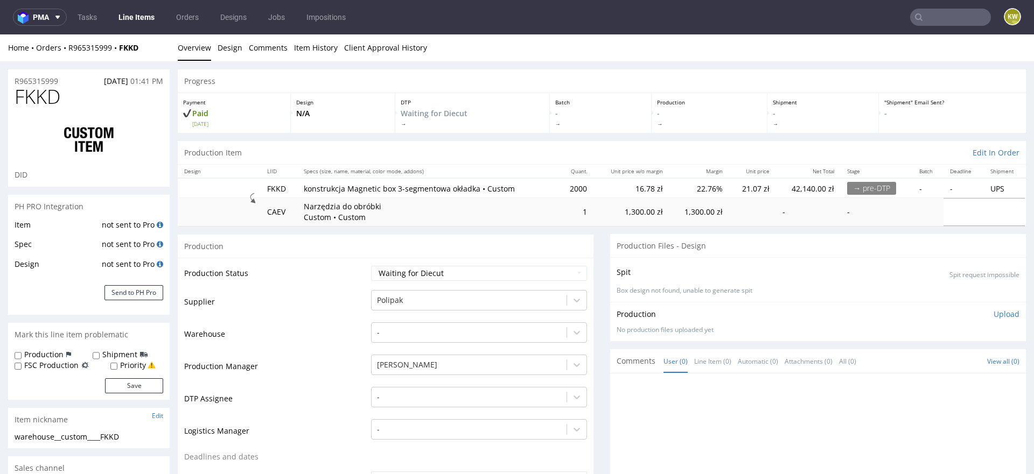
click at [151, 28] on nav "pma Tasks Line Items Orders Designs Jobs Impositions KW" at bounding box center [517, 17] width 1034 height 34
click at [141, 18] on link "Line Items" at bounding box center [136, 17] width 49 height 17
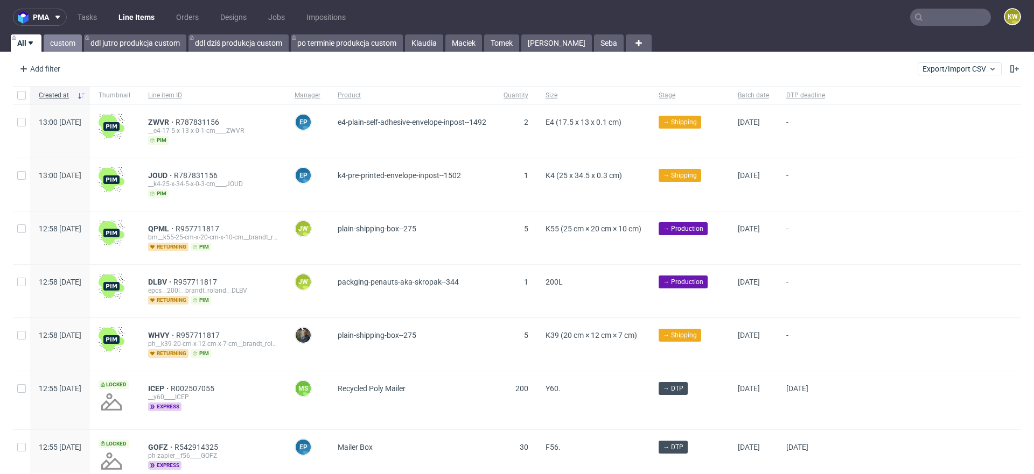
click at [59, 41] on link "custom" at bounding box center [63, 42] width 38 height 17
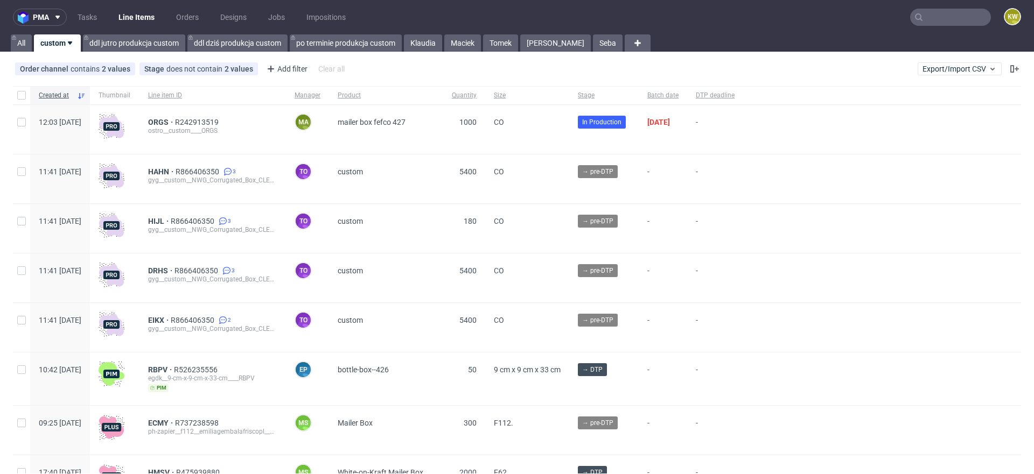
click at [75, 41] on link "custom" at bounding box center [57, 42] width 47 height 17
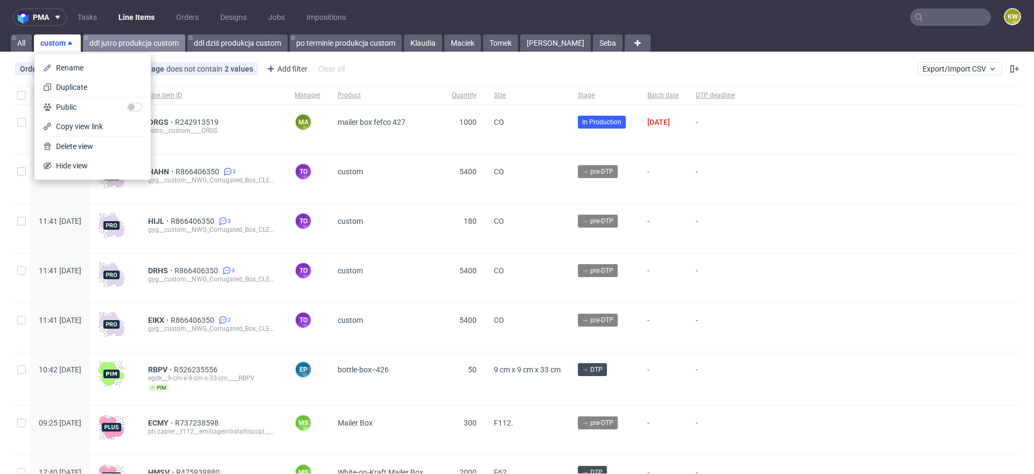
click at [125, 40] on link "ddl jutro produkcja custom" at bounding box center [134, 42] width 102 height 17
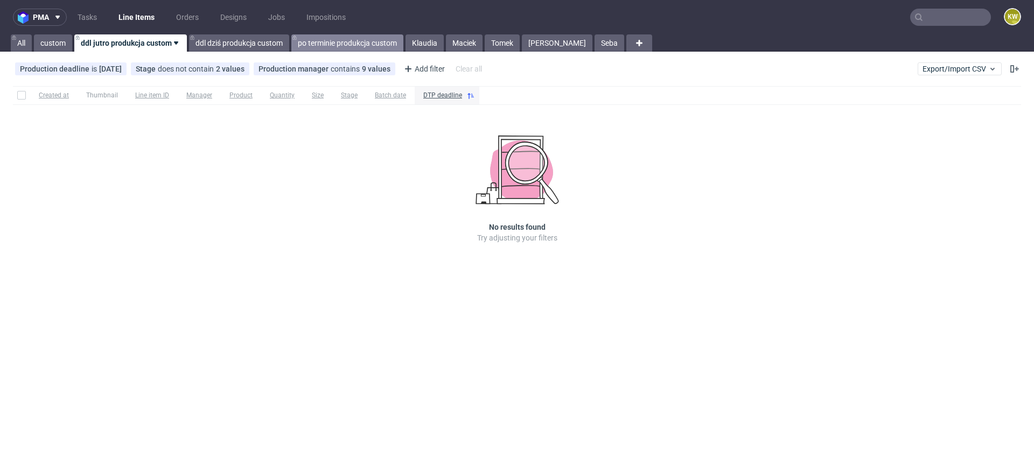
click at [347, 43] on link "po terminie produkcja custom" at bounding box center [347, 42] width 112 height 17
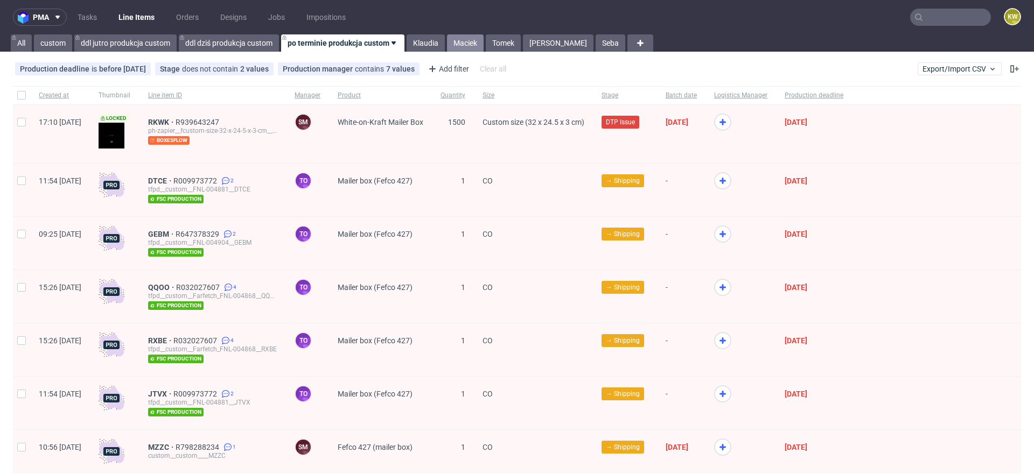
click at [474, 39] on link "Maciek" at bounding box center [465, 42] width 37 height 17
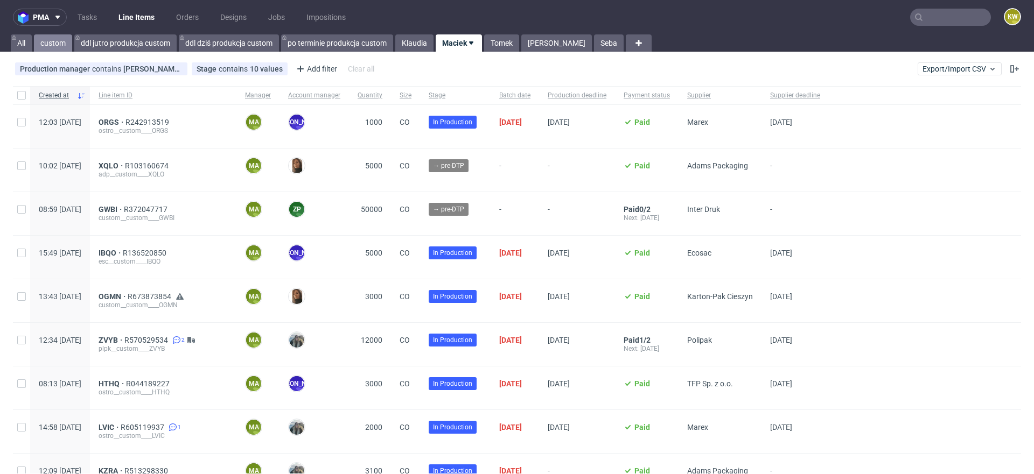
click at [55, 44] on link "custom" at bounding box center [53, 42] width 38 height 17
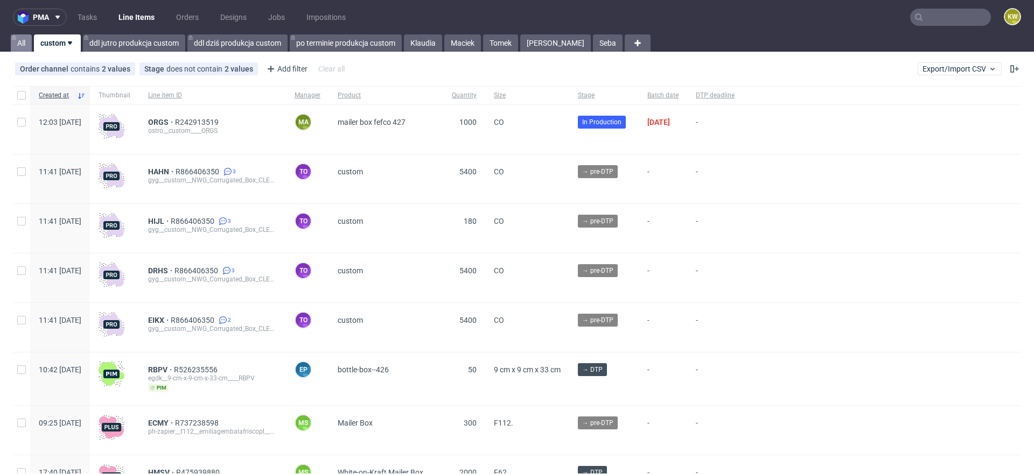
click at [22, 40] on link "All" at bounding box center [21, 42] width 21 height 17
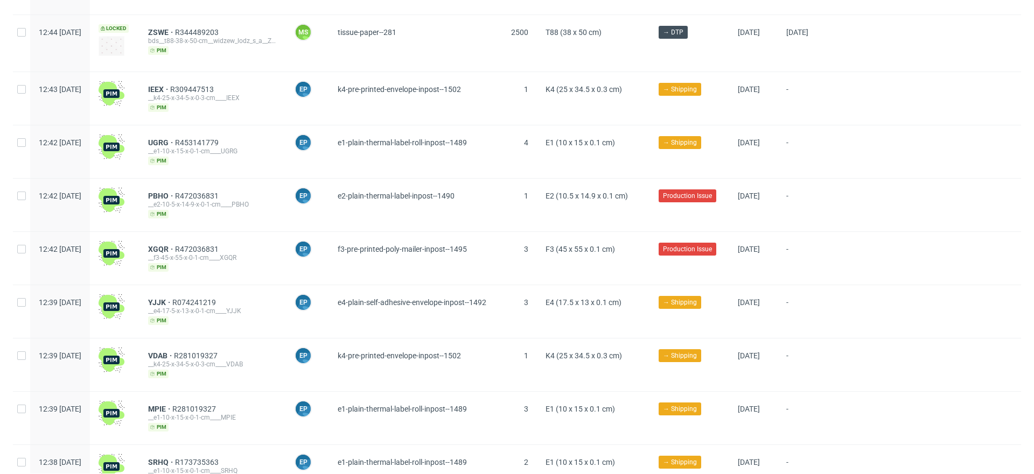
scroll to position [1283, 0]
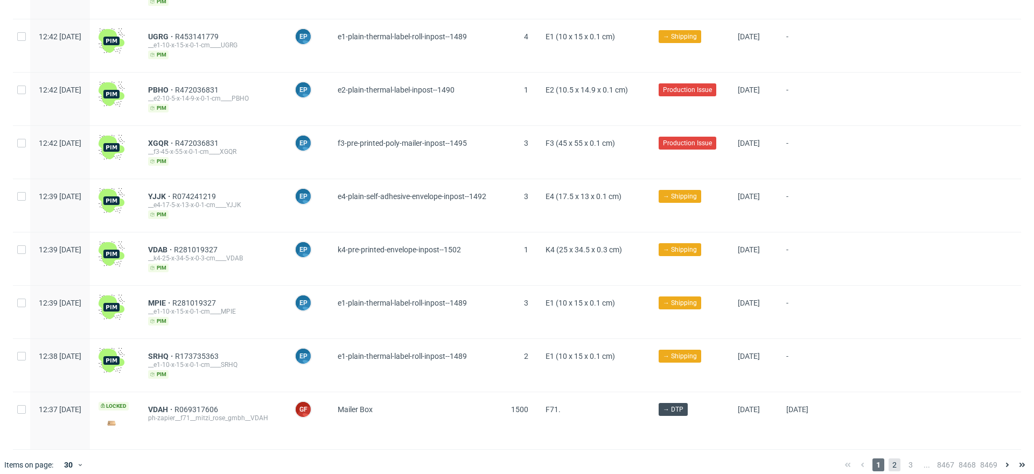
click at [889, 459] on span "2" at bounding box center [895, 465] width 12 height 13
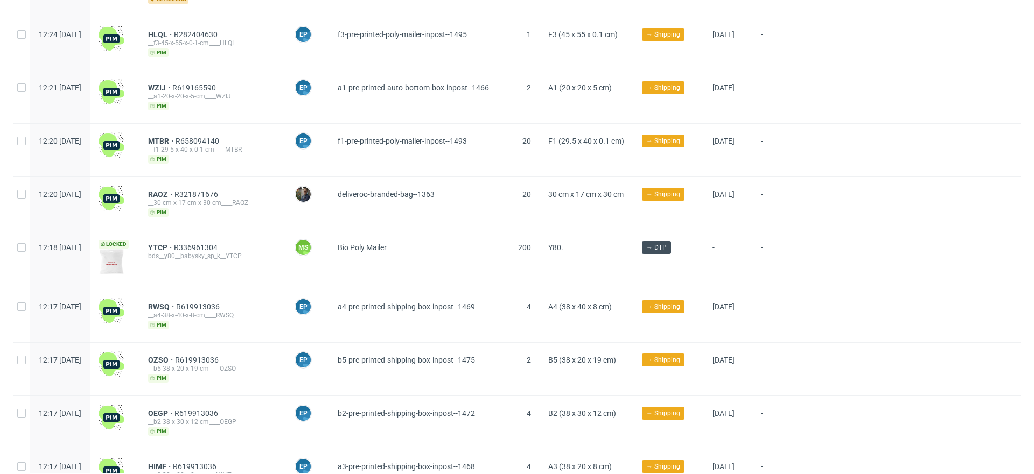
scroll to position [1272, 0]
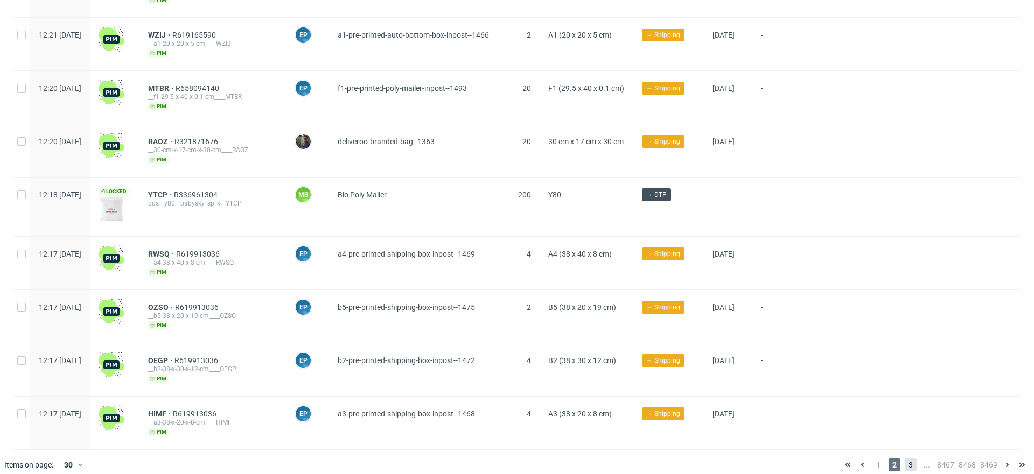
click at [905, 459] on span "3" at bounding box center [911, 465] width 12 height 13
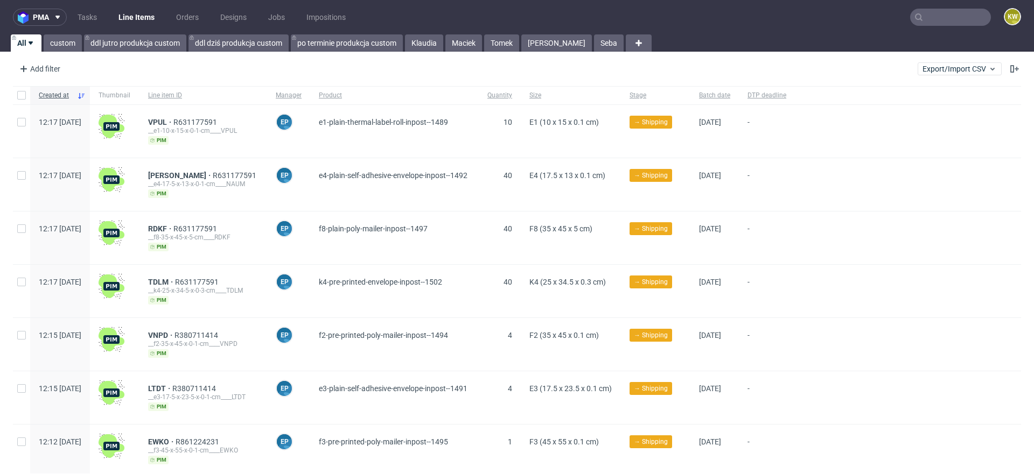
click at [24, 36] on link "All" at bounding box center [26, 42] width 31 height 17
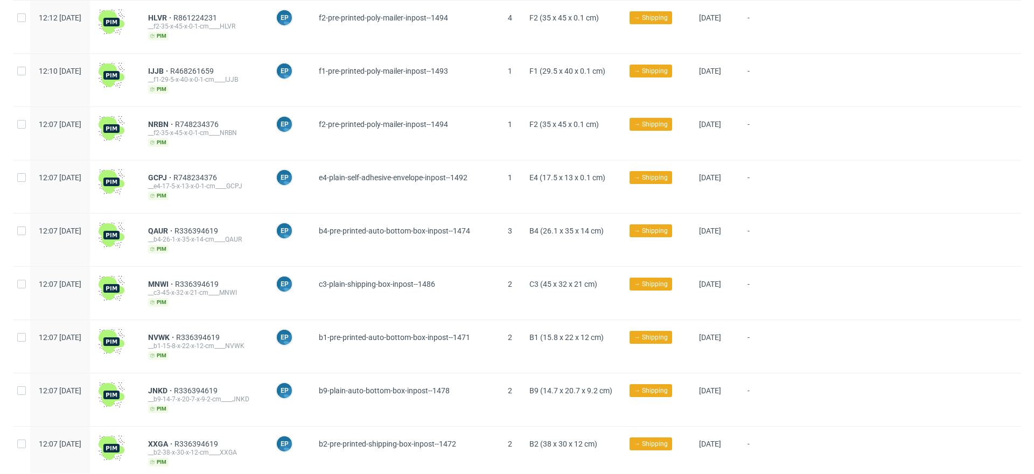
scroll to position [1254, 0]
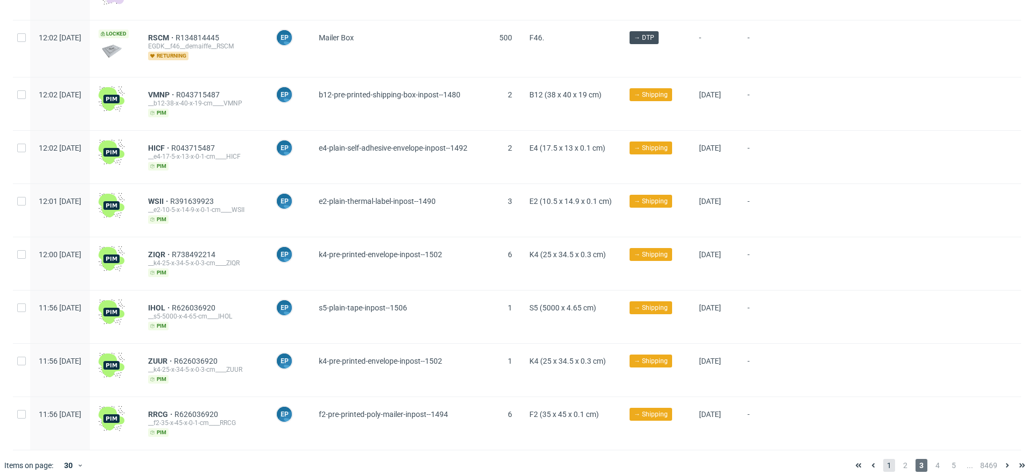
click at [883, 459] on span "1" at bounding box center [889, 465] width 12 height 13
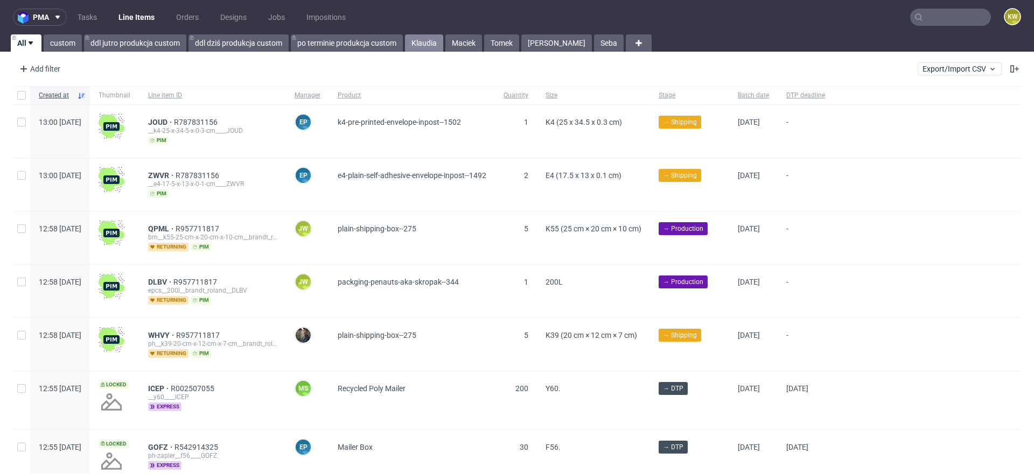
click at [429, 45] on link "Klaudia" at bounding box center [424, 42] width 38 height 17
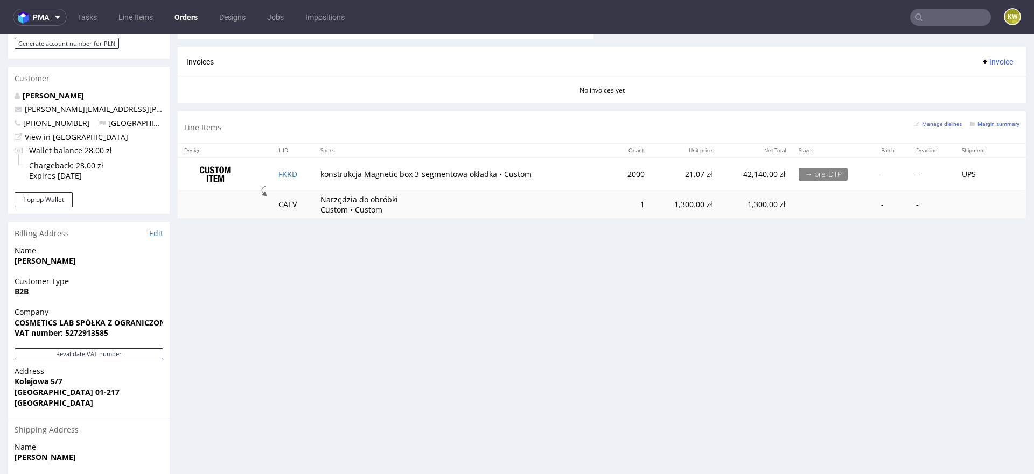
scroll to position [558, 0]
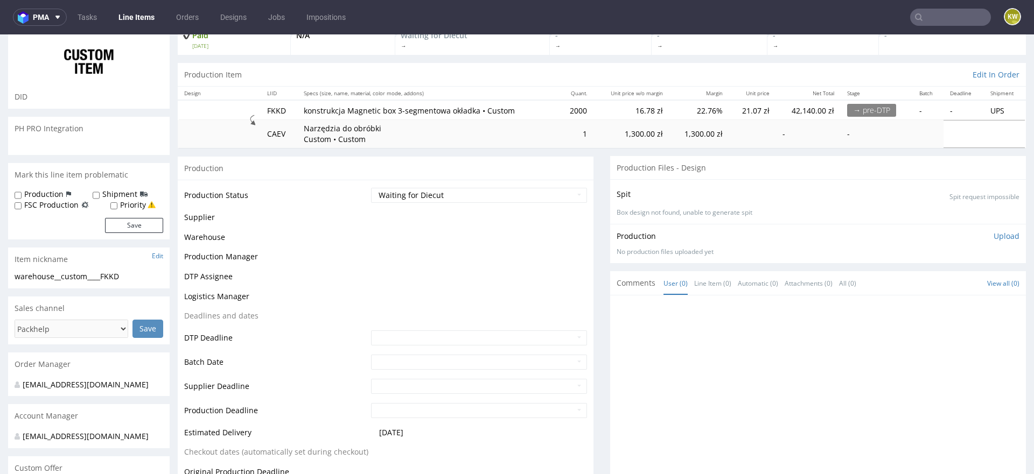
scroll to position [85, 0]
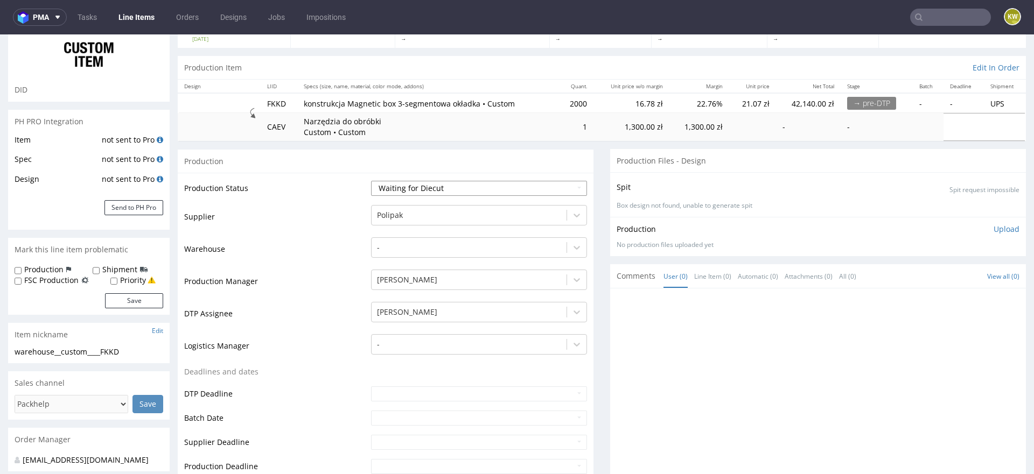
click at [406, 190] on select "Waiting for Artwork Waiting for Diecut Waiting for Mockup Waiting for DTP Waiti…" at bounding box center [479, 188] width 216 height 15
select select "dtp_waiting_for_check"
click at [371, 181] on select "Waiting for Artwork Waiting for Diecut Waiting for Mockup Waiting for DTP Waiti…" at bounding box center [479, 188] width 216 height 15
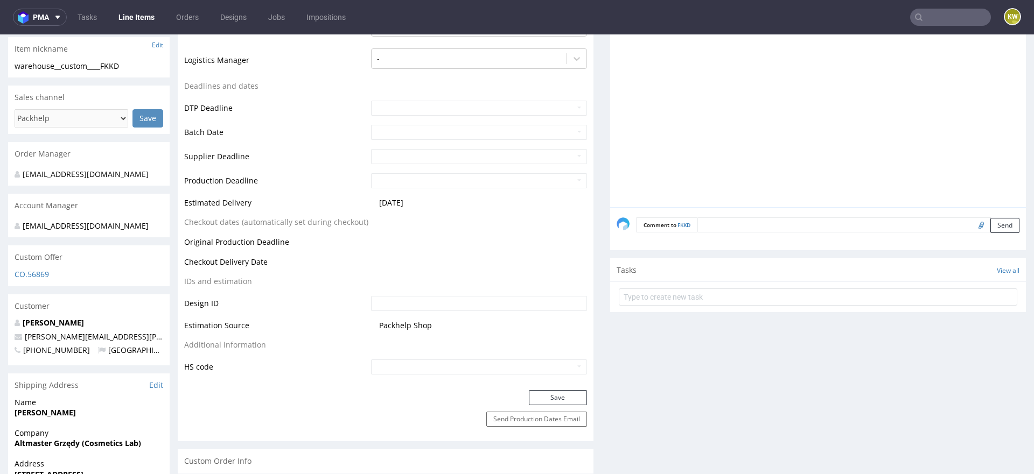
scroll to position [373, 0]
click at [539, 393] on button "Save" at bounding box center [558, 395] width 58 height 15
click at [133, 17] on link "Line Items" at bounding box center [136, 17] width 49 height 17
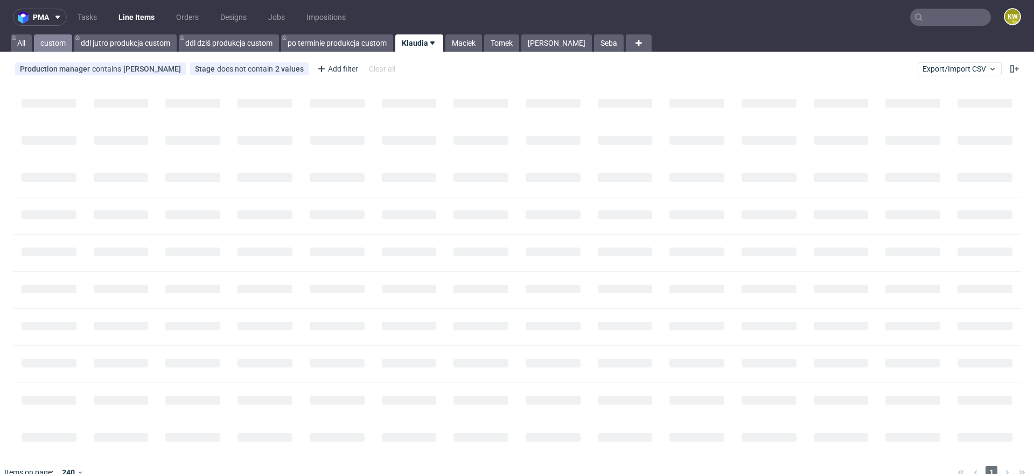
click at [52, 44] on link "custom" at bounding box center [53, 42] width 38 height 17
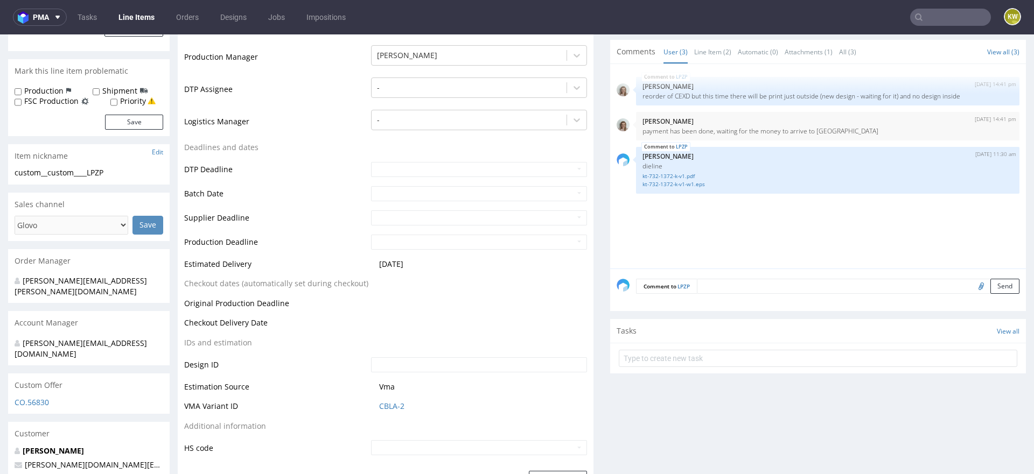
scroll to position [296, 0]
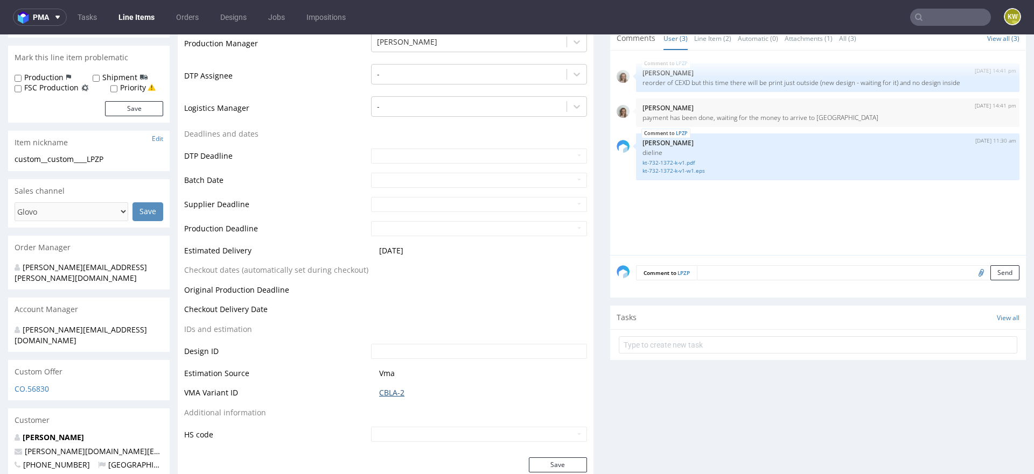
click at [382, 388] on link "CBLA-2" at bounding box center [391, 393] width 25 height 11
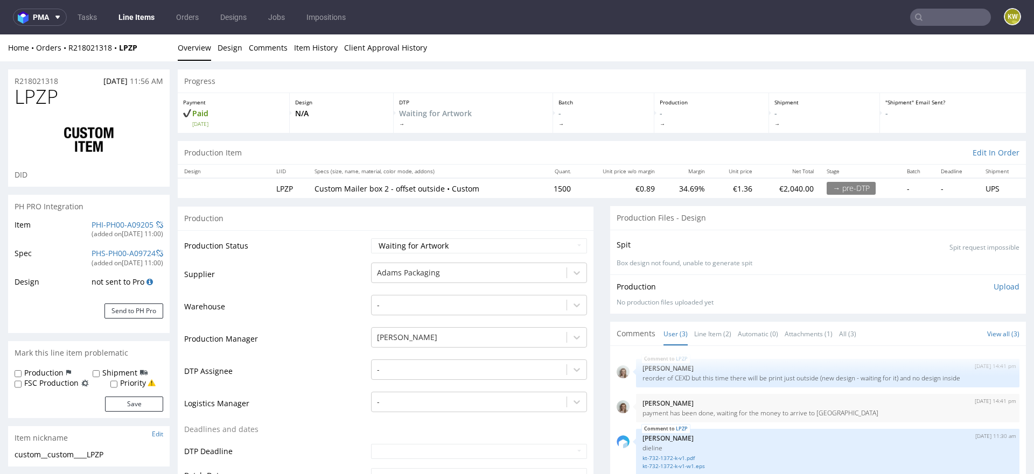
click at [298, 271] on td "Supplier" at bounding box center [276, 278] width 184 height 32
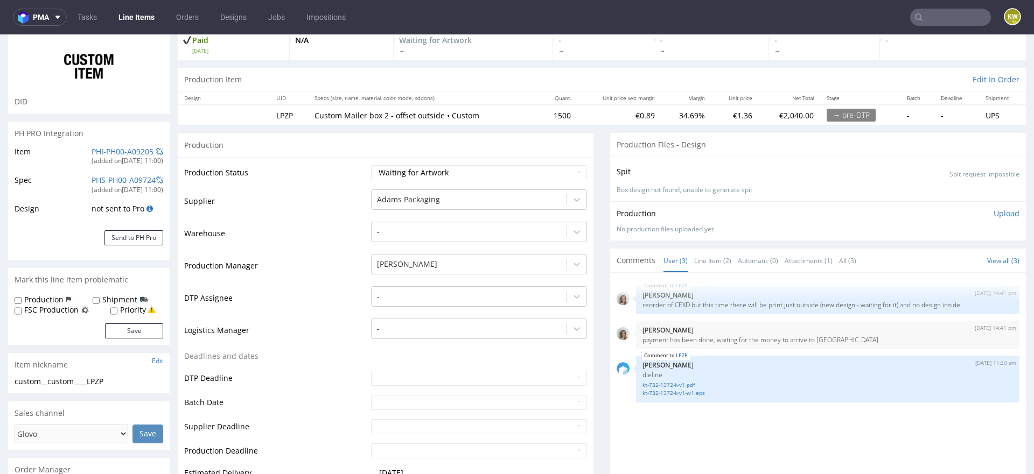
click at [308, 281] on td "Production Manager" at bounding box center [276, 269] width 184 height 32
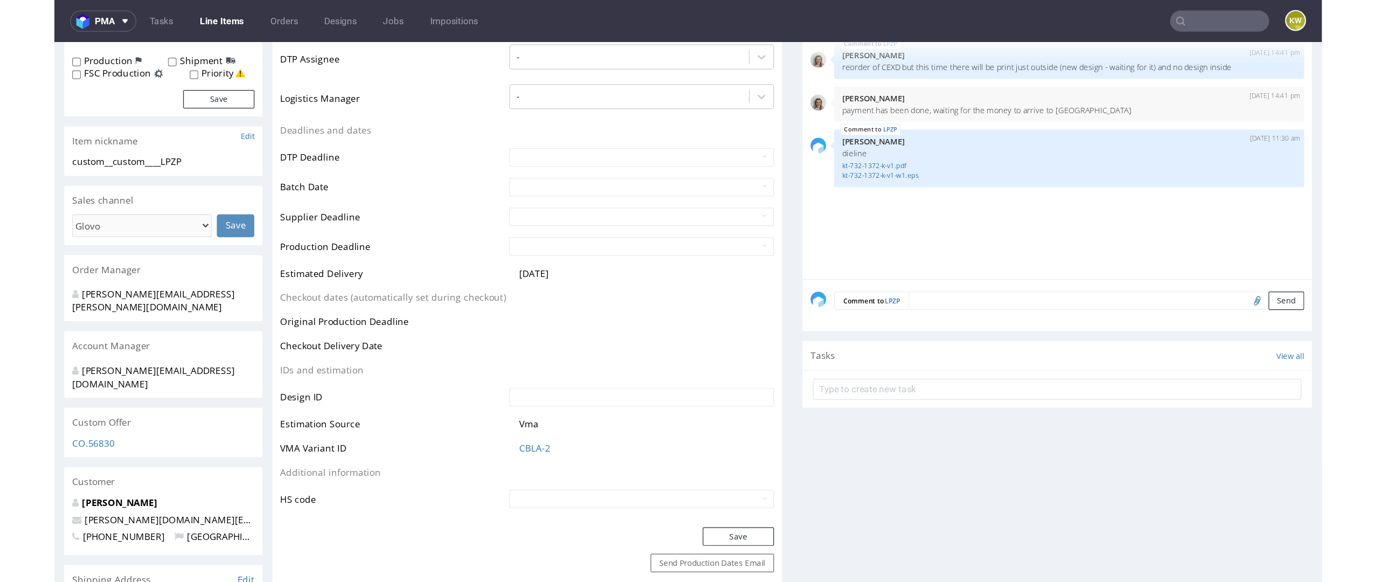
scroll to position [0, 0]
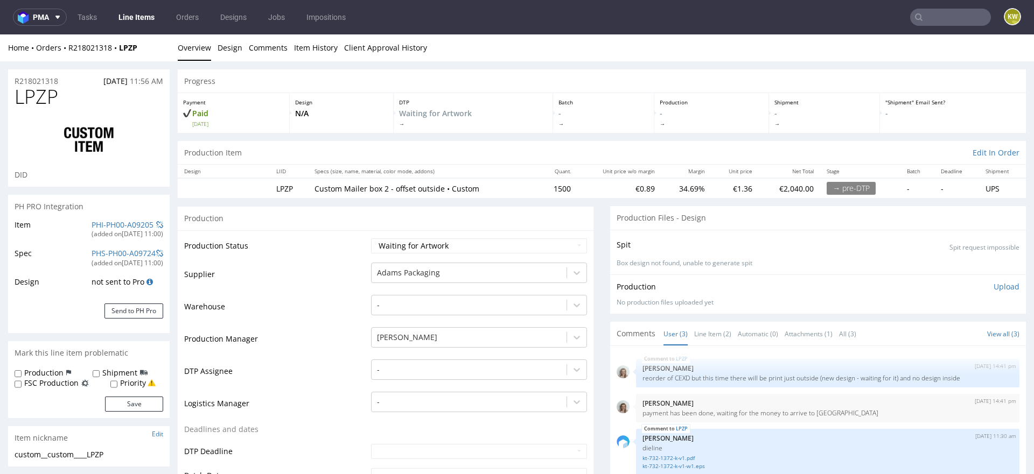
click at [300, 283] on td "Supplier" at bounding box center [276, 278] width 184 height 32
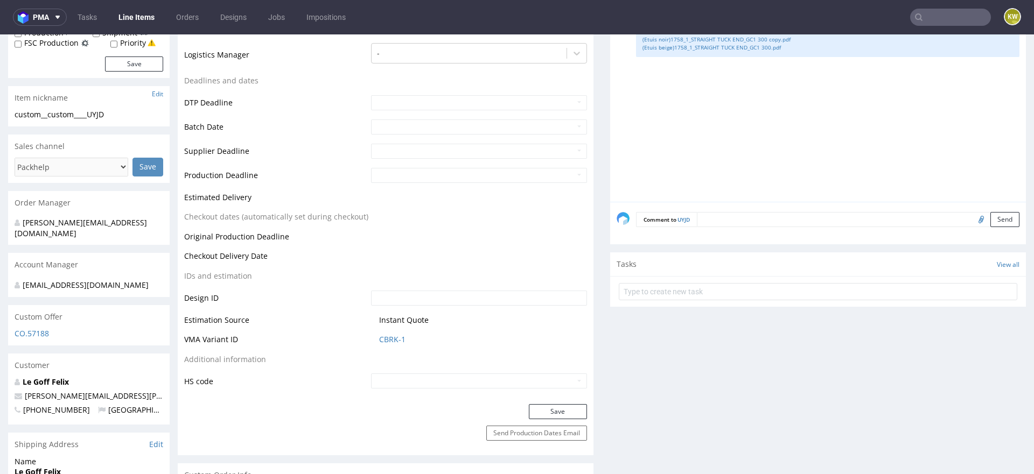
scroll to position [334, 0]
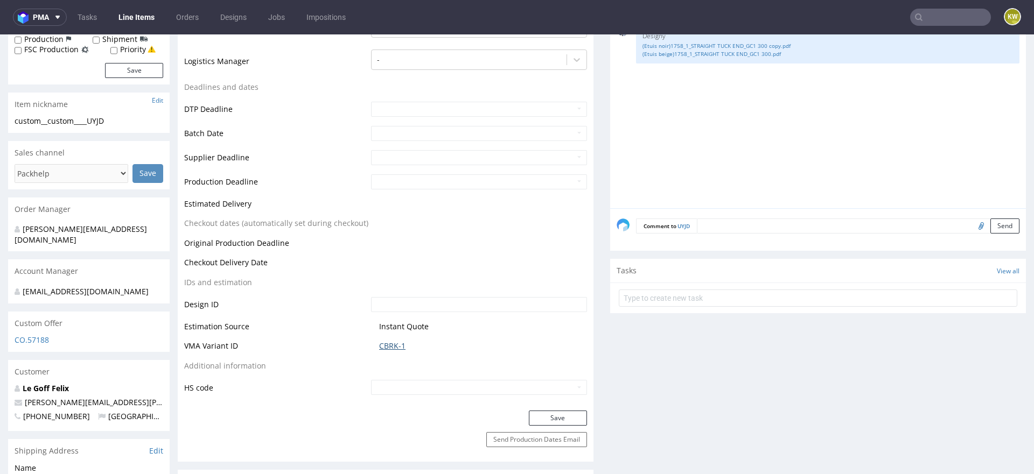
click at [392, 344] on link "CBRK-1" at bounding box center [392, 346] width 26 height 11
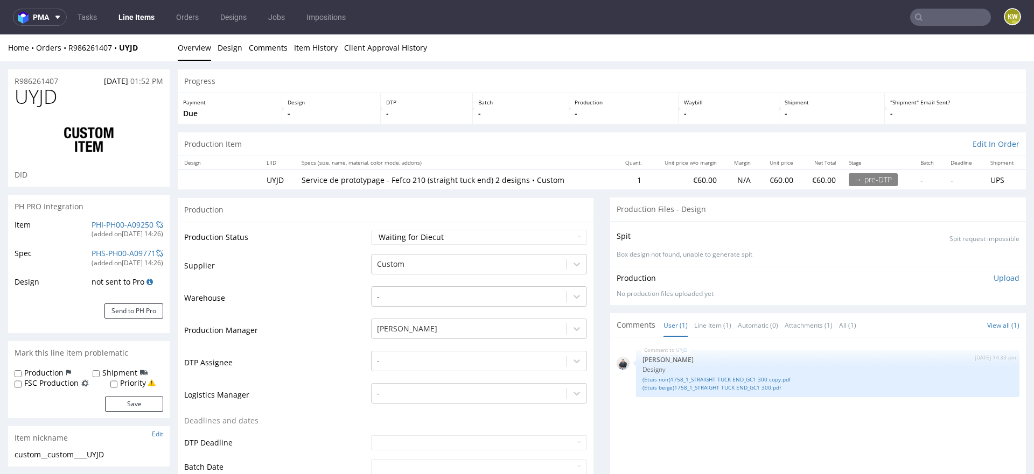
click at [50, 110] on div at bounding box center [89, 140] width 149 height 60
click at [48, 92] on span "UYJD" at bounding box center [36, 97] width 43 height 22
copy span "UYJD"
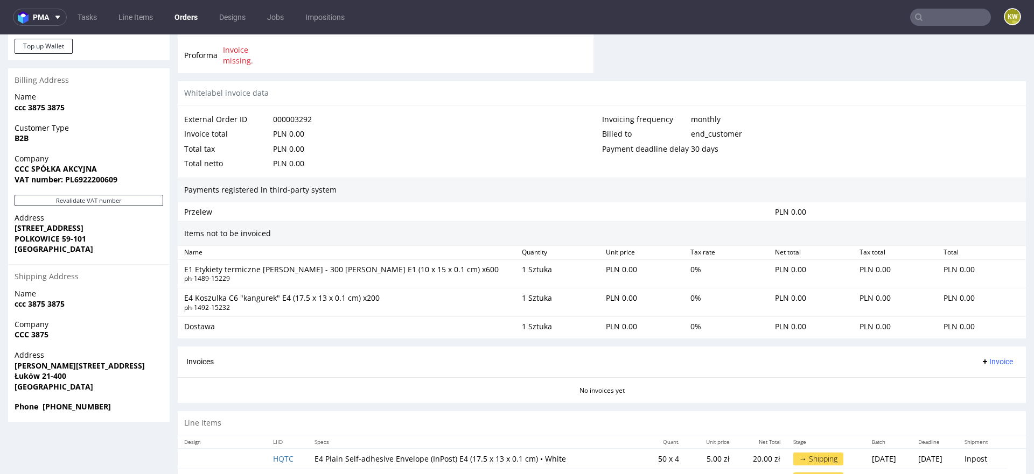
scroll to position [511, 0]
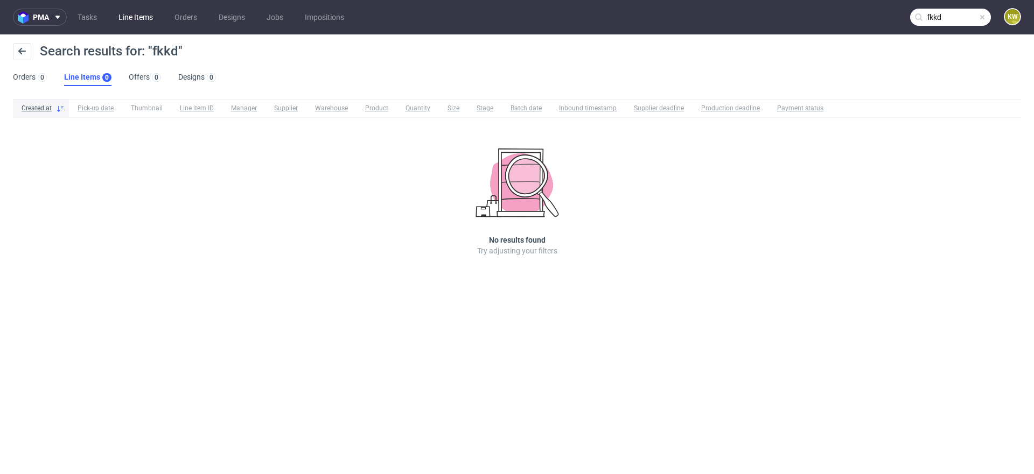
click at [128, 12] on link "Line Items" at bounding box center [135, 17] width 47 height 17
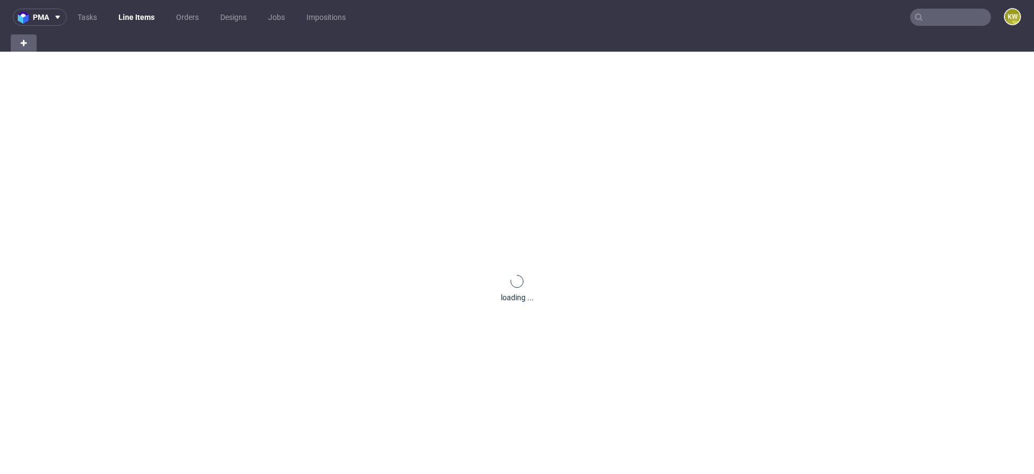
click at [134, 13] on link "Line Items" at bounding box center [136, 17] width 49 height 17
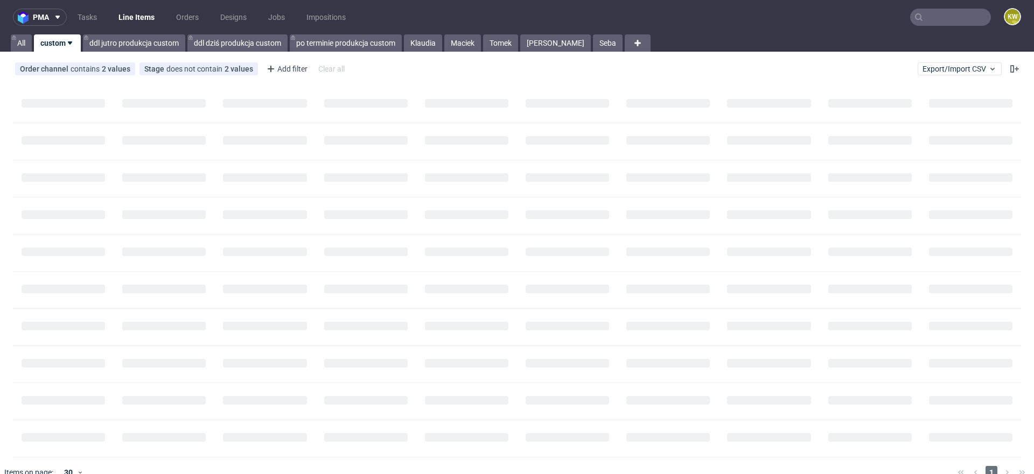
click at [914, 17] on input "text" at bounding box center [950, 17] width 81 height 17
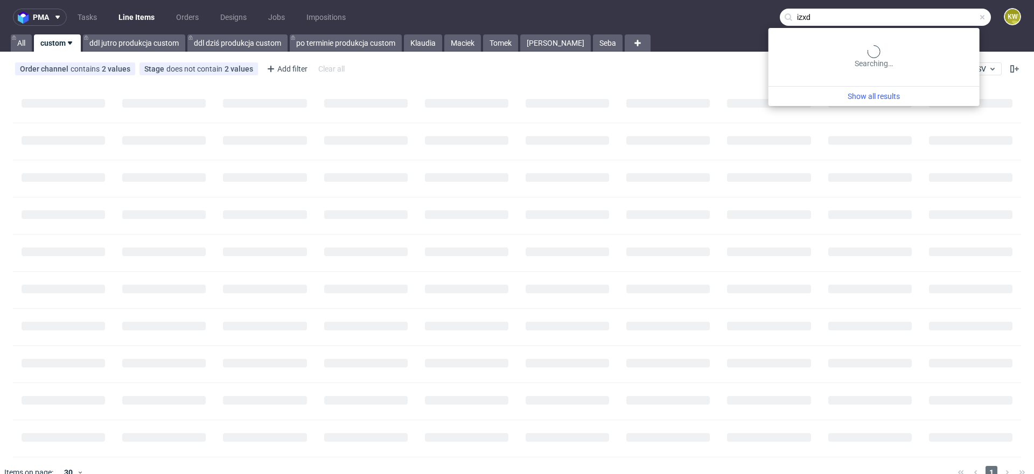
type input "izxd"
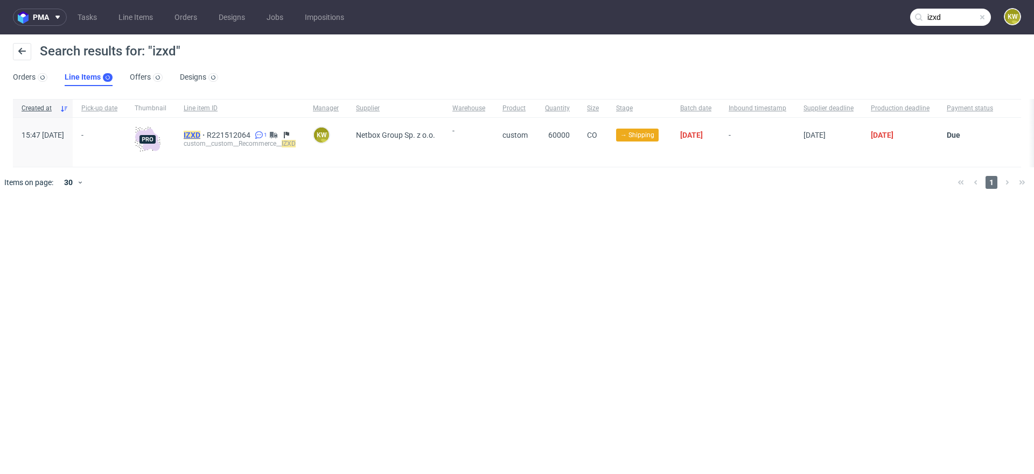
click at [200, 132] on mark "IZXD" at bounding box center [192, 135] width 17 height 9
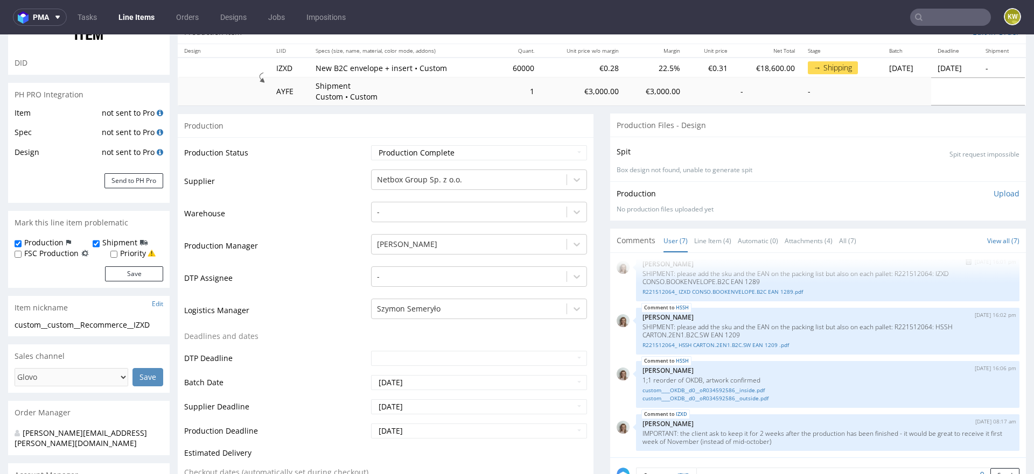
scroll to position [137, 0]
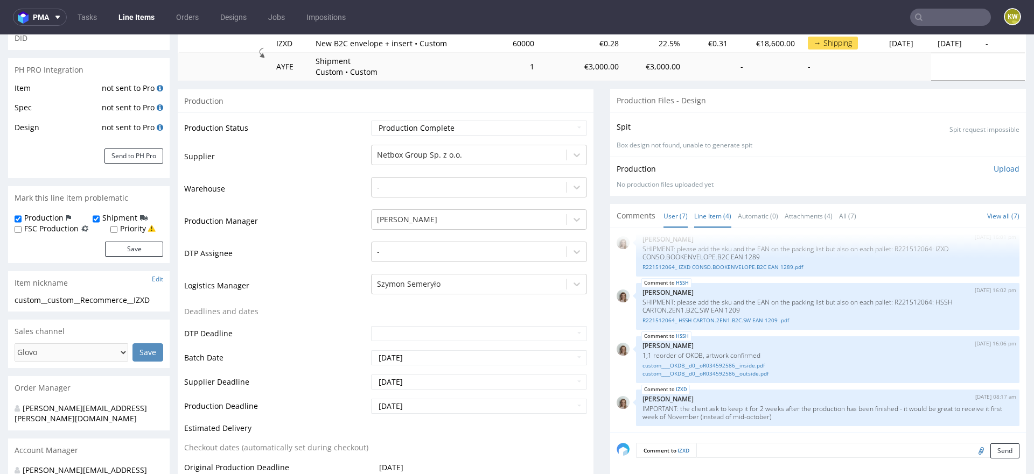
click at [708, 209] on link "Line Item (4)" at bounding box center [712, 216] width 37 height 23
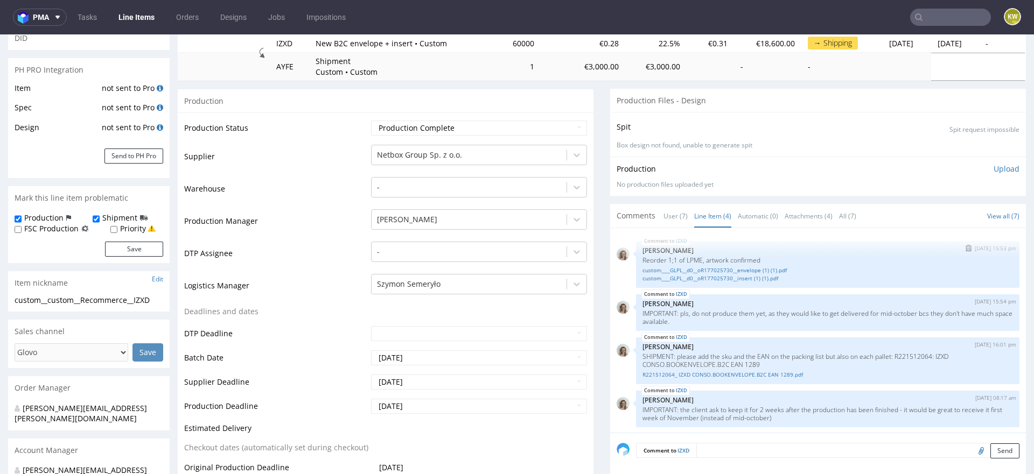
scroll to position [1, 0]
click at [795, 418] on p "IMPORTANT: the client ask to keep it for 2 weeks after the production has been …" at bounding box center [828, 413] width 371 height 16
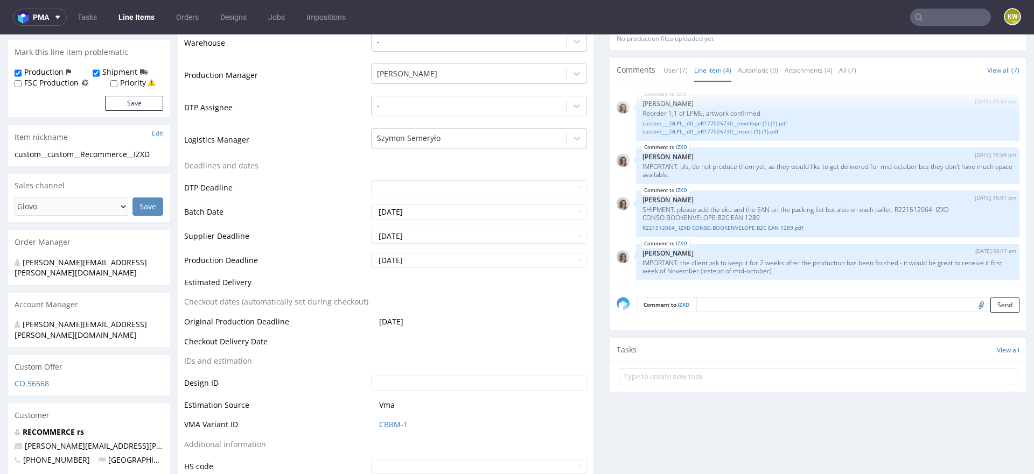
scroll to position [248, 0]
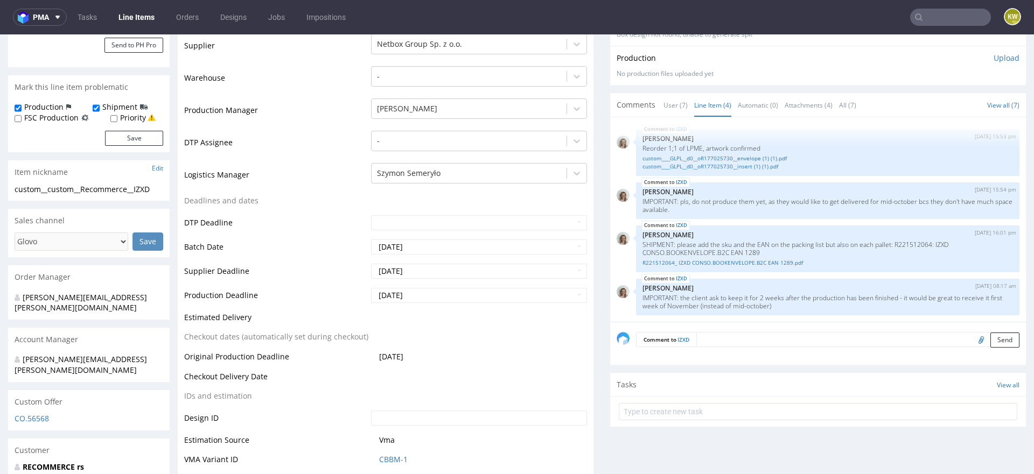
click at [233, 233] on td "DTP Deadline" at bounding box center [276, 226] width 184 height 24
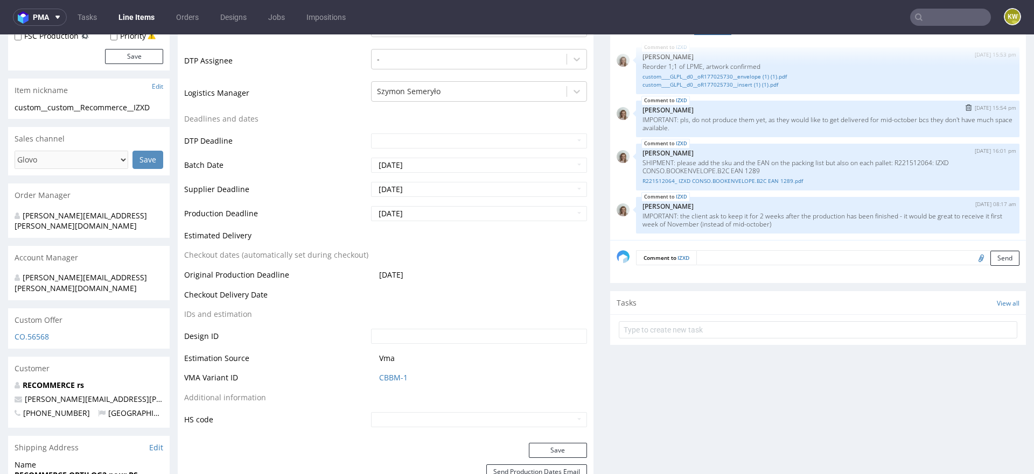
scroll to position [0, 0]
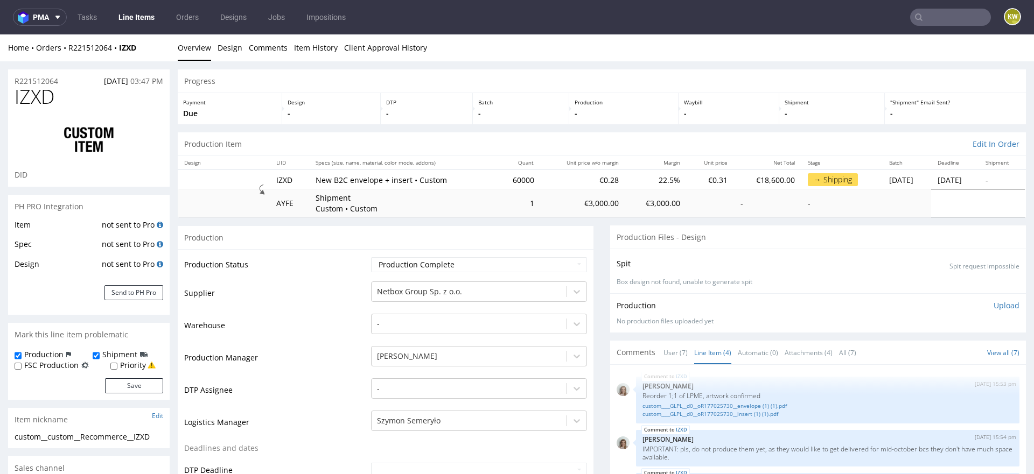
click at [36, 95] on span "IZXD" at bounding box center [35, 97] width 40 height 22
copy span "IZXD"
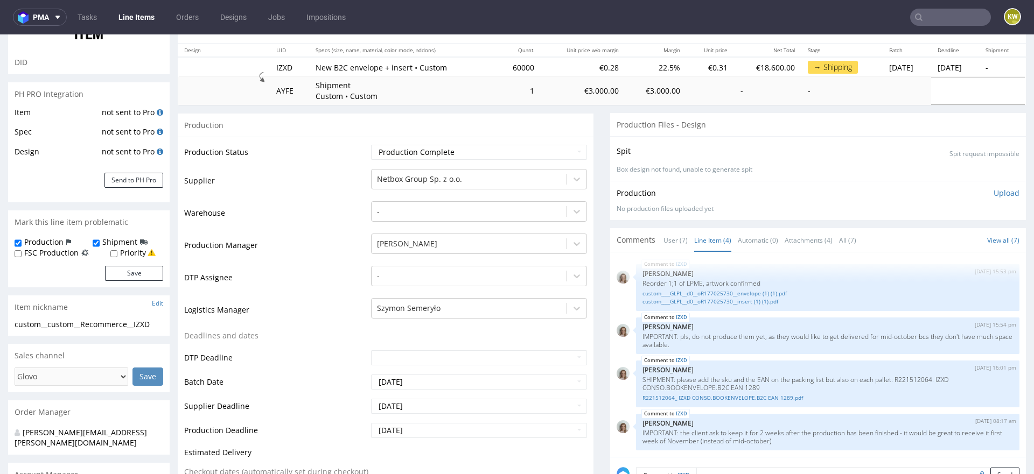
click at [139, 17] on link "Line Items" at bounding box center [136, 17] width 49 height 17
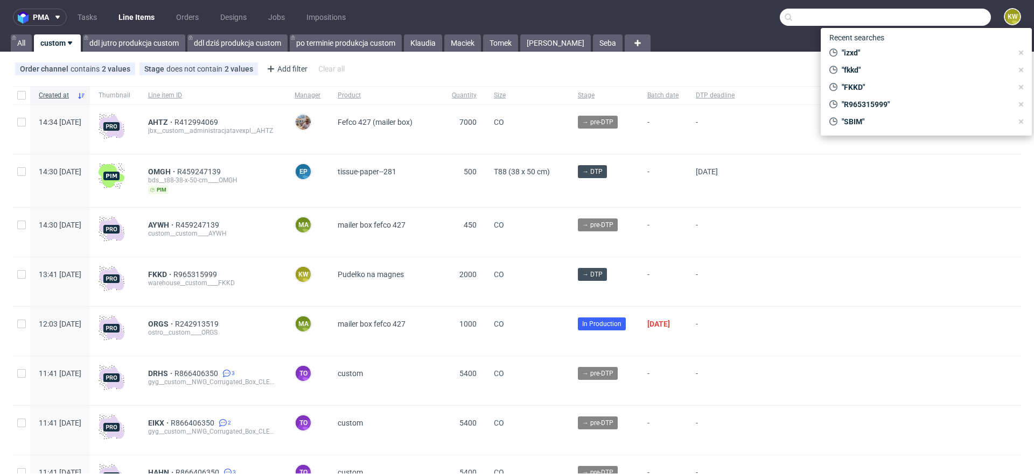
click at [933, 20] on input "text" at bounding box center [885, 17] width 211 height 17
paste input "UIKL"
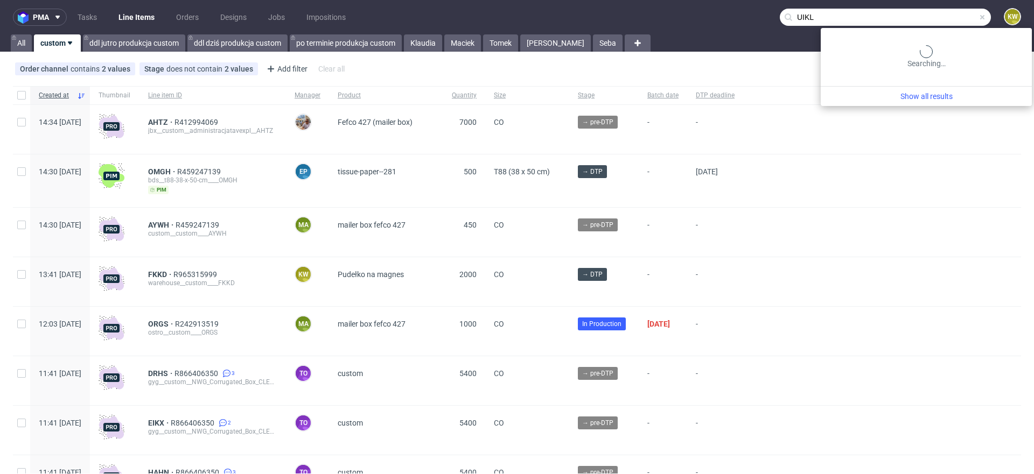
type input "UIKL"
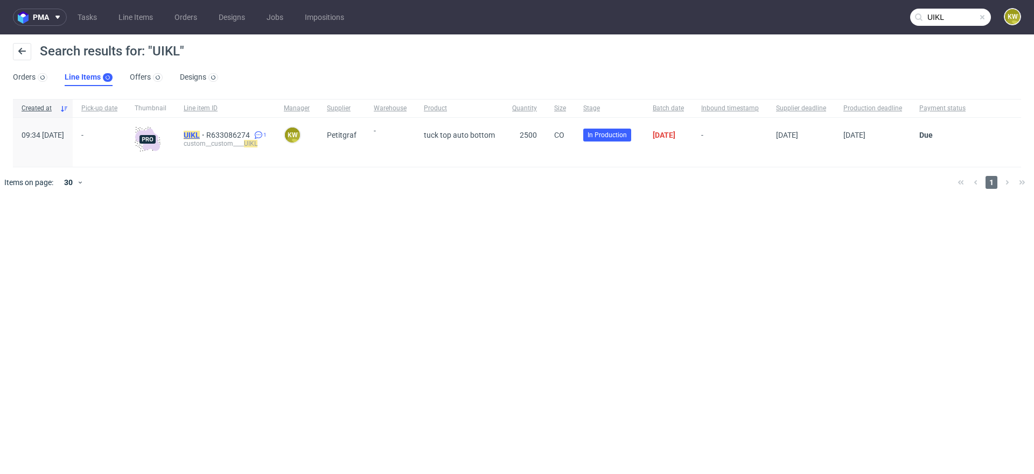
click at [200, 137] on mark "UIKL" at bounding box center [192, 135] width 16 height 9
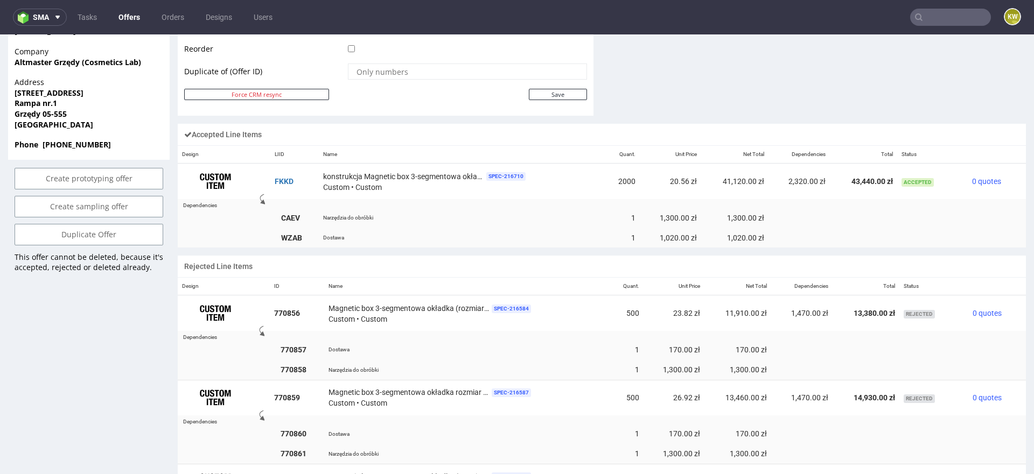
scroll to position [3, 0]
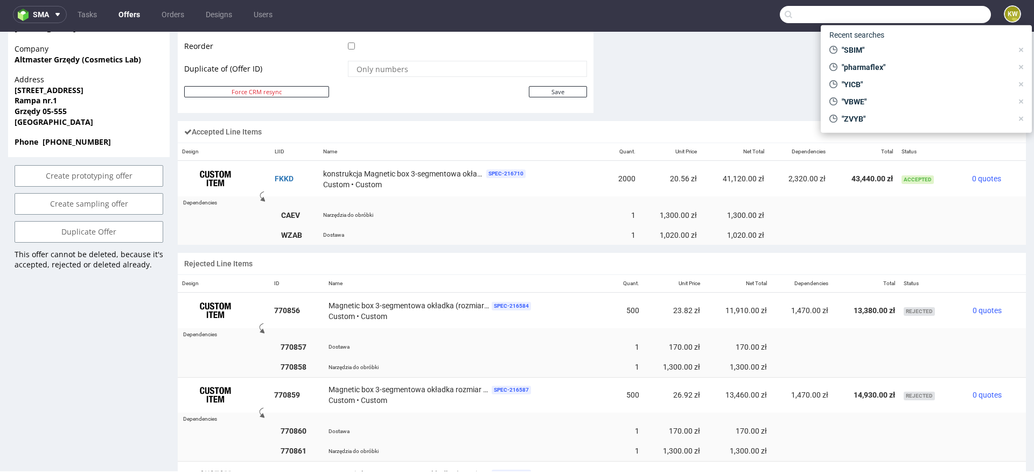
click at [930, 9] on input "text" at bounding box center [885, 14] width 211 height 17
paste input "UIKL"
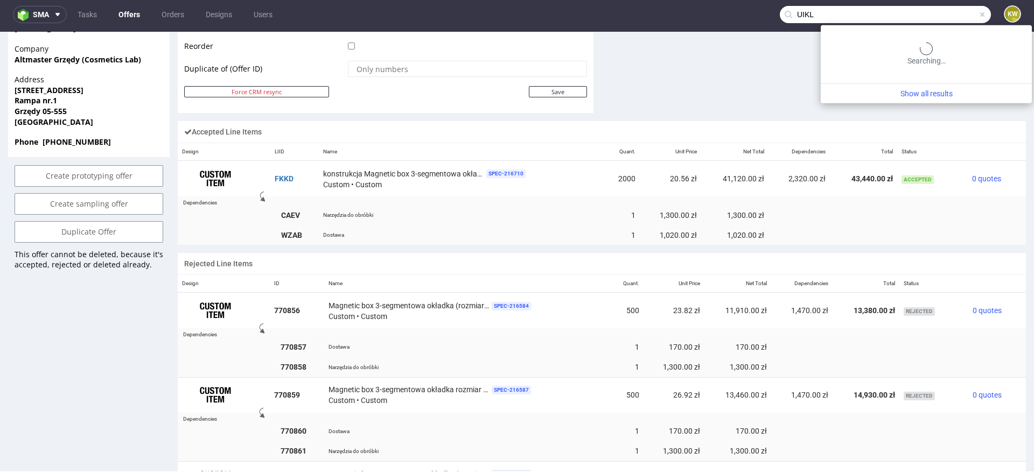
type input "UIKL"
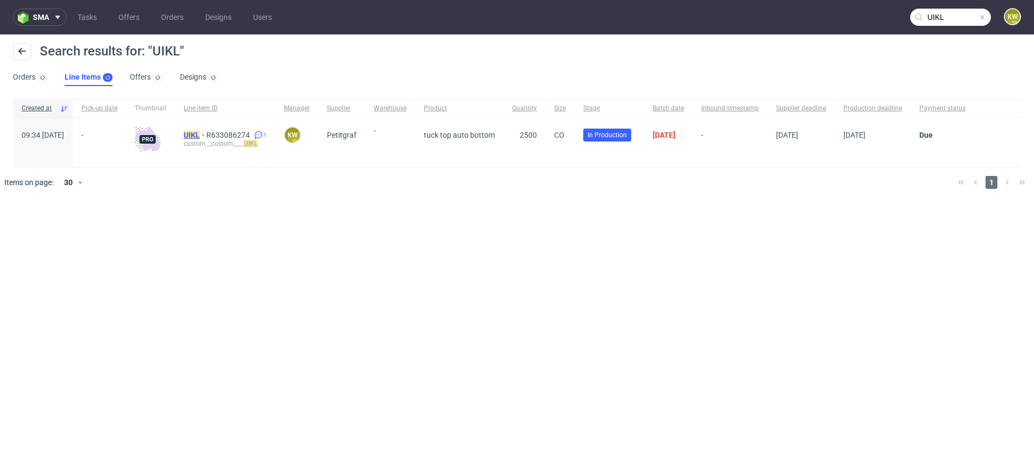
click at [200, 132] on mark "UIKL" at bounding box center [192, 135] width 16 height 9
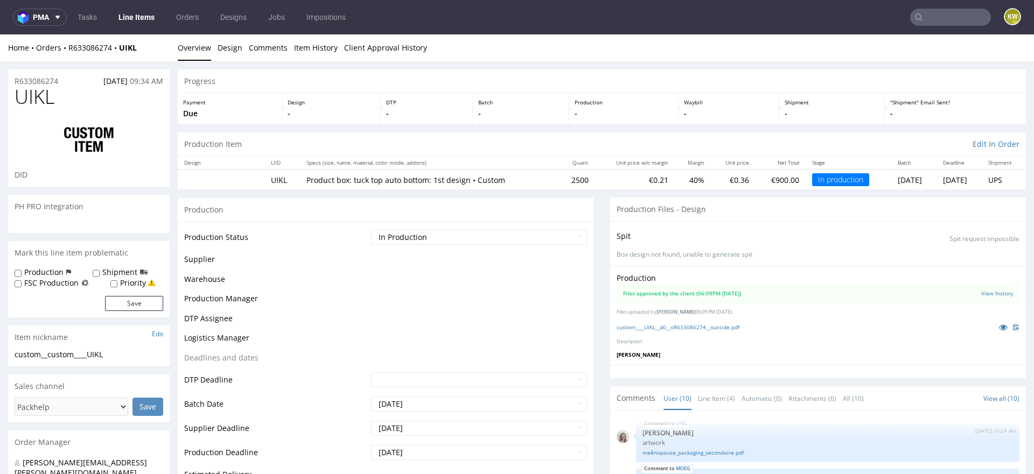
scroll to position [309, 0]
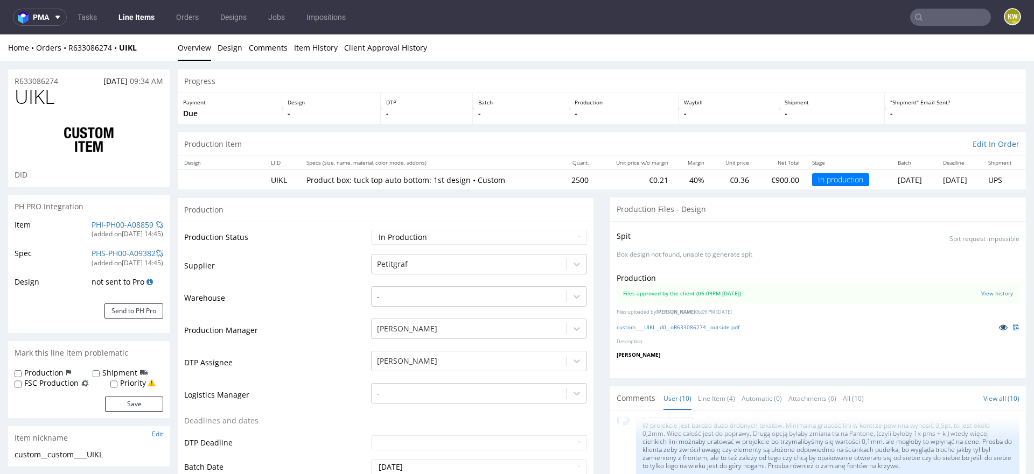
click at [994, 331] on link at bounding box center [1003, 328] width 19 height 12
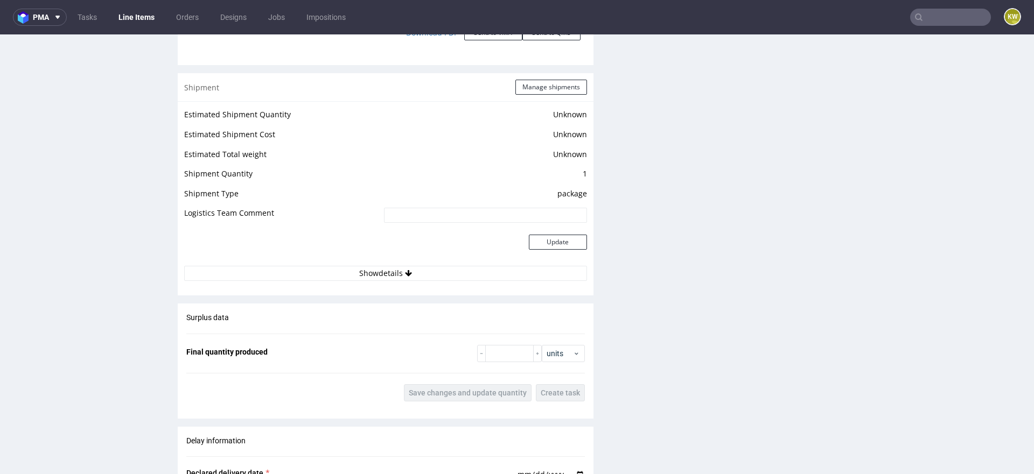
scroll to position [1786, 0]
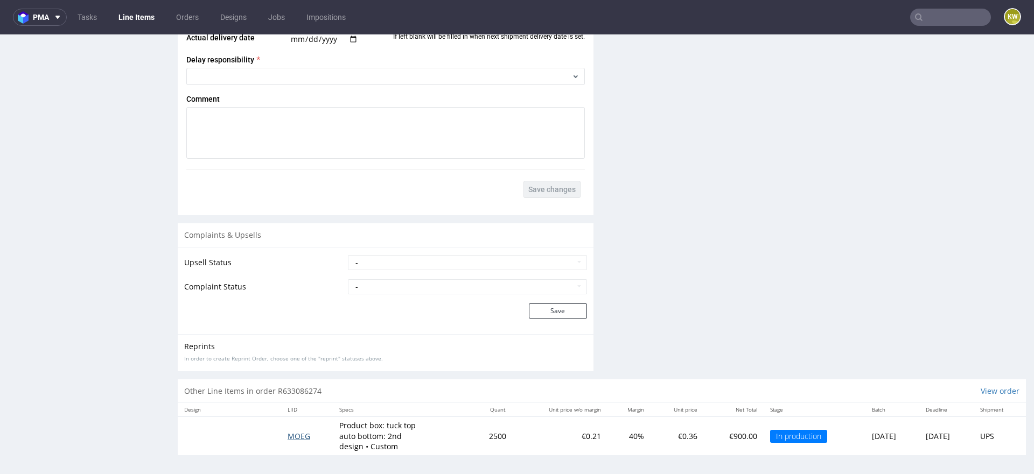
click at [288, 431] on span "MOEG" at bounding box center [299, 436] width 23 height 10
click at [291, 435] on span "MOEG" at bounding box center [299, 436] width 23 height 10
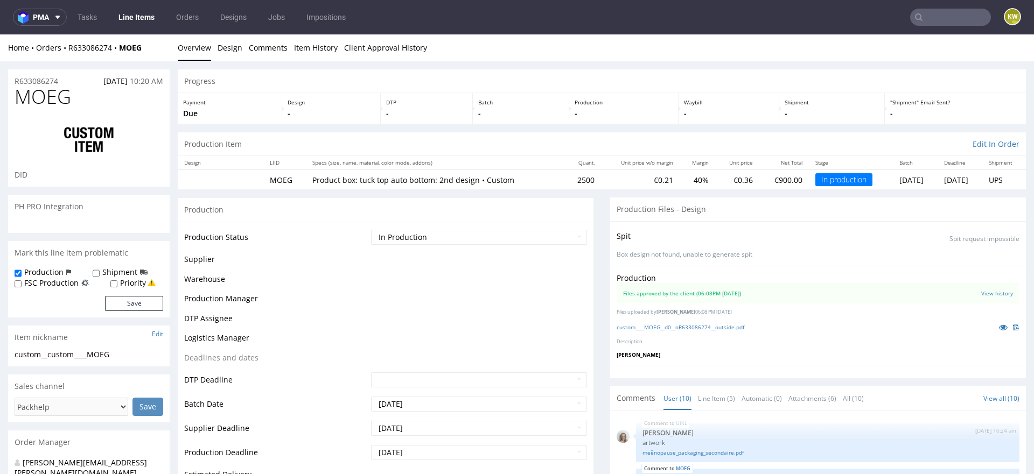
scroll to position [309, 0]
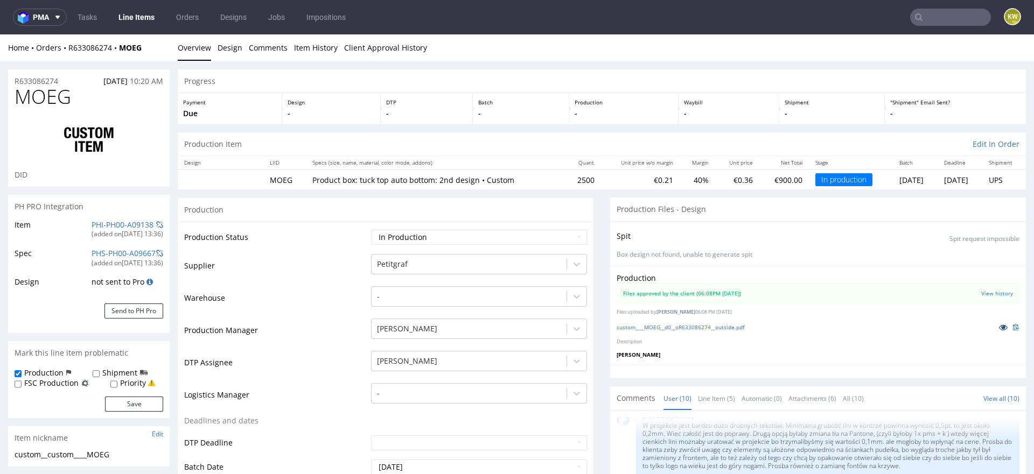
click at [999, 324] on icon at bounding box center [1003, 328] width 9 height 8
click at [330, 259] on td "Supplier" at bounding box center [276, 269] width 184 height 32
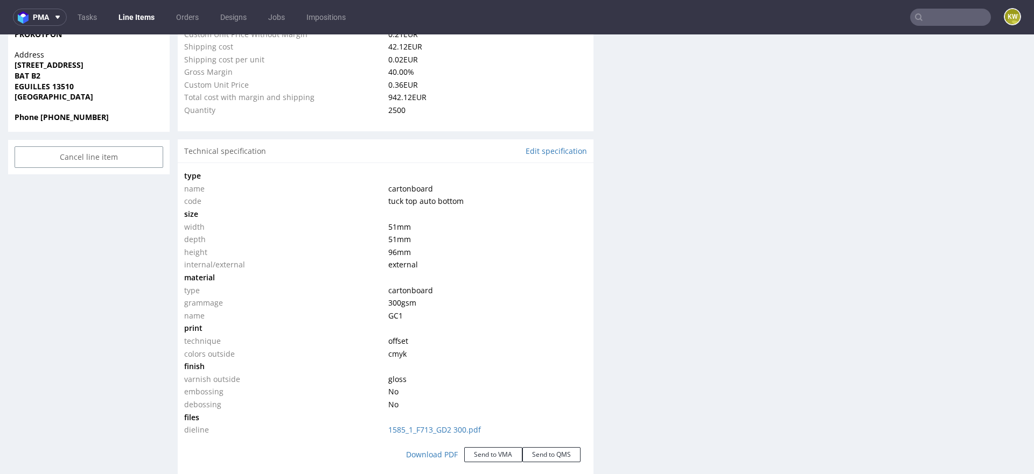
scroll to position [0, 0]
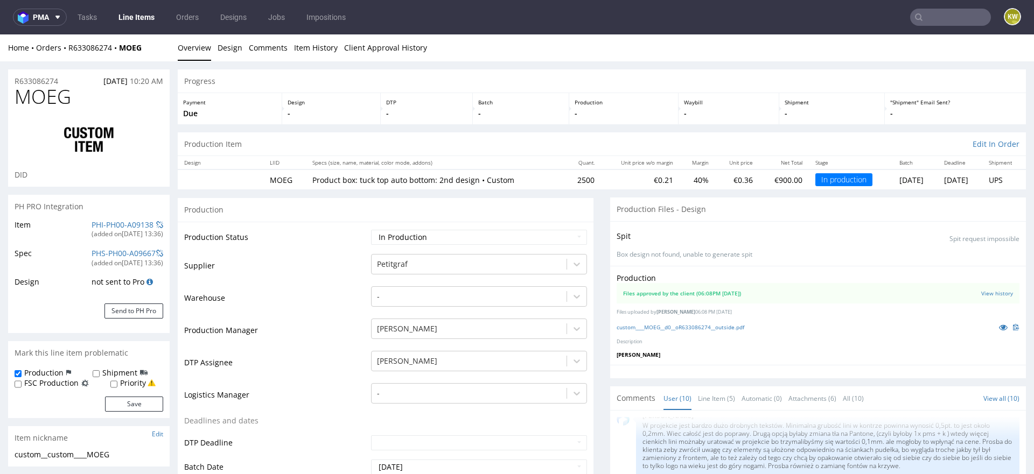
click at [45, 95] on span "MOEG" at bounding box center [43, 97] width 57 height 22
copy span "MOEG"
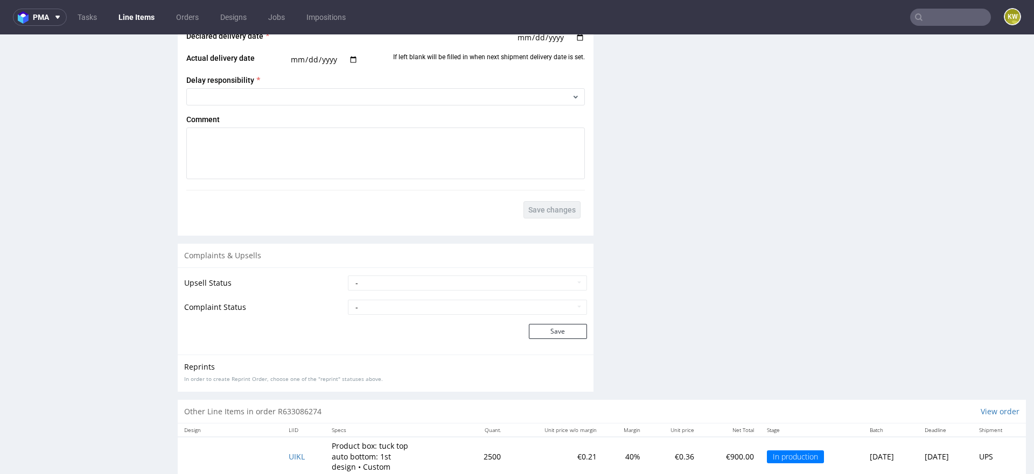
scroll to position [1700, 0]
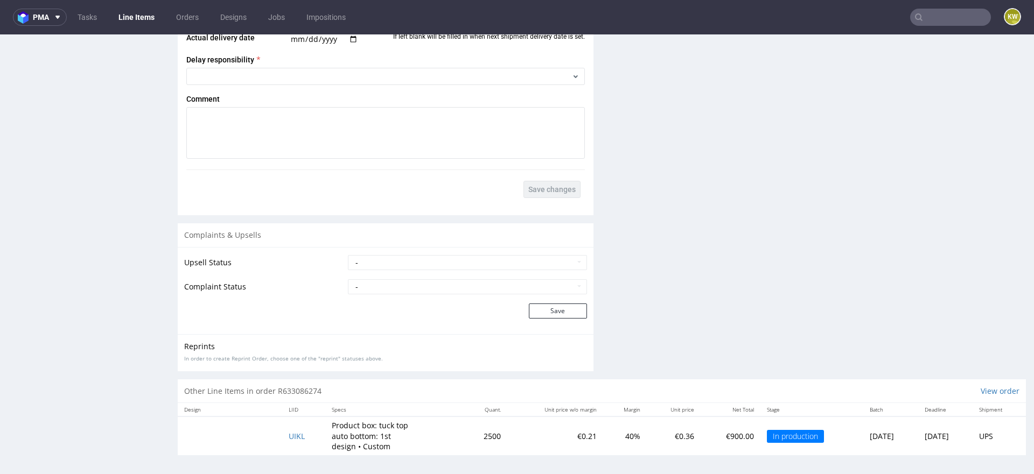
click at [303, 442] on td "UIKL" at bounding box center [303, 436] width 43 height 39
drag, startPoint x: 303, startPoint y: 442, endPoint x: 274, endPoint y: 434, distance: 30.7
click at [274, 435] on tr "UIKL Product box: tuck top auto bottom: 1st design • Custom 2500 €0.21 40% €0.3…" at bounding box center [602, 436] width 848 height 39
copy span "UIKL"
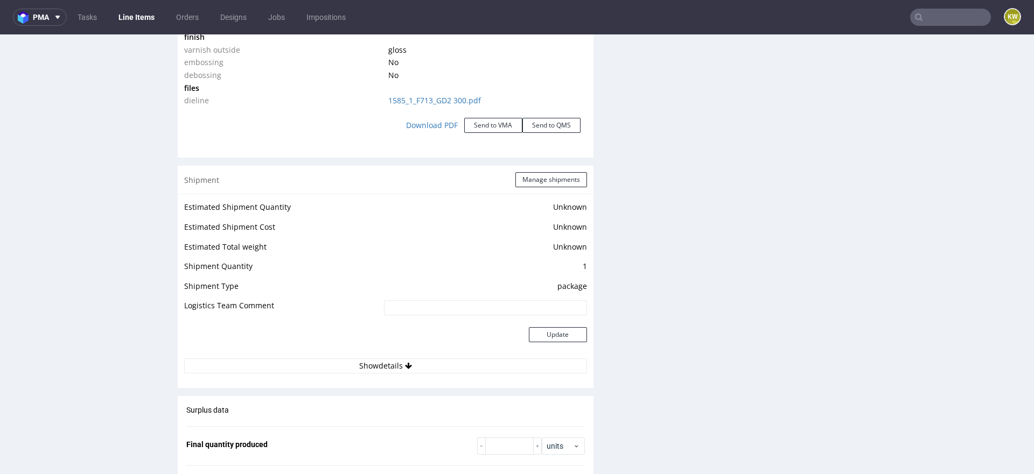
scroll to position [1150, 0]
click at [550, 177] on button "Manage shipments" at bounding box center [551, 178] width 72 height 15
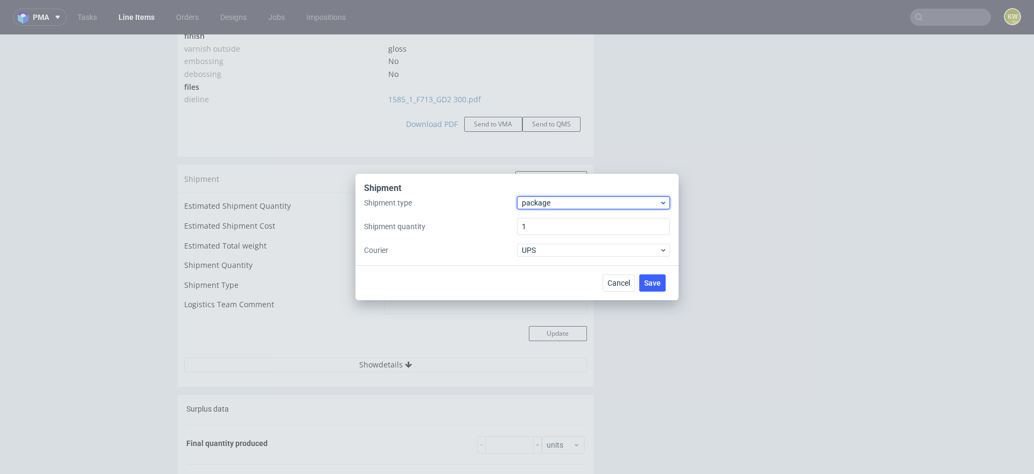
click at [533, 205] on span "package" at bounding box center [590, 203] width 137 height 11
click at [538, 226] on div "pallet" at bounding box center [593, 225] width 144 height 19
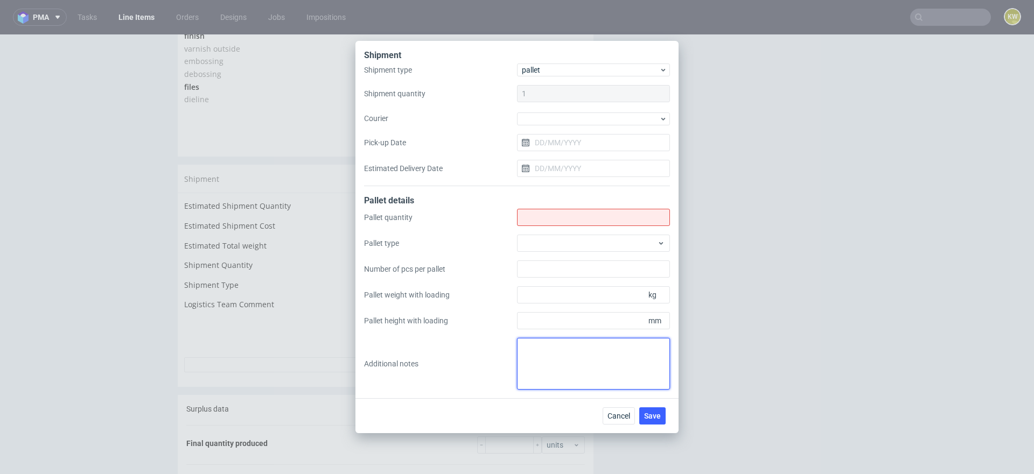
click at [532, 347] on textarea at bounding box center [593, 364] width 153 height 52
paste textarea "MOEG i UIKL"
type textarea "MOEG i UIKL zapakowane razem"
click at [533, 219] on input "Shipment type" at bounding box center [593, 217] width 153 height 17
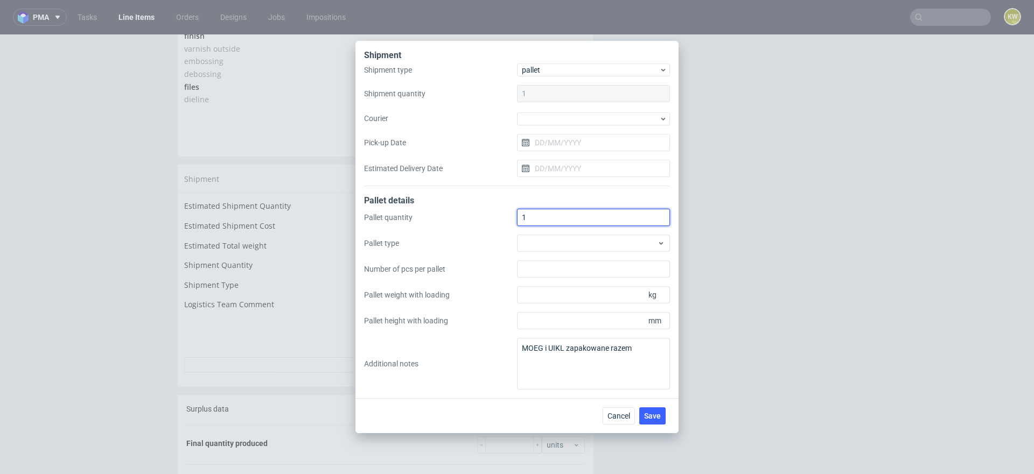
type input "1"
click at [546, 243] on div at bounding box center [593, 243] width 153 height 17
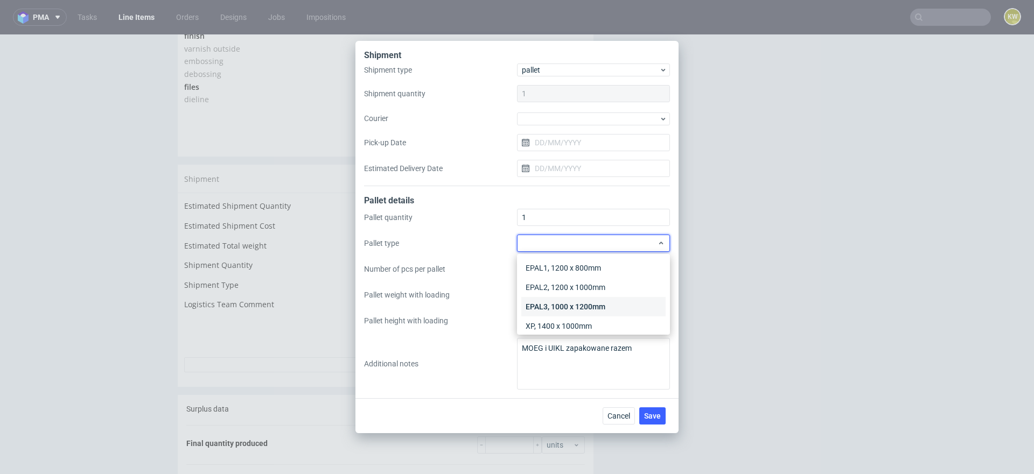
scroll to position [25, 0]
click at [545, 324] on div "Other" at bounding box center [593, 320] width 144 height 19
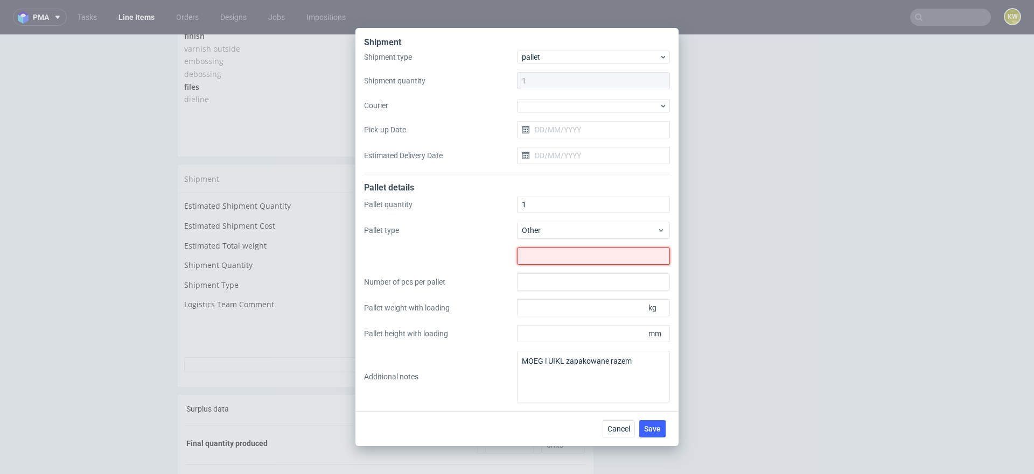
click at [538, 260] on input "text" at bounding box center [593, 256] width 153 height 17
type input "700x1000"
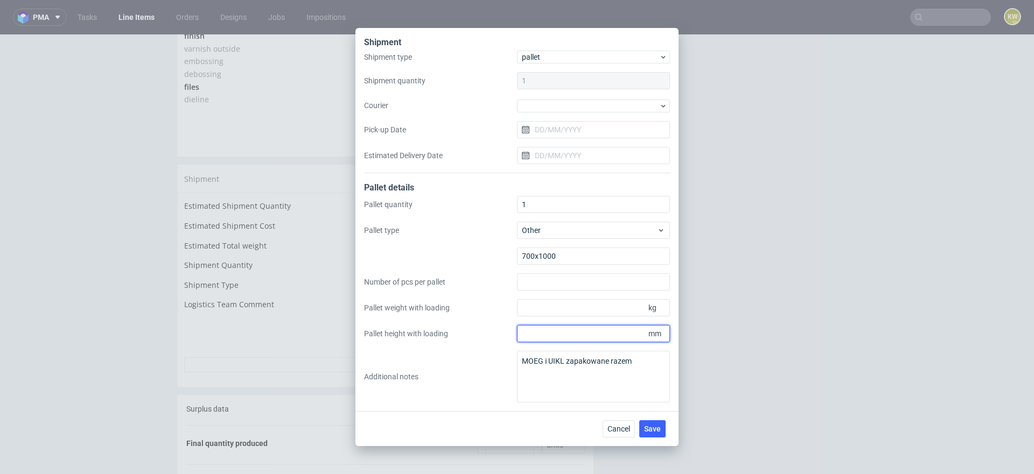
click at [532, 329] on input "Pallet height with loading" at bounding box center [593, 333] width 153 height 17
type input "600"
click at [536, 311] on input "Pallet weight with loading" at bounding box center [593, 307] width 153 height 17
type input "70"
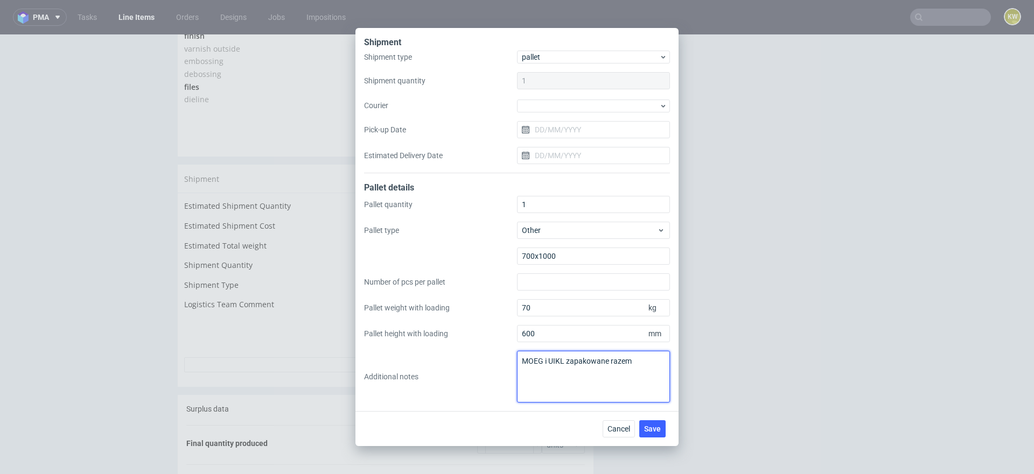
drag, startPoint x: 635, startPoint y: 364, endPoint x: 444, endPoint y: 331, distance: 194.0
click at [445, 333] on div "Pallet quantity 1 Pallet type Other 700x1000 Number of pcs per pallet Pallet we…" at bounding box center [517, 299] width 306 height 207
click at [656, 435] on button "Save" at bounding box center [652, 429] width 26 height 17
click at [556, 364] on textarea "MOEG i UIKL zapakowane razem" at bounding box center [593, 377] width 153 height 52
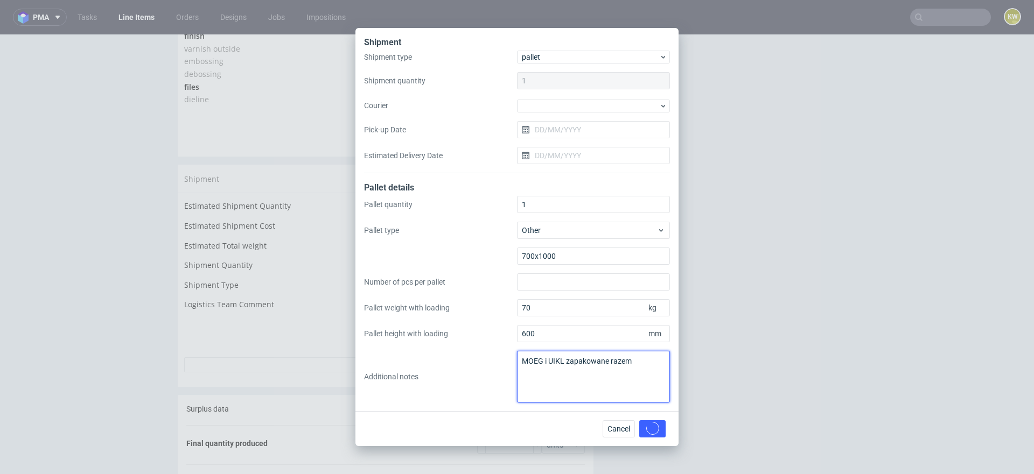
click at [556, 364] on textarea "MOEG i UIKL zapakowane razem" at bounding box center [593, 377] width 153 height 52
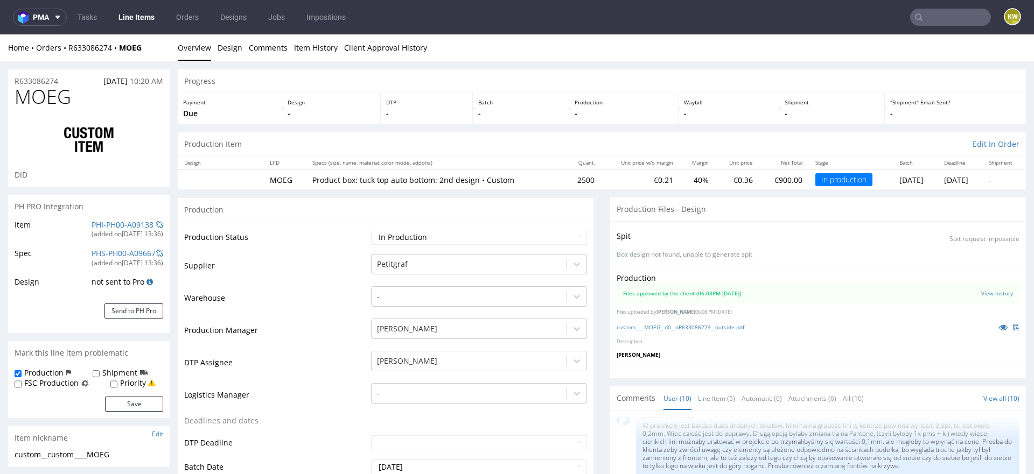
scroll to position [2, 0]
click at [403, 238] on select "Waiting for Artwork Waiting for Diecut Waiting for Mockup Waiting for DTP Waiti…" at bounding box center [479, 235] width 216 height 15
select select "production_complete"
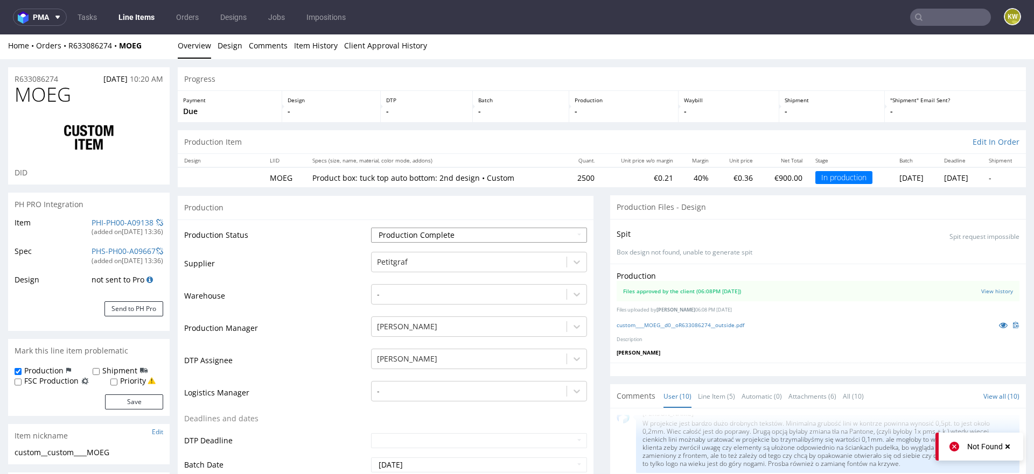
click at [371, 228] on select "Waiting for Artwork Waiting for Diecut Waiting for Mockup Waiting for DTP Waiti…" at bounding box center [479, 235] width 216 height 15
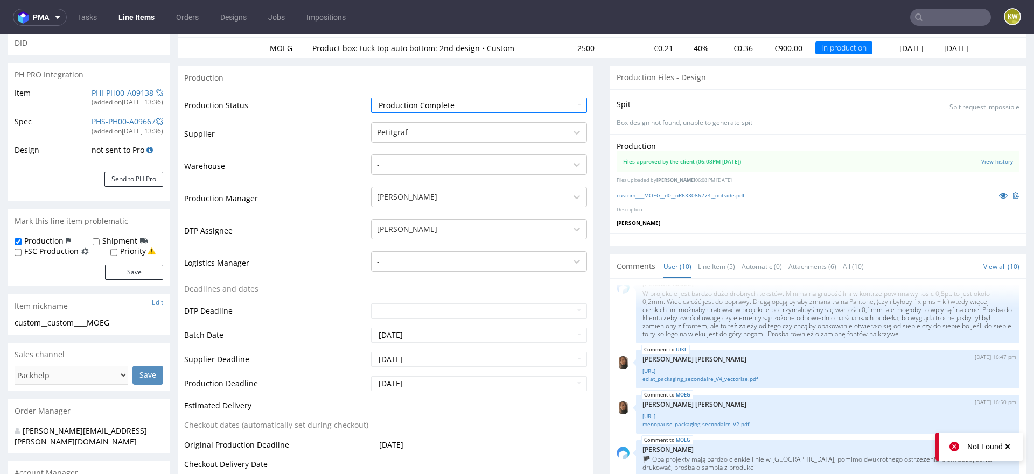
scroll to position [134, 0]
click at [426, 380] on input "[DATE]" at bounding box center [479, 381] width 216 height 15
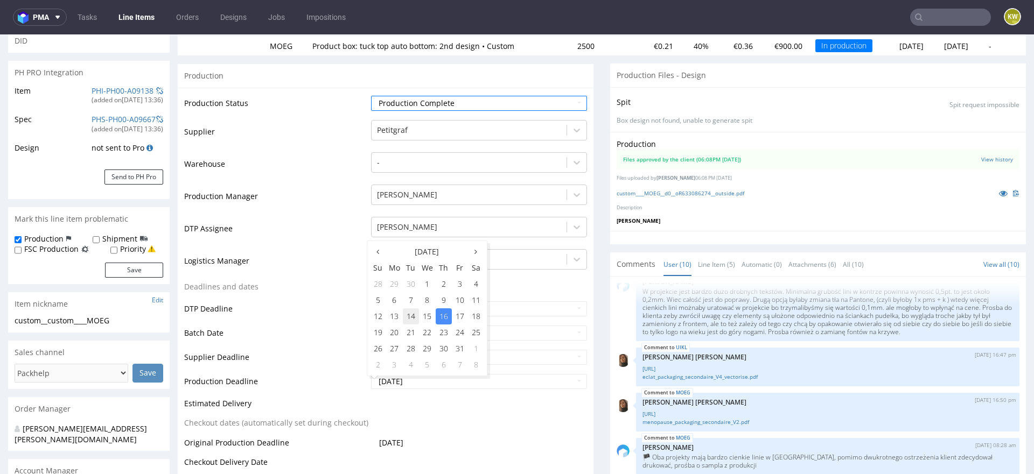
click at [405, 318] on td "14" at bounding box center [411, 317] width 16 height 16
type input "[DATE]"
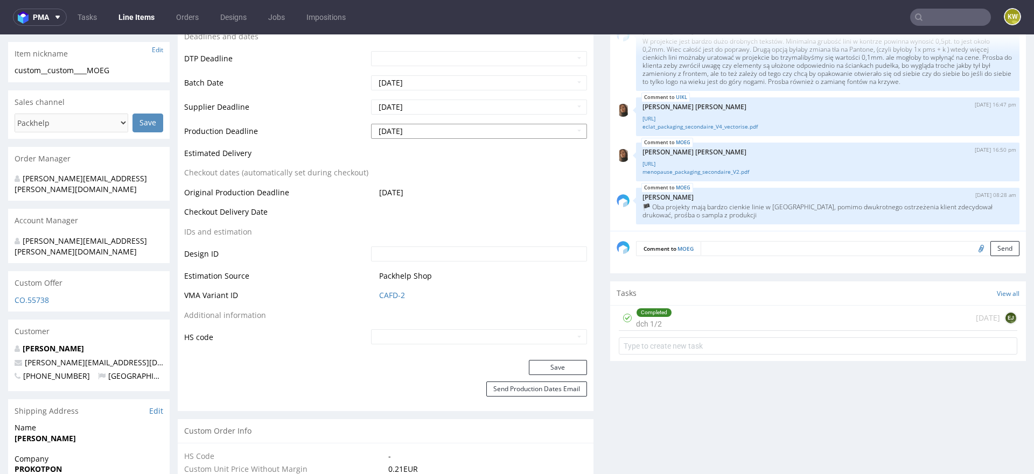
scroll to position [389, 0]
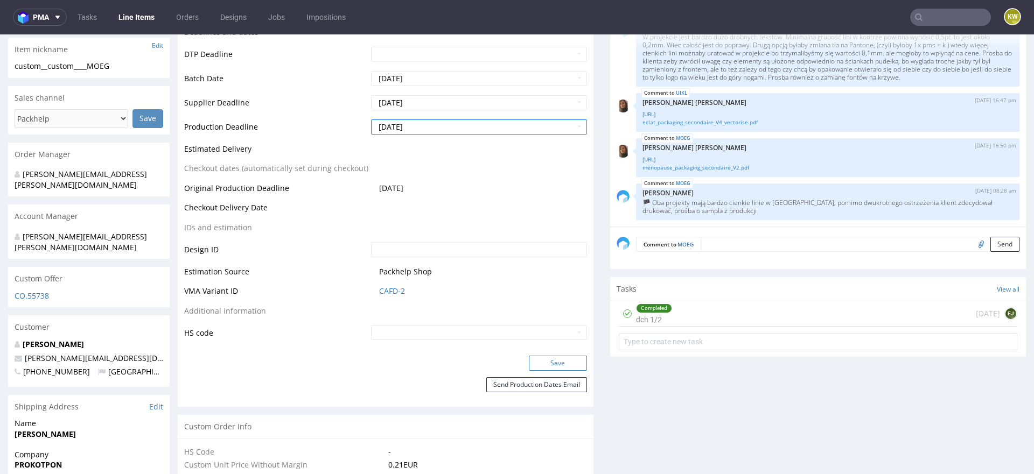
click at [542, 359] on button "Save" at bounding box center [558, 363] width 58 height 15
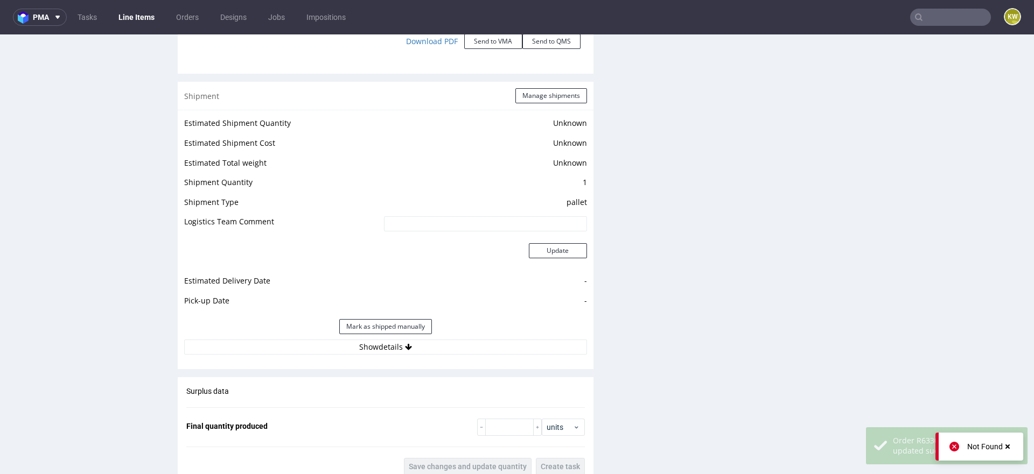
scroll to position [1325, 0]
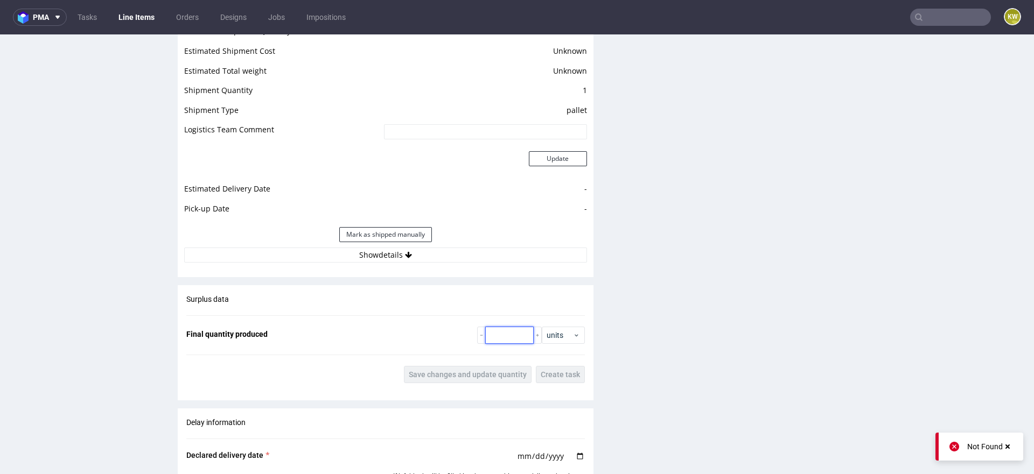
click at [500, 327] on input "number" at bounding box center [509, 335] width 48 height 17
type input "2625"
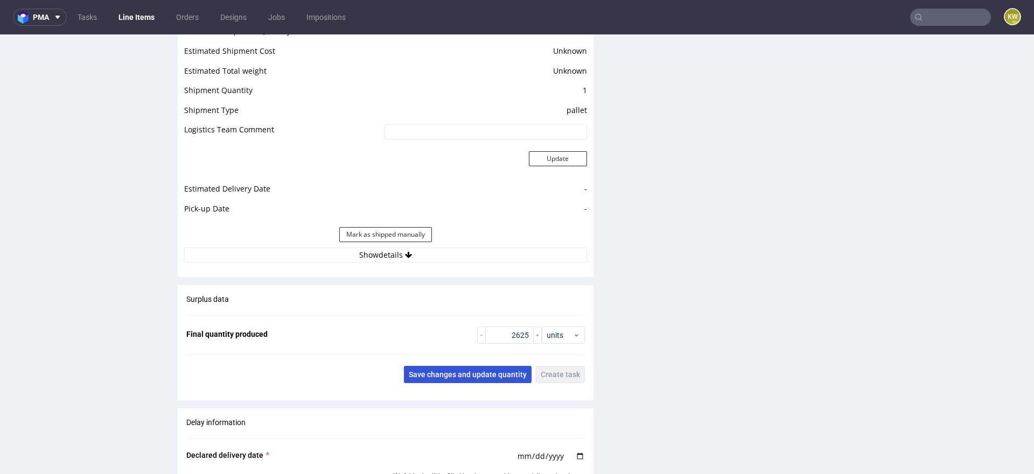
click at [450, 371] on span "Save changes and update quantity" at bounding box center [468, 375] width 118 height 8
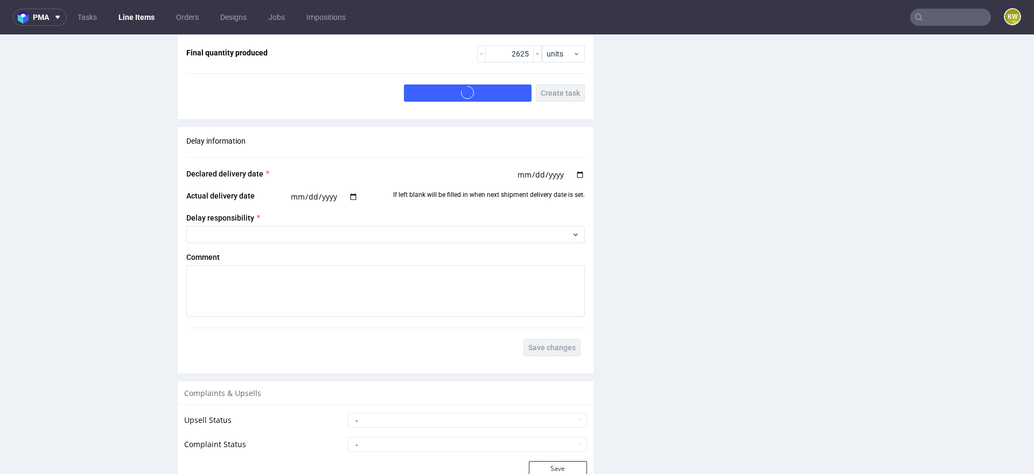
scroll to position [1576, 0]
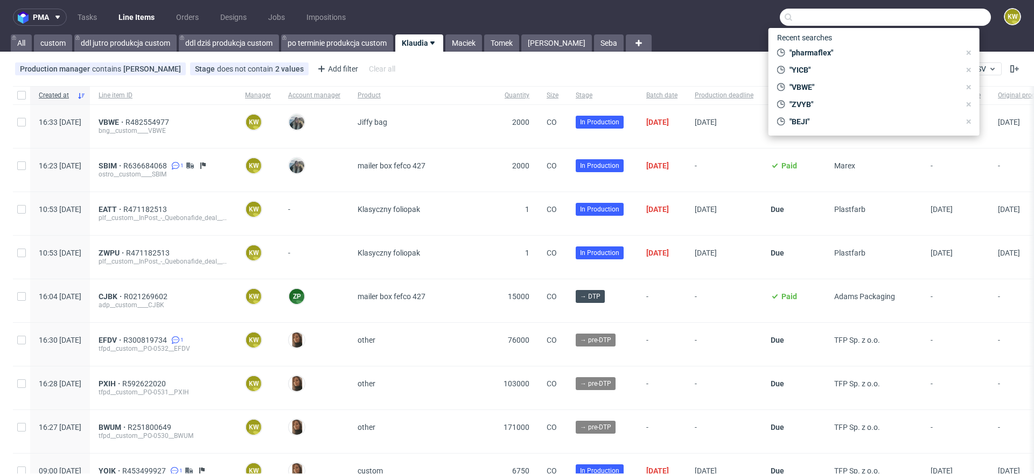
click at [829, 18] on input "text" at bounding box center [885, 17] width 211 height 17
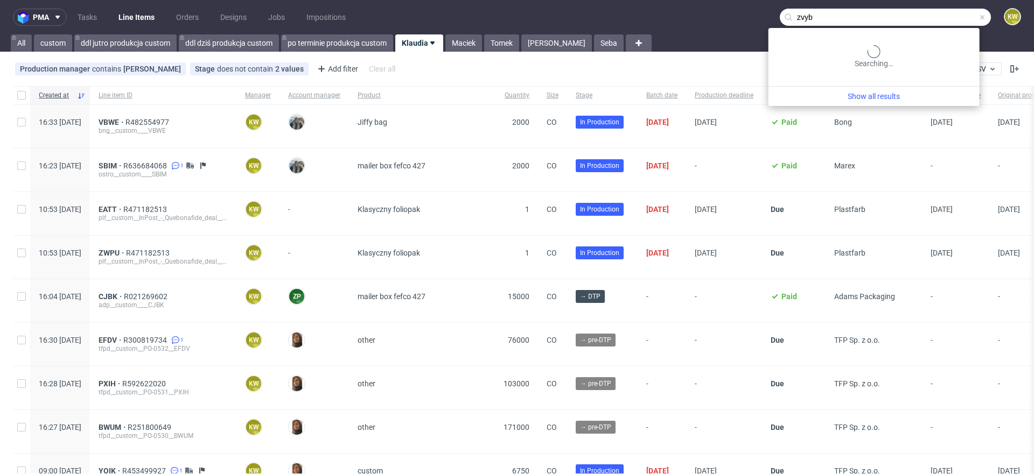
type input "zvyb"
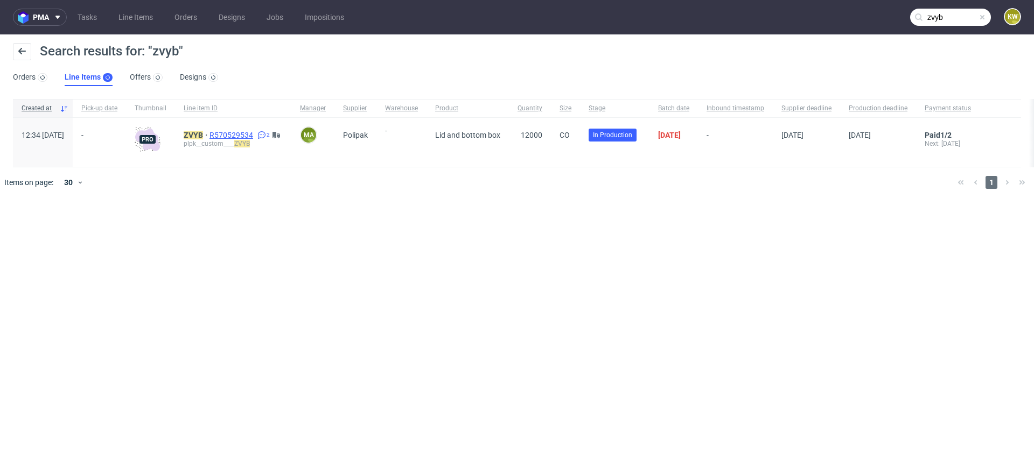
click at [255, 134] on span "R570529534" at bounding box center [233, 135] width 46 height 9
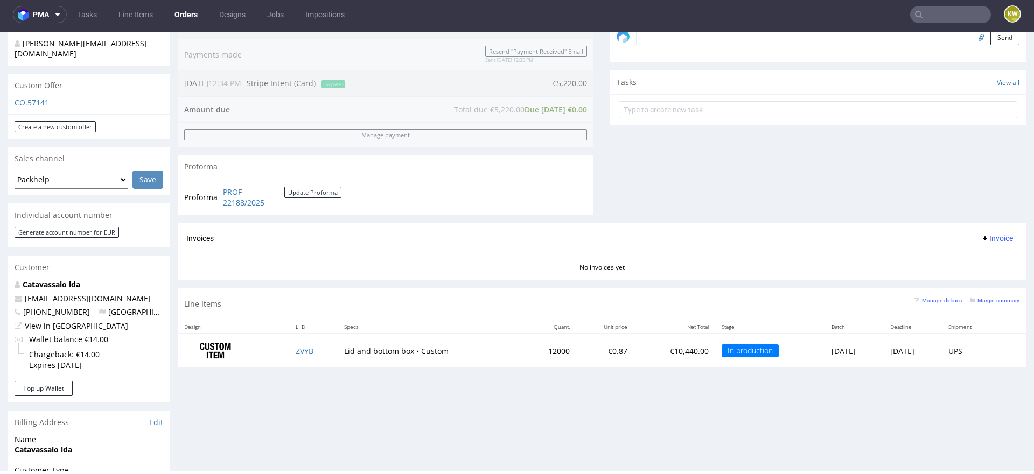
scroll to position [350, 0]
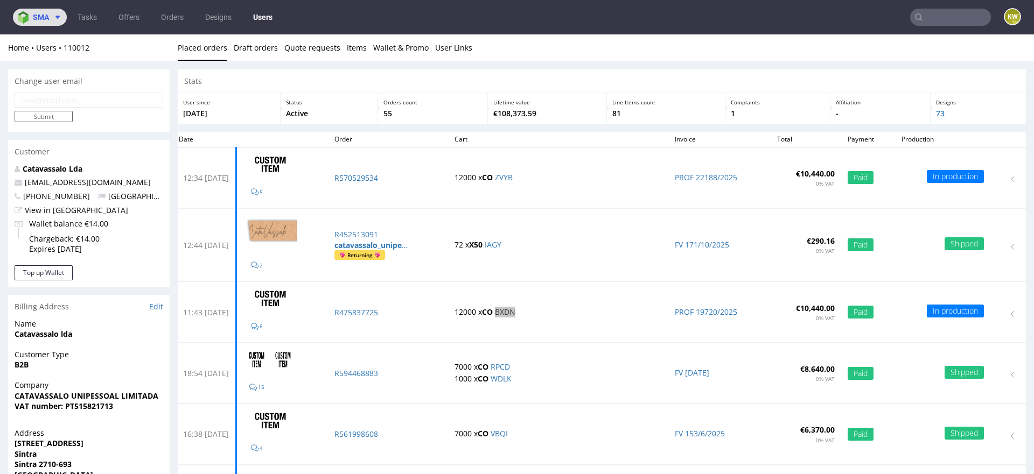
click at [38, 13] on span "sma" at bounding box center [41, 17] width 16 height 8
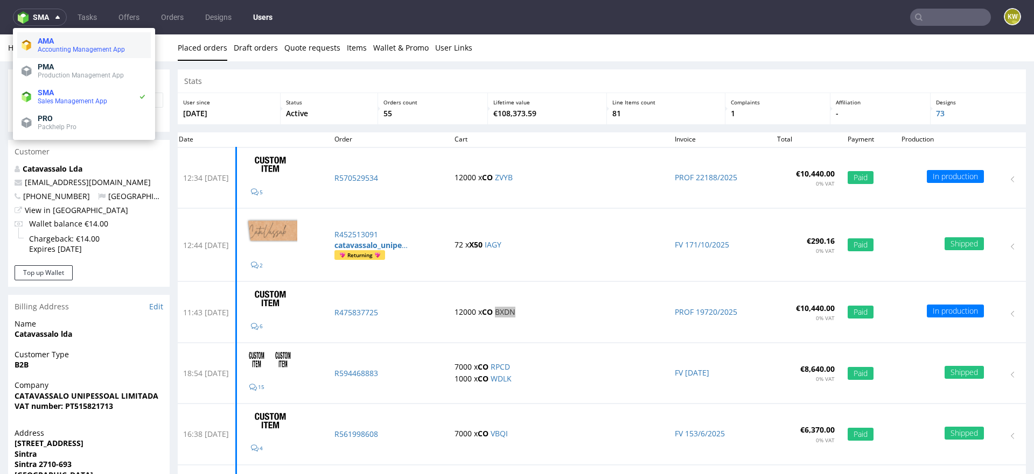
click at [51, 47] on span "Accounting Management App" at bounding box center [81, 50] width 87 height 8
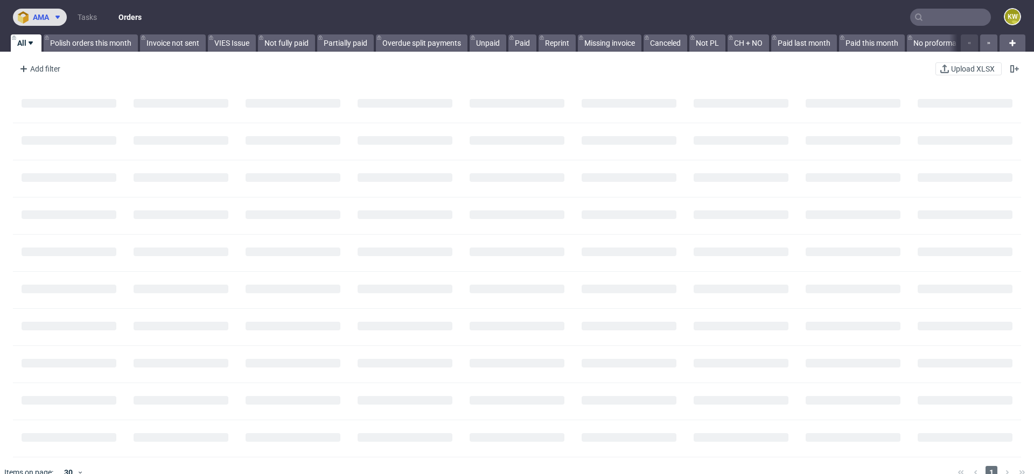
click at [44, 13] on span "ama" at bounding box center [41, 17] width 16 height 8
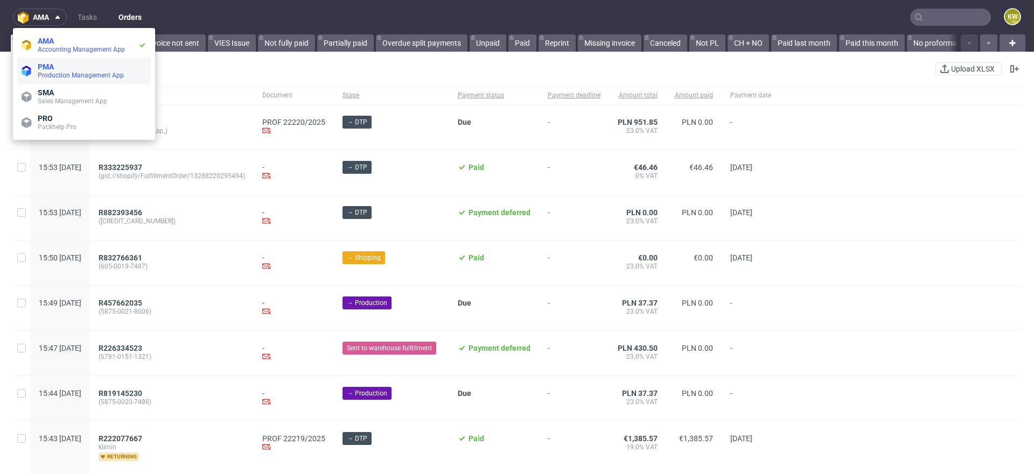
click at [45, 73] on span "Production Management App" at bounding box center [81, 76] width 86 height 8
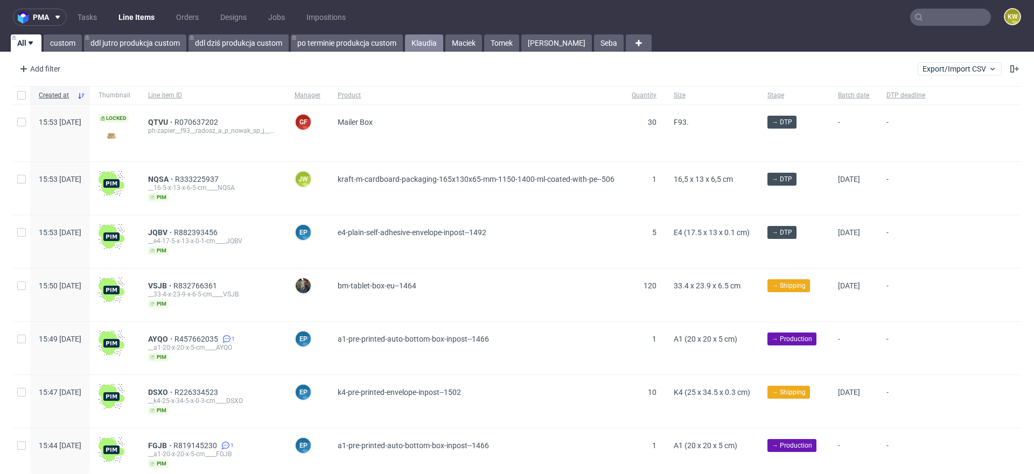
click at [425, 43] on link "Klaudia" at bounding box center [424, 42] width 38 height 17
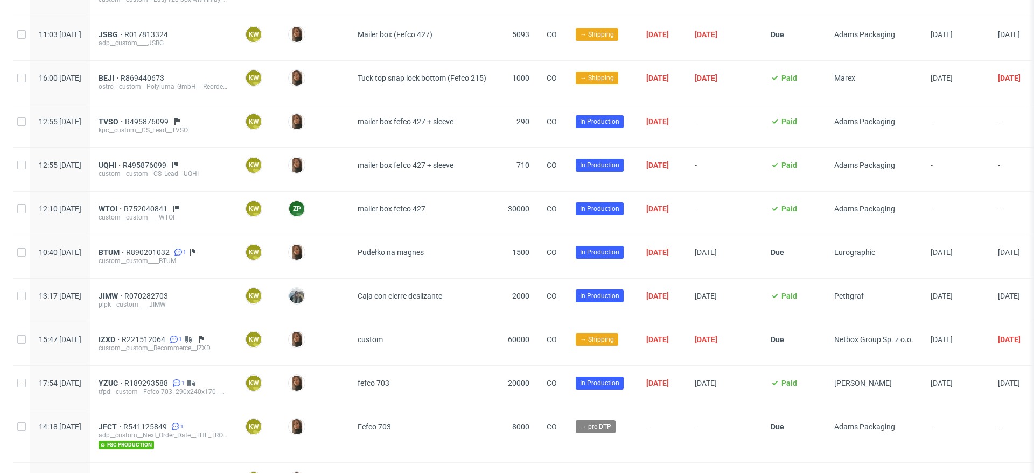
scroll to position [1373, 0]
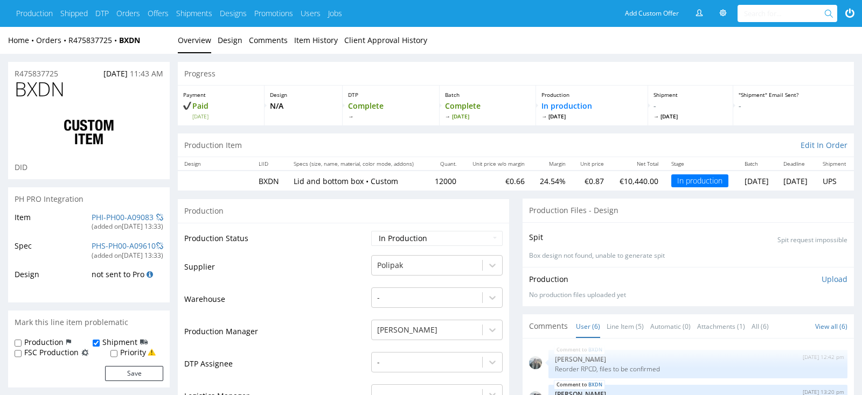
scroll to position [261, 0]
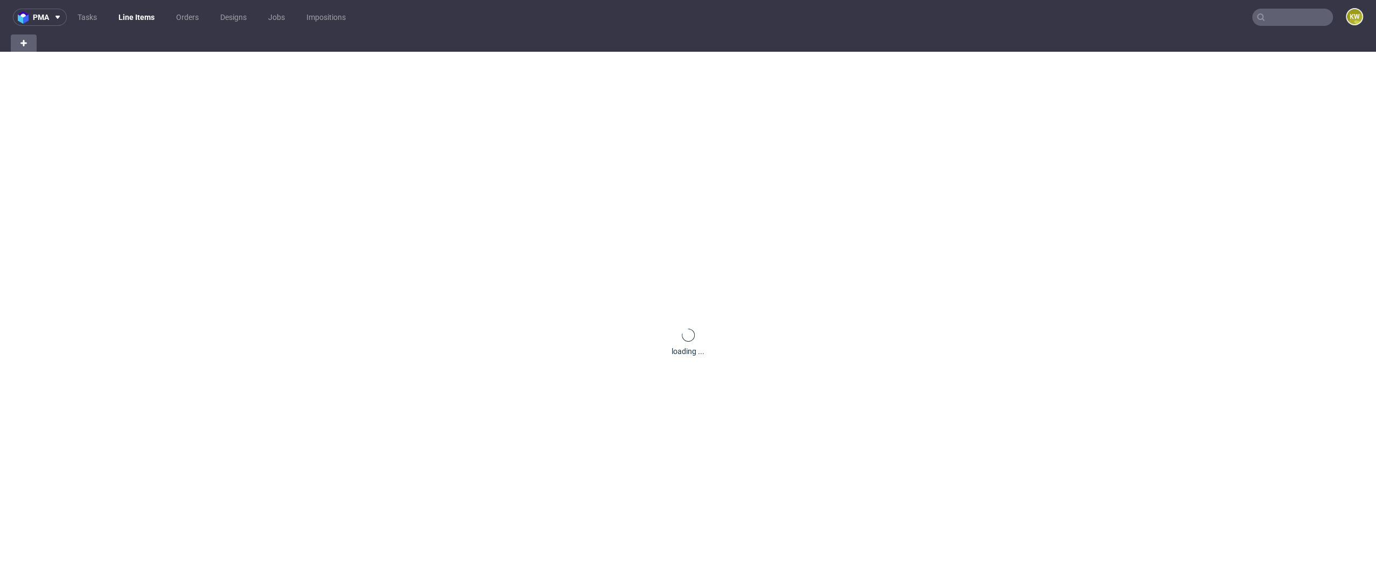
click at [1266, 18] on input "text" at bounding box center [1292, 17] width 81 height 17
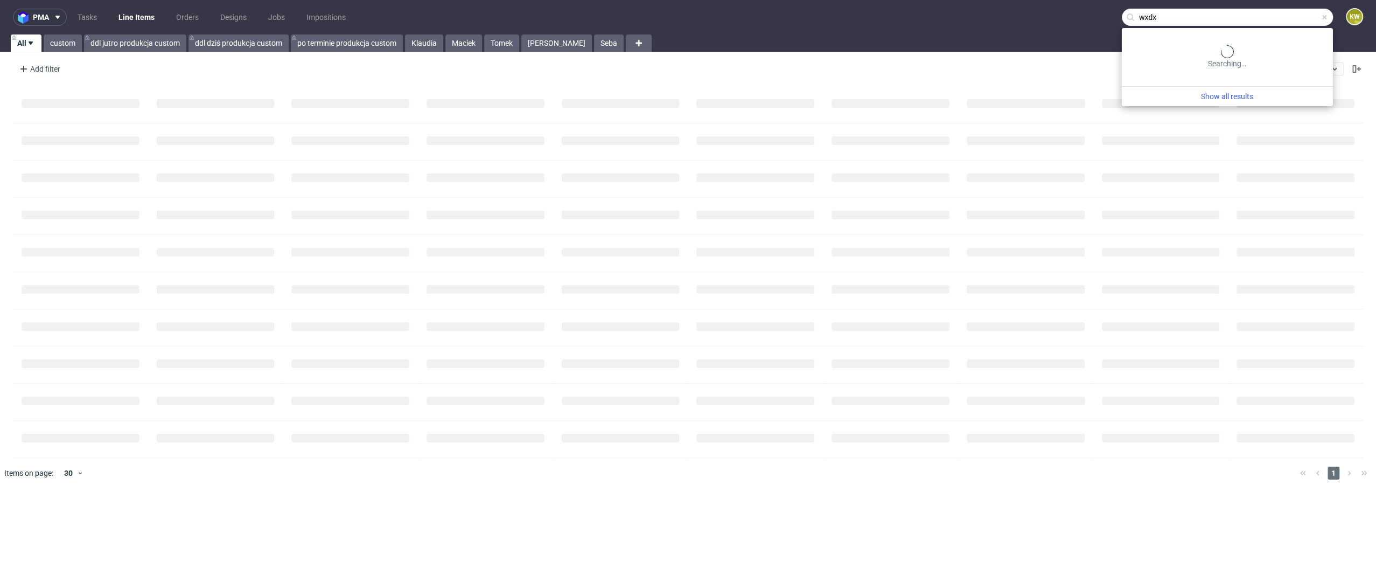
type input "wxdx"
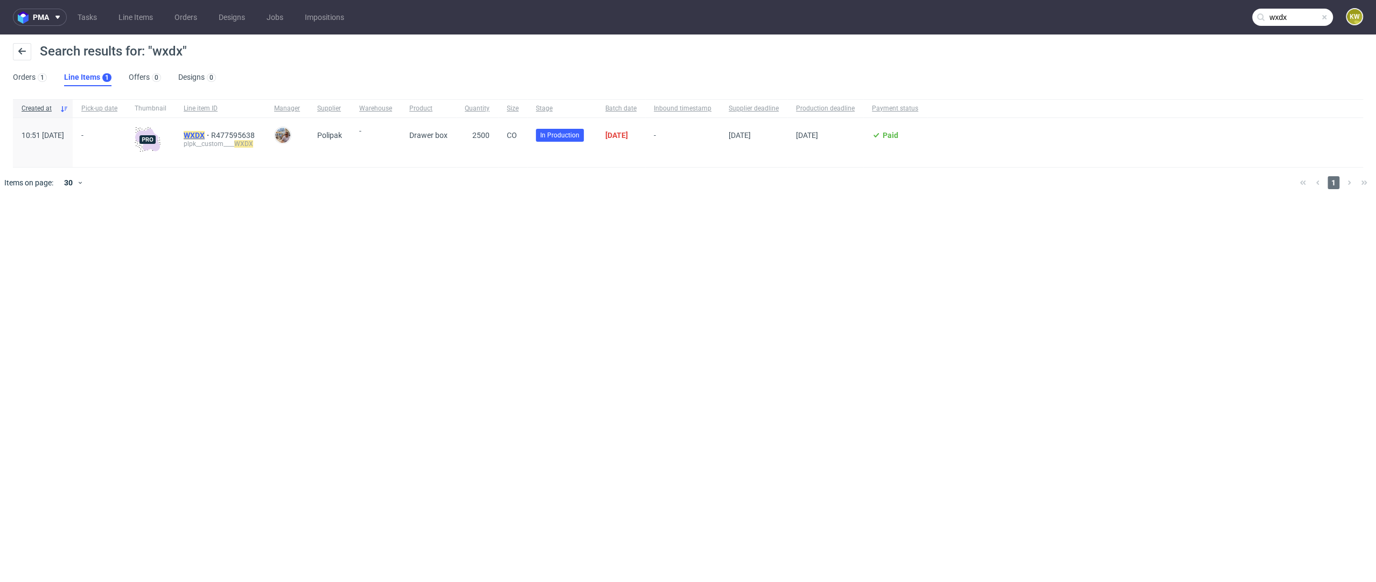
click at [205, 135] on mark "WXDX" at bounding box center [194, 135] width 21 height 9
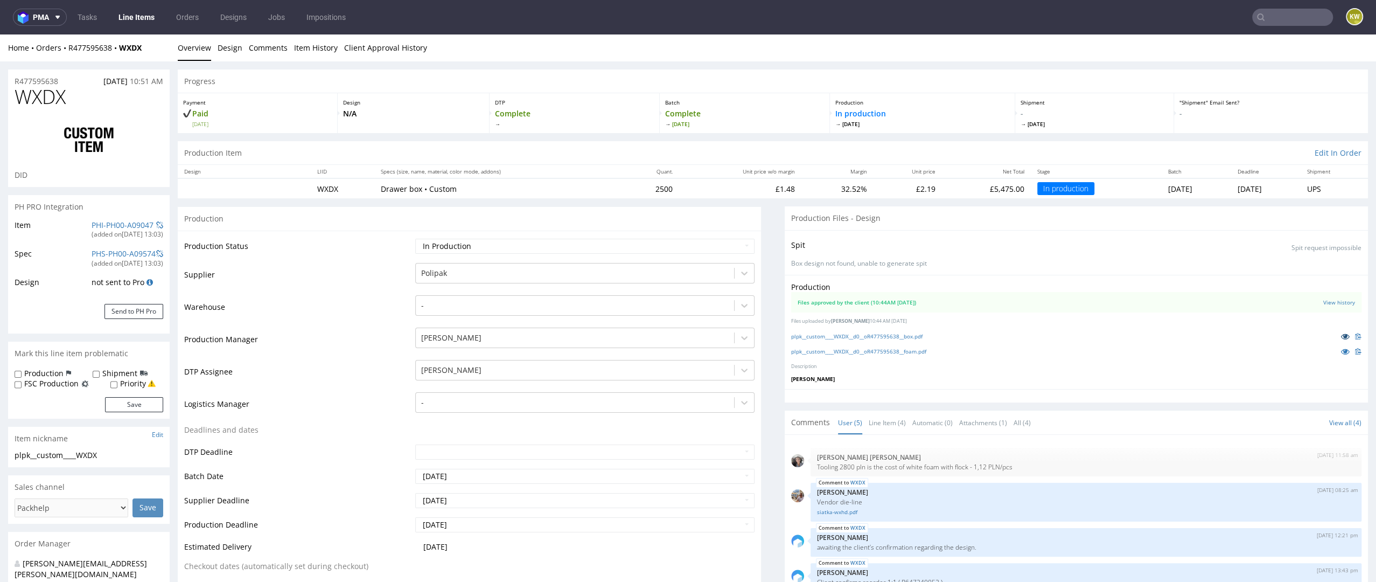
click at [1341, 334] on icon at bounding box center [1345, 336] width 9 height 8
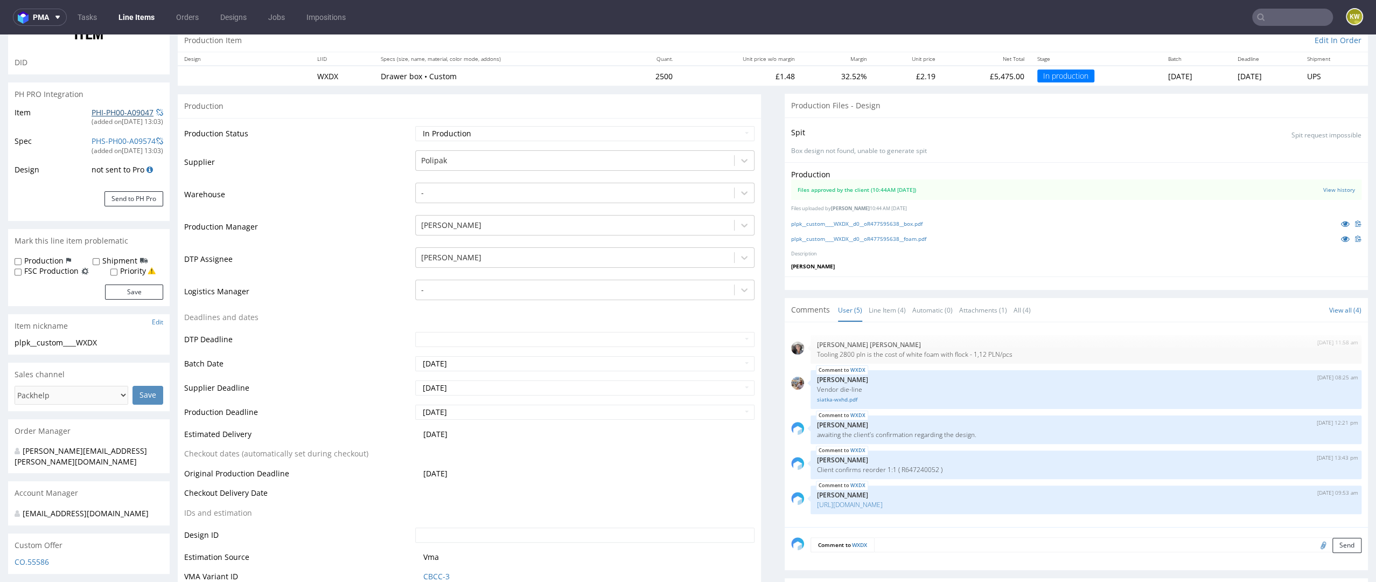
click at [95, 109] on link "PHI-PH00-A09047" at bounding box center [123, 112] width 62 height 10
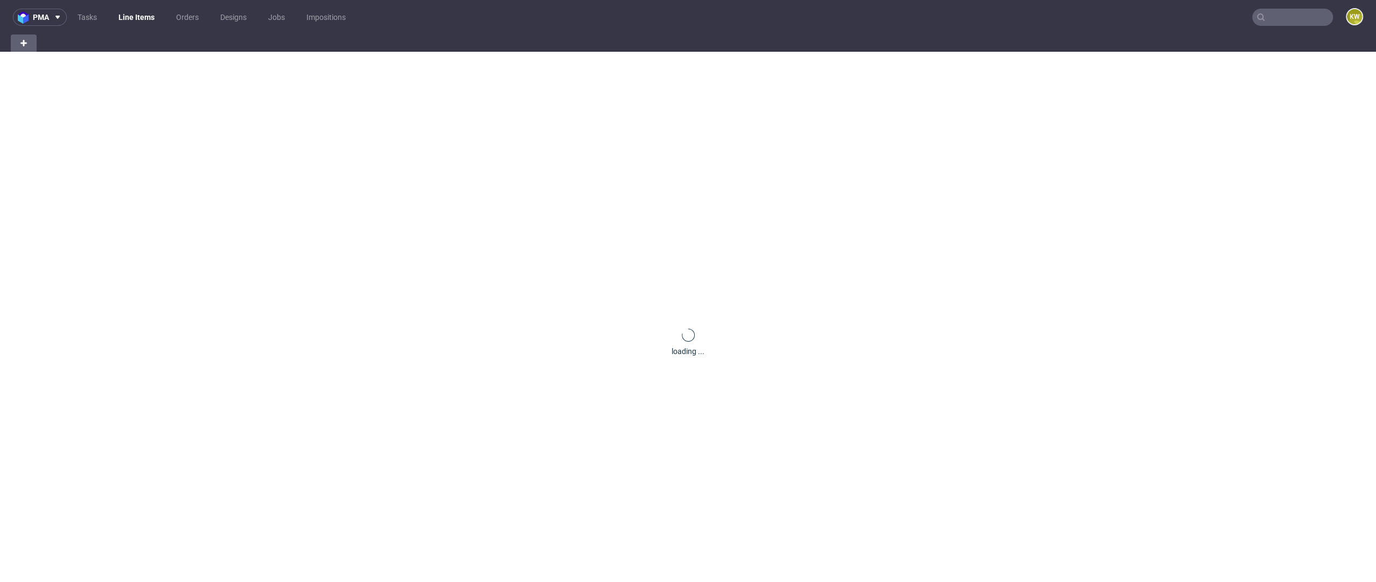
click at [1281, 15] on input "text" at bounding box center [1292, 17] width 81 height 17
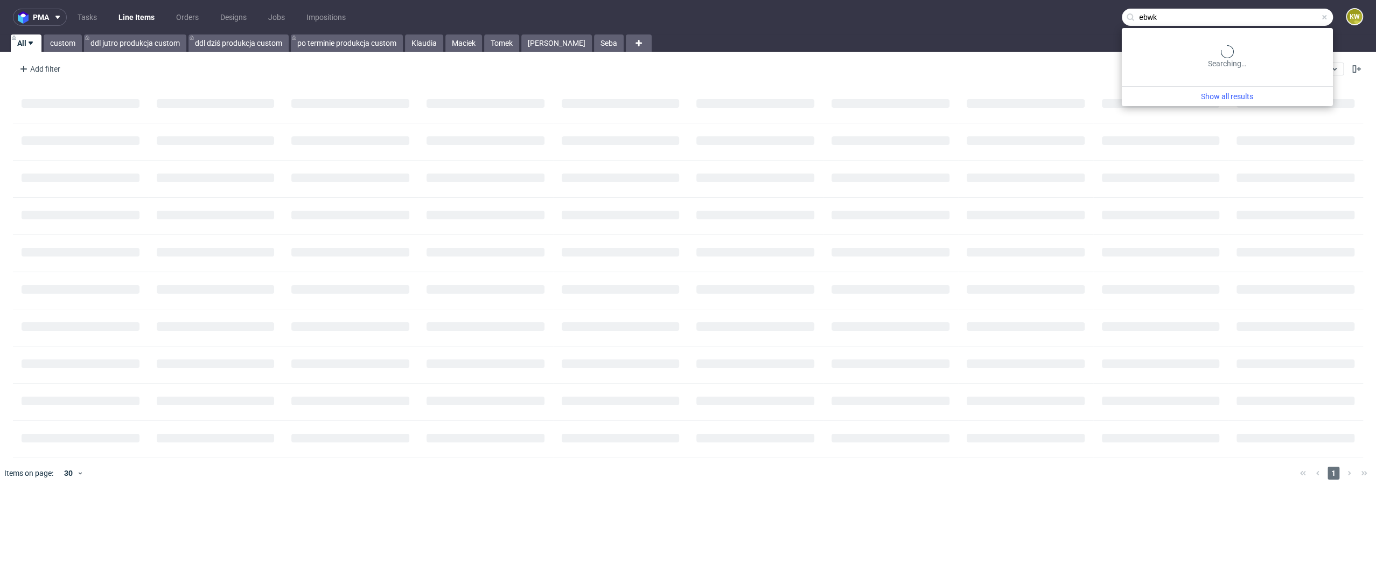
type input "ebwk"
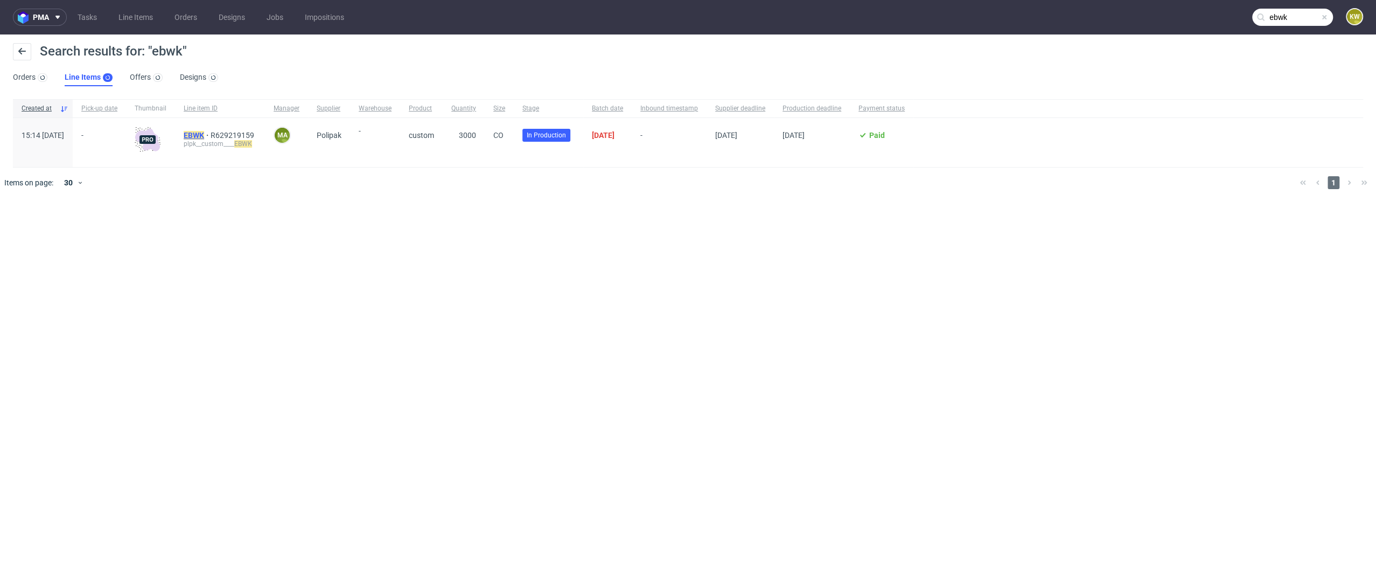
click at [204, 136] on mark "EBWK" at bounding box center [194, 135] width 20 height 9
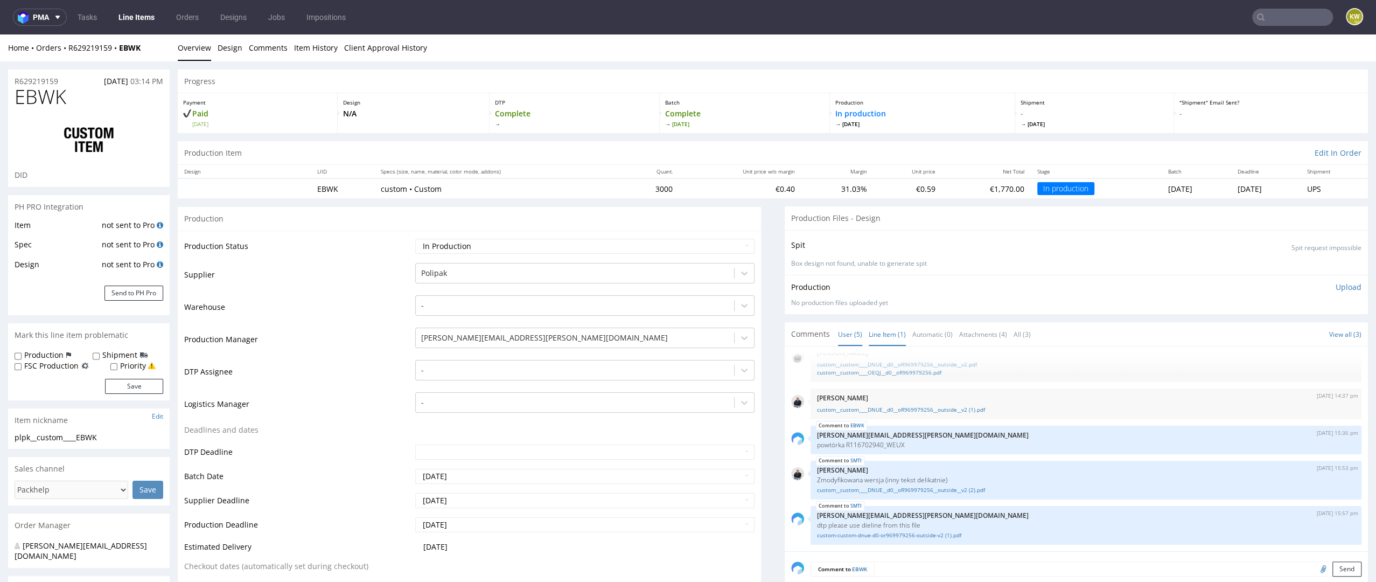
click at [877, 333] on link "Line Item (1)" at bounding box center [887, 334] width 37 height 23
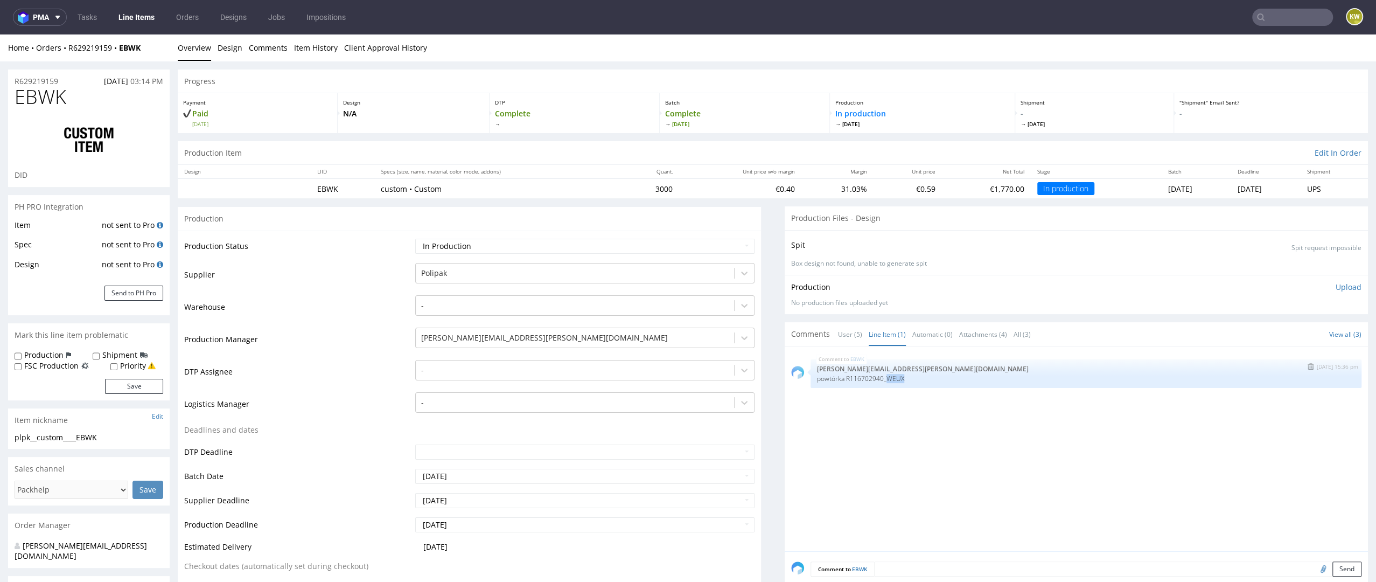
drag, startPoint x: 882, startPoint y: 376, endPoint x: 908, endPoint y: 376, distance: 25.9
click at [907, 376] on p "powtórka R116702940_WEUX" at bounding box center [1086, 378] width 538 height 8
copy p "WEUX"
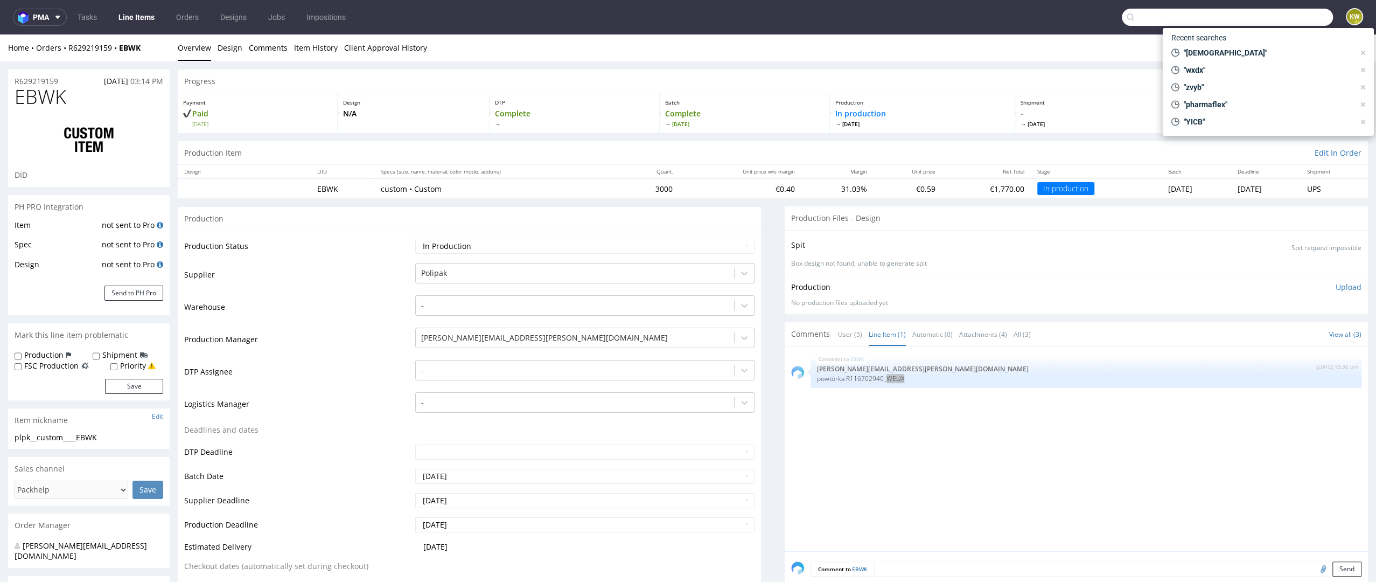
click at [1267, 10] on input "text" at bounding box center [1227, 17] width 211 height 17
paste input "R176132721"
type input "R176132721"
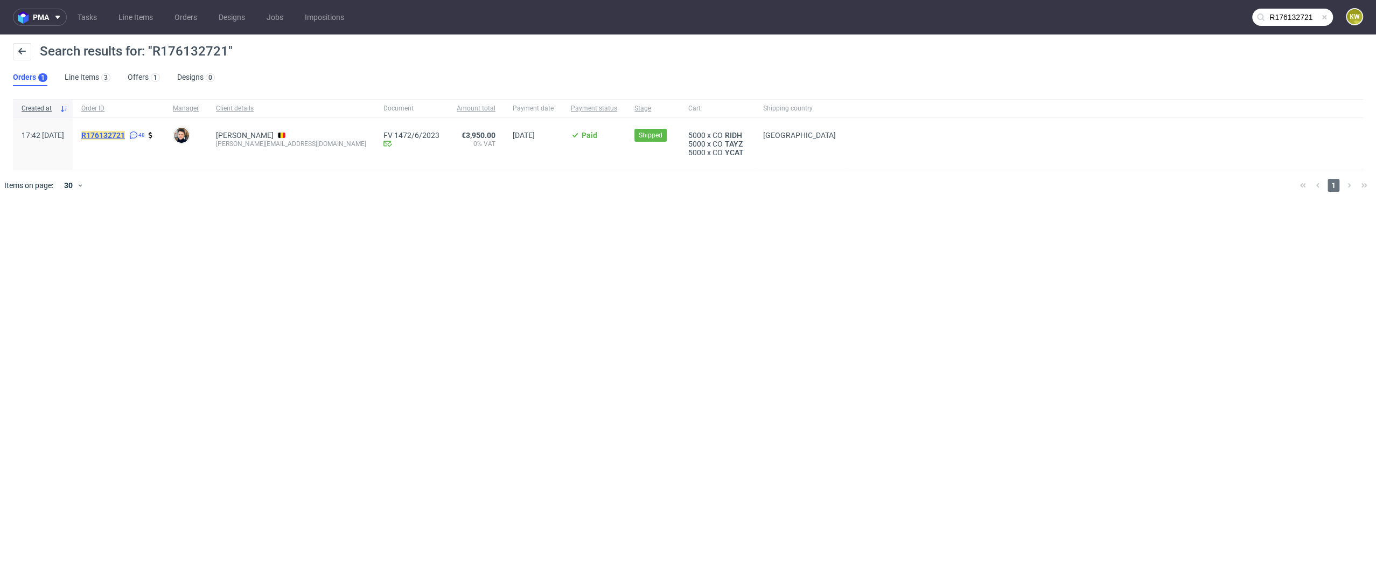
click at [125, 131] on mark "R176132721" at bounding box center [103, 135] width 44 height 9
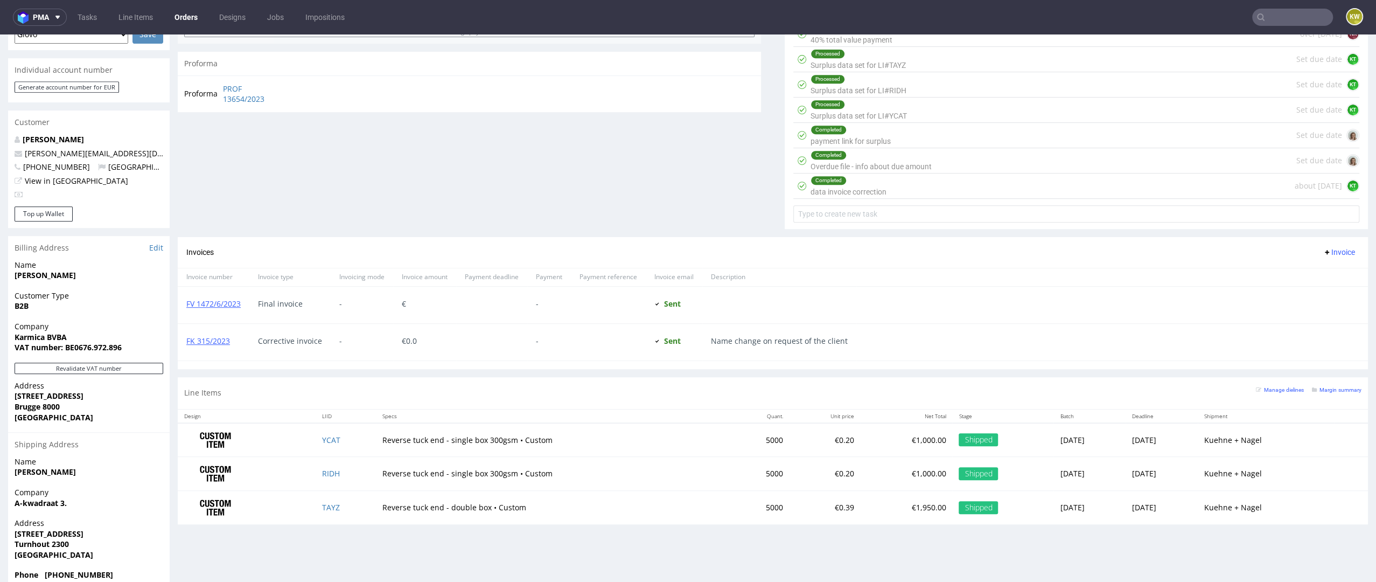
scroll to position [3, 0]
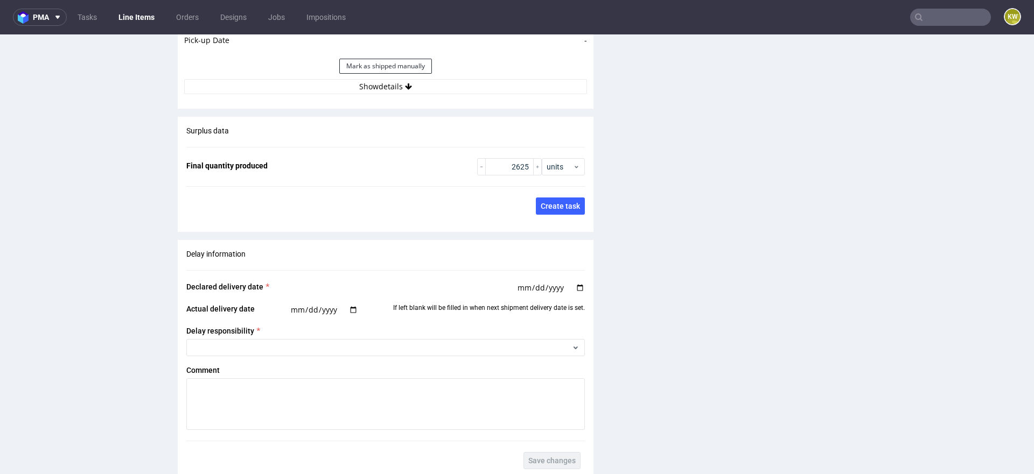
scroll to position [1497, 0]
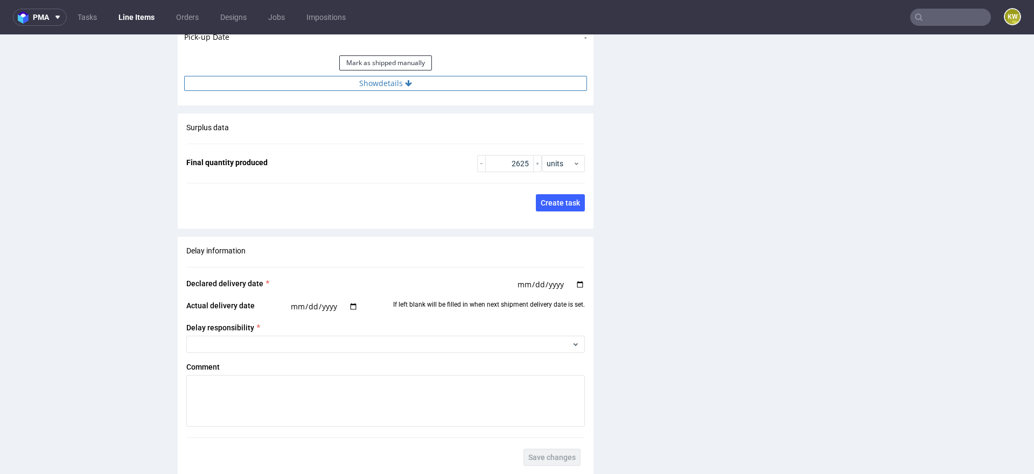
click at [435, 83] on button "Show details" at bounding box center [385, 83] width 403 height 15
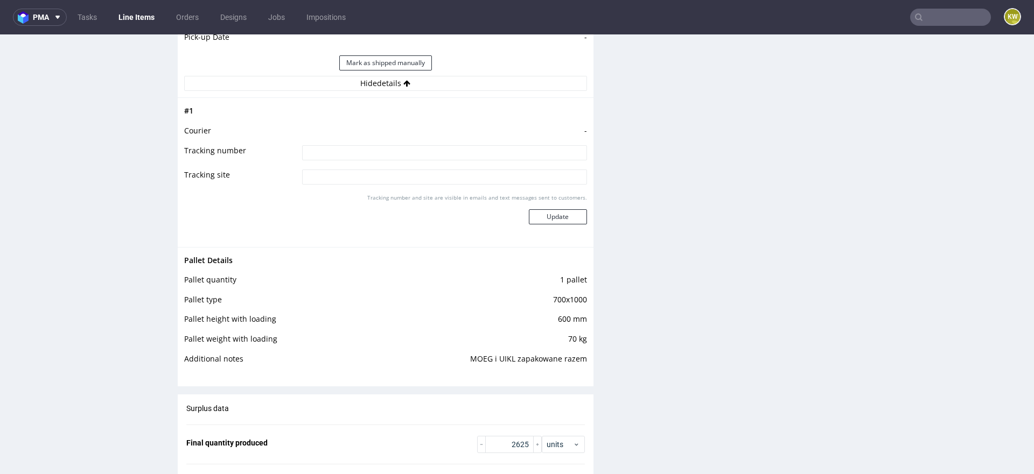
click at [525, 354] on td "MOEG i UIKL zapakowane razem" at bounding box center [476, 363] width 224 height 20
click at [524, 354] on td "MOEG i UIKL zapakowane razem" at bounding box center [476, 363] width 224 height 20
copy td "MOEG i UIKL zapakowane razem"
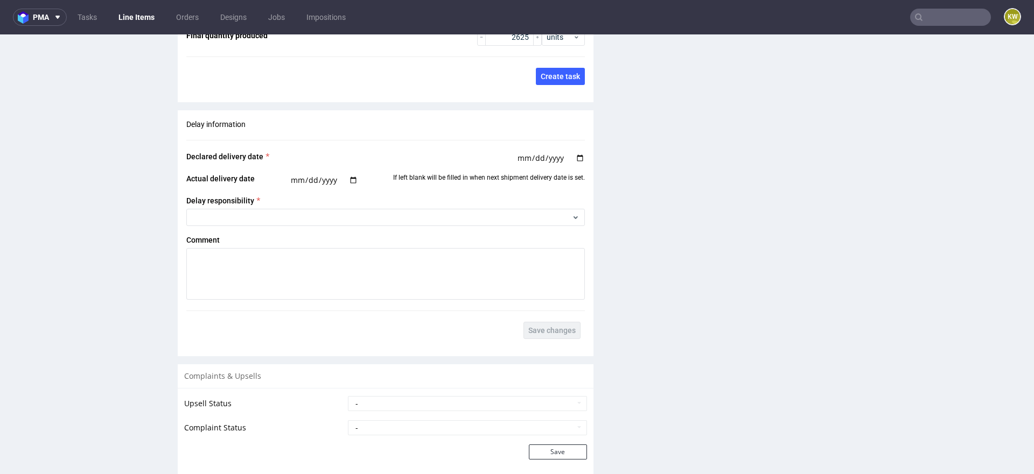
scroll to position [2046, 0]
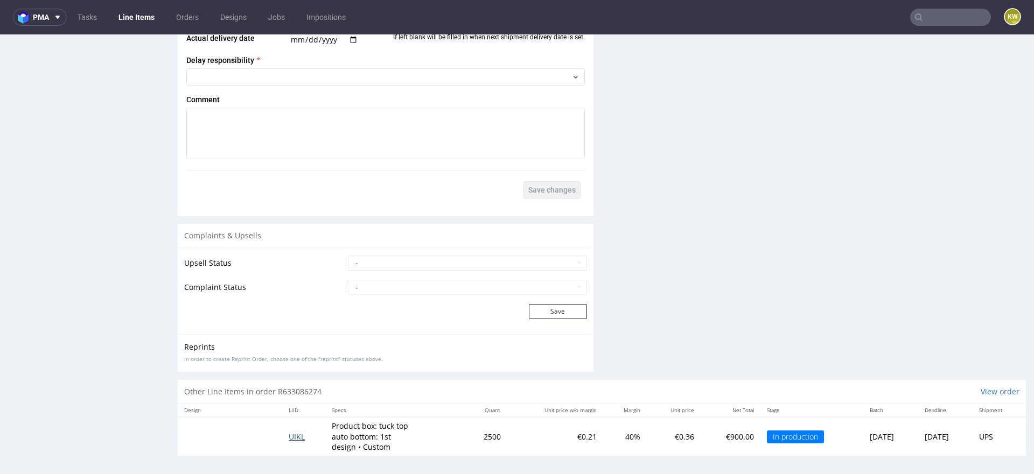
click at [289, 433] on span "UIKL" at bounding box center [297, 437] width 16 height 10
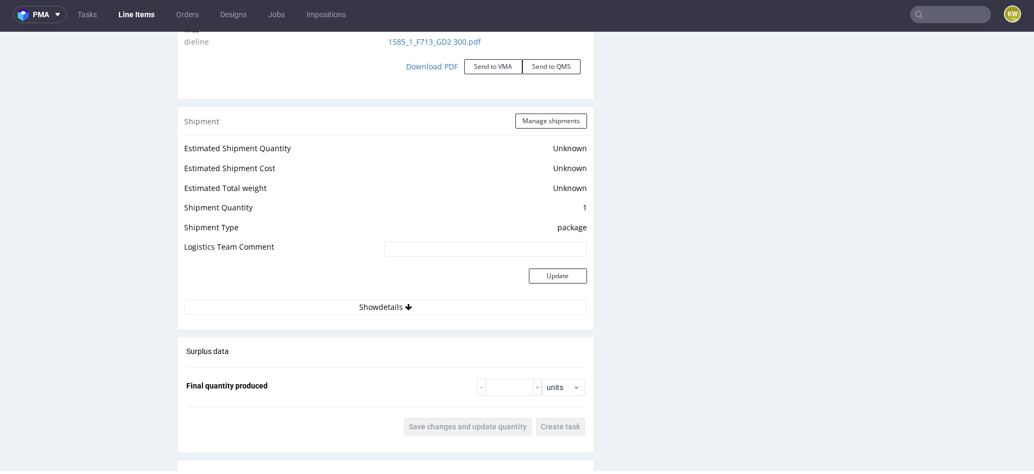
scroll to position [1325, 0]
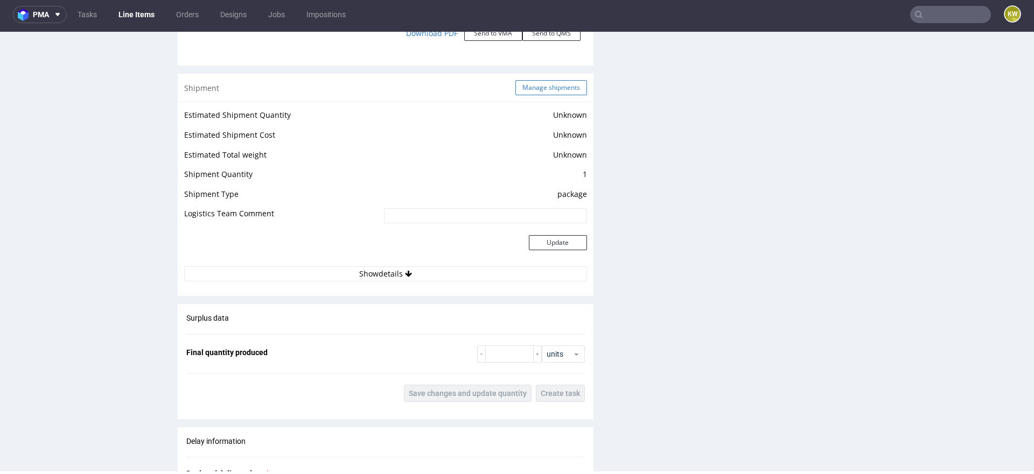
click at [547, 89] on button "Manage shipments" at bounding box center [551, 87] width 72 height 15
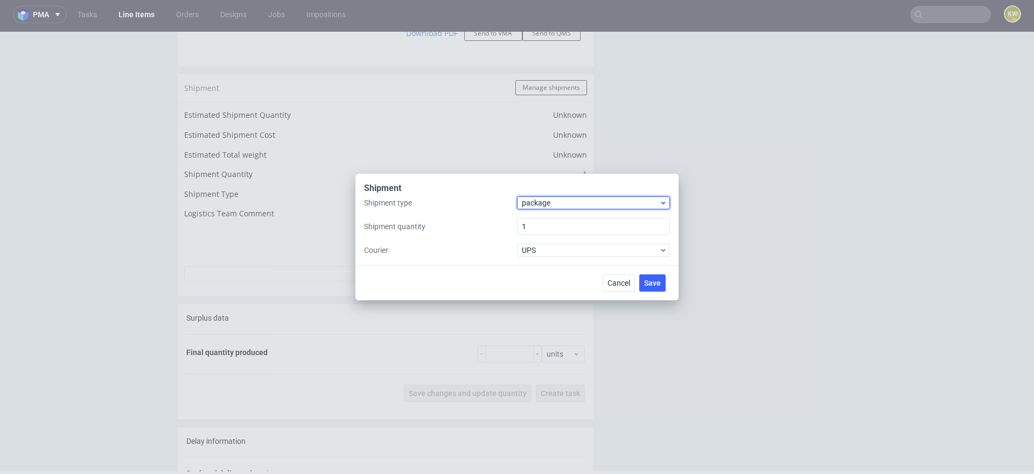
click at [532, 202] on span "package" at bounding box center [590, 203] width 137 height 11
click at [532, 226] on div "pallet" at bounding box center [593, 225] width 144 height 19
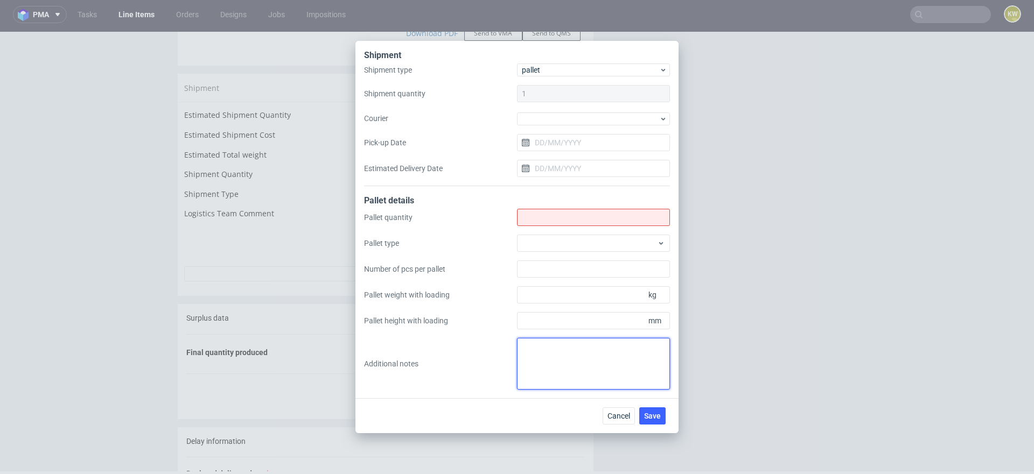
click at [532, 355] on textarea at bounding box center [593, 364] width 153 height 52
paste textarea "MOEG i UIKL zapakowane razem"
type textarea "MOEG i UIKL zapakowane razem"
click at [528, 217] on input "Shipment type" at bounding box center [593, 217] width 153 height 17
type input "1"
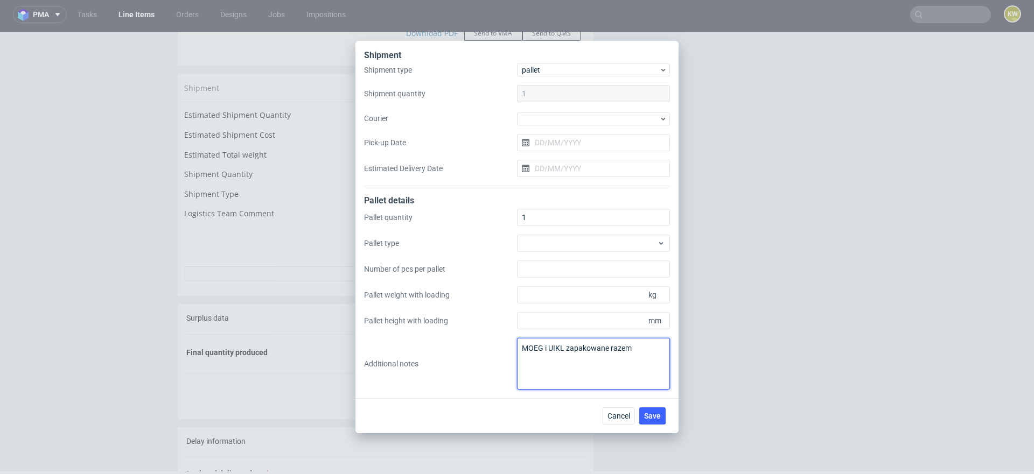
click at [640, 353] on textarea "MOEG i UIKL zapakowane razem" at bounding box center [593, 364] width 153 height 52
type textarea "MOEG i UIKL zapakowane razem. paletyzacja w MOEG"
click at [648, 415] on span "Save" at bounding box center [652, 417] width 17 height 8
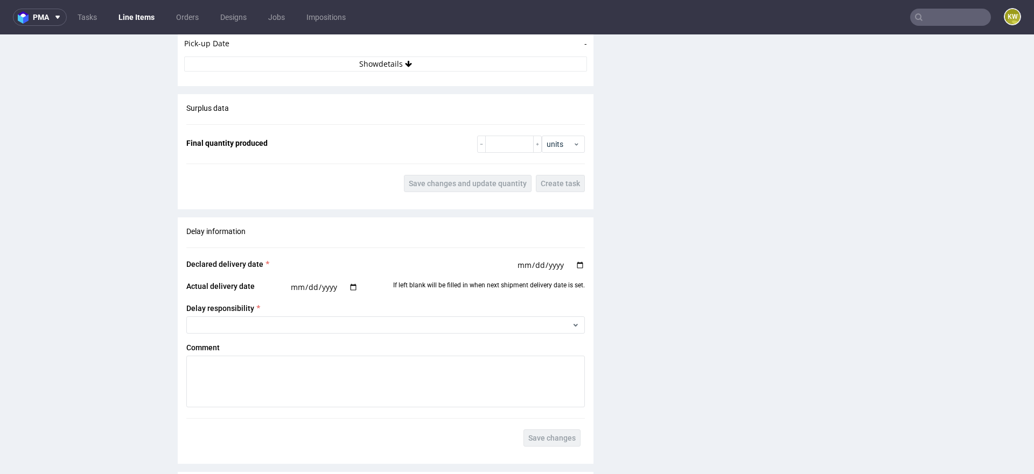
scroll to position [1576, 0]
click at [494, 144] on input "number" at bounding box center [509, 144] width 48 height 17
type input "2625"
click at [444, 191] on div "Surplus data Final quantity produced 2625 units Save changes and update quantit…" at bounding box center [386, 148] width 416 height 107
click at [456, 185] on span "Save changes and update quantity" at bounding box center [468, 184] width 118 height 8
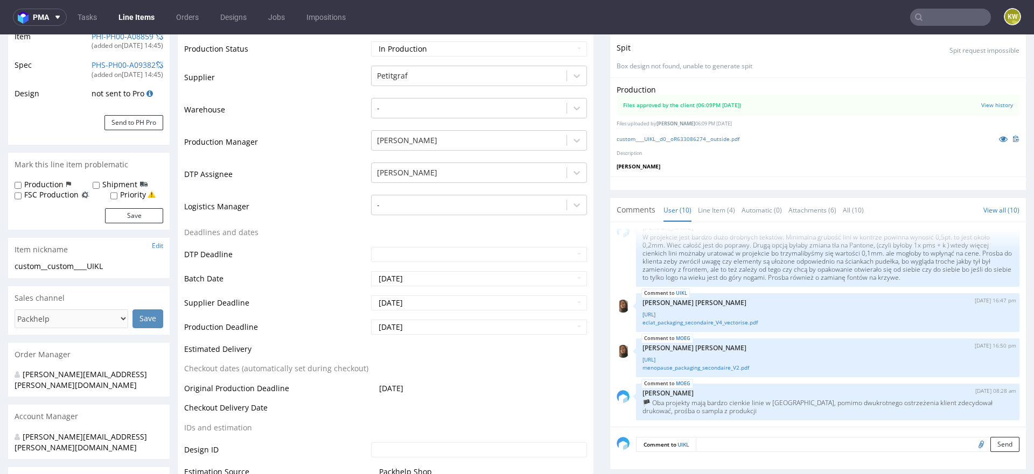
scroll to position [0, 0]
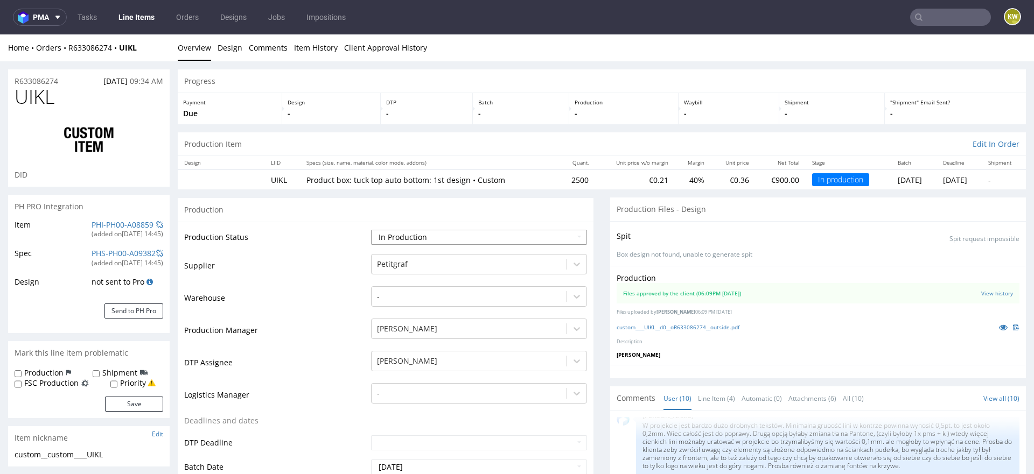
click at [411, 238] on select "Waiting for Artwork Waiting for Diecut Waiting for Mockup Waiting for DTP Waiti…" at bounding box center [479, 237] width 216 height 15
select select "production_complete"
click at [371, 230] on select "Waiting for Artwork Waiting for Diecut Waiting for Mockup Waiting for DTP Waiti…" at bounding box center [479, 237] width 216 height 15
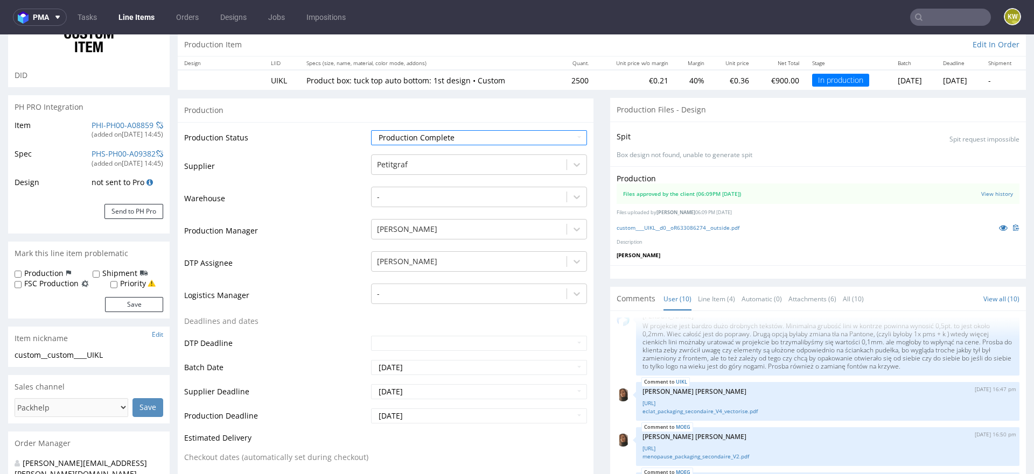
click at [429, 426] on td "2025-10-16" at bounding box center [477, 420] width 219 height 24
click at [428, 416] on input "2025-10-16" at bounding box center [479, 416] width 216 height 15
click at [410, 355] on td "14" at bounding box center [411, 351] width 16 height 16
type input "2025-10-14"
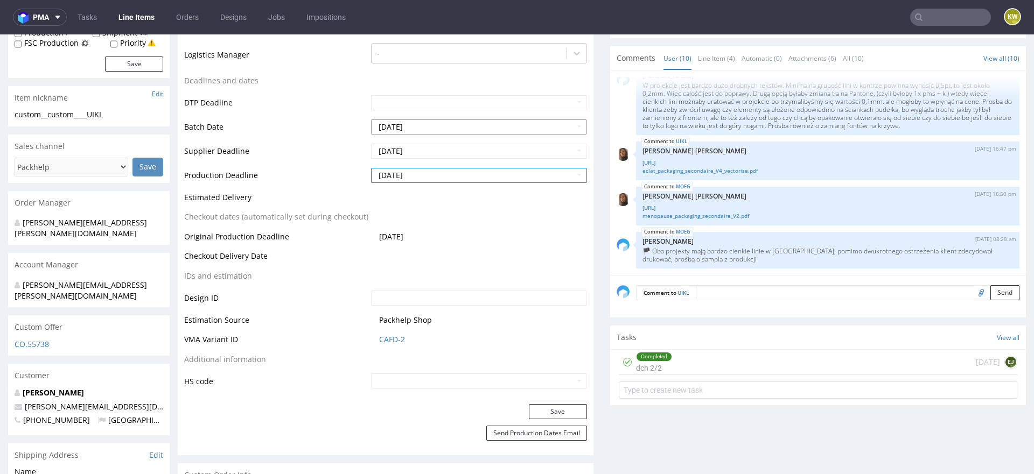
scroll to position [358, 0]
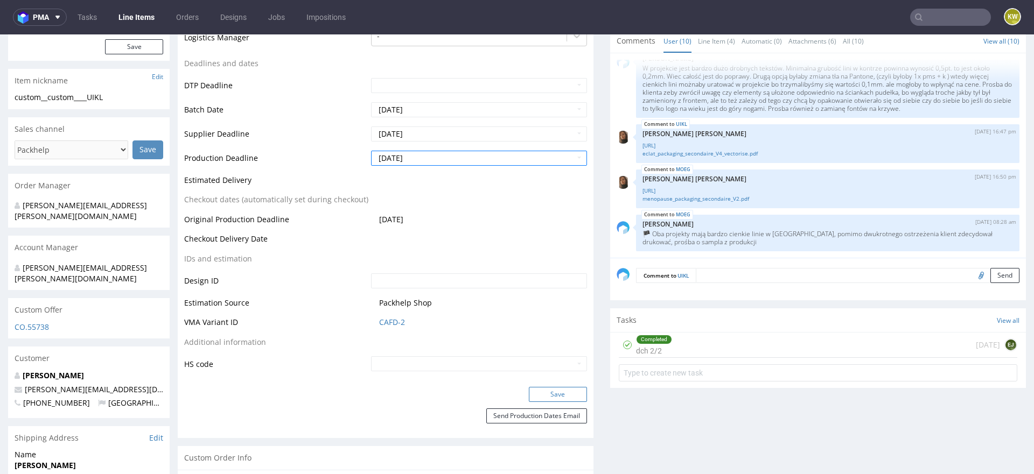
click at [549, 392] on button "Save" at bounding box center [558, 394] width 58 height 15
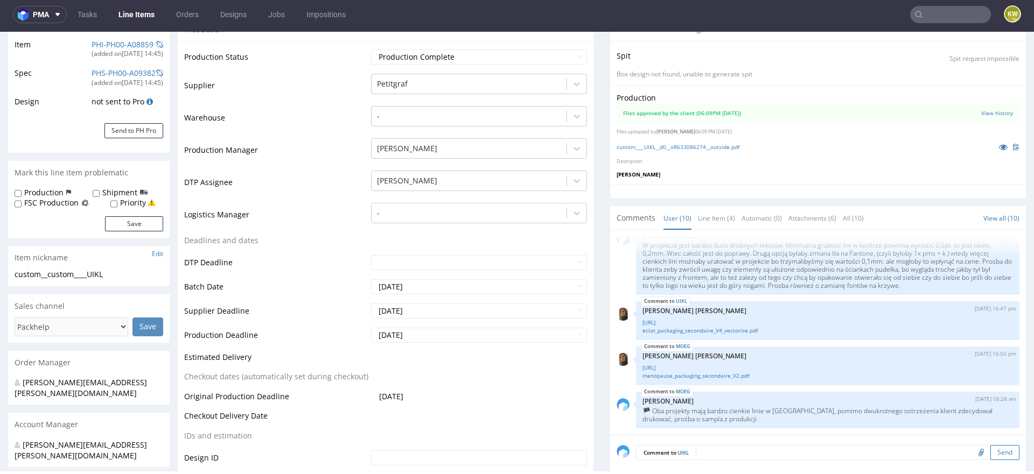
scroll to position [0, 0]
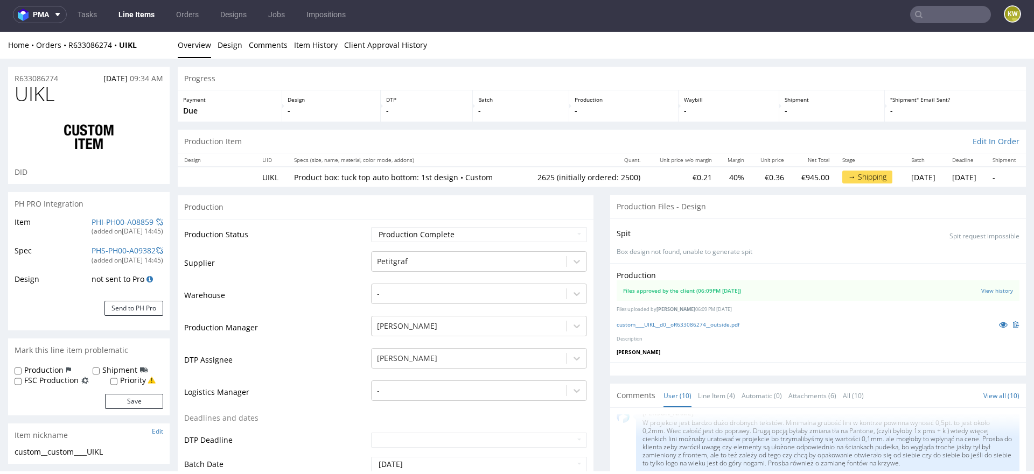
click at [134, 17] on link "Line Items" at bounding box center [136, 14] width 49 height 17
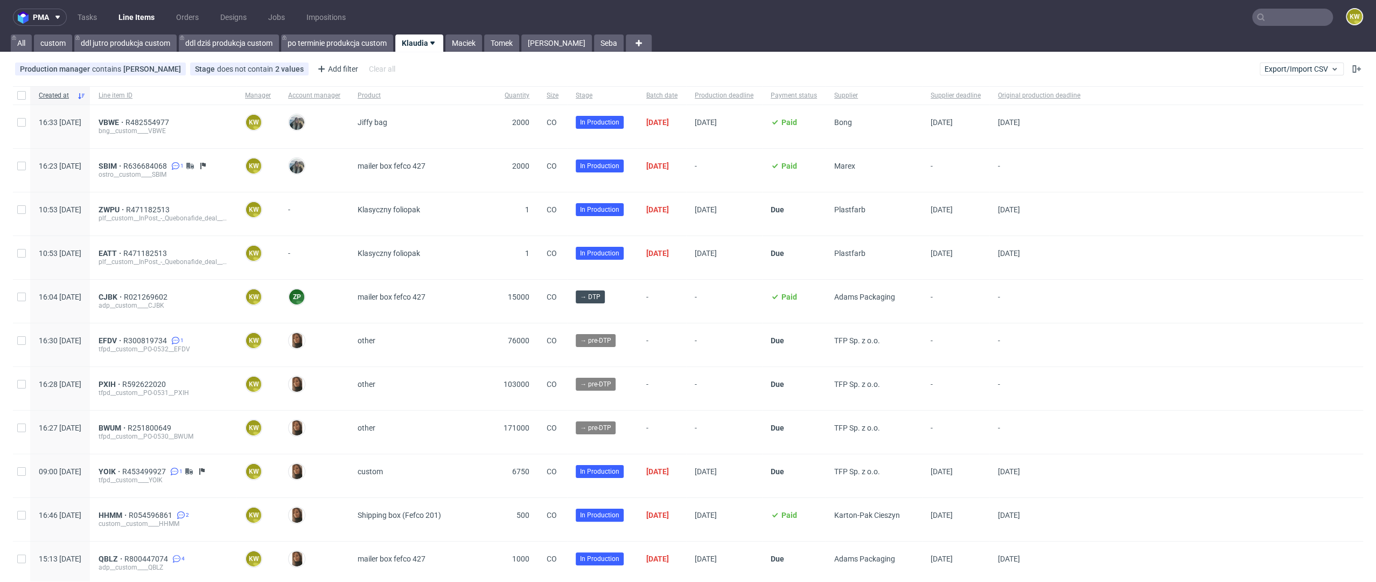
click at [1271, 1] on nav "pma Tasks Line Items Orders Designs Jobs Impositions KW" at bounding box center [688, 17] width 1376 height 34
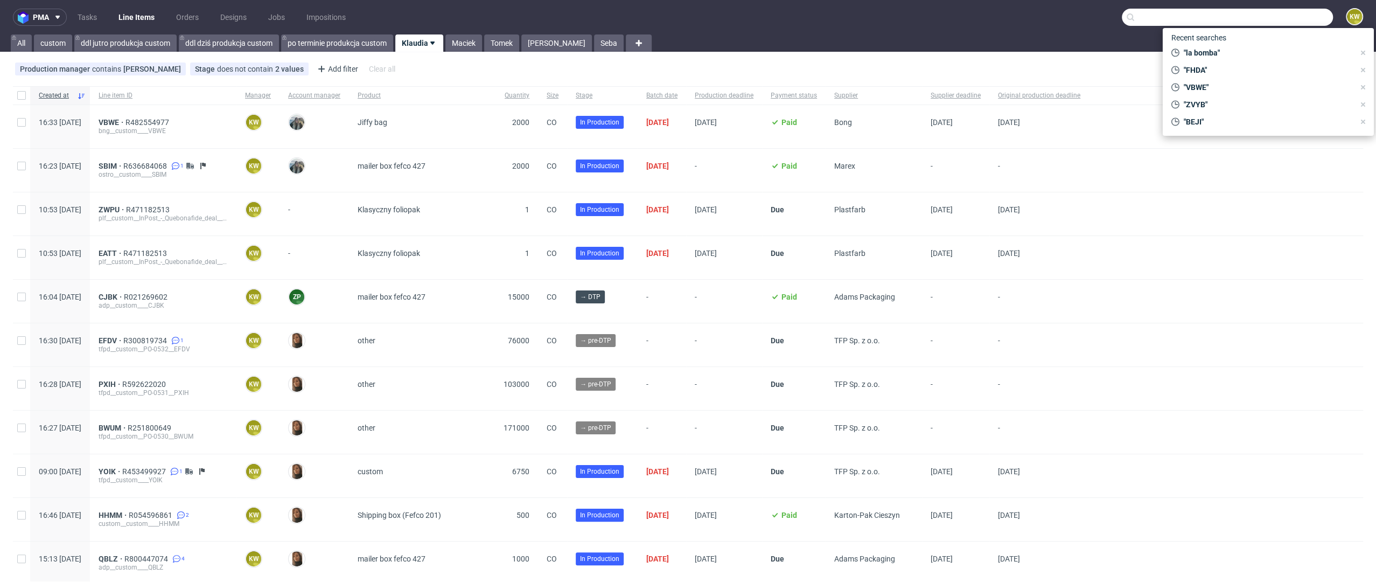
click at [1266, 10] on input "text" at bounding box center [1227, 17] width 211 height 17
paste input "R273189697"
type input "R273189697"
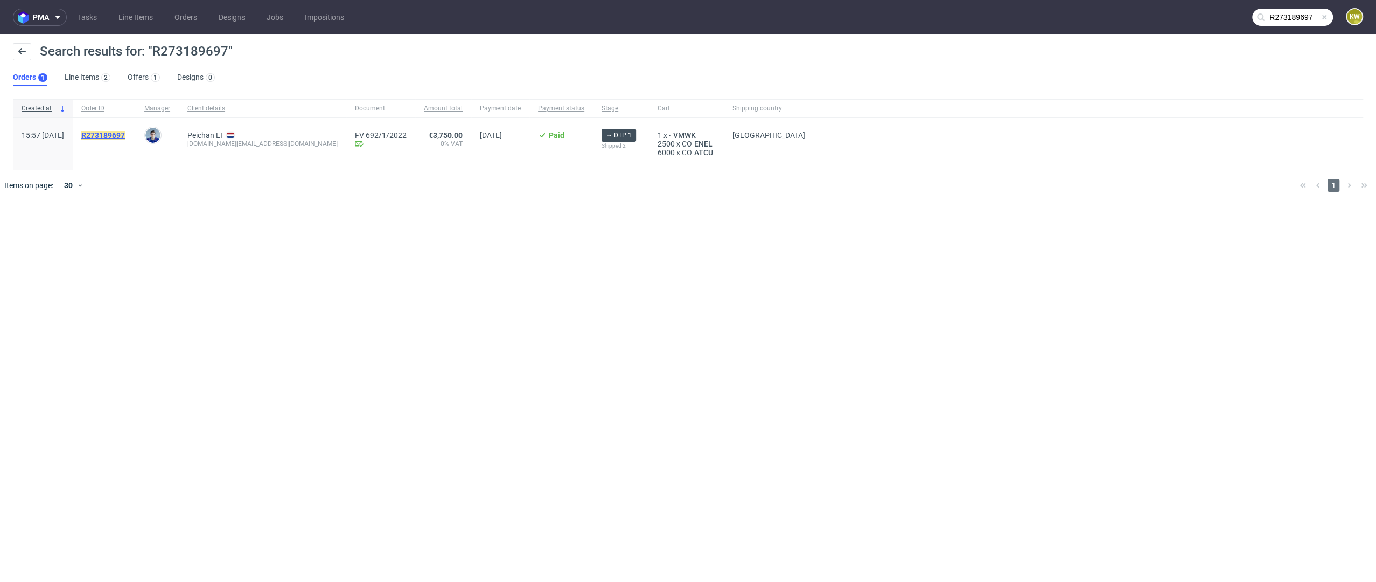
click at [117, 131] on mark "R273189697" at bounding box center [103, 135] width 44 height 9
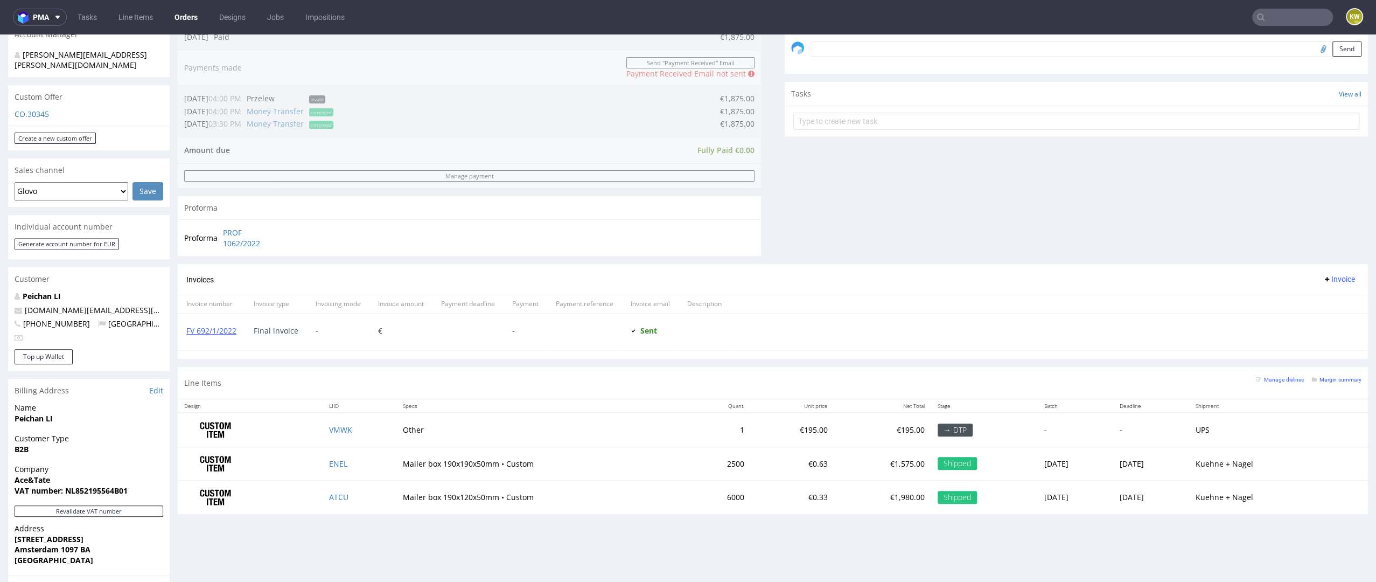
scroll to position [343, 0]
click at [388, 531] on div "Progress Payment Paid 2/2 Tue 07 Dec Payment “Received” Email Not sent Line Ite…" at bounding box center [773, 228] width 1190 height 1002
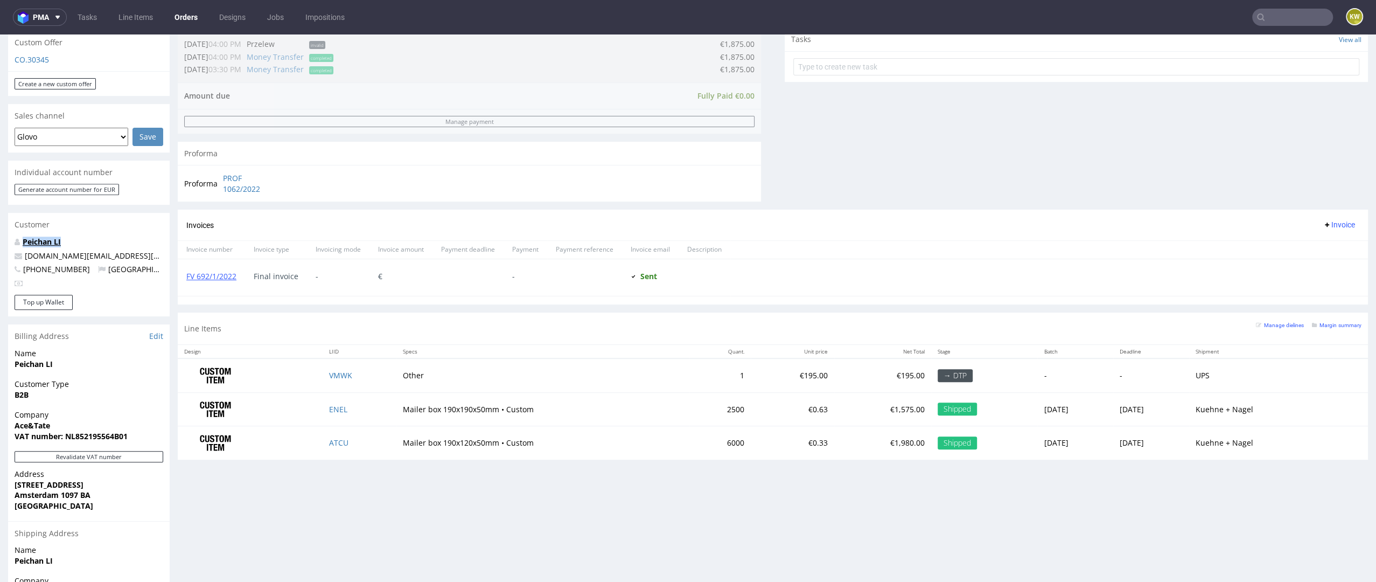
scroll to position [0, 0]
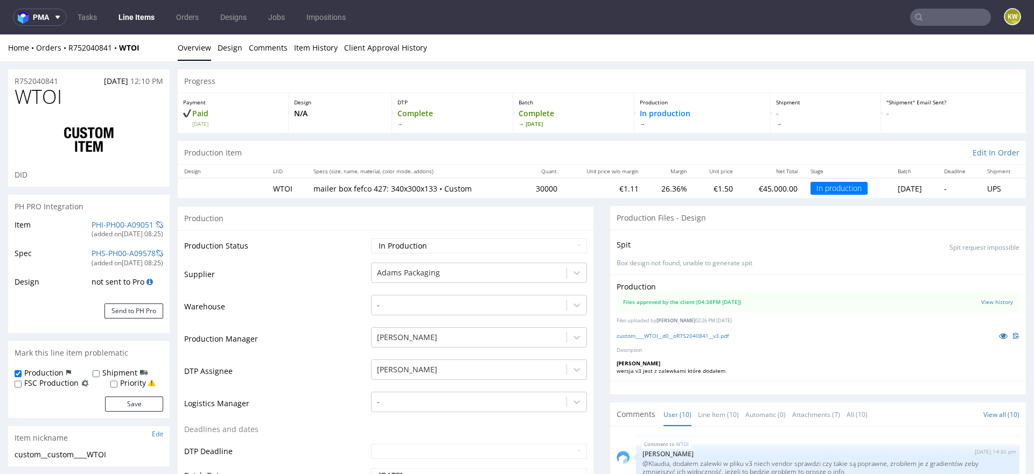
scroll to position [7, 0]
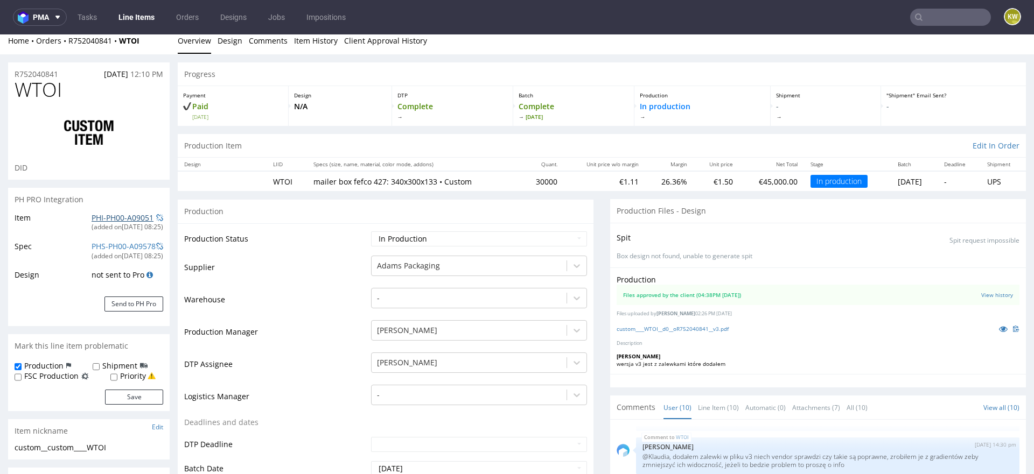
click at [100, 213] on link "PHI-PH00-A09051" at bounding box center [123, 218] width 62 height 10
click at [340, 298] on td "Warehouse" at bounding box center [276, 303] width 184 height 32
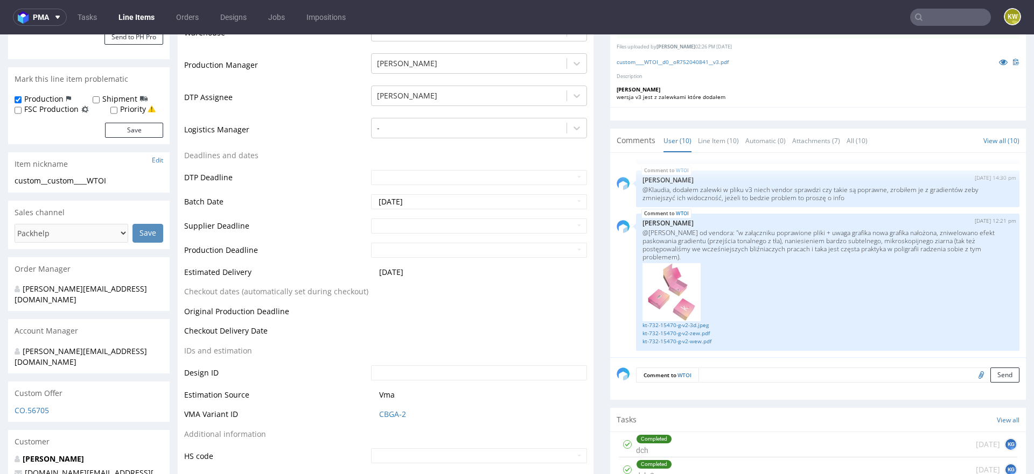
scroll to position [393, 0]
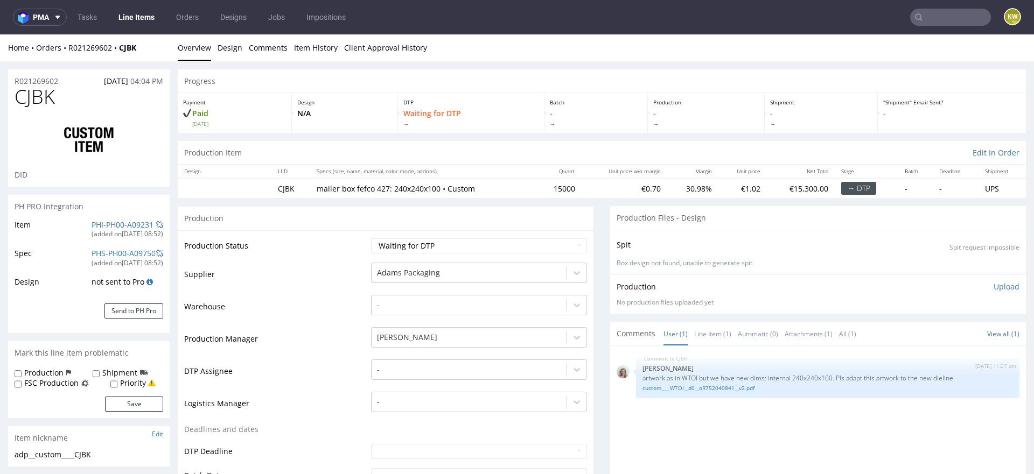
click at [38, 94] on span "CJBK" at bounding box center [35, 97] width 40 height 22
click at [39, 94] on span "CJBK" at bounding box center [35, 97] width 40 height 22
copy span "CJBK"
click at [102, 223] on link "PHI-PH00-A09231" at bounding box center [123, 225] width 62 height 10
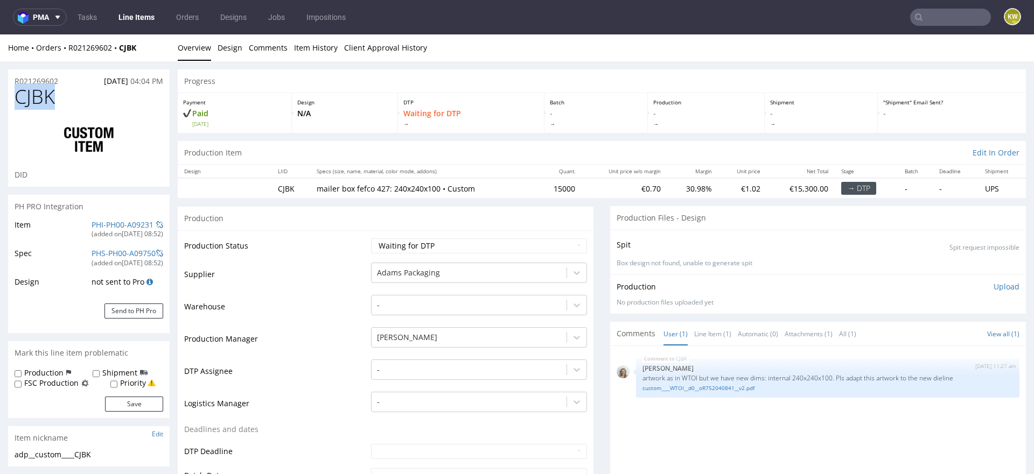
click at [144, 19] on link "Line Items" at bounding box center [136, 17] width 49 height 17
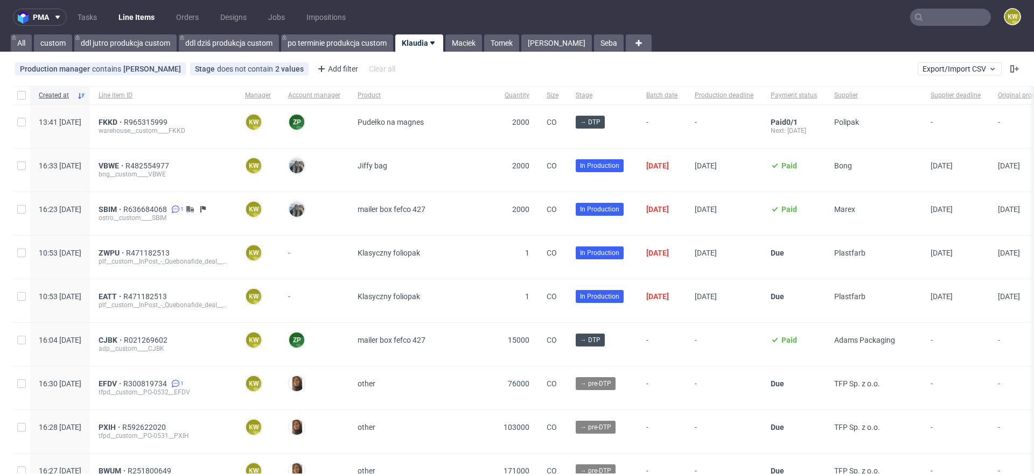
click at [176, 117] on div "FKKD R965315999 warehouse__custom____FKKD" at bounding box center [163, 126] width 146 height 43
click at [170, 122] on span "R965315999" at bounding box center [147, 122] width 46 height 9
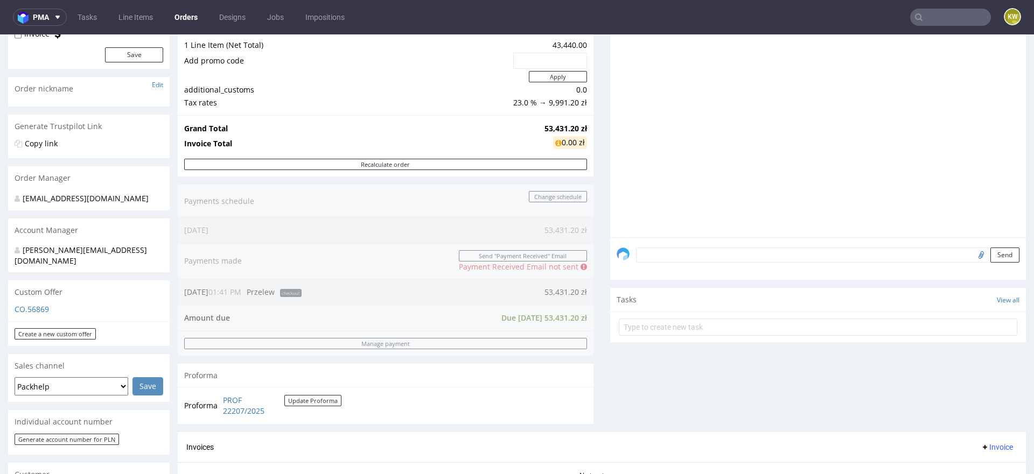
scroll to position [287, 0]
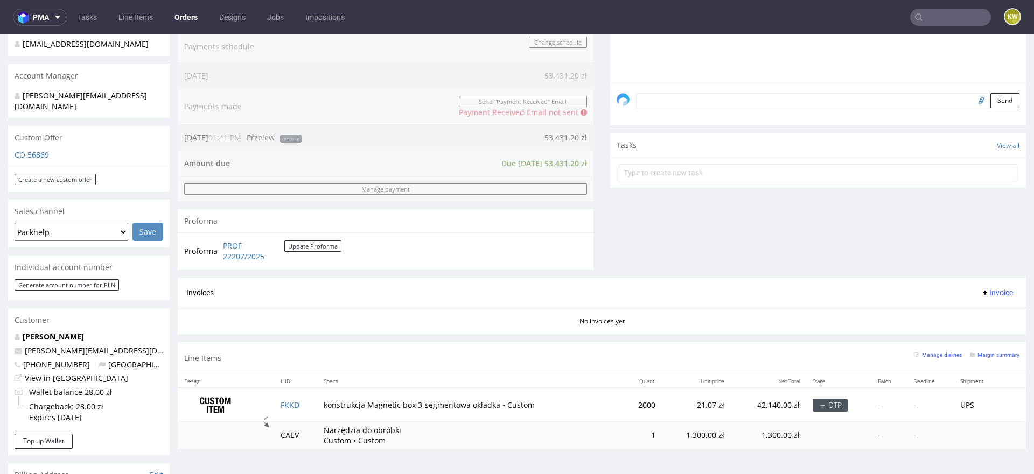
click at [308, 401] on td "FKKD" at bounding box center [295, 405] width 43 height 34
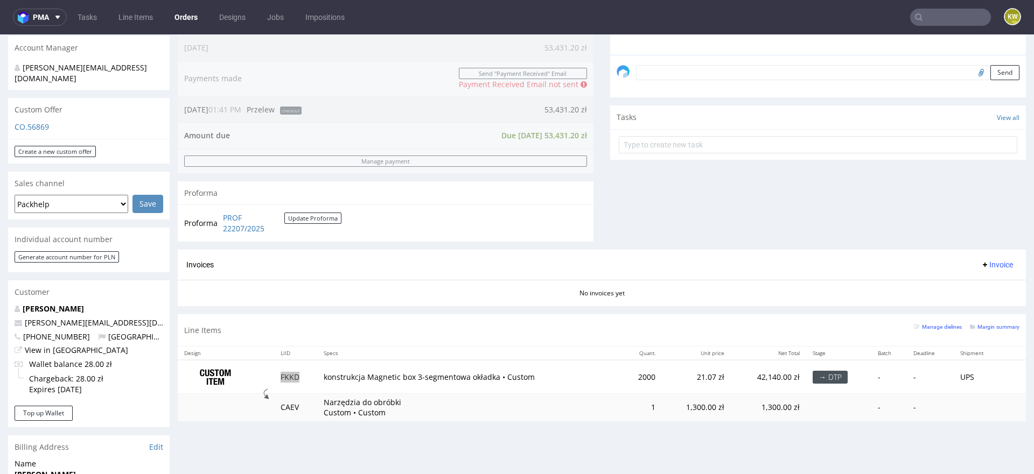
scroll to position [360, 0]
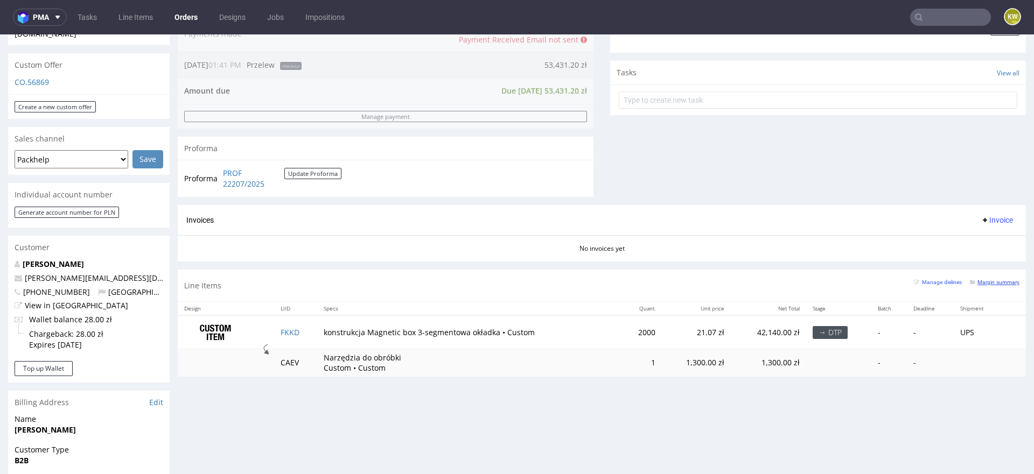
click at [1000, 281] on small "Margin summary" at bounding box center [995, 283] width 50 height 6
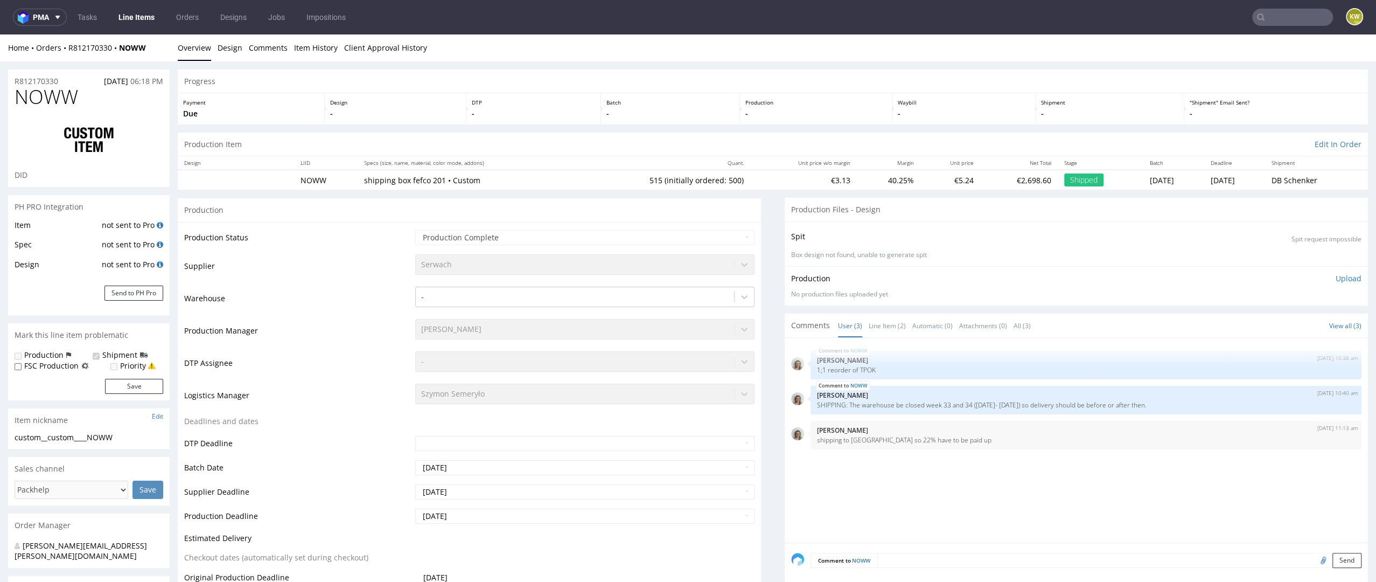
select select "in_progress"
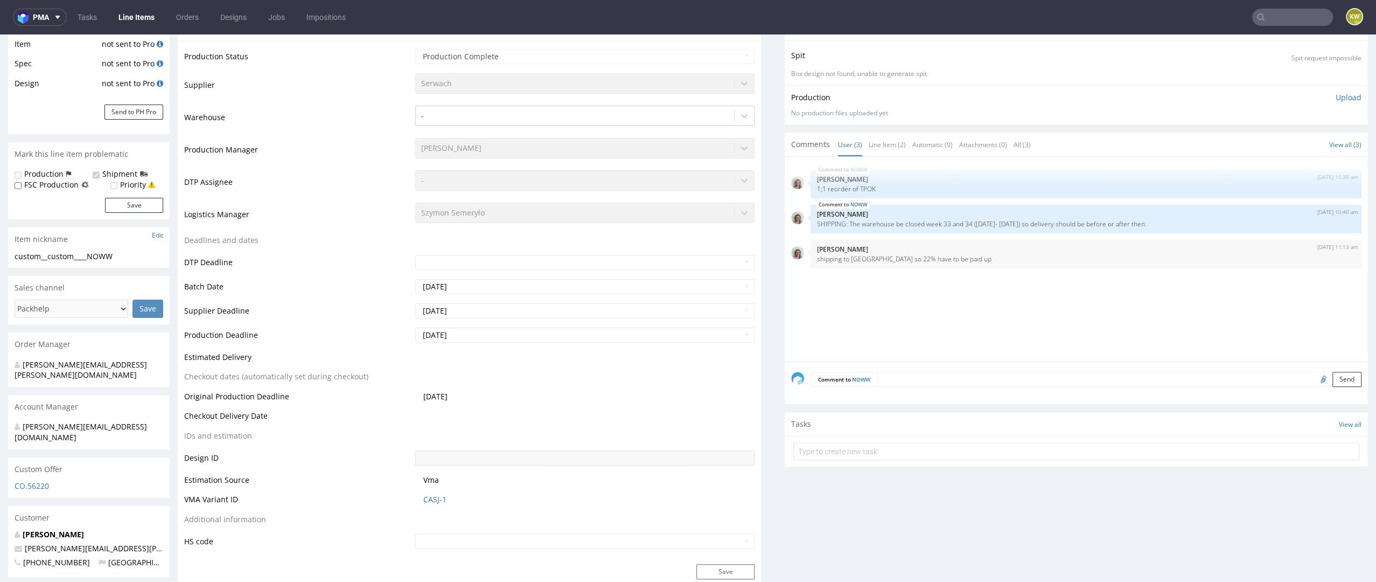
scroll to position [200, 0]
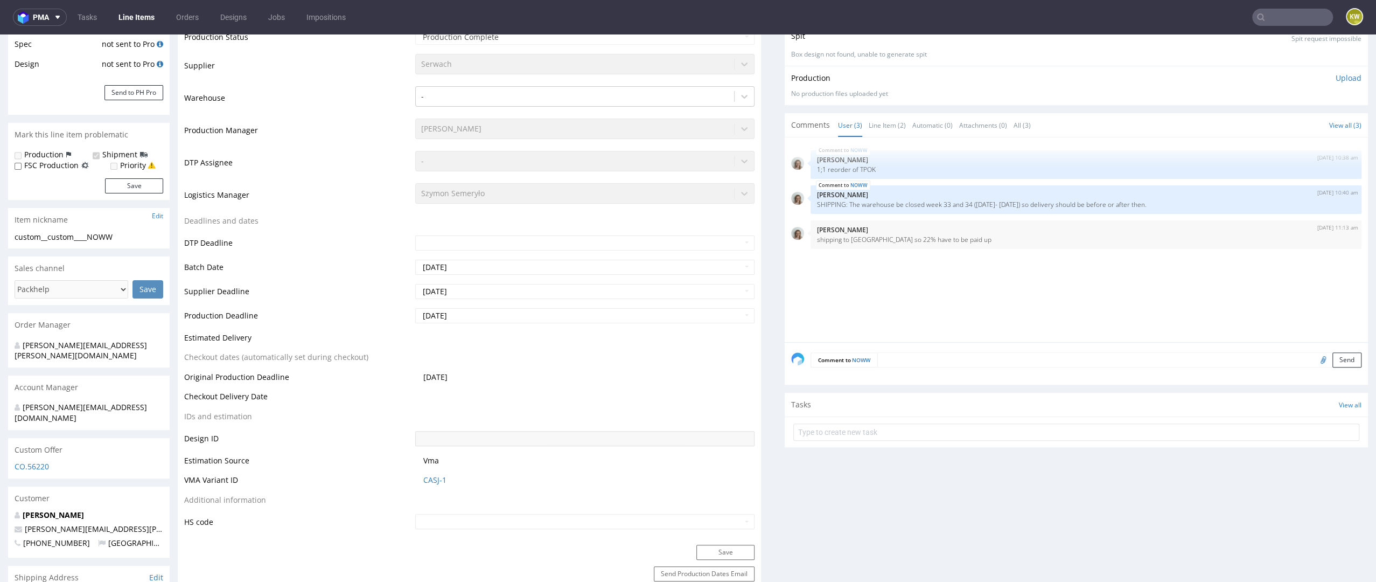
click at [435, 473] on td "CASJ-1" at bounding box center [584, 483] width 342 height 20
click at [424, 479] on link "CASJ-1" at bounding box center [434, 479] width 23 height 11
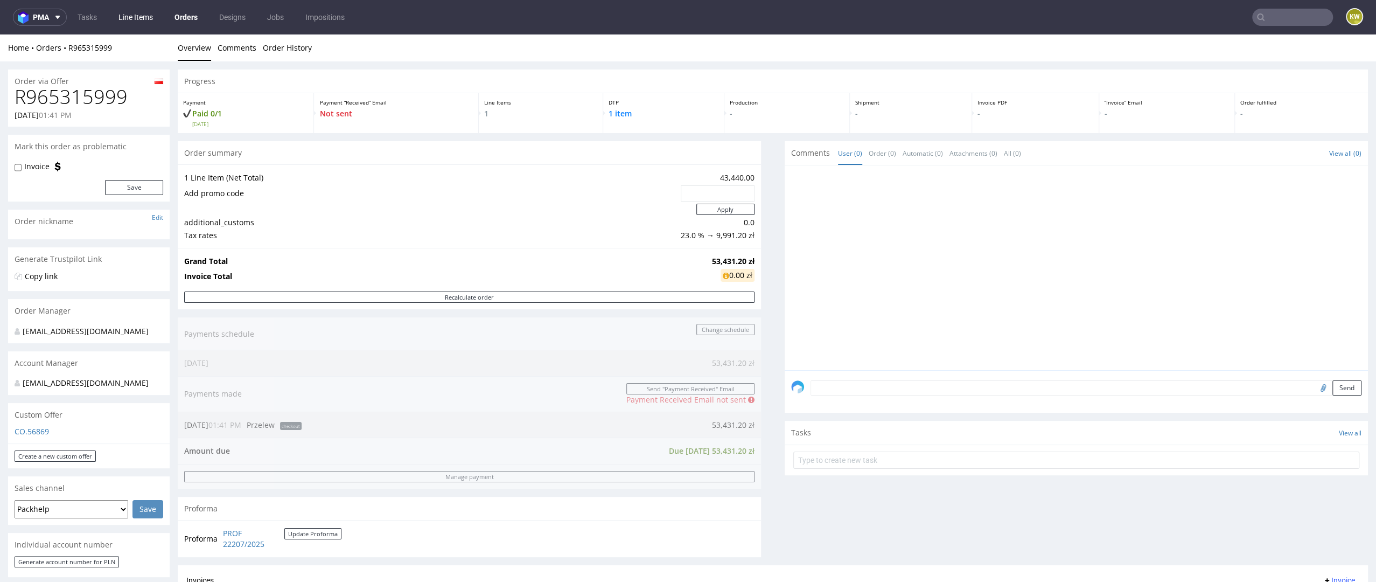
click at [138, 22] on link "Line Items" at bounding box center [135, 17] width 47 height 17
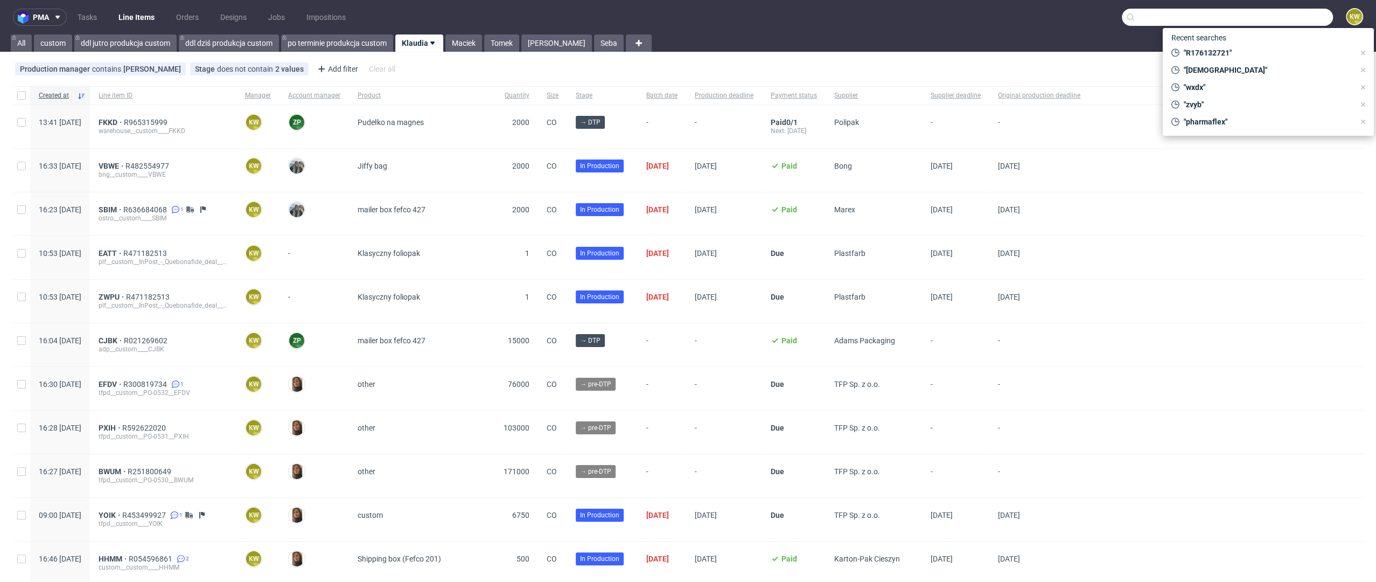
click at [1278, 16] on input "text" at bounding box center [1227, 17] width 211 height 17
paste input "ENEL"
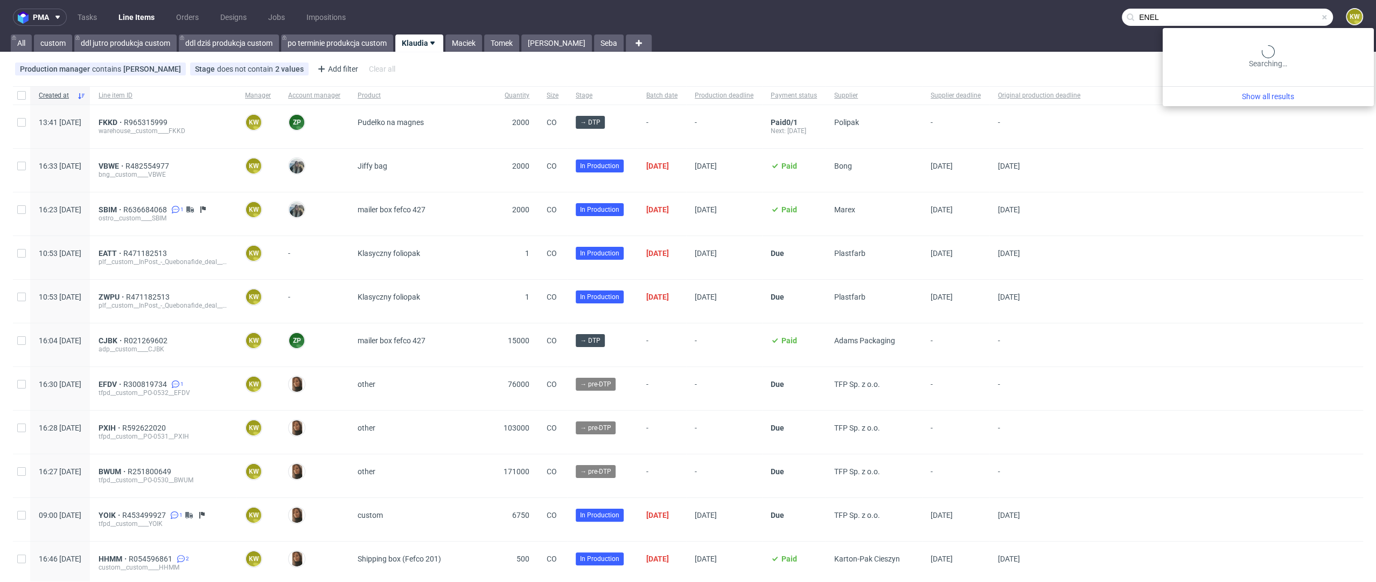
type input "ENEL"
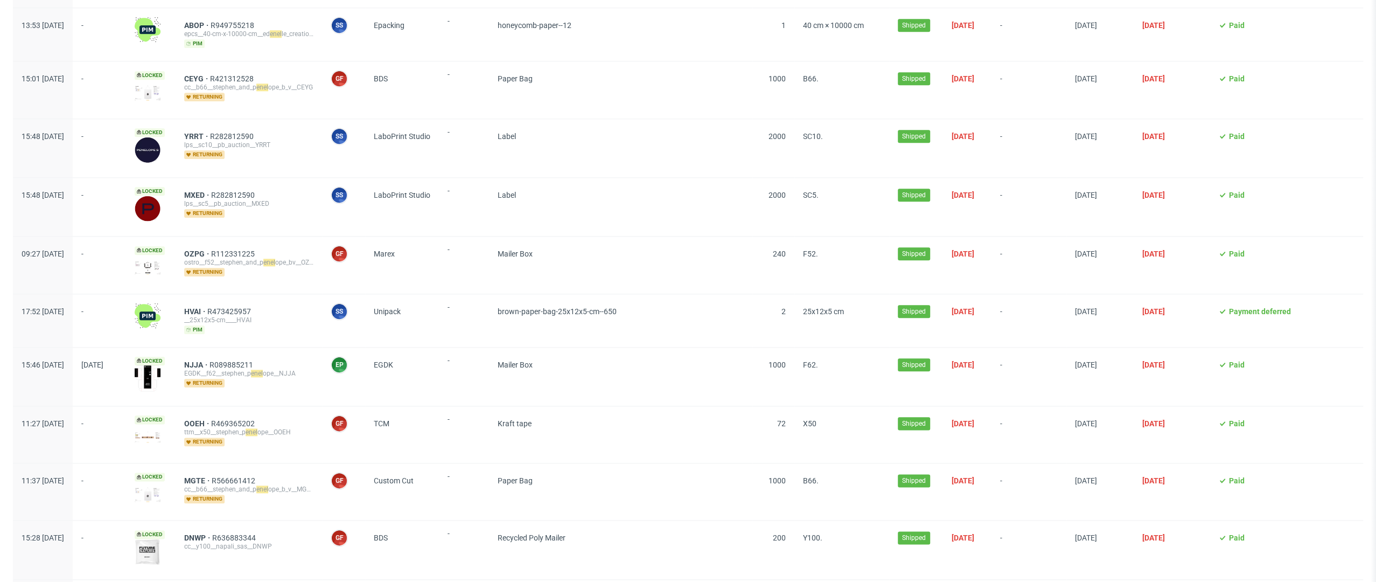
scroll to position [1211, 0]
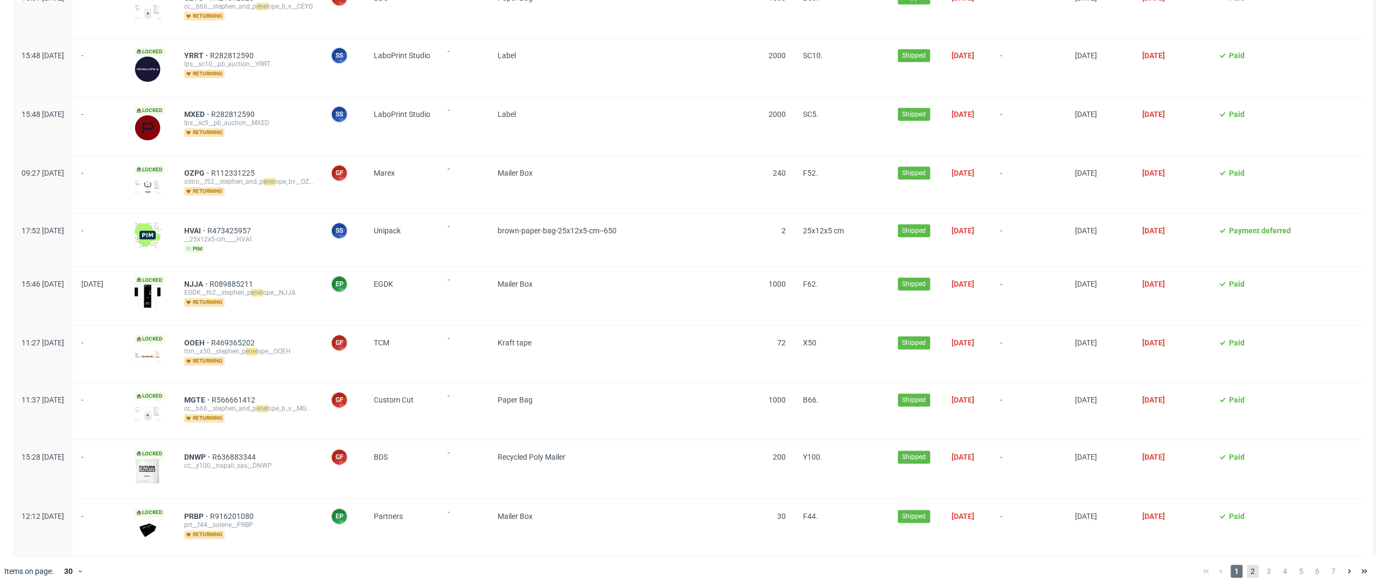
click at [1247, 564] on span "2" at bounding box center [1253, 570] width 12 height 13
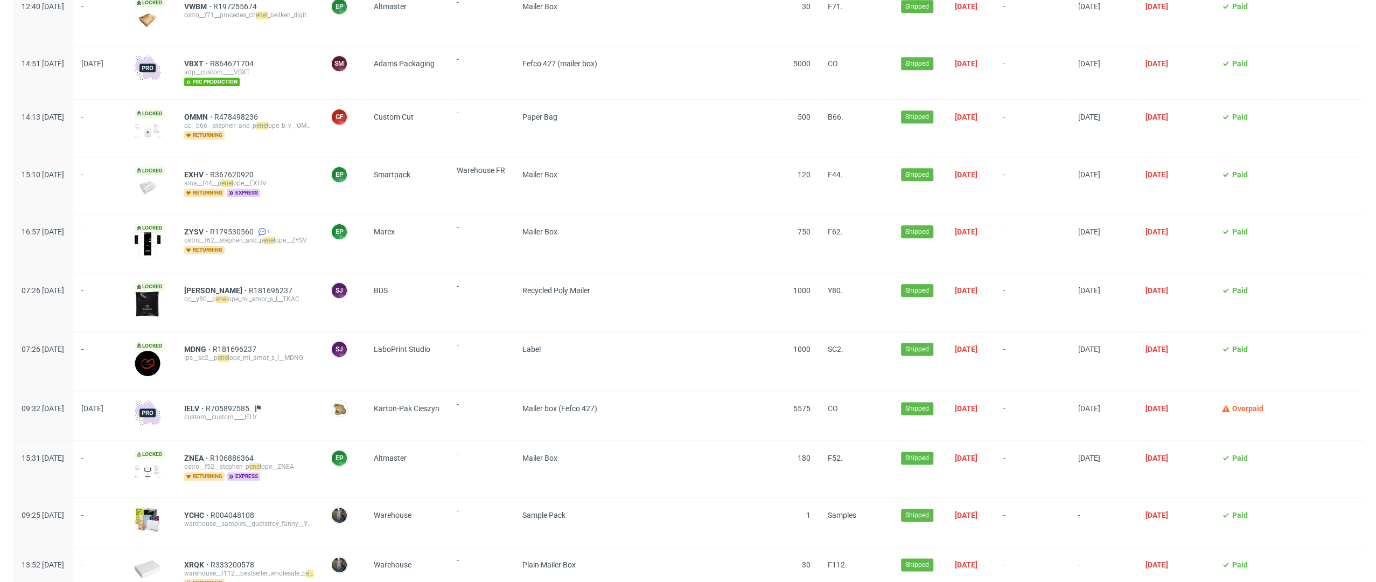
scroll to position [1230, 0]
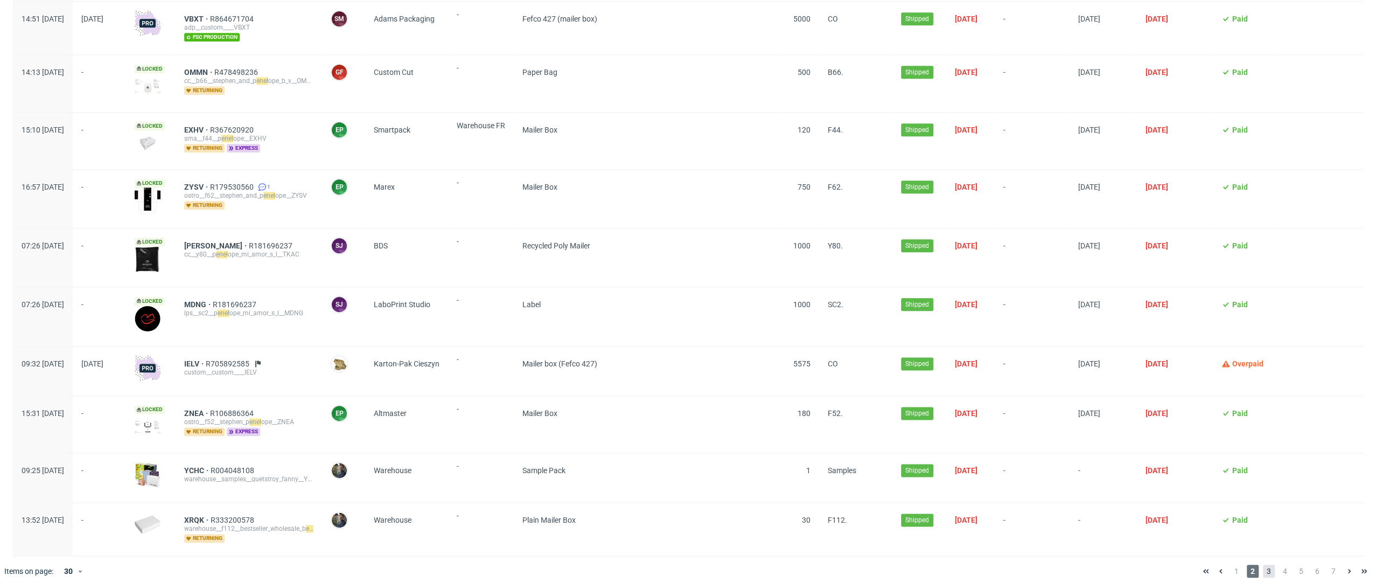
click at [1263, 564] on span "3" at bounding box center [1269, 570] width 12 height 13
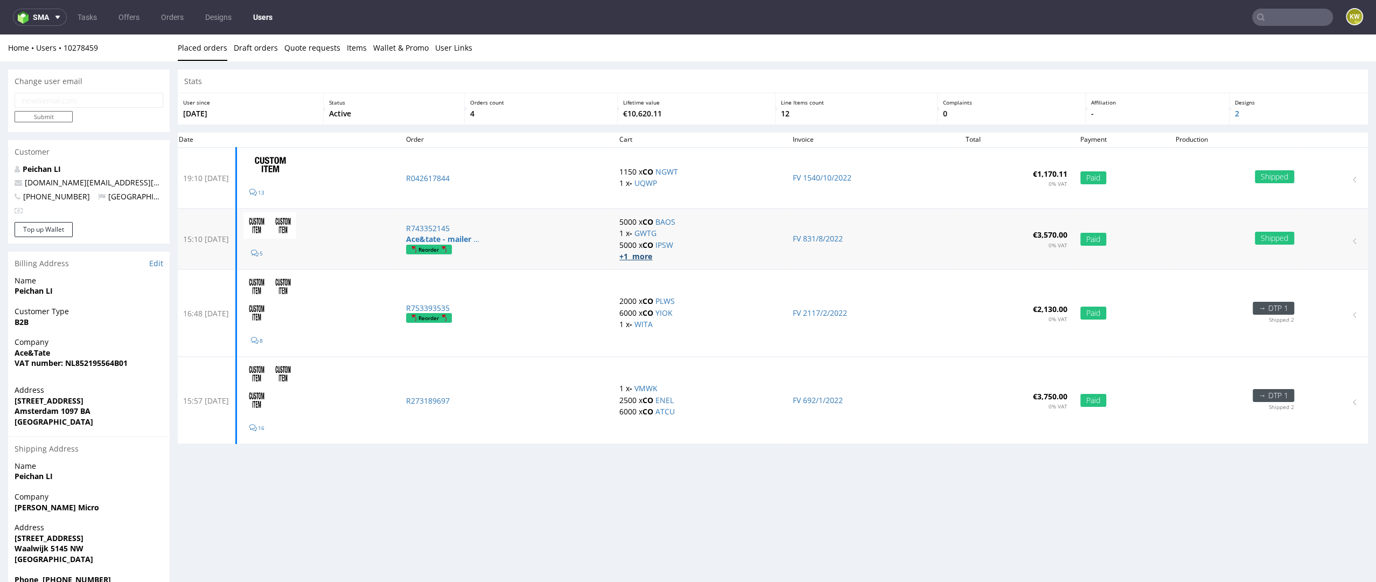
click at [646, 259] on strong "+1 more" at bounding box center [635, 256] width 33 height 10
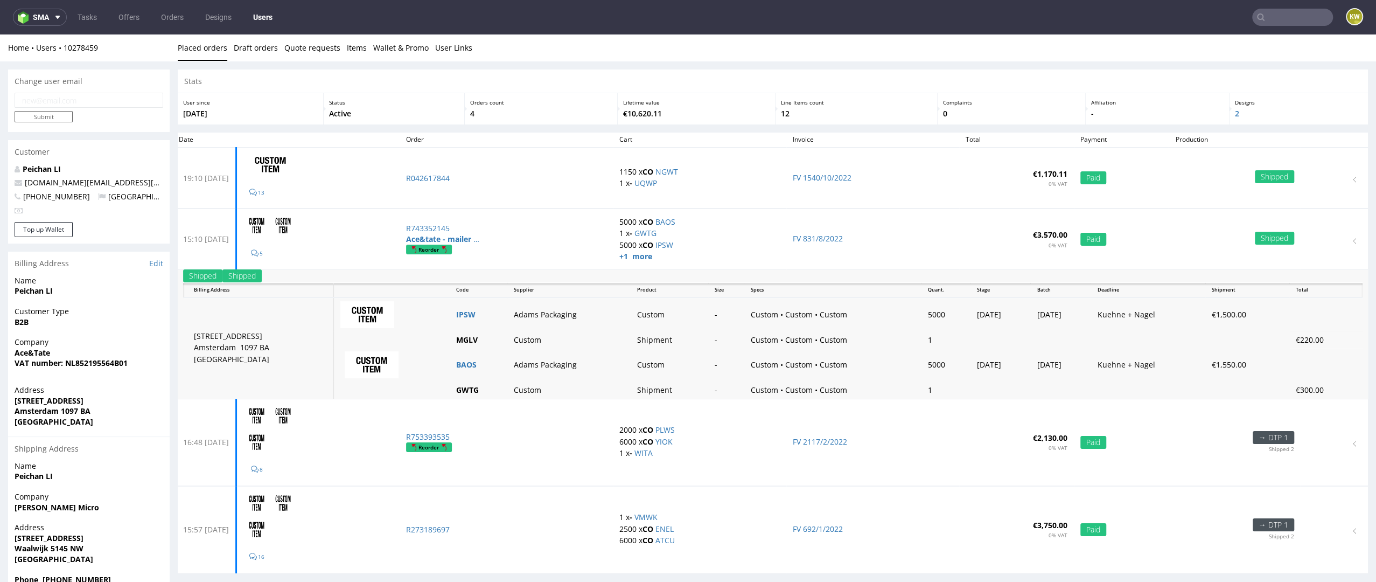
scroll to position [18, 0]
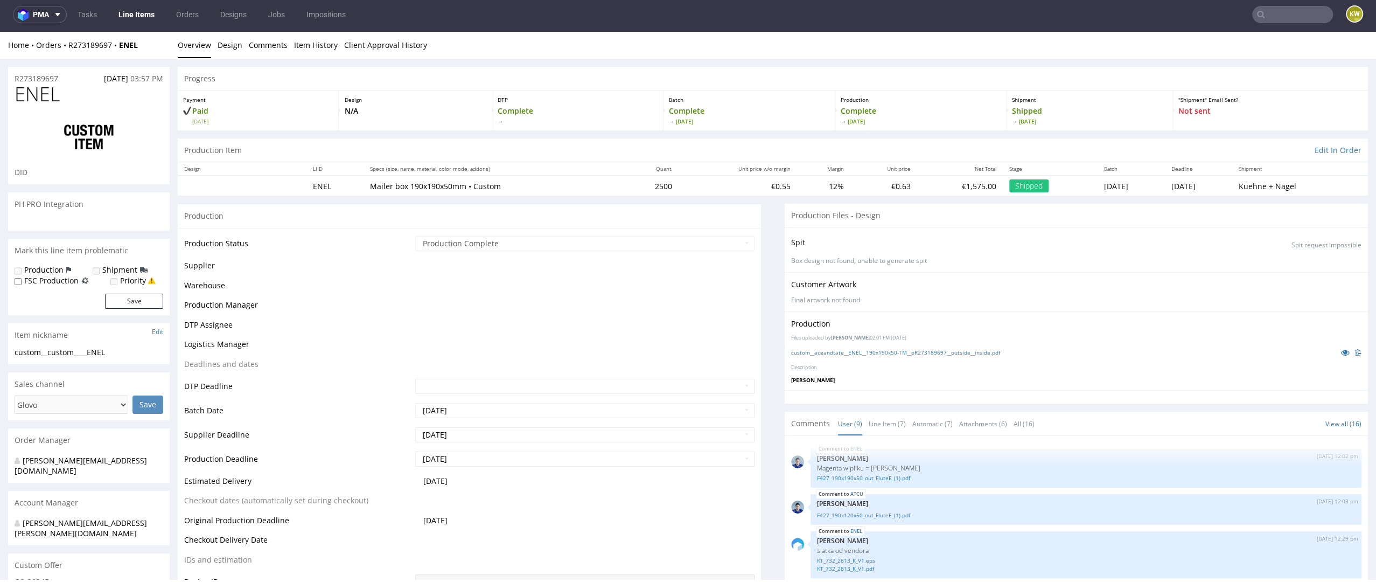
scroll to position [209, 0]
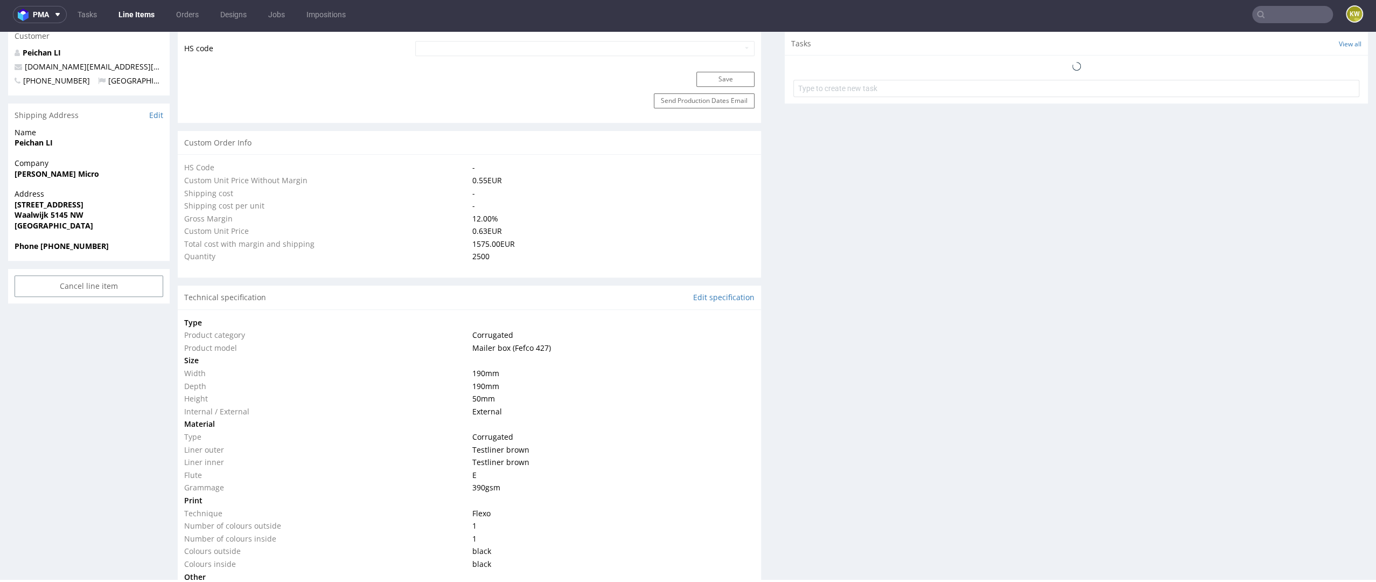
select select "in_progress"
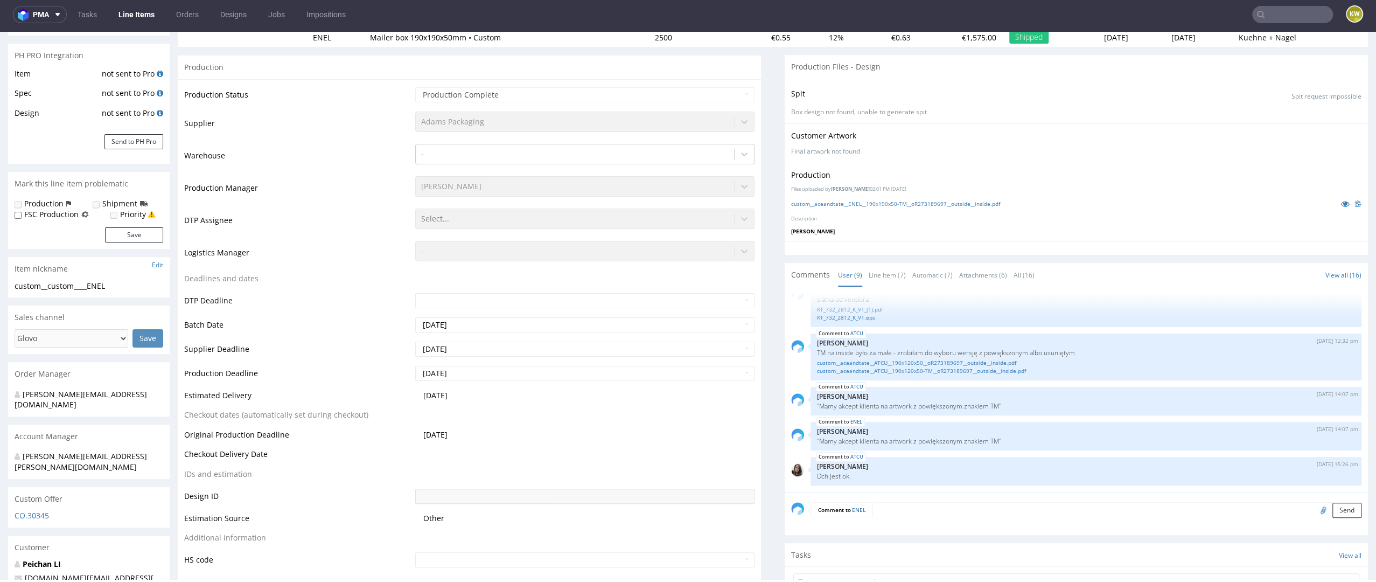
scroll to position [168, 0]
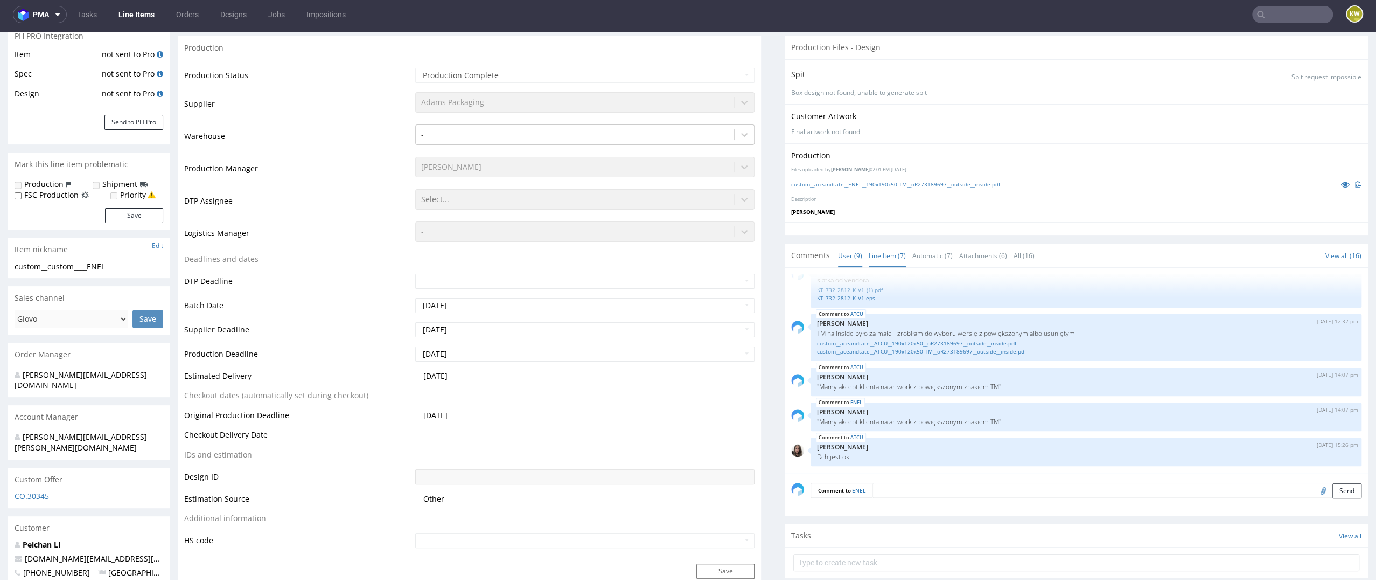
click at [875, 249] on link "Line Item (7)" at bounding box center [887, 255] width 37 height 23
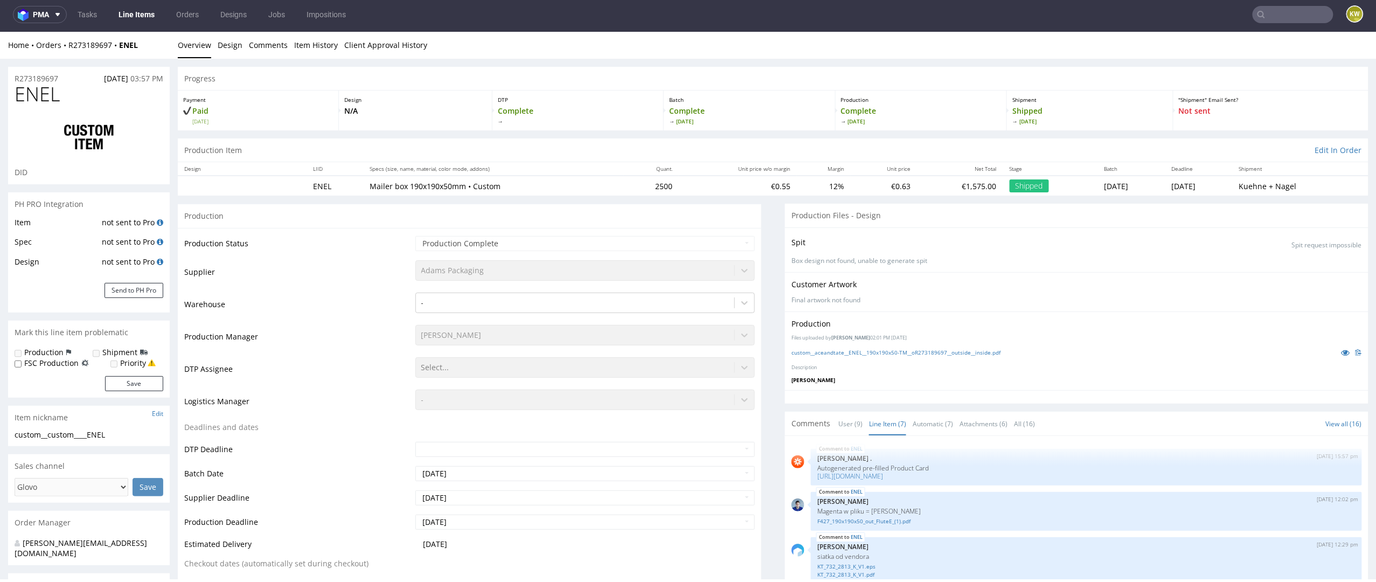
scroll to position [3, 0]
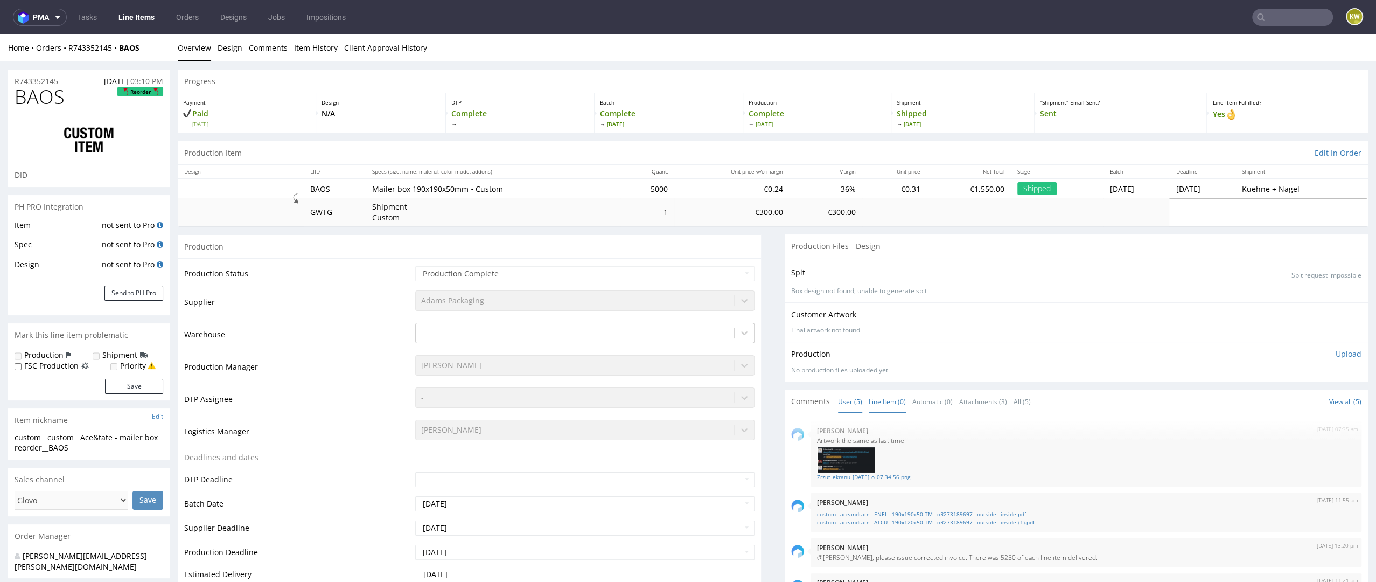
click at [901, 399] on link "Line Item (0)" at bounding box center [887, 401] width 37 height 23
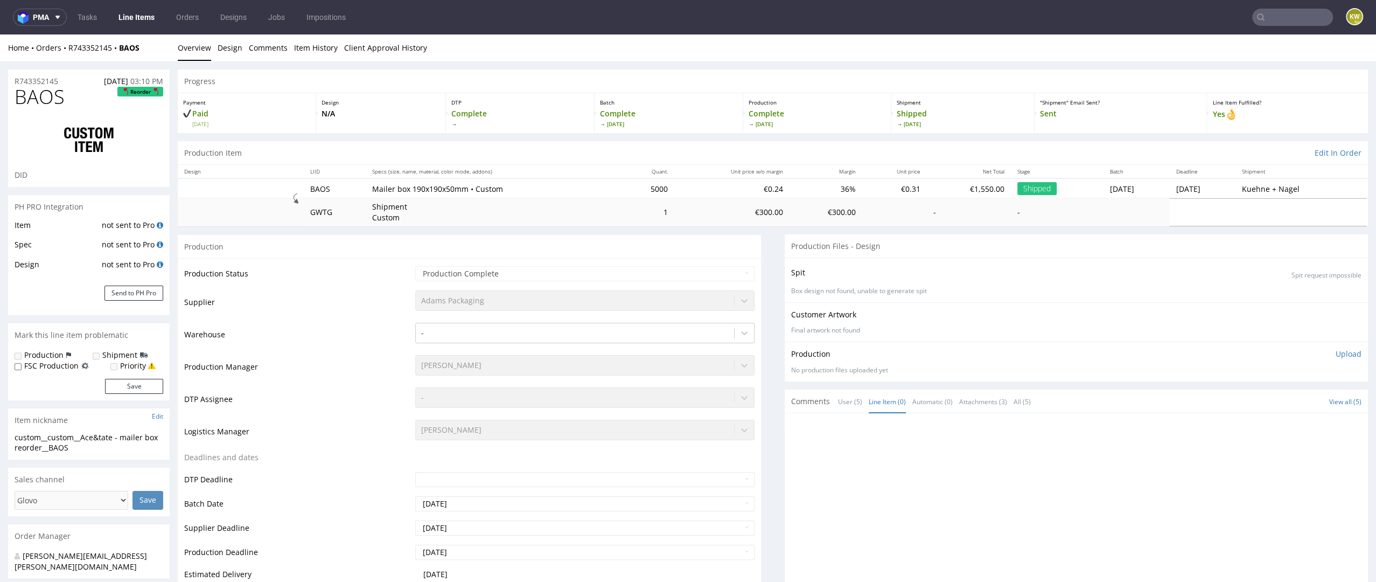
click at [812, 409] on div "Comments User (5) Line Item (0) Automatic (0) Attachments (3) All (5) View all …" at bounding box center [1076, 401] width 583 height 24
click at [838, 405] on link "User (5)" at bounding box center [850, 401] width 24 height 23
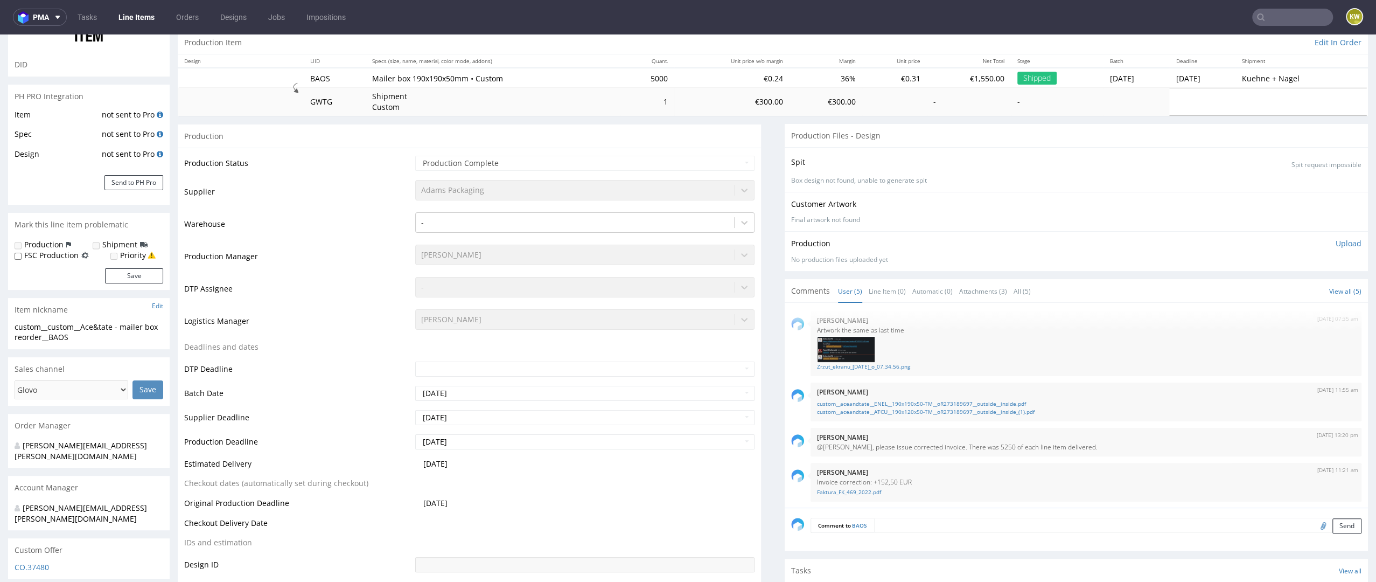
scroll to position [130, 0]
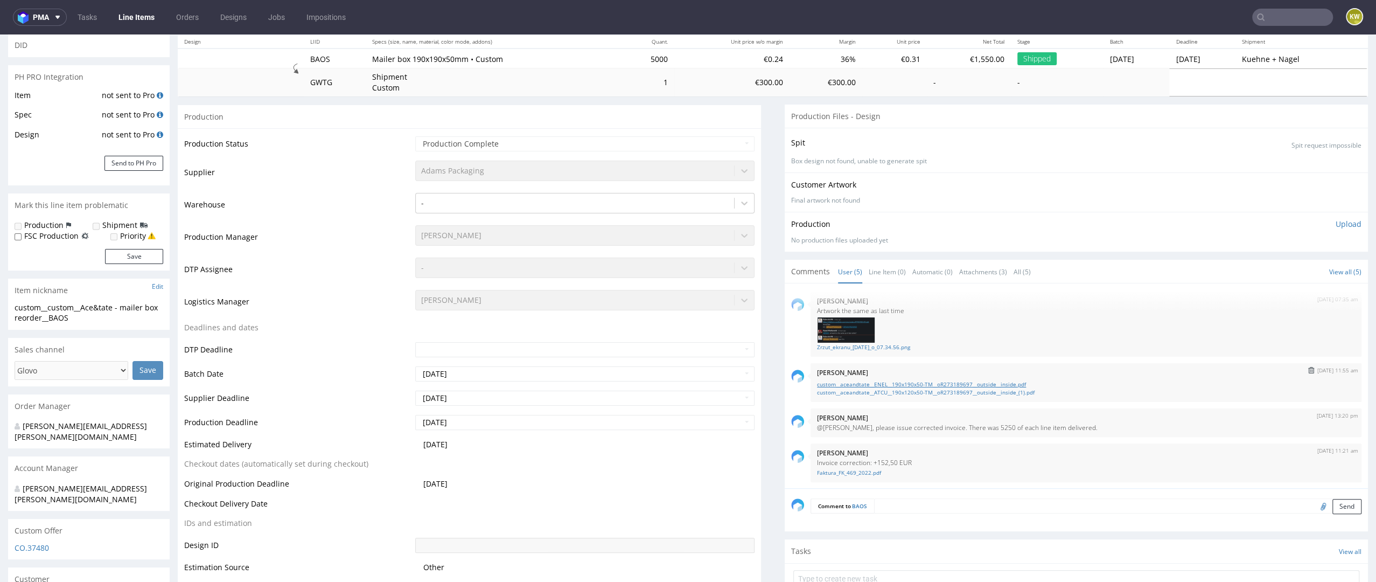
click at [906, 382] on link "custom__aceandtate__ENEL__190x190x50-TM__oR273189697__outside__inside.pdf" at bounding box center [1086, 384] width 538 height 8
click at [375, 321] on td "Deadlines and dates" at bounding box center [298, 331] width 228 height 20
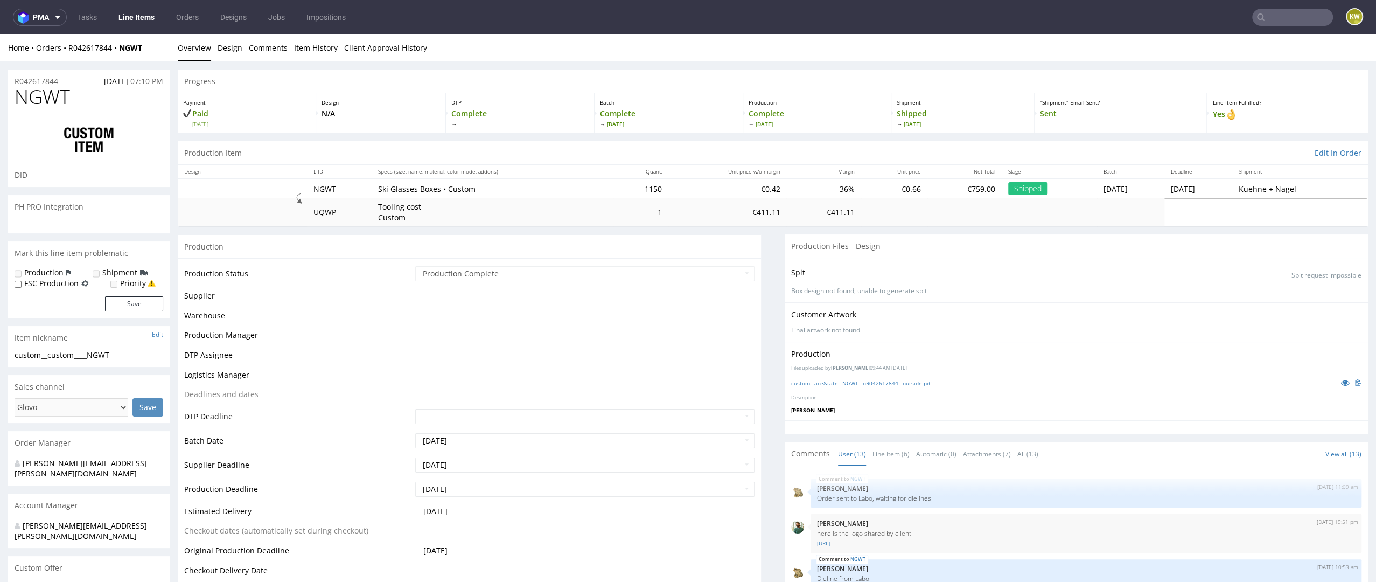
scroll to position [397, 0]
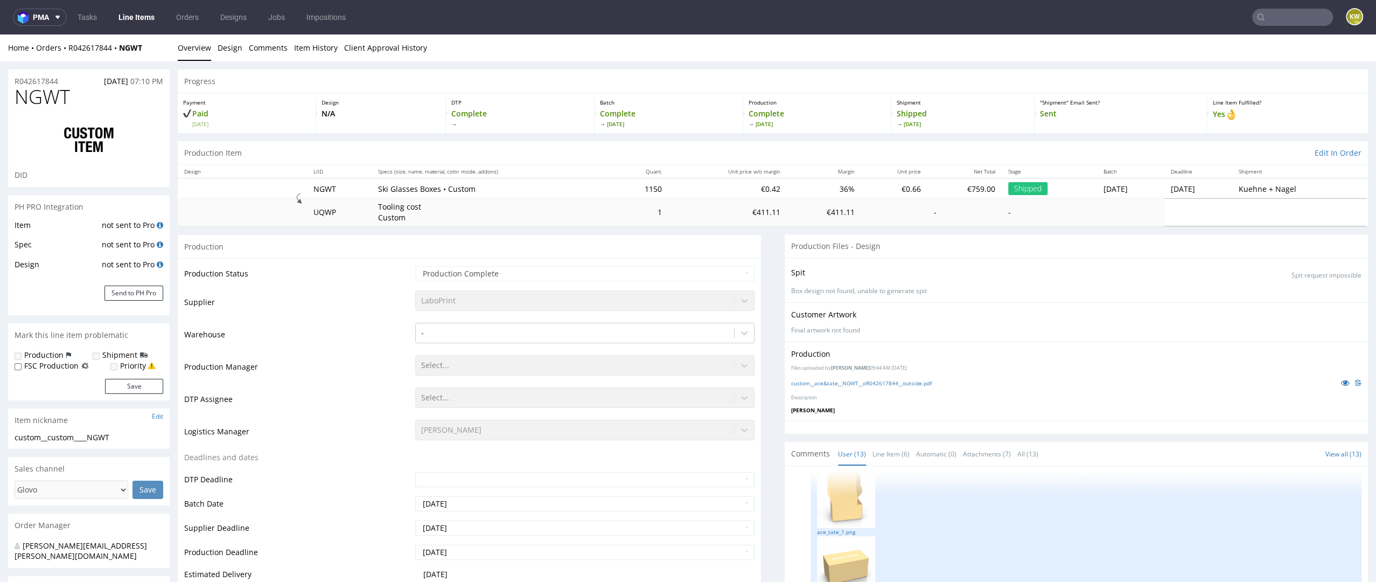
select select "in_progress"
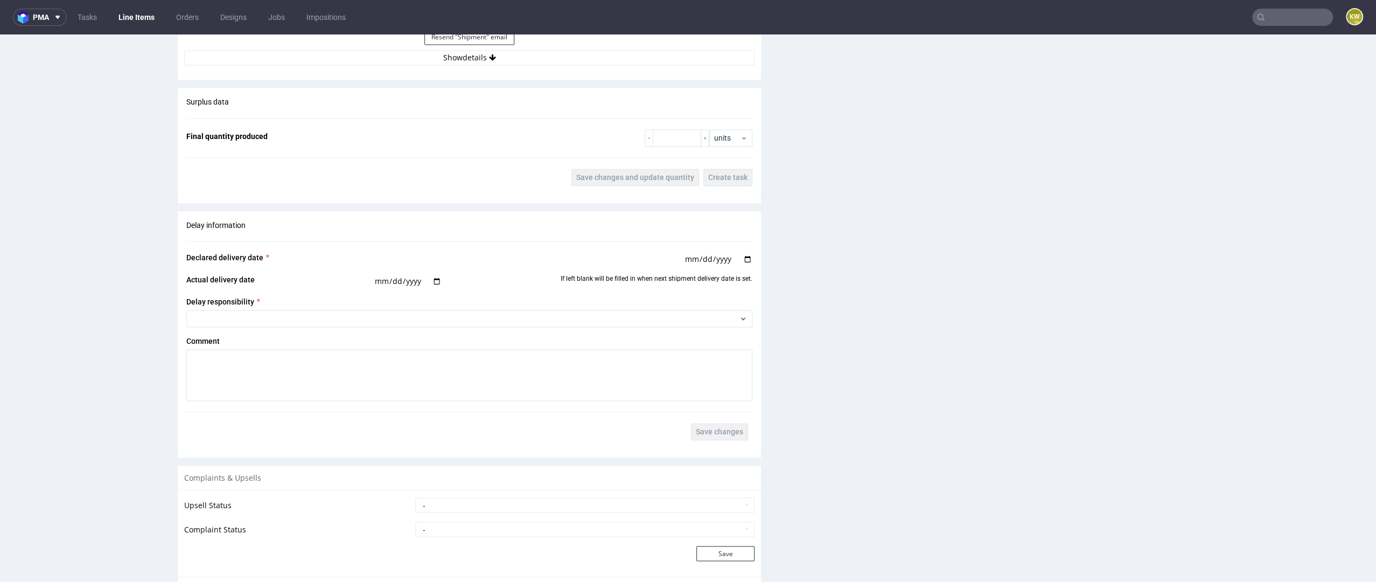
scroll to position [1758, 0]
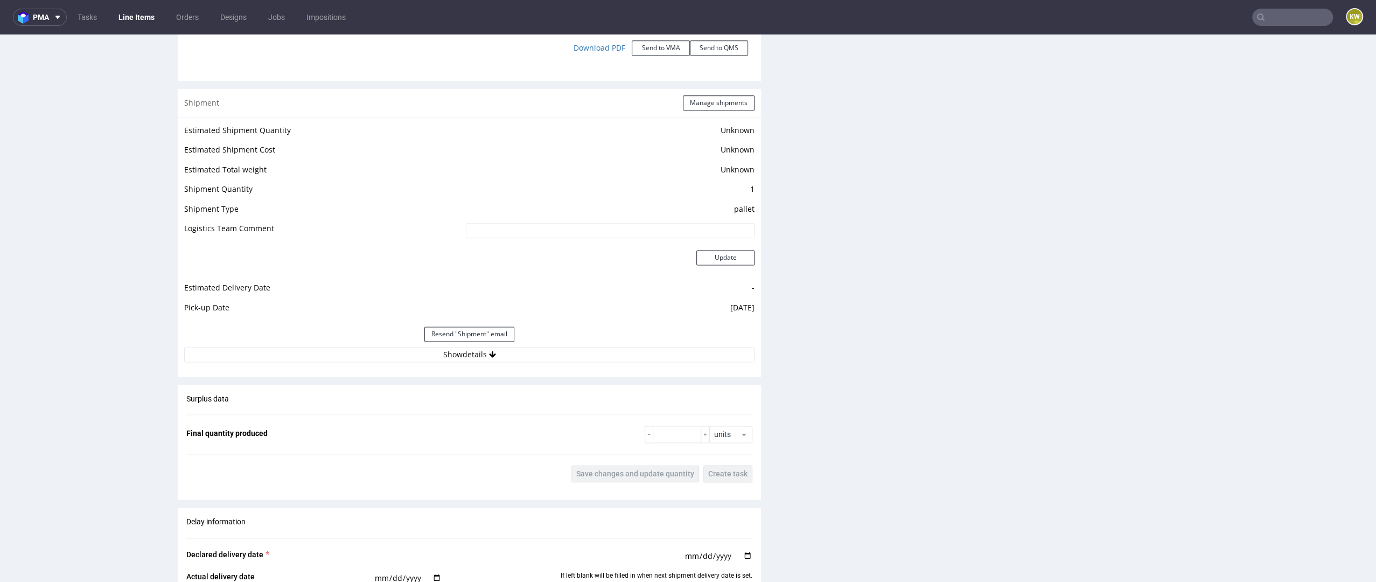
scroll to position [1813, 0]
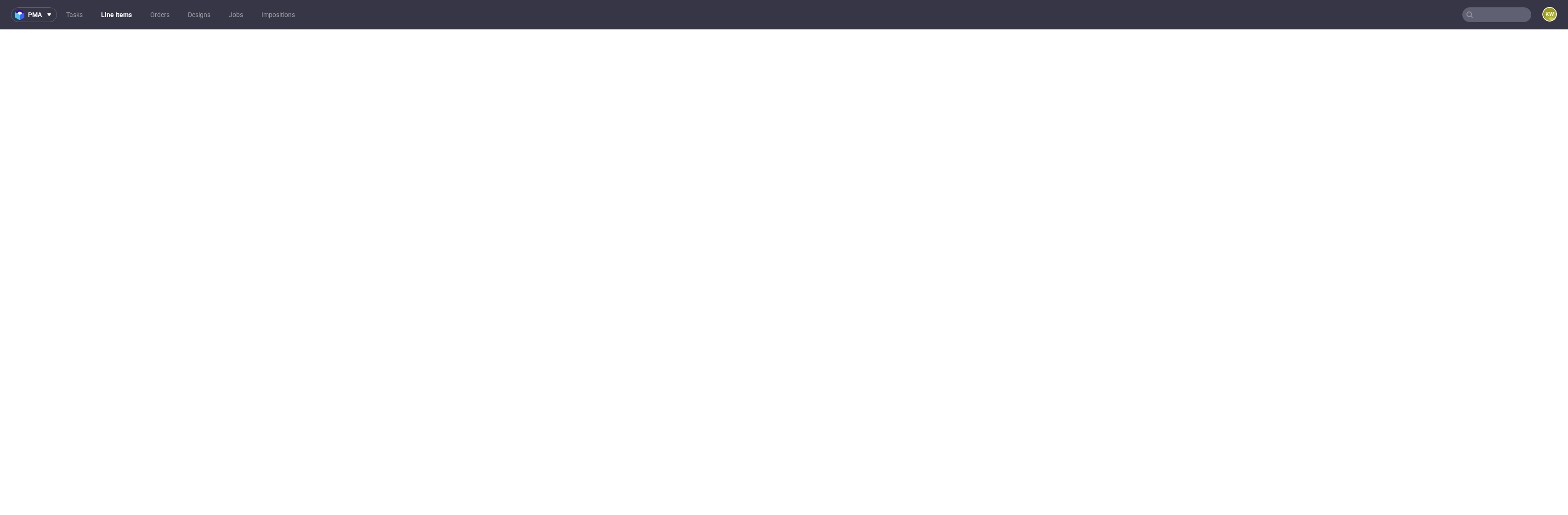
select select "in_progress"
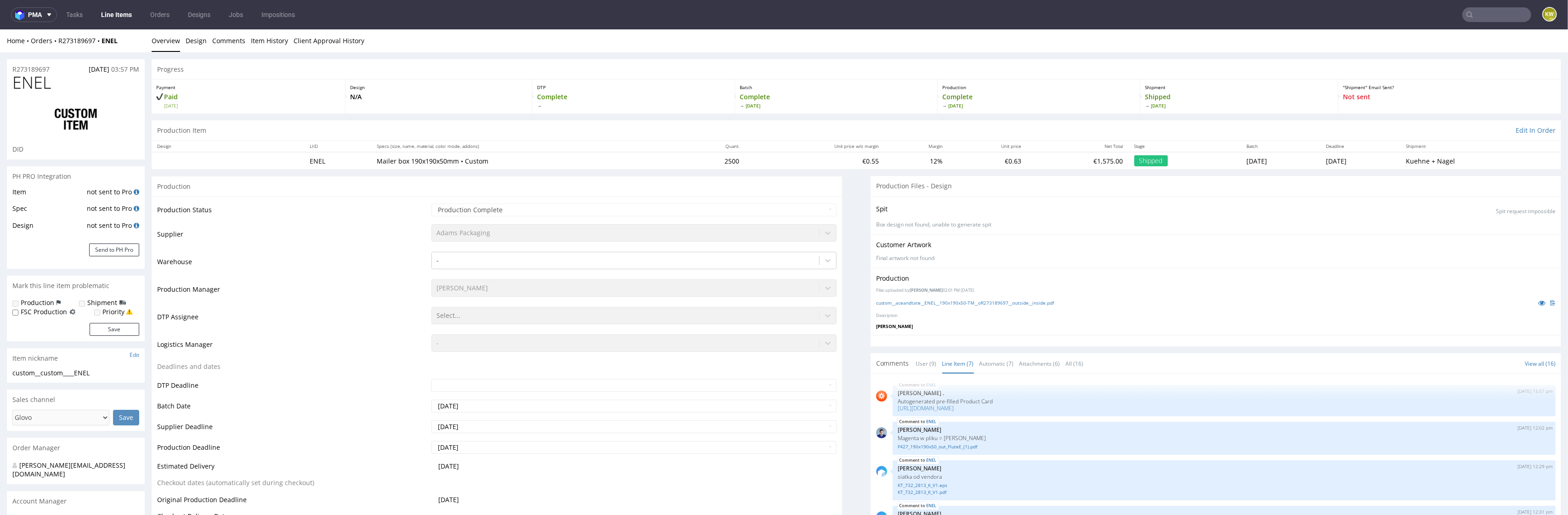
scroll to position [3, 0]
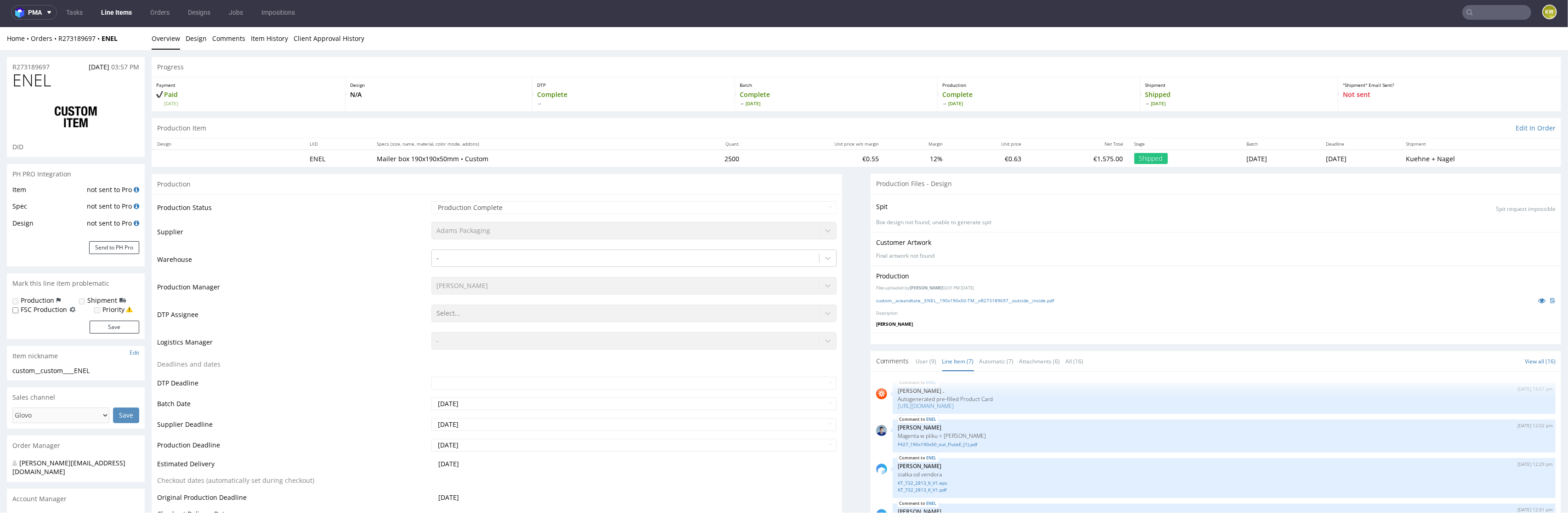
click at [120, 14] on link "Line Items" at bounding box center [116, 12] width 42 height 14
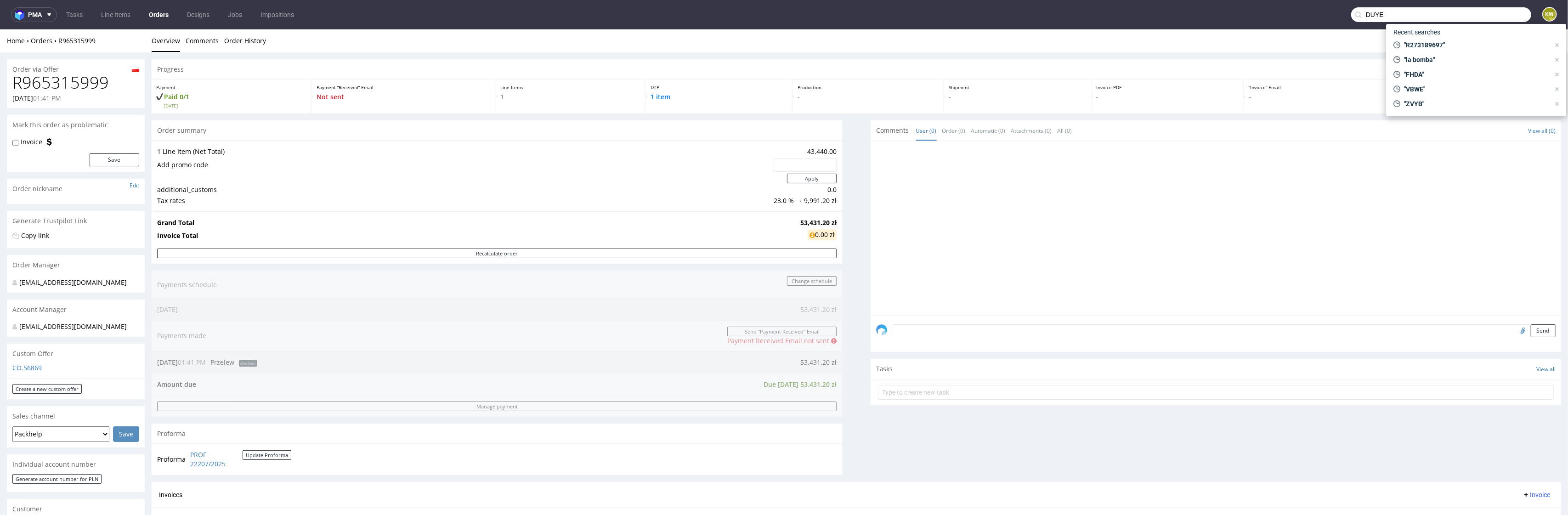
type input "DUYE"
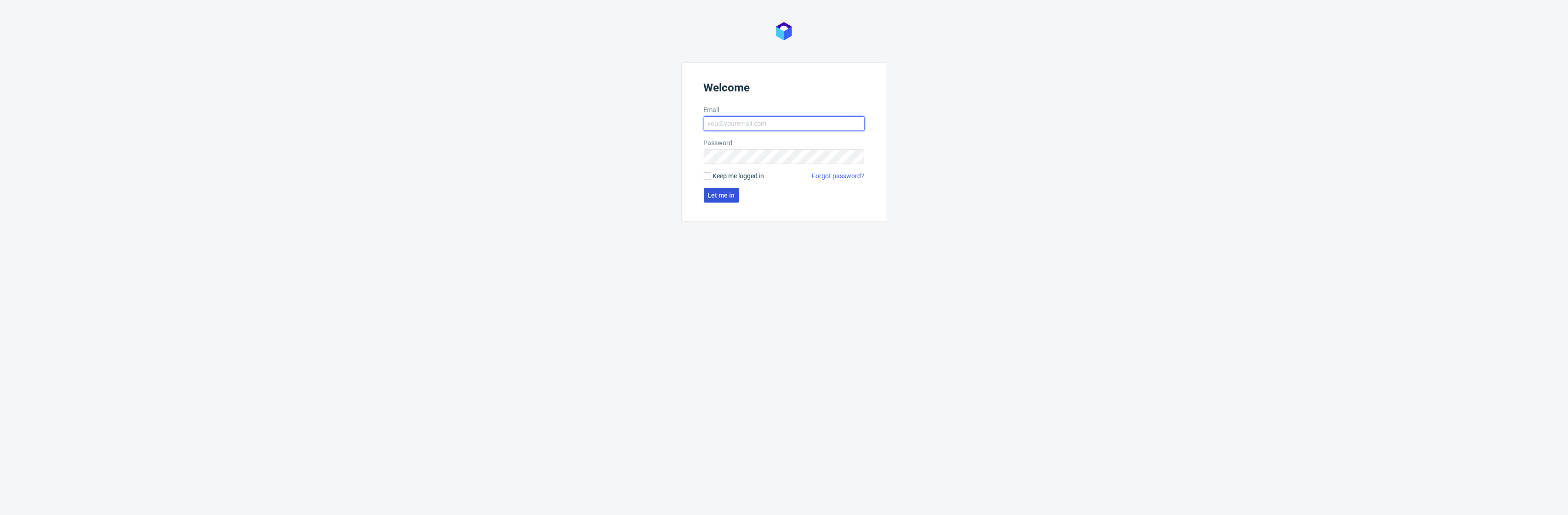
type input "[EMAIL_ADDRESS][DOMAIN_NAME]"
click at [730, 200] on button "Let me in" at bounding box center [721, 194] width 35 height 14
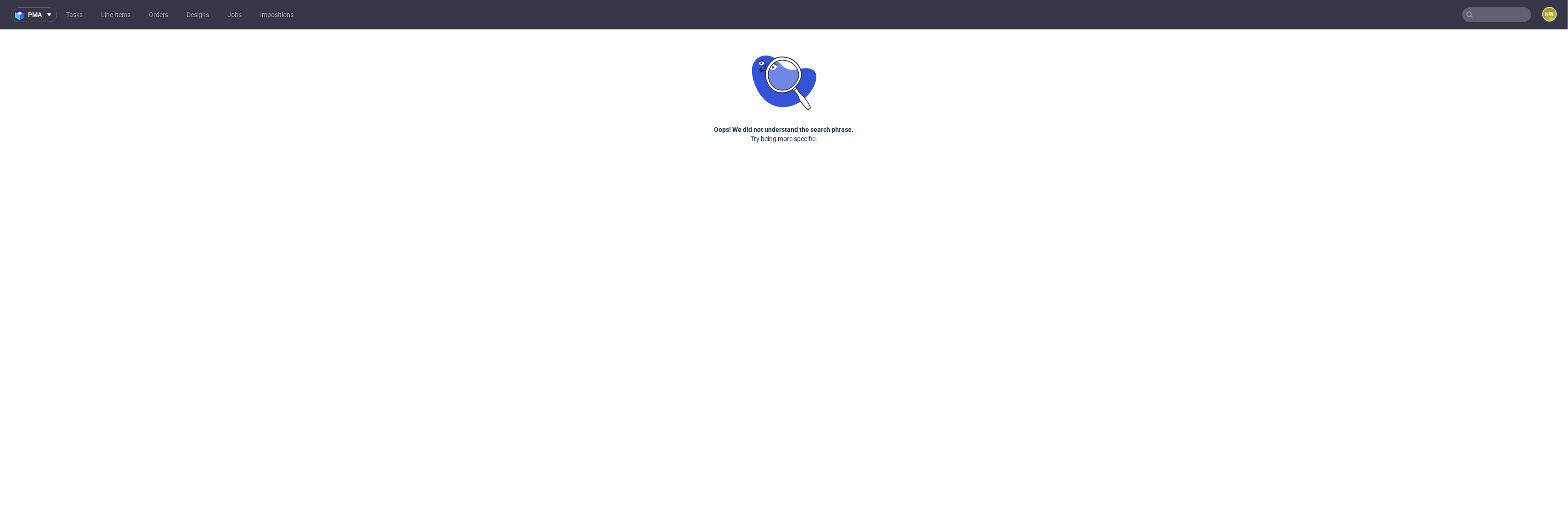
click at [1495, 22] on nav "pma Tasks Line Items Orders Designs Jobs Impositions KW" at bounding box center [784, 14] width 1568 height 29
click at [1500, 19] on input "text" at bounding box center [1441, 14] width 180 height 14
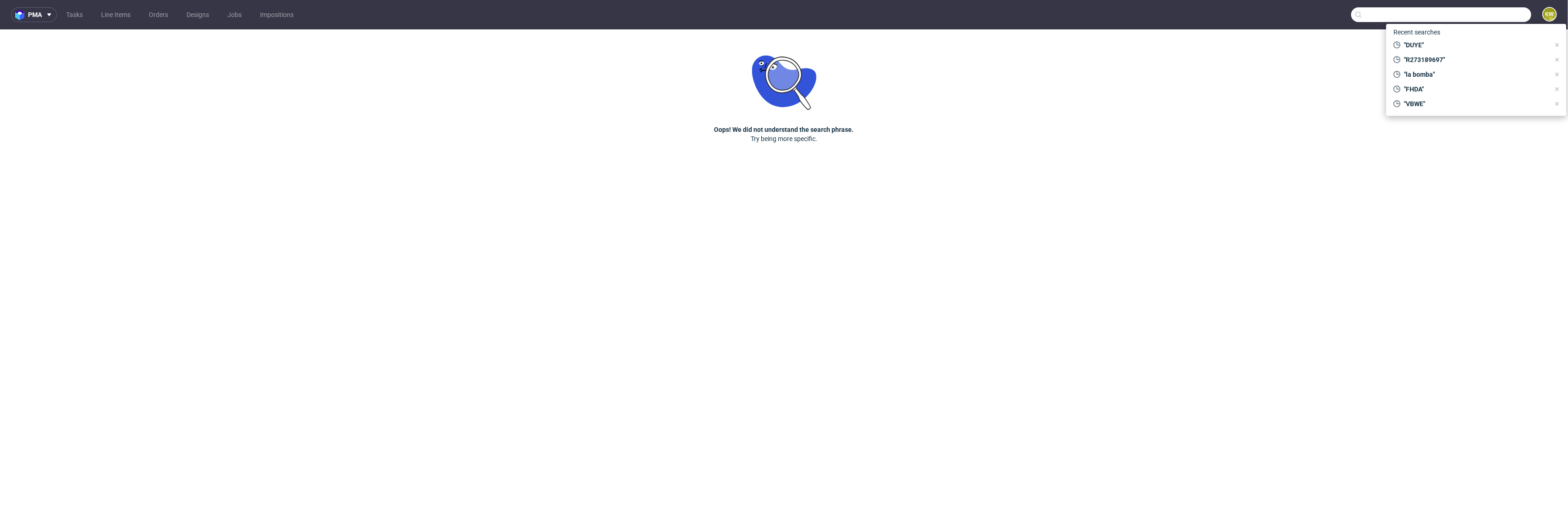
paste input "DUYE"
type input "DUYE"
